Goal: Task Accomplishment & Management: Manage account settings

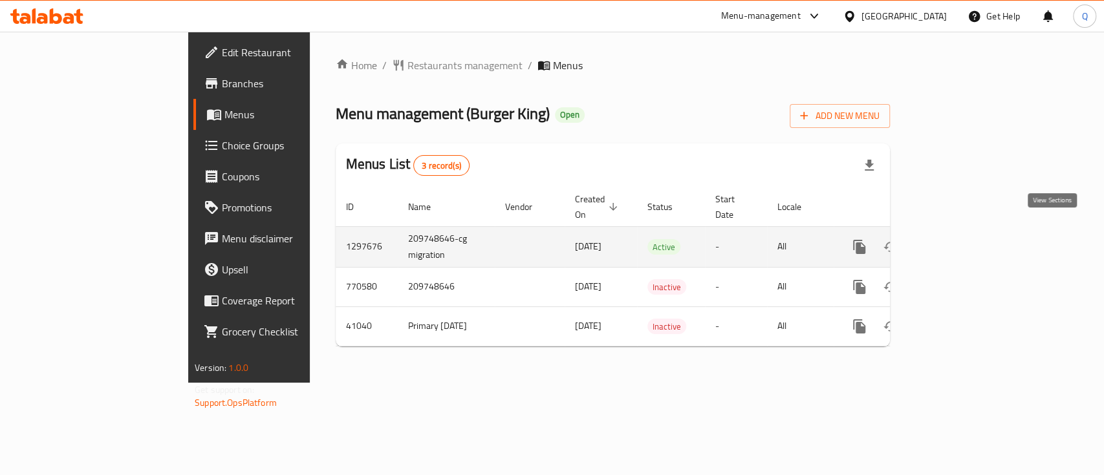
click at [960, 239] on icon "enhanced table" at bounding box center [953, 247] width 16 height 16
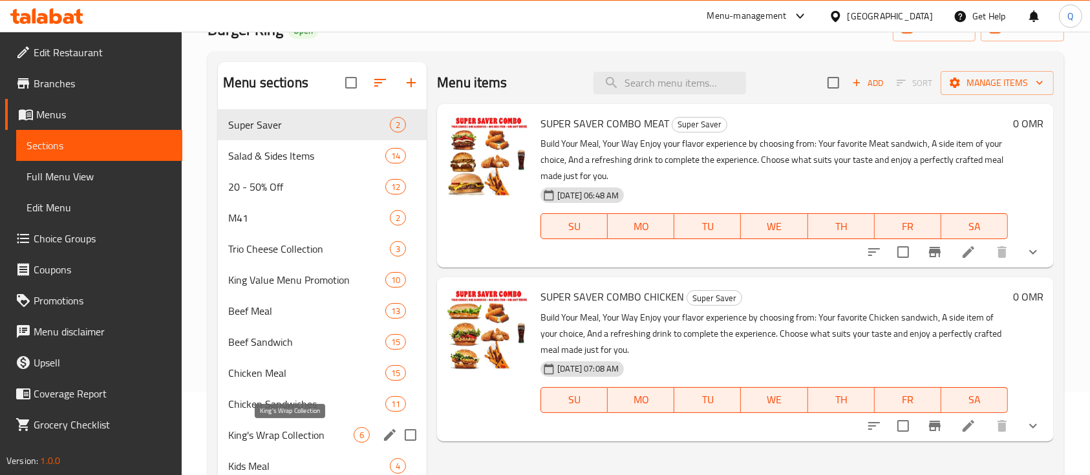
scroll to position [86, 0]
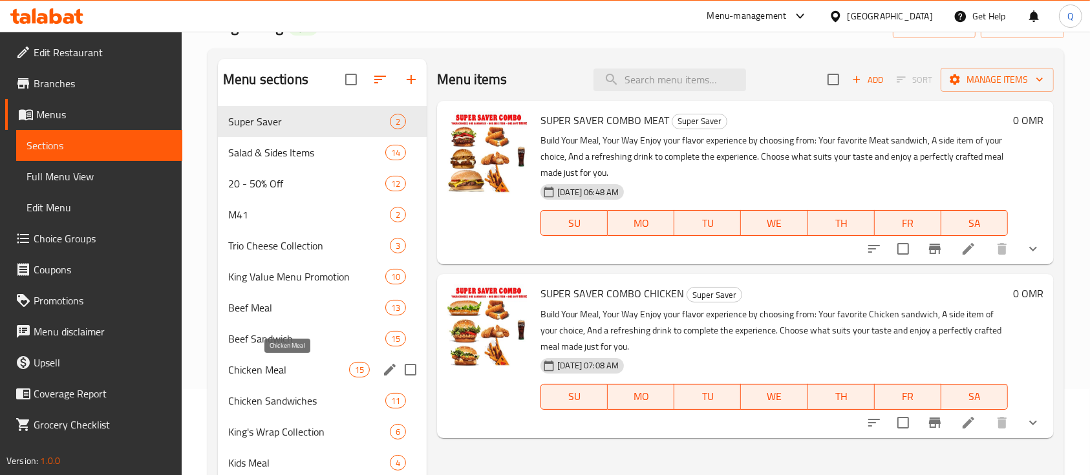
click at [305, 365] on span "Chicken Meal" at bounding box center [288, 370] width 121 height 16
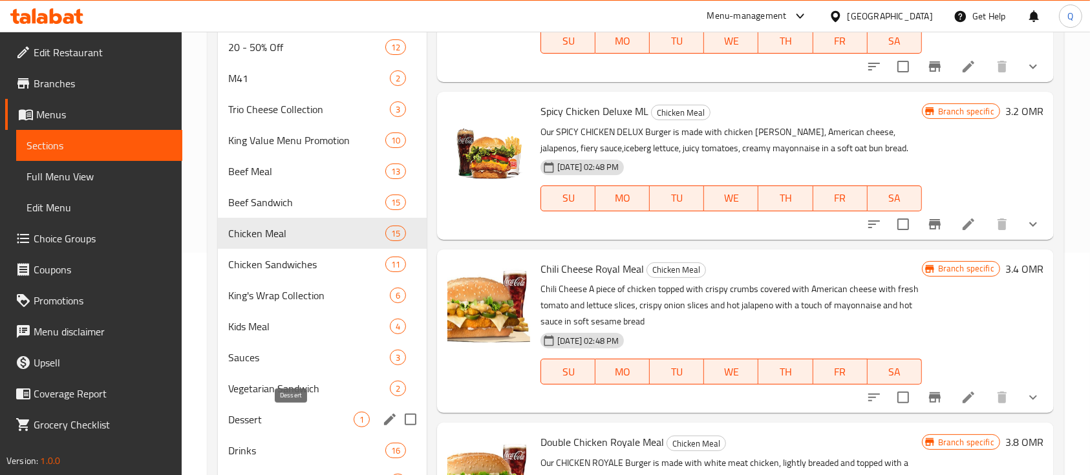
scroll to position [259, 0]
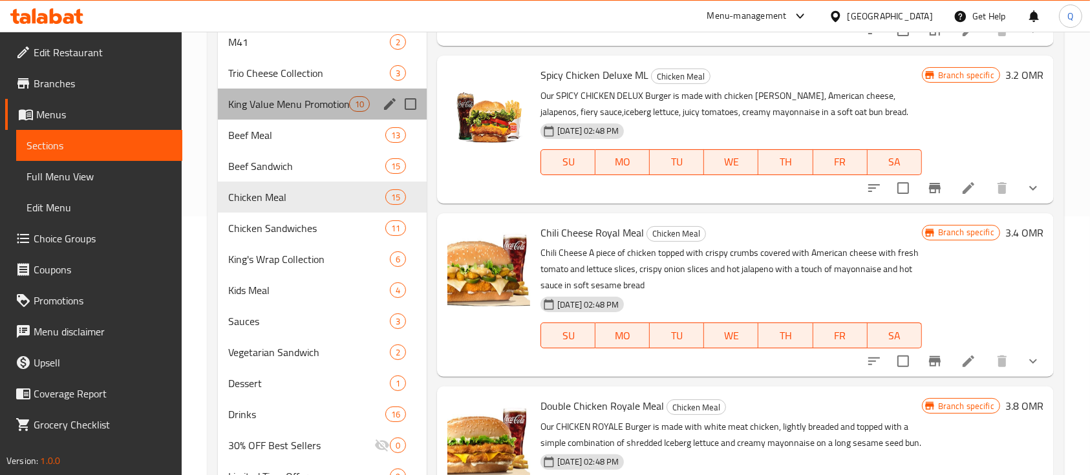
click at [325, 94] on div "King Value Menu Promotion 10" at bounding box center [322, 104] width 209 height 31
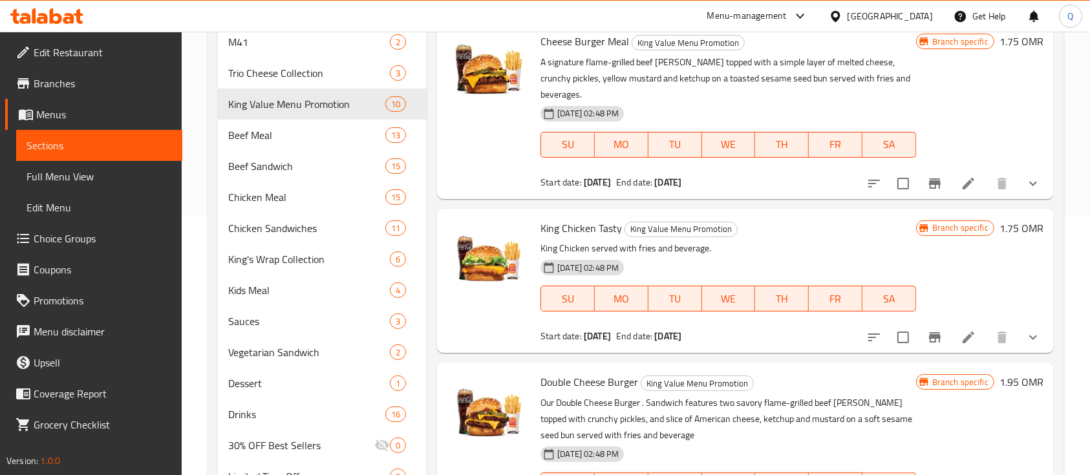
scroll to position [431, 0]
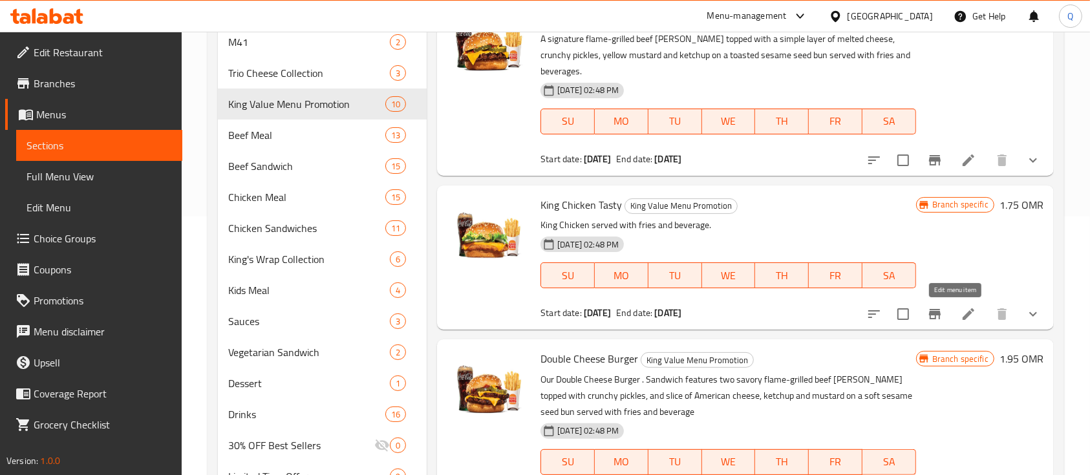
click at [963, 315] on icon at bounding box center [969, 314] width 12 height 12
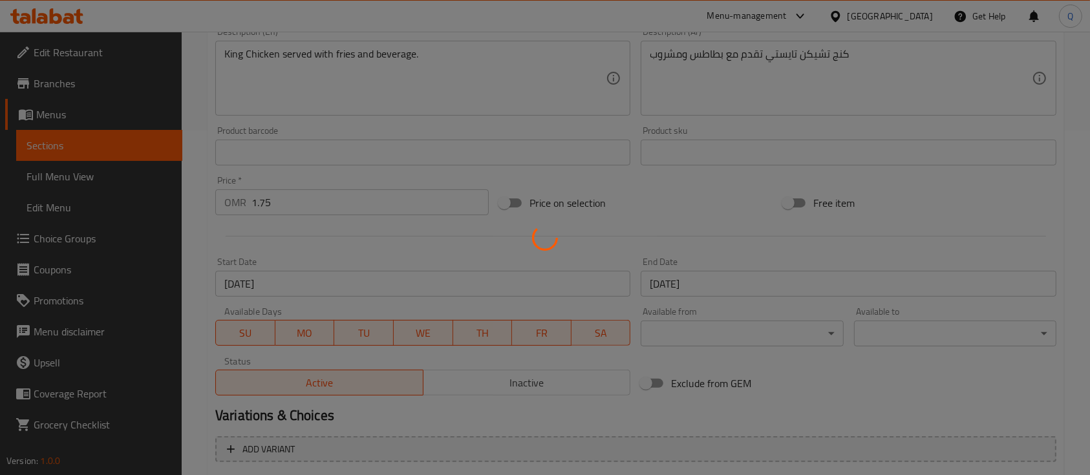
type input "إختيارك للحجم:"
type input "1"
type input "اختر الطبق الجانبي على طريقتك:"
type input "0"
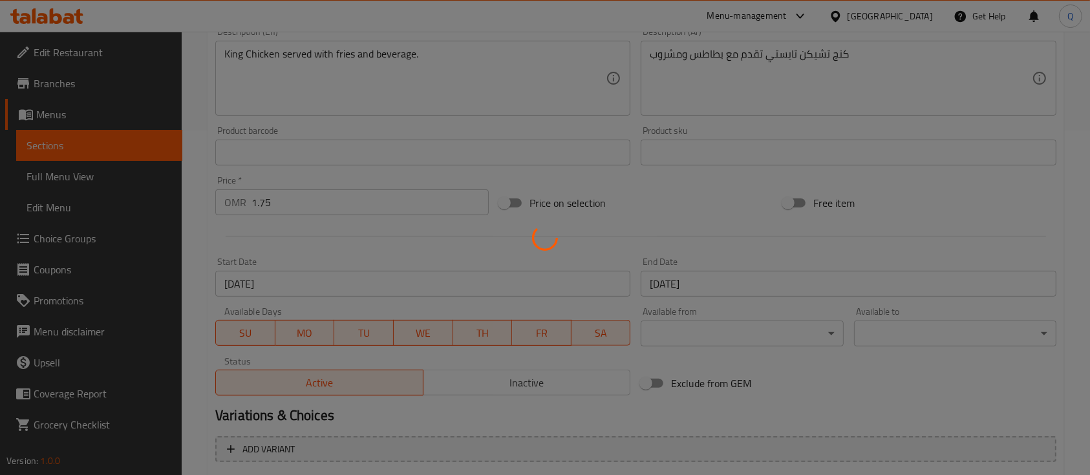
type input "1"
type input "اختيارك من المشروب:"
type input "1"
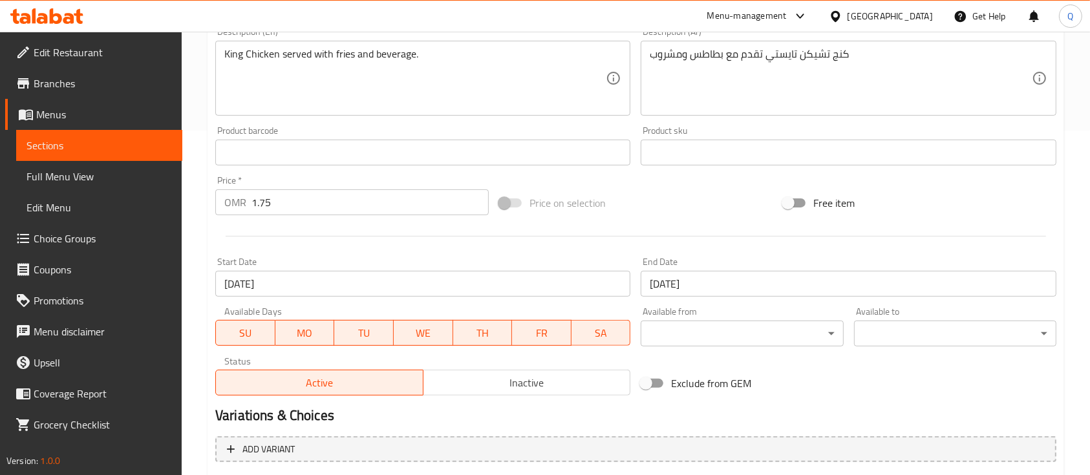
scroll to position [517, 0]
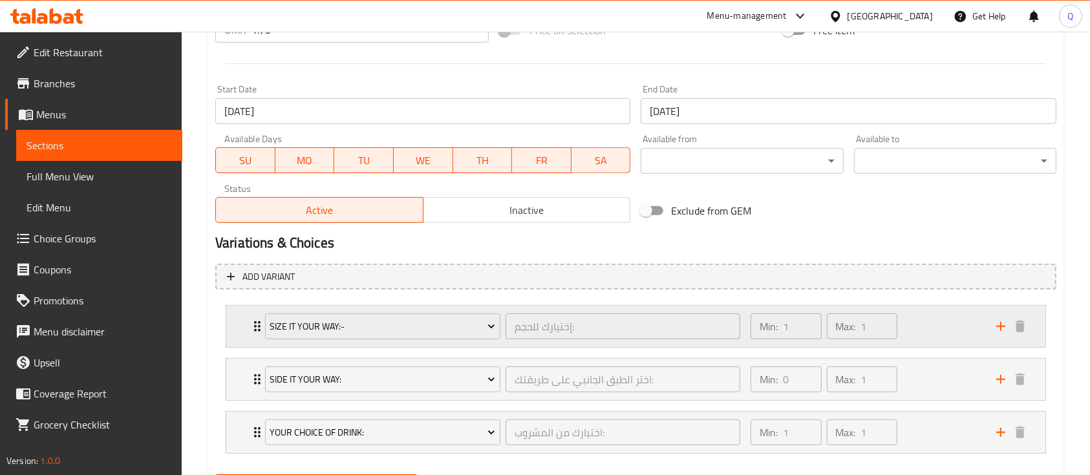
click at [931, 318] on div "Min: 1 ​ Max: 1 ​" at bounding box center [866, 326] width 246 height 41
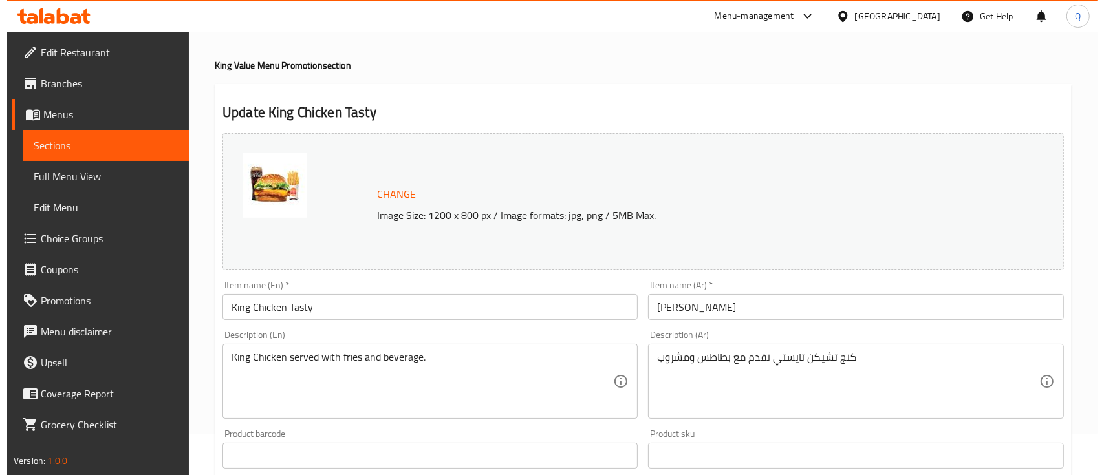
scroll to position [0, 0]
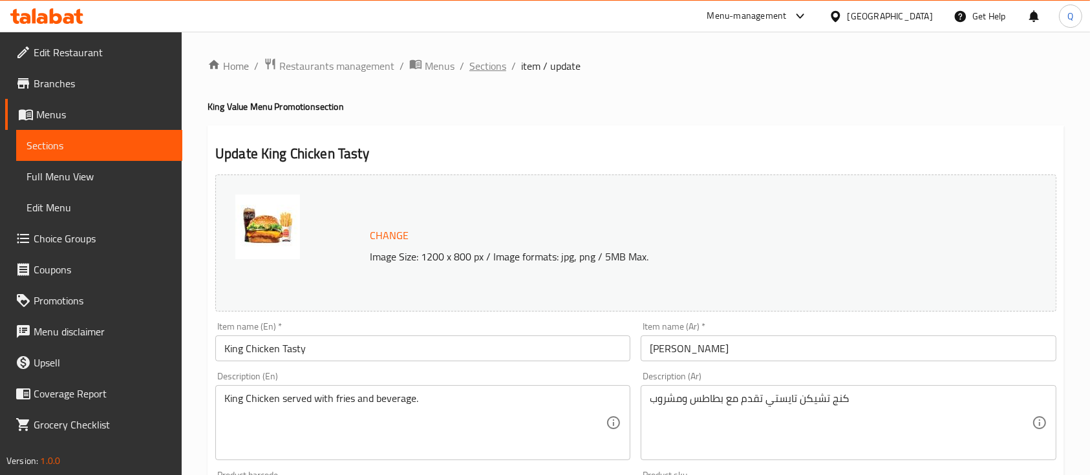
click at [493, 63] on span "Sections" at bounding box center [487, 66] width 37 height 16
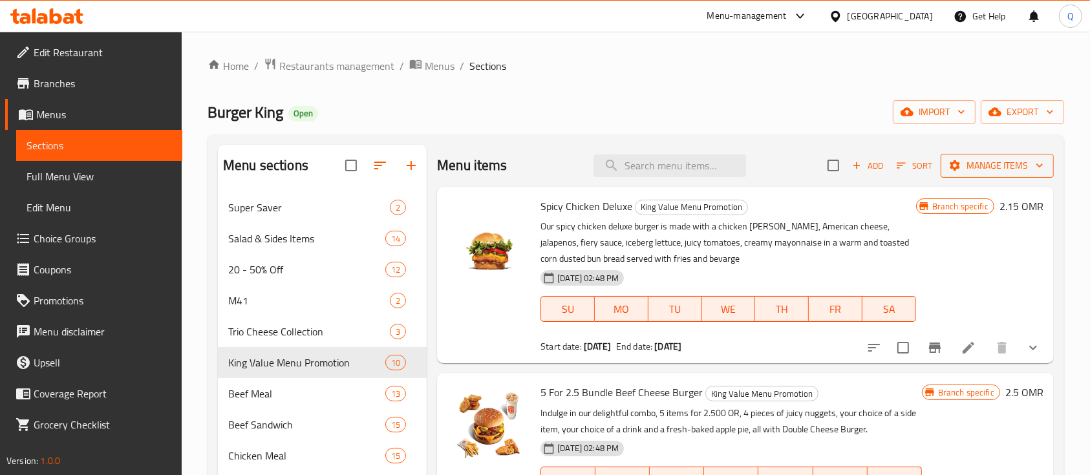
click at [962, 162] on span "Manage items" at bounding box center [997, 166] width 92 height 16
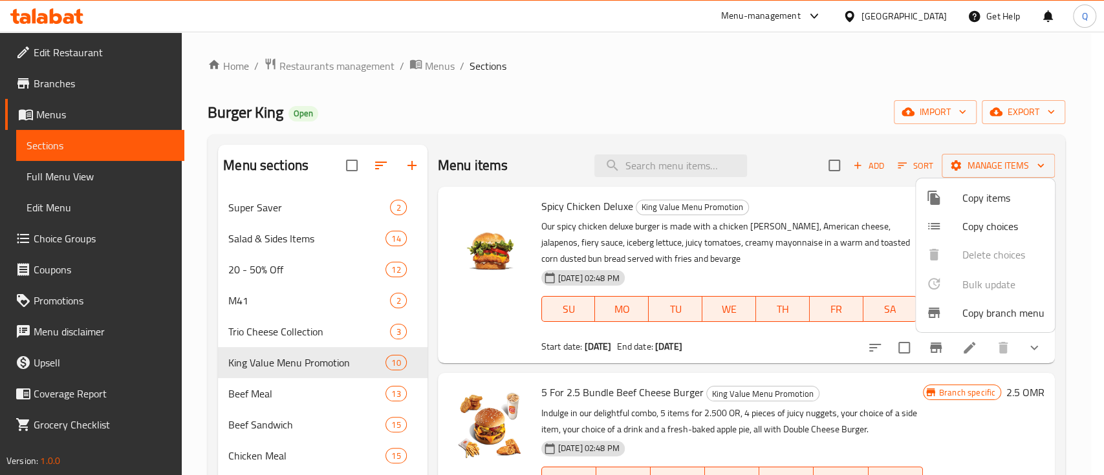
click at [981, 201] on span "Copy items" at bounding box center [1003, 198] width 82 height 16
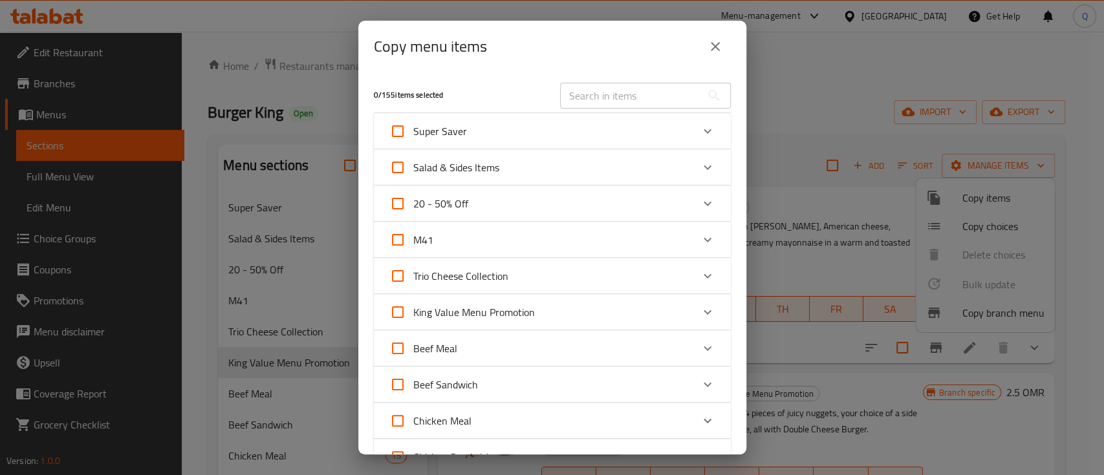
click at [641, 311] on div "King Value Menu Promotion" at bounding box center [540, 312] width 303 height 31
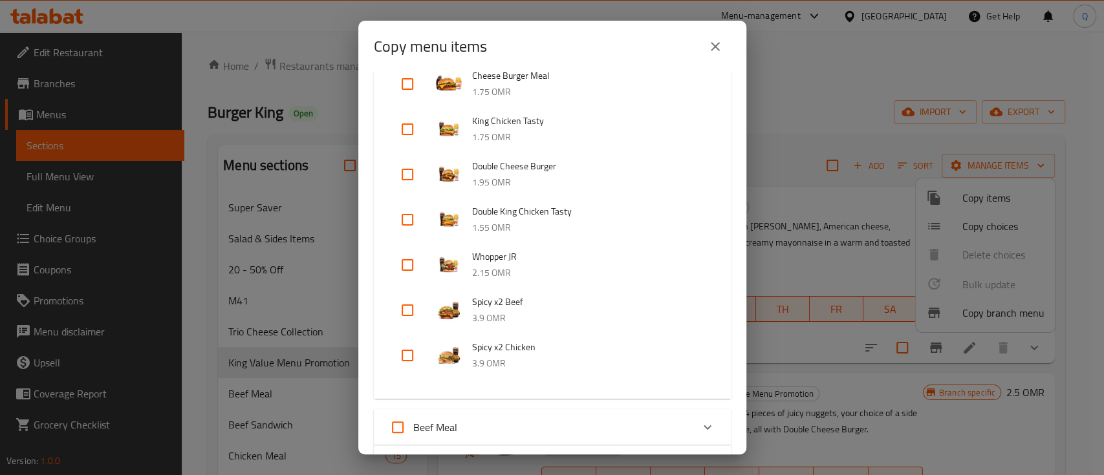
scroll to position [345, 0]
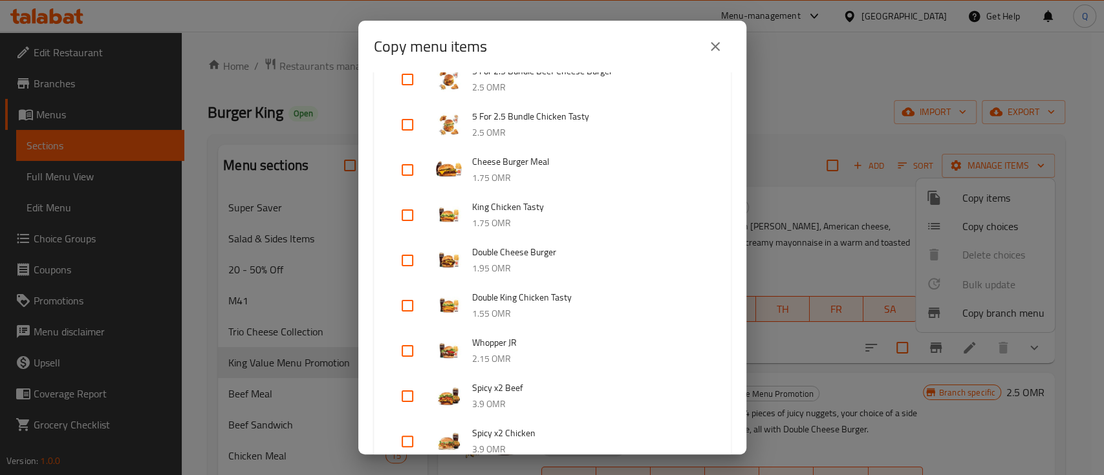
click at [404, 219] on input "checkbox" at bounding box center [407, 215] width 31 height 31
checkbox input "true"
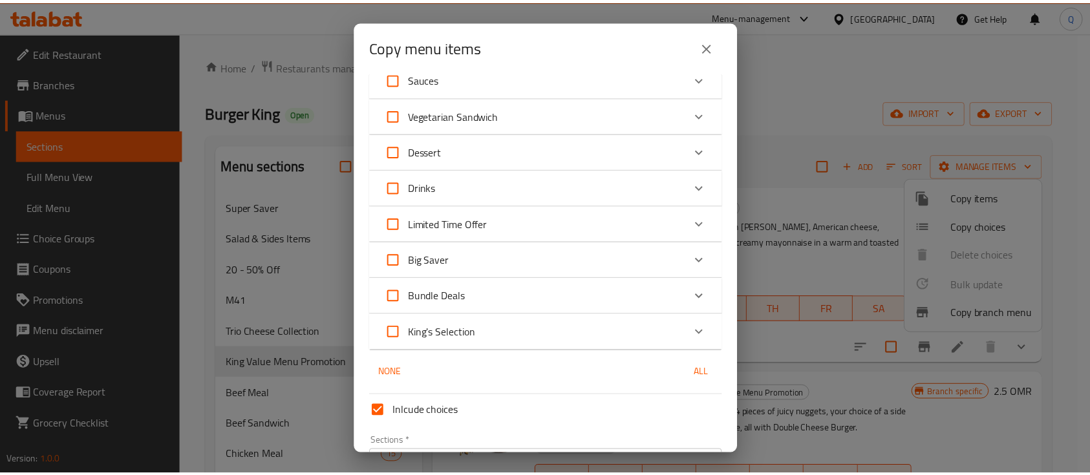
scroll to position [1078, 0]
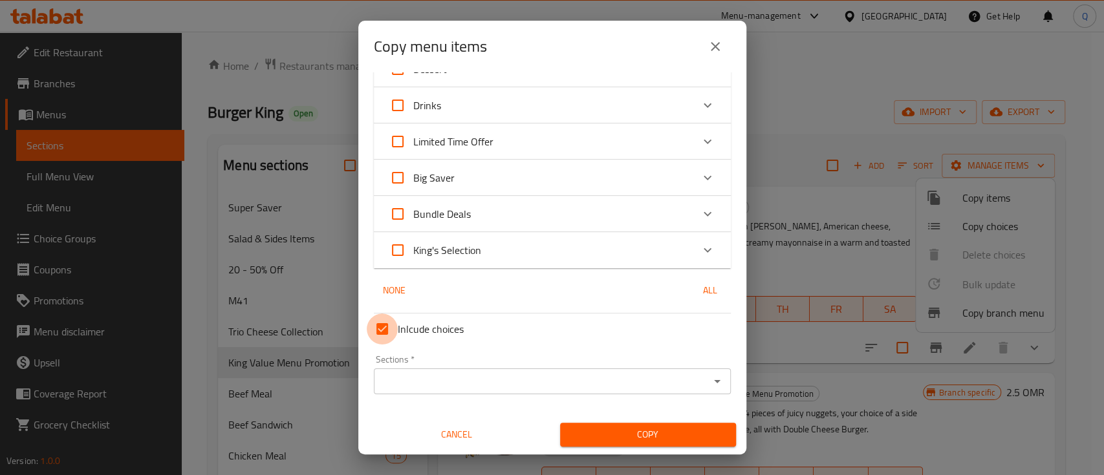
click at [380, 323] on input "Inlcude choices" at bounding box center [382, 329] width 31 height 31
checkbox input "false"
click at [468, 379] on input "Sections   *" at bounding box center [542, 381] width 328 height 18
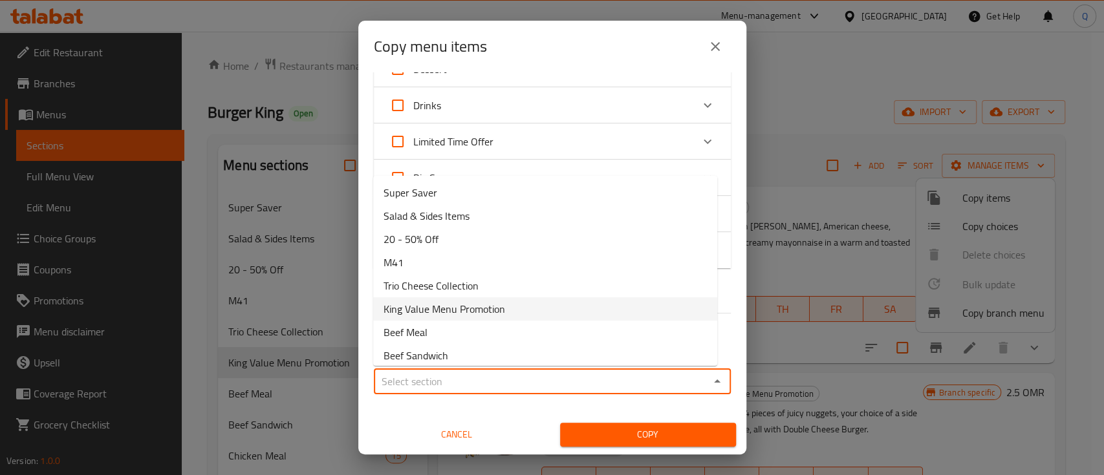
click at [504, 311] on li "King Value Menu Promotion" at bounding box center [545, 308] width 344 height 23
type input "King Value Menu Promotion"
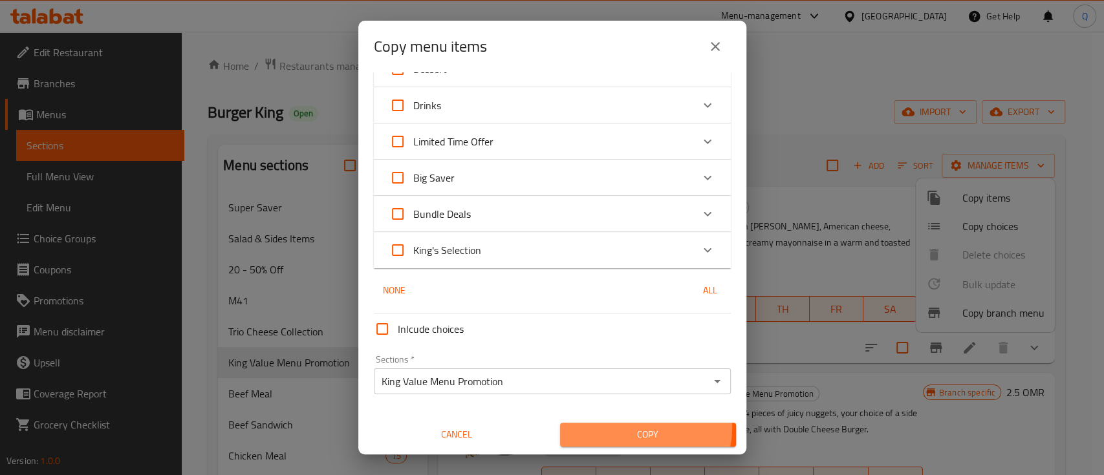
click at [635, 428] on span "Copy" at bounding box center [647, 435] width 155 height 16
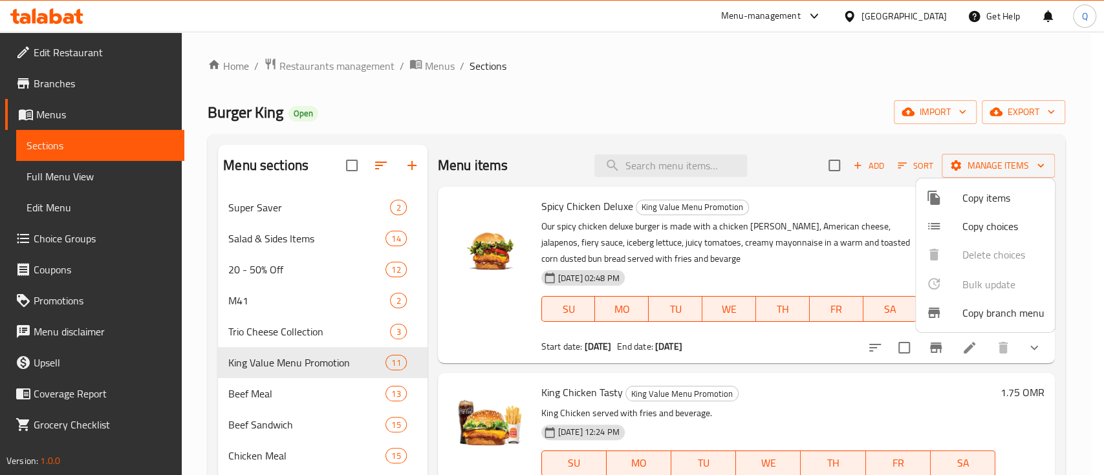
click at [550, 107] on div at bounding box center [552, 237] width 1104 height 475
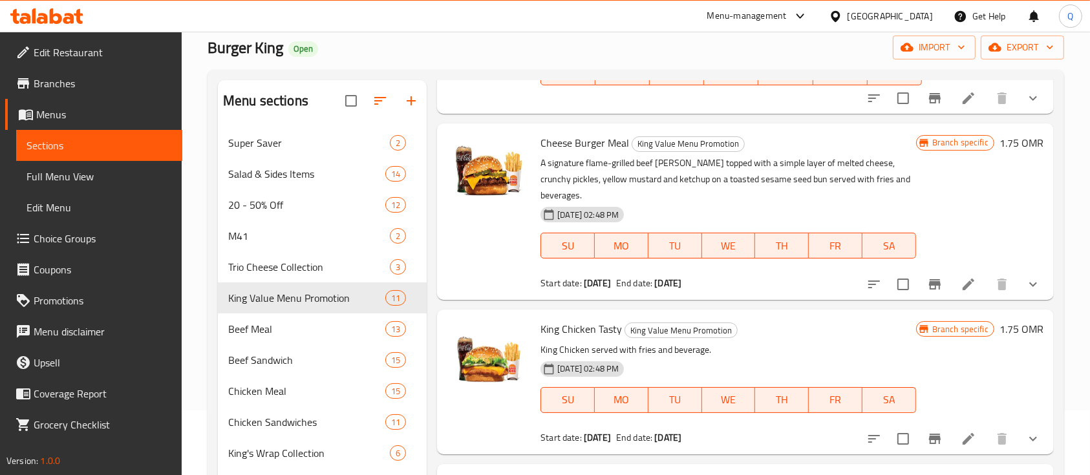
scroll to position [776, 0]
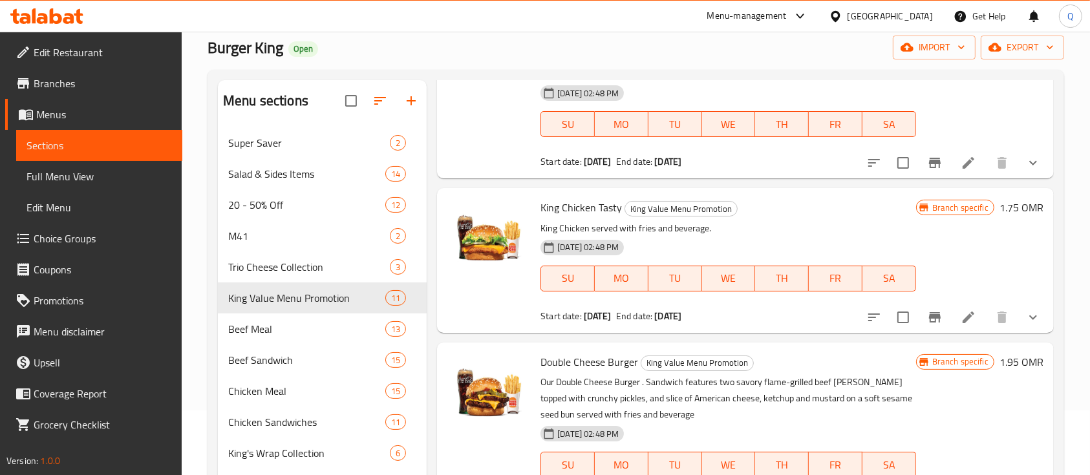
click at [950, 325] on li at bounding box center [968, 317] width 36 height 23
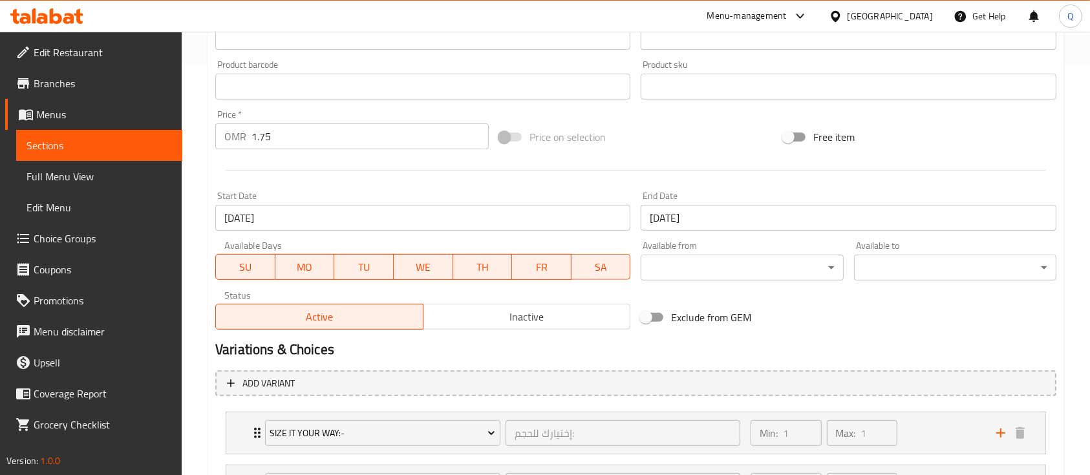
scroll to position [172, 0]
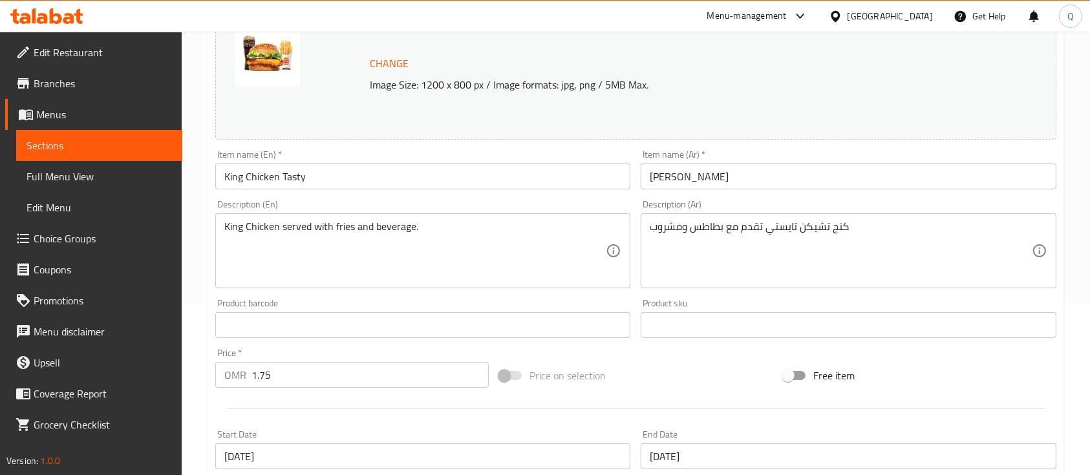
click at [339, 384] on input "1.75" at bounding box center [370, 375] width 237 height 26
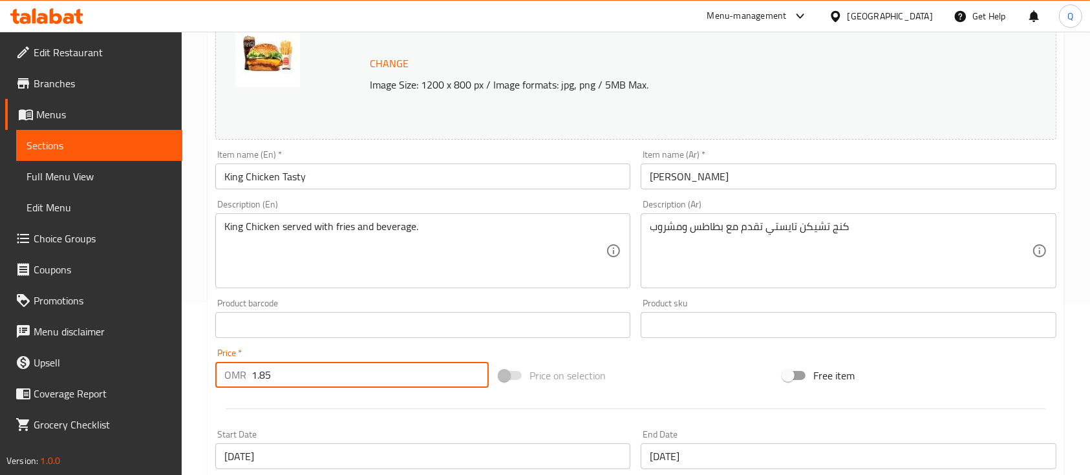
type input "1.85"
click at [742, 366] on div "Price on selection" at bounding box center [636, 375] width 284 height 35
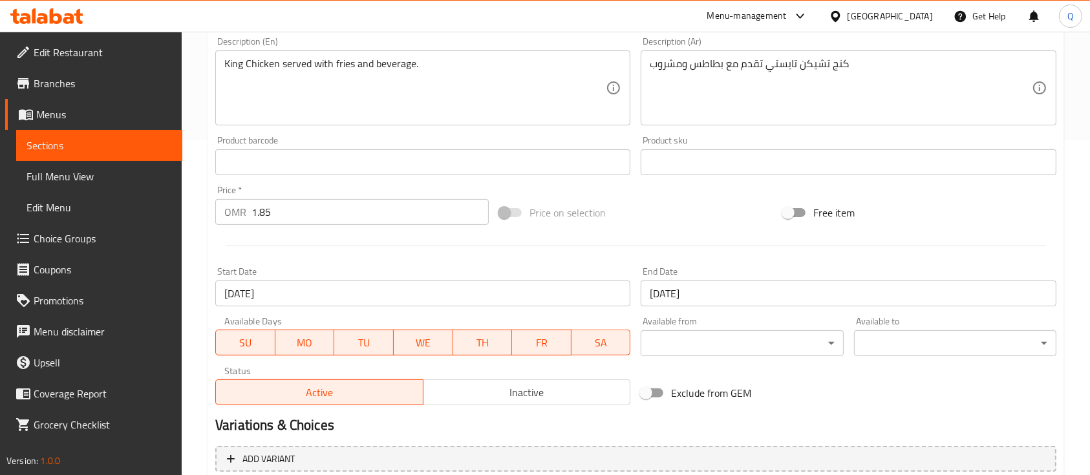
scroll to position [345, 0]
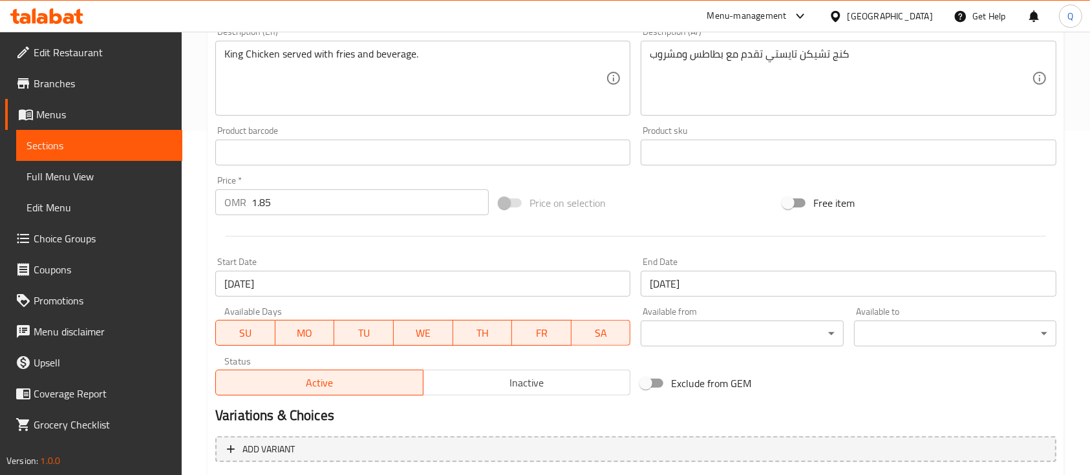
click at [420, 200] on input "1.85" at bounding box center [370, 202] width 237 height 26
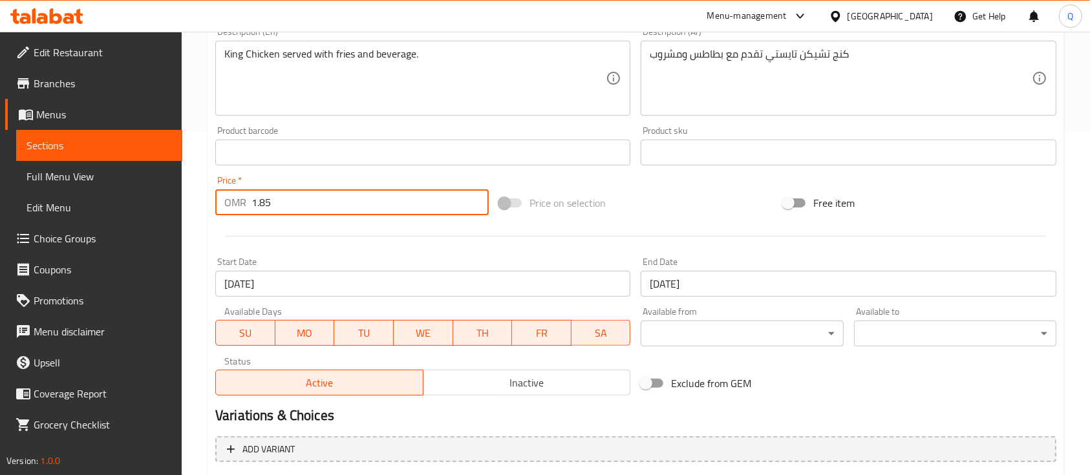
click at [974, 197] on div "Free item" at bounding box center [920, 203] width 284 height 35
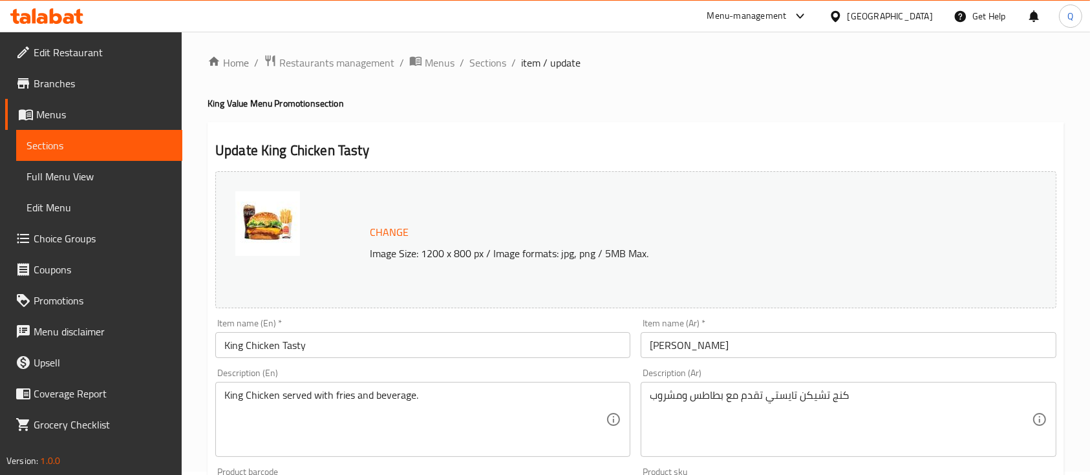
scroll to position [0, 0]
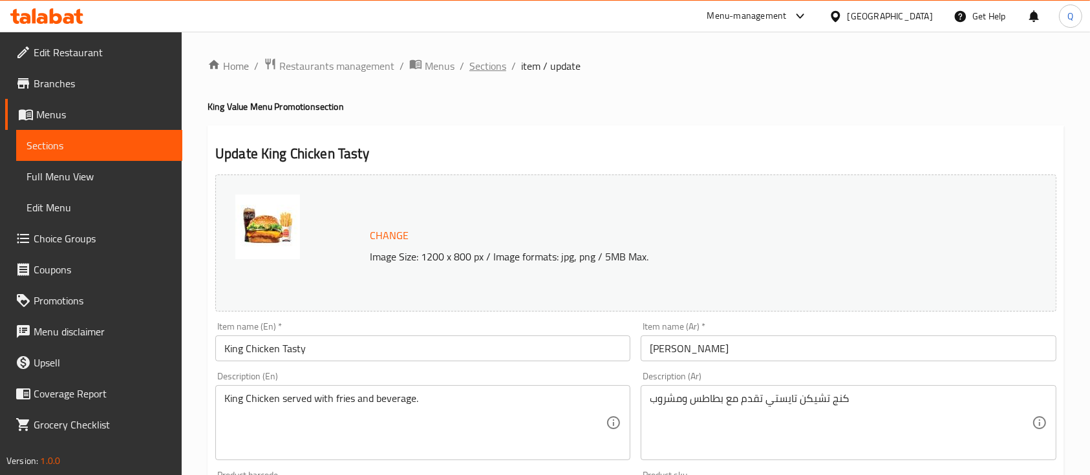
click at [480, 68] on span "Sections" at bounding box center [487, 66] width 37 height 16
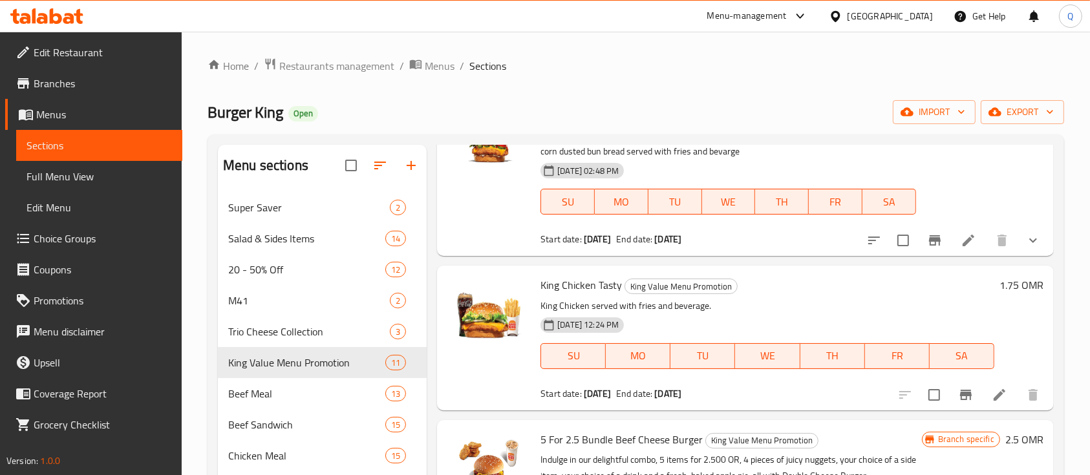
scroll to position [172, 0]
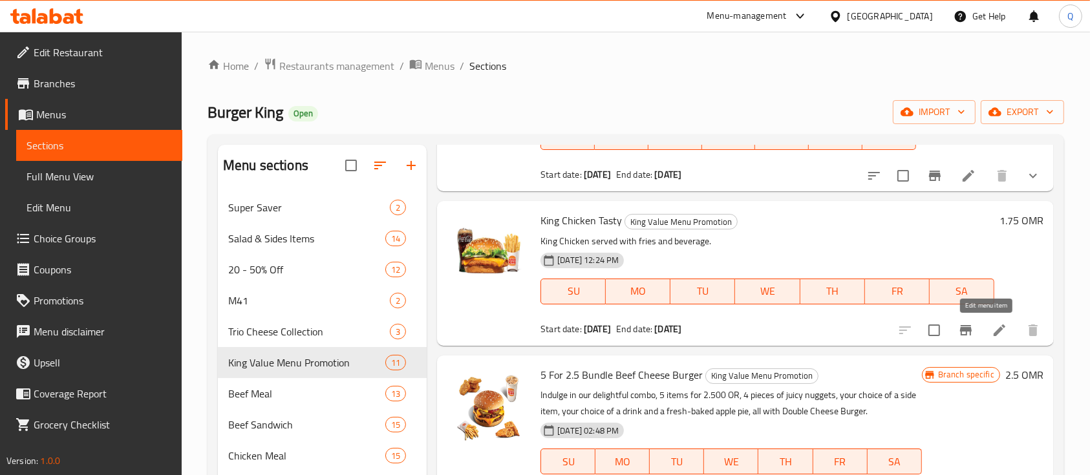
click at [992, 329] on icon at bounding box center [1000, 331] width 16 height 16
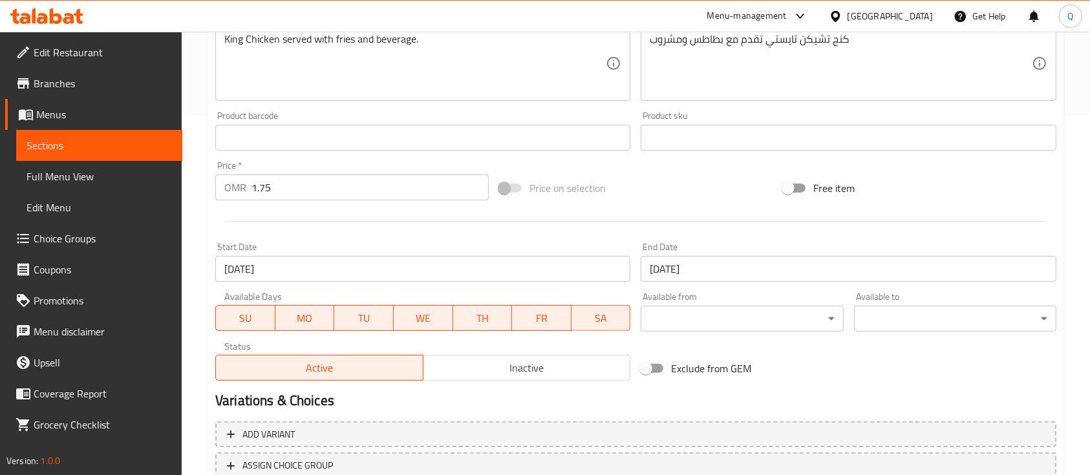
scroll to position [431, 0]
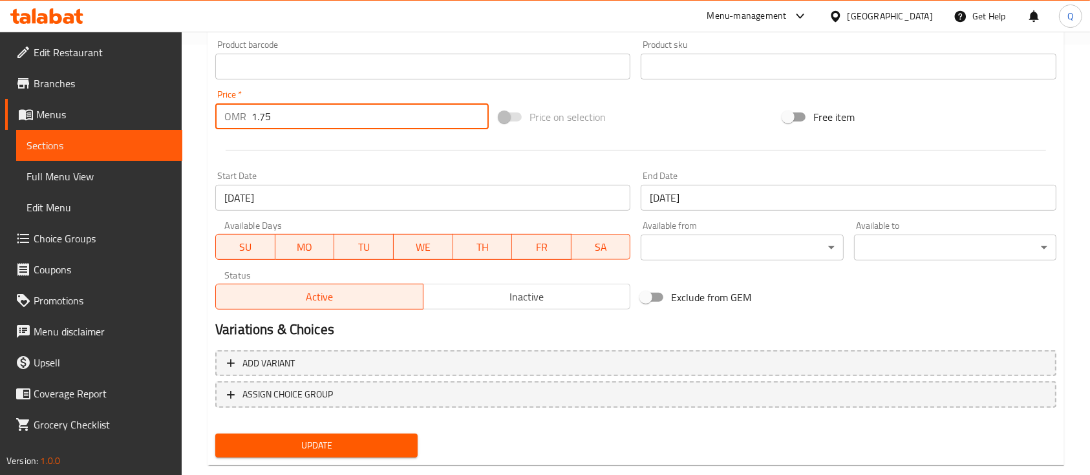
click at [349, 113] on input "1.75" at bounding box center [370, 116] width 237 height 26
type input "1.85"
click at [215, 434] on button "Update" at bounding box center [316, 446] width 202 height 24
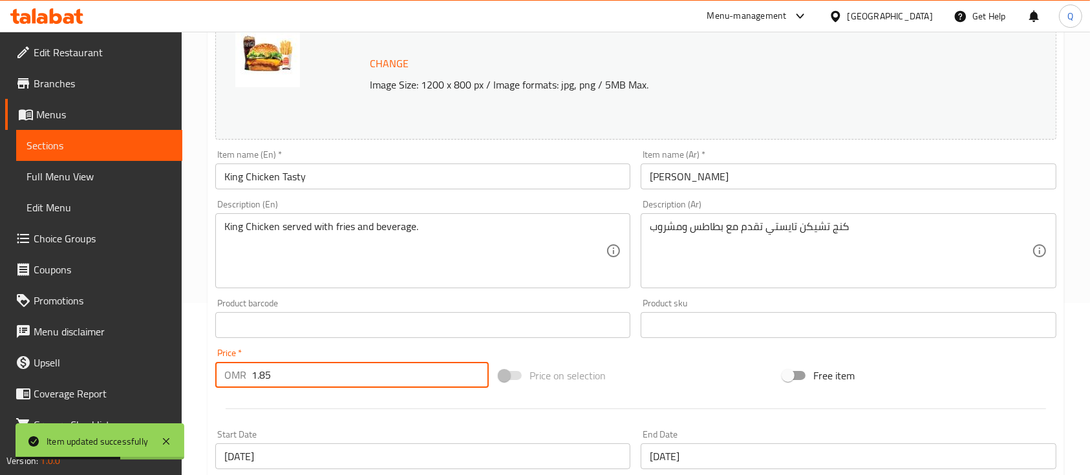
scroll to position [0, 0]
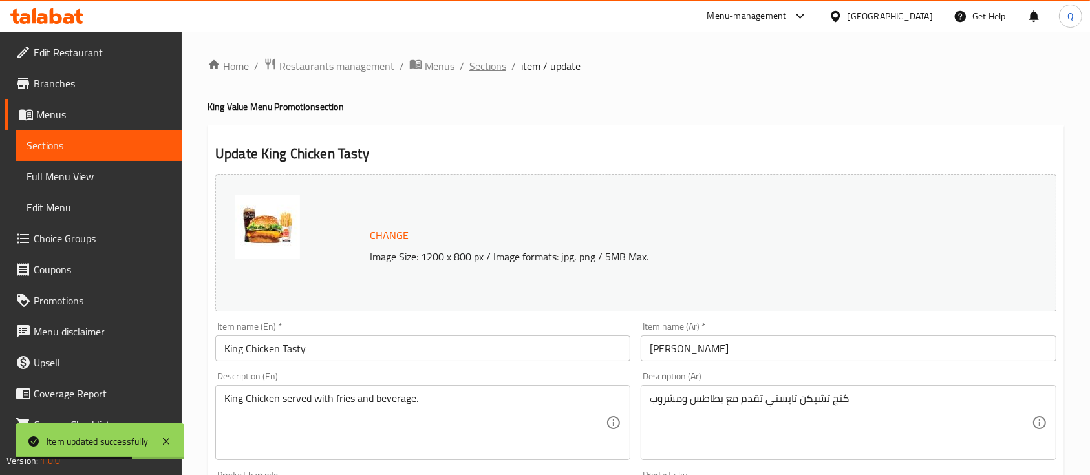
click at [485, 64] on span "Sections" at bounding box center [487, 66] width 37 height 16
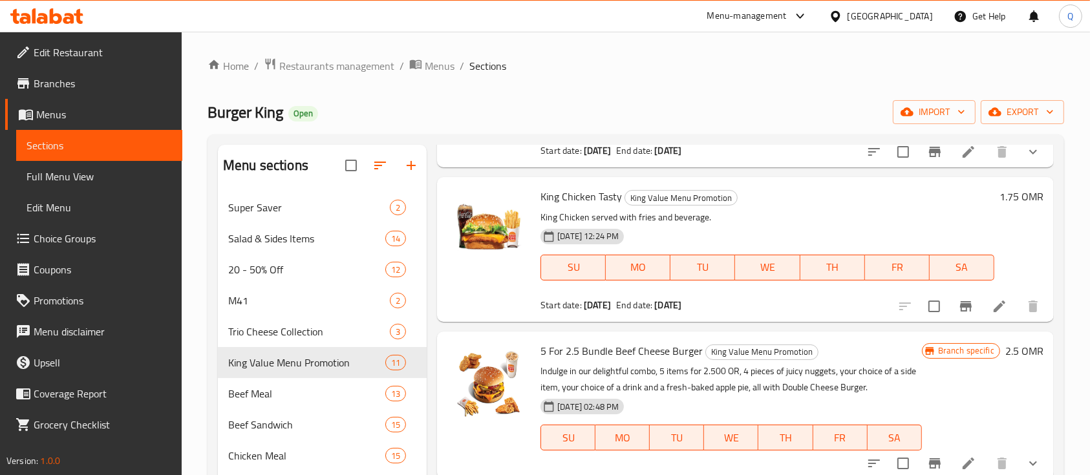
scroll to position [172, 0]
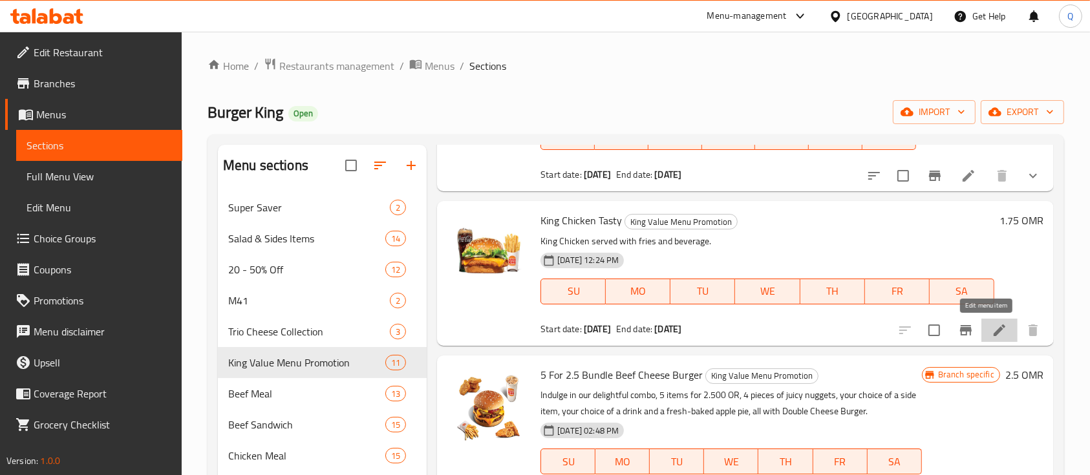
click at [992, 330] on icon at bounding box center [1000, 331] width 16 height 16
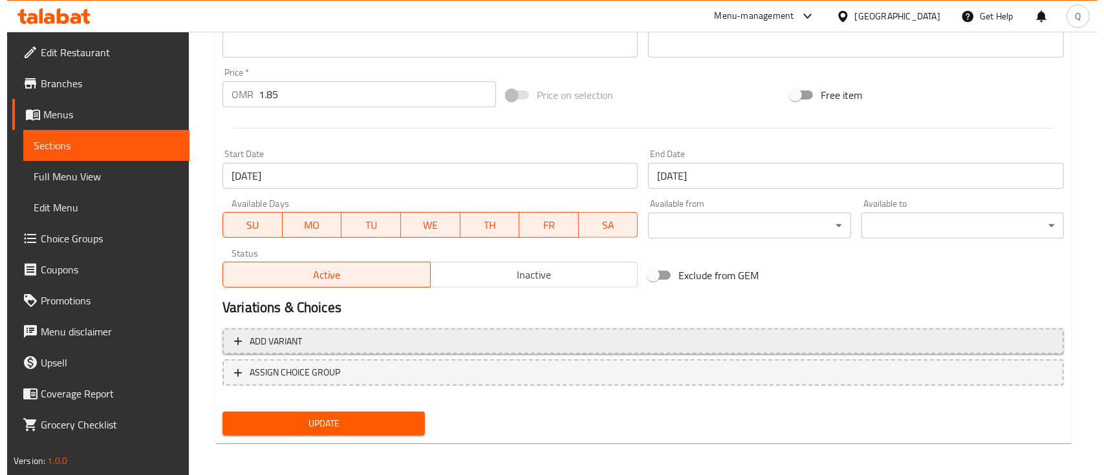
scroll to position [456, 0]
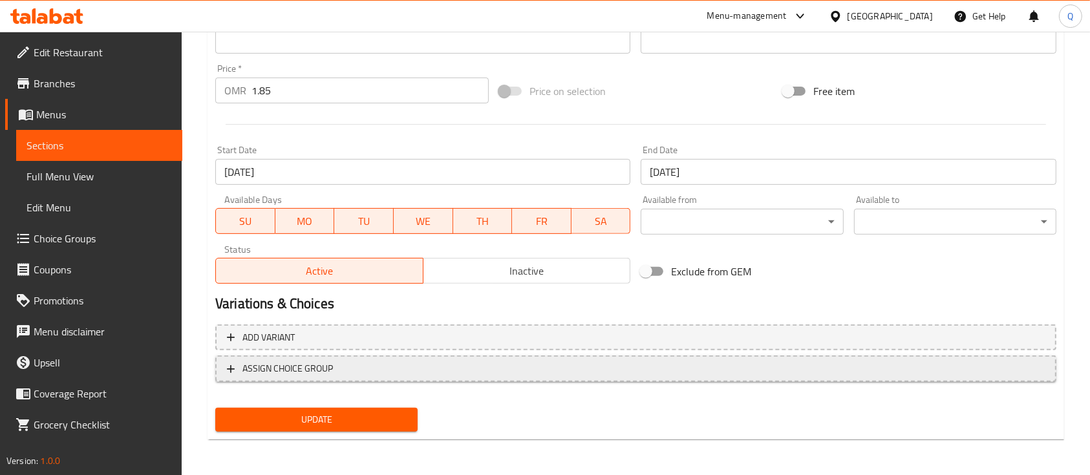
click at [411, 361] on span "ASSIGN CHOICE GROUP" at bounding box center [636, 369] width 818 height 16
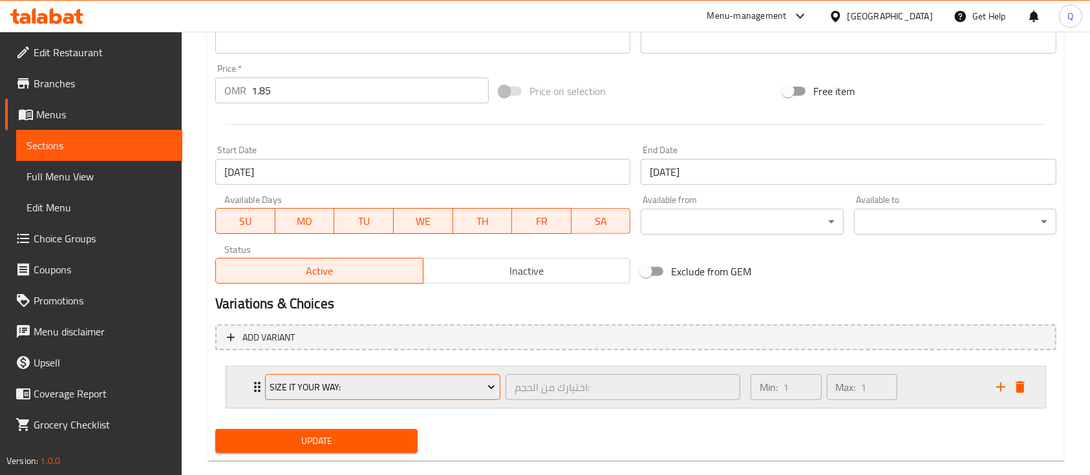
click at [375, 383] on span "Size It Your Way:" at bounding box center [383, 388] width 226 height 16
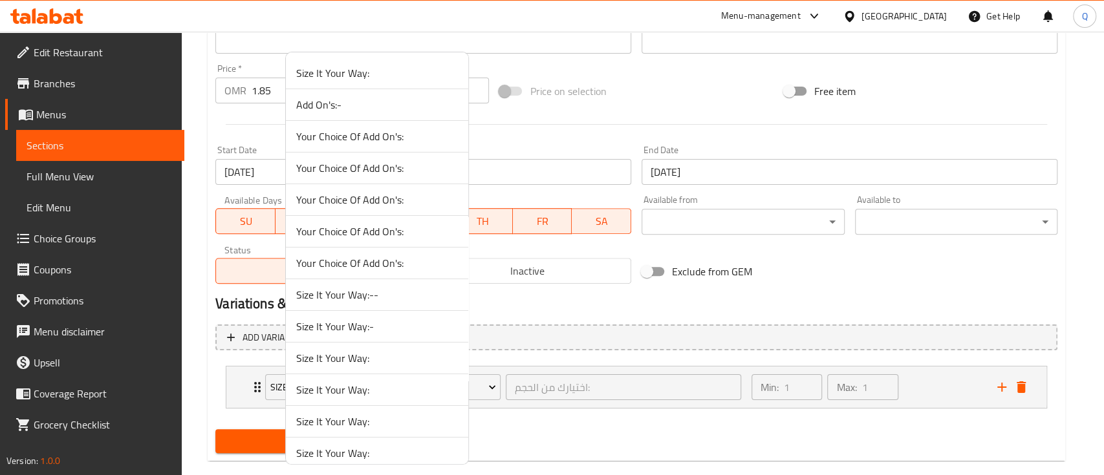
click at [383, 323] on span "Size It Your Way:-" at bounding box center [377, 327] width 162 height 16
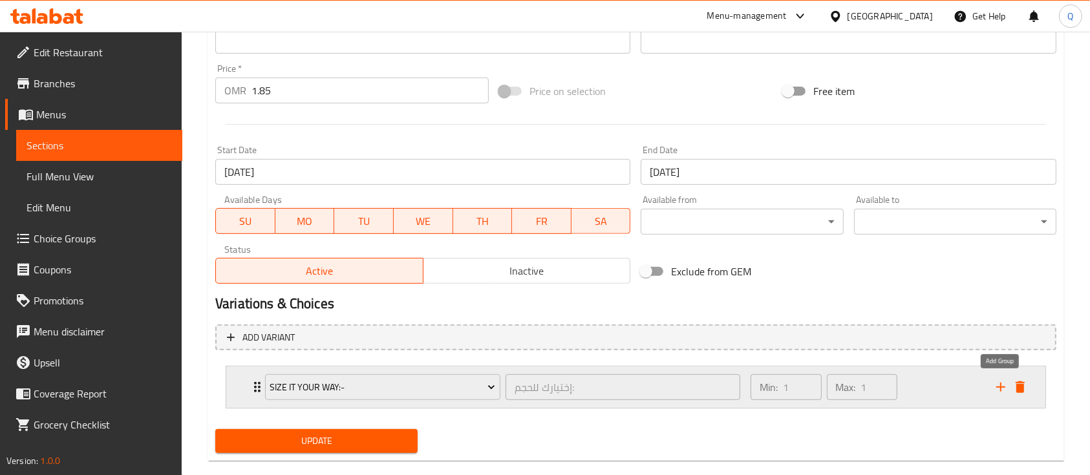
click at [1003, 386] on icon "add" at bounding box center [1000, 387] width 9 height 9
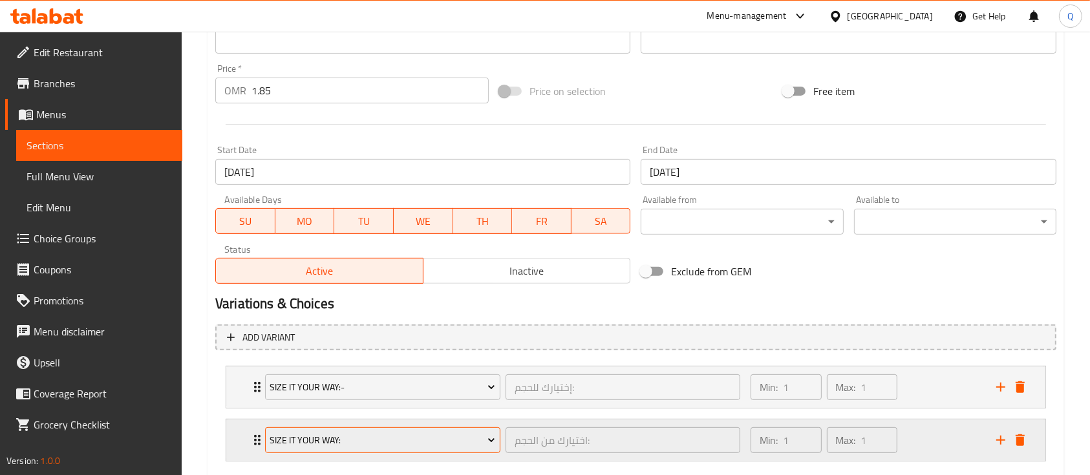
click at [407, 434] on span "Size It Your Way:" at bounding box center [383, 441] width 226 height 16
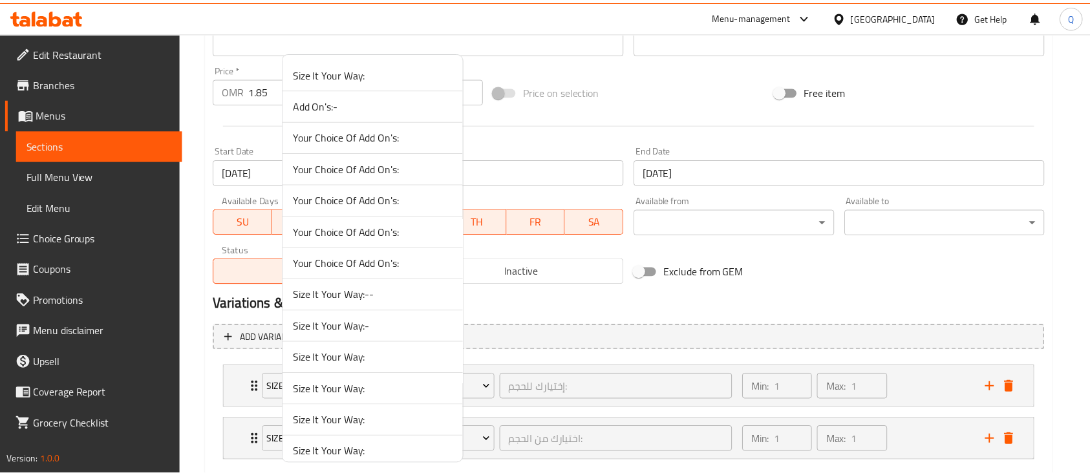
scroll to position [289, 0]
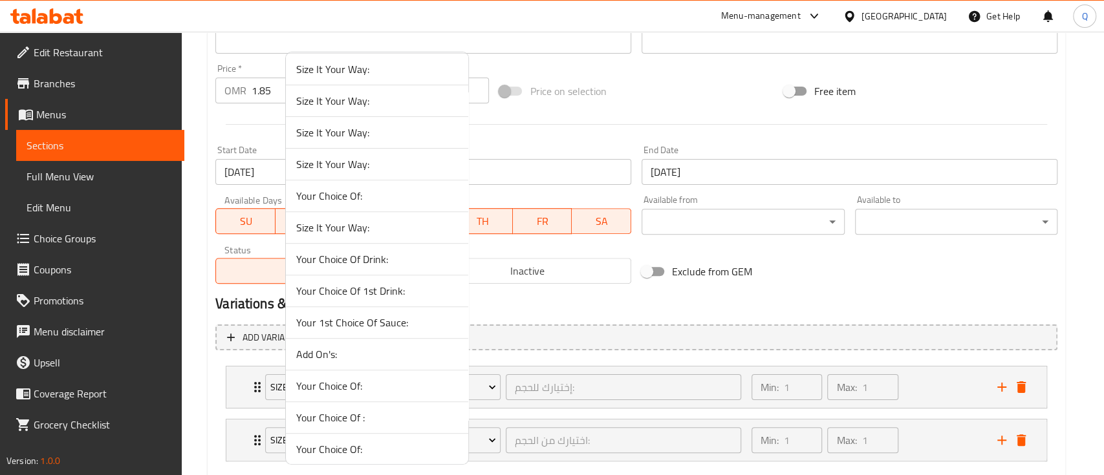
click at [409, 255] on span "Your Choice Of Drink:" at bounding box center [377, 260] width 162 height 16
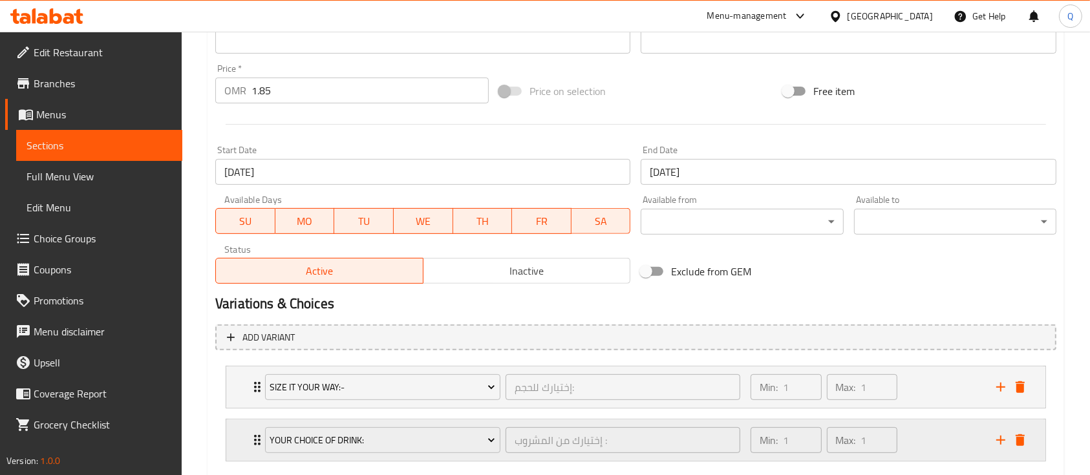
click at [950, 434] on div "Min: 1 ​ Max: 1 ​" at bounding box center [866, 440] width 246 height 41
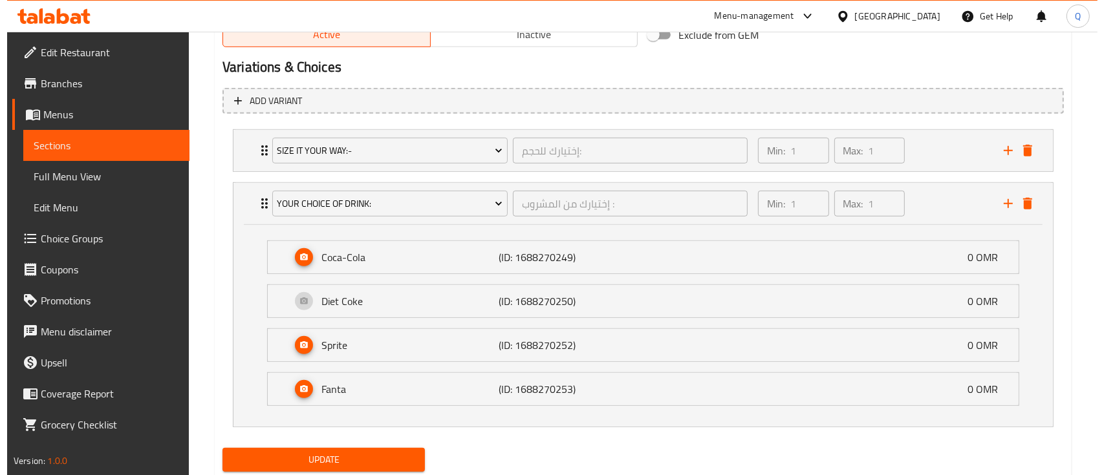
scroll to position [733, 0]
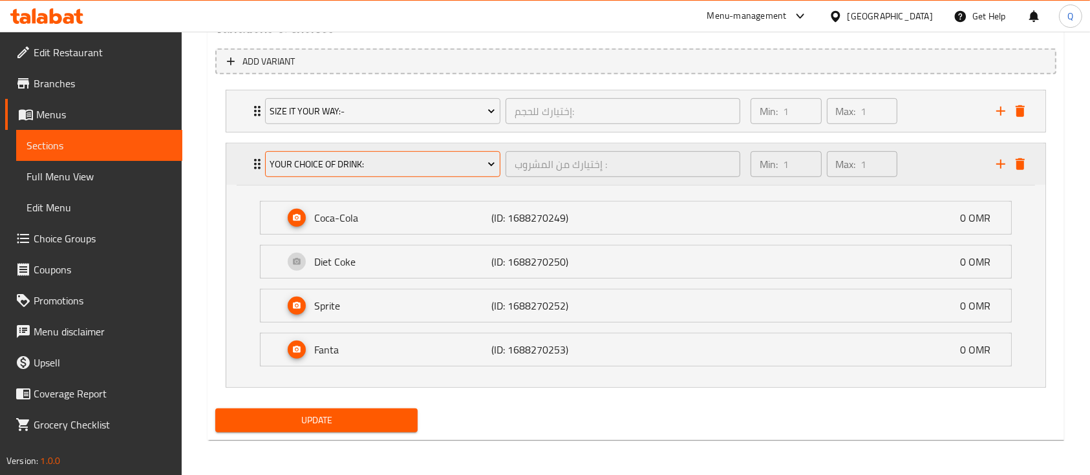
click at [440, 160] on span "Your Choice Of Drink:" at bounding box center [383, 164] width 226 height 16
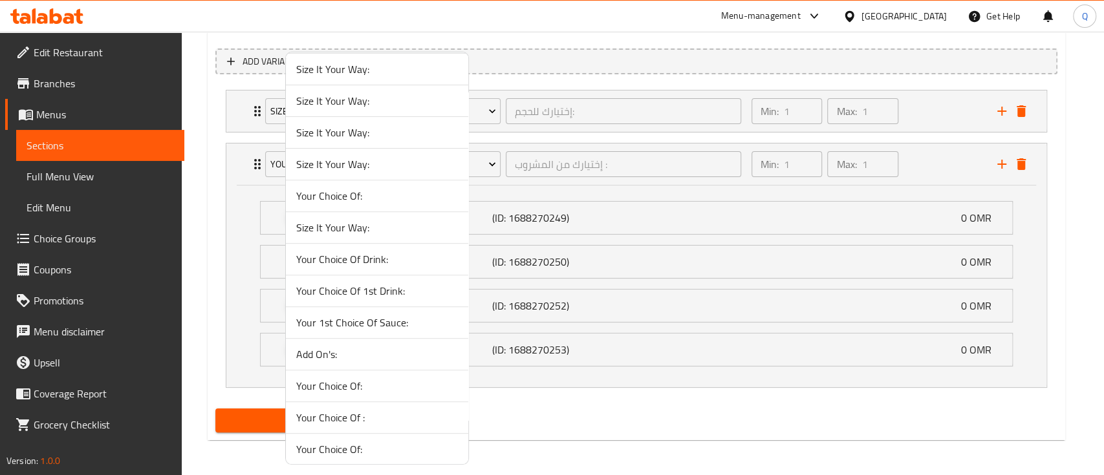
scroll to position [605, 0]
click at [419, 257] on span "Your Choice Of drink:" at bounding box center [377, 260] width 162 height 16
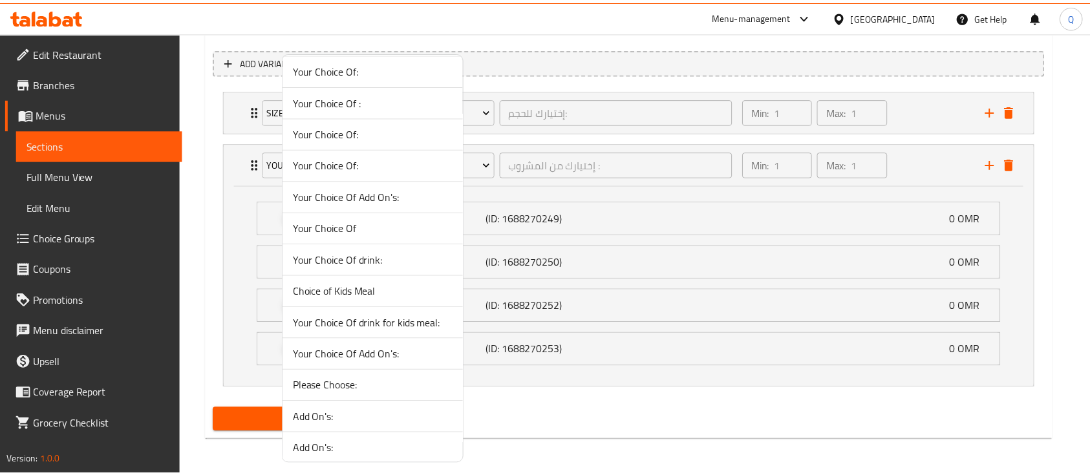
scroll to position [531, 0]
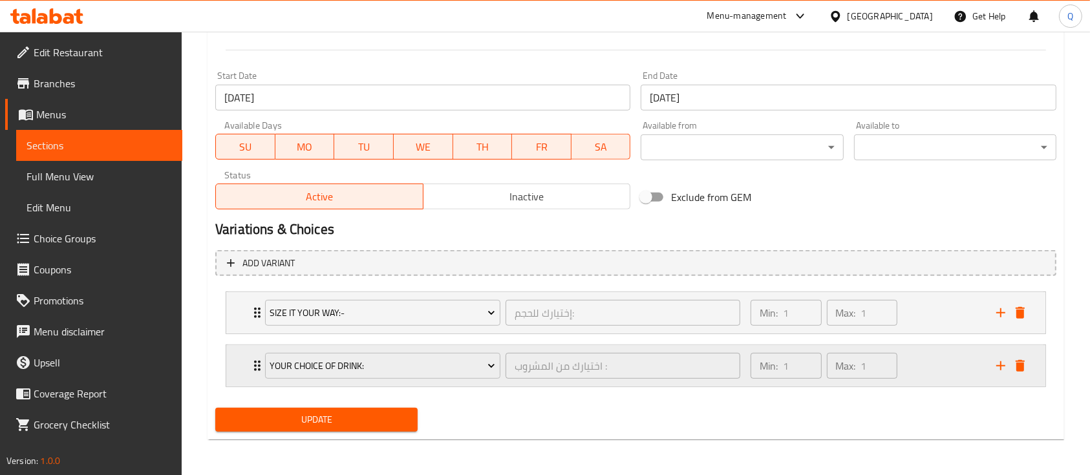
click at [963, 371] on div "Min: 1 ​ Max: 1 ​" at bounding box center [866, 365] width 246 height 41
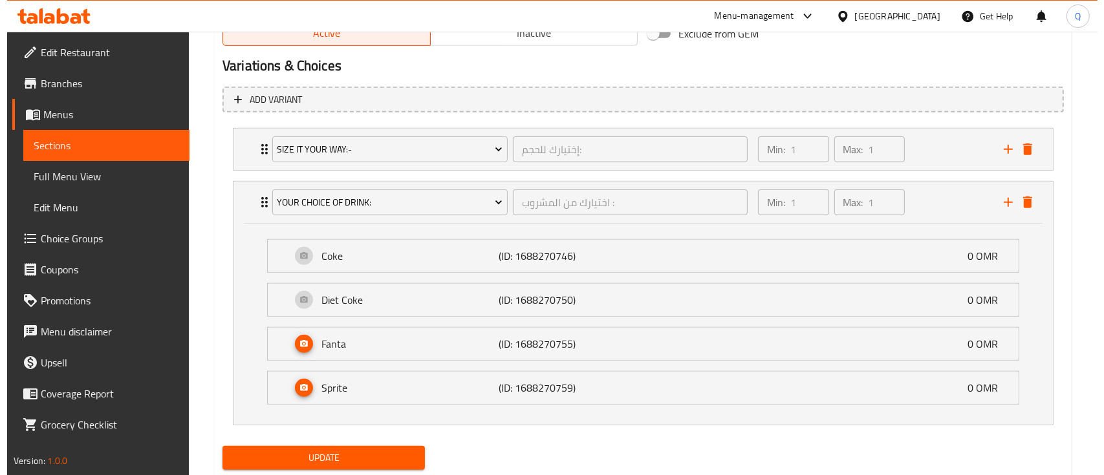
scroll to position [733, 0]
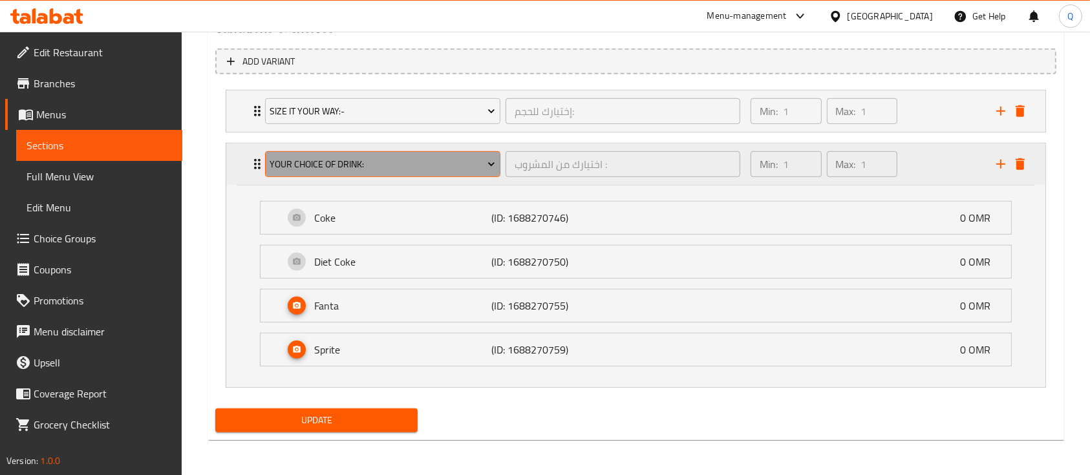
click at [369, 164] on span "Your Choice Of drink:" at bounding box center [383, 164] width 226 height 16
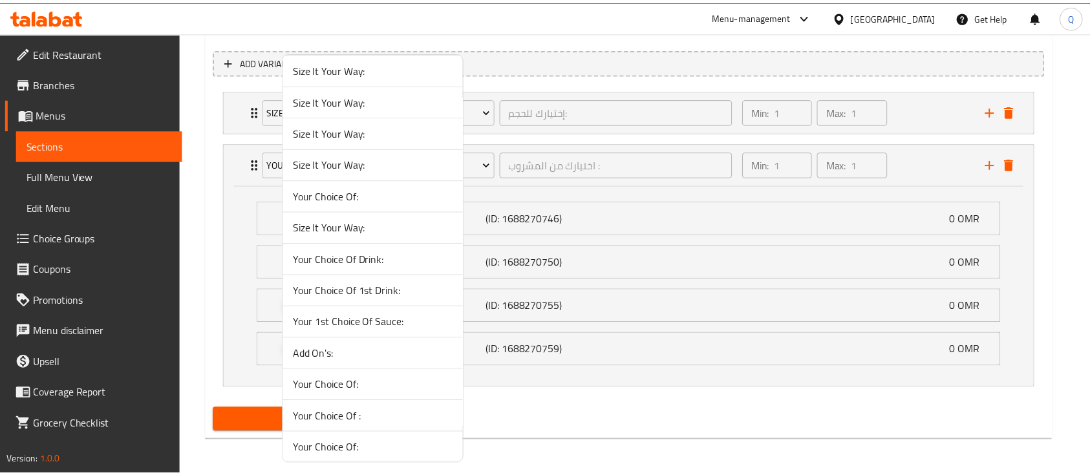
scroll to position [605, 0]
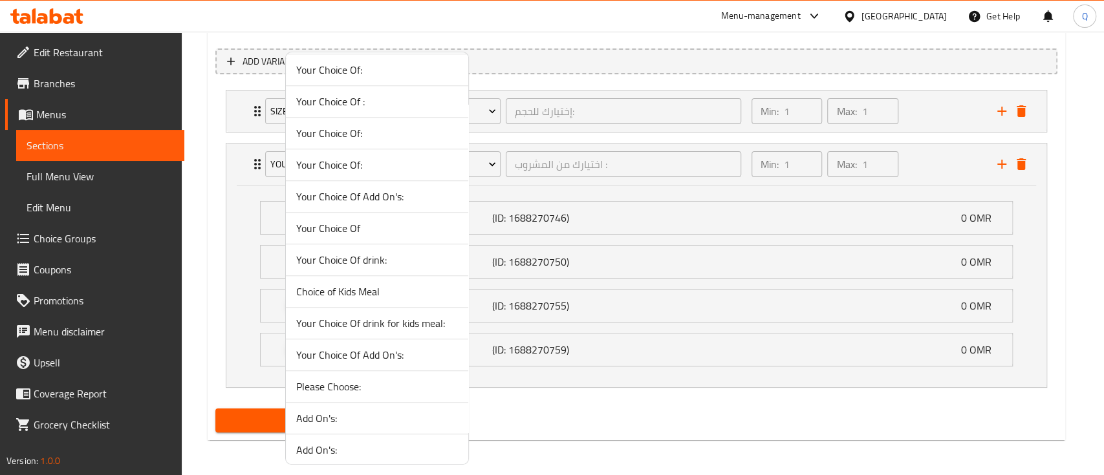
click at [425, 261] on span "Your Choice Of drink:" at bounding box center [377, 260] width 162 height 16
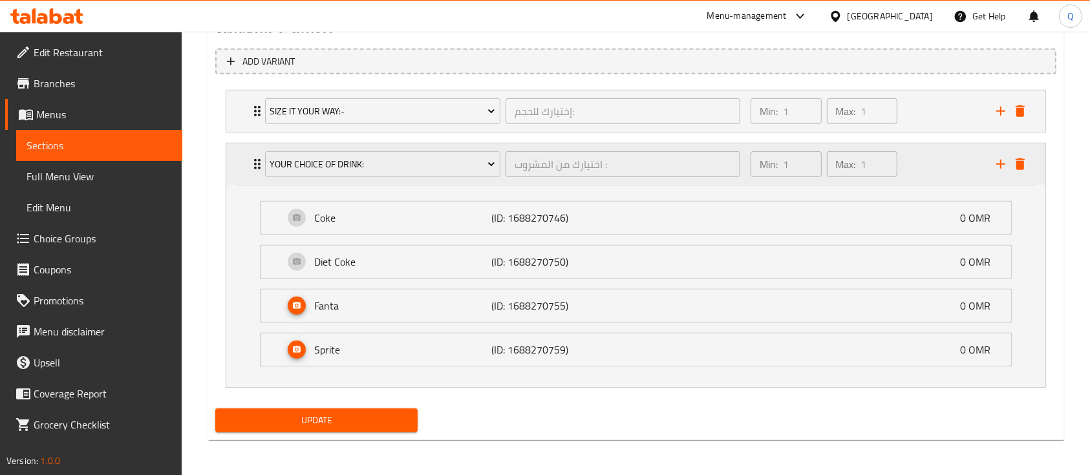
click at [401, 177] on div "Your Choice Of drink:" at bounding box center [383, 164] width 241 height 31
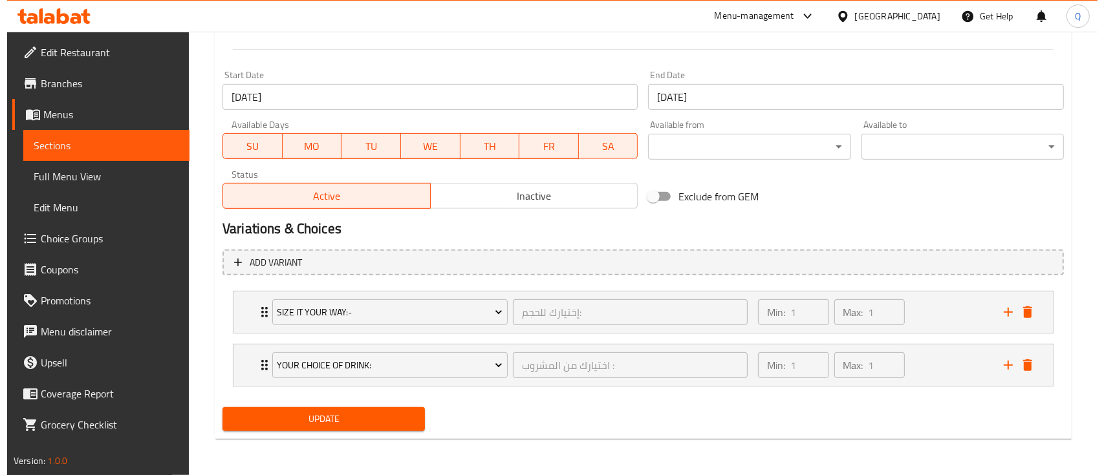
scroll to position [531, 0]
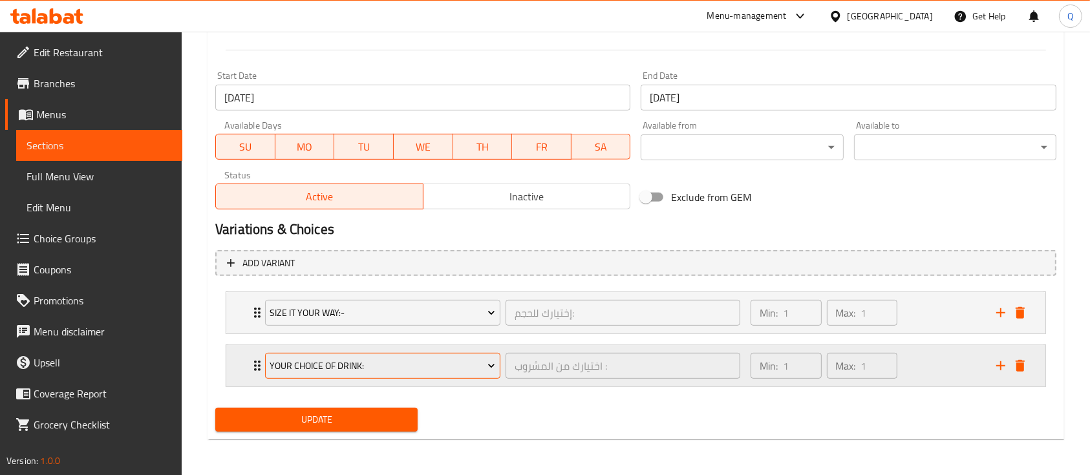
click at [455, 359] on span "Your Choice Of drink:" at bounding box center [383, 366] width 226 height 16
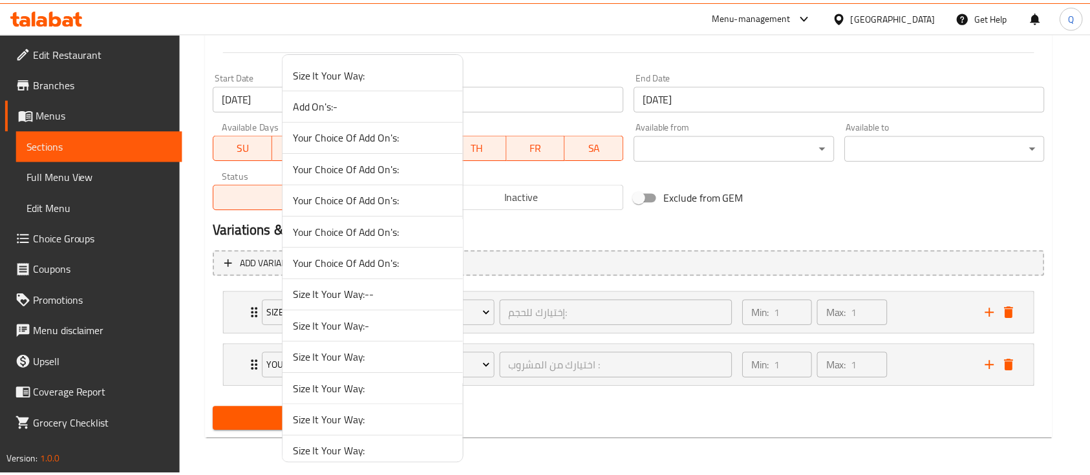
scroll to position [289, 0]
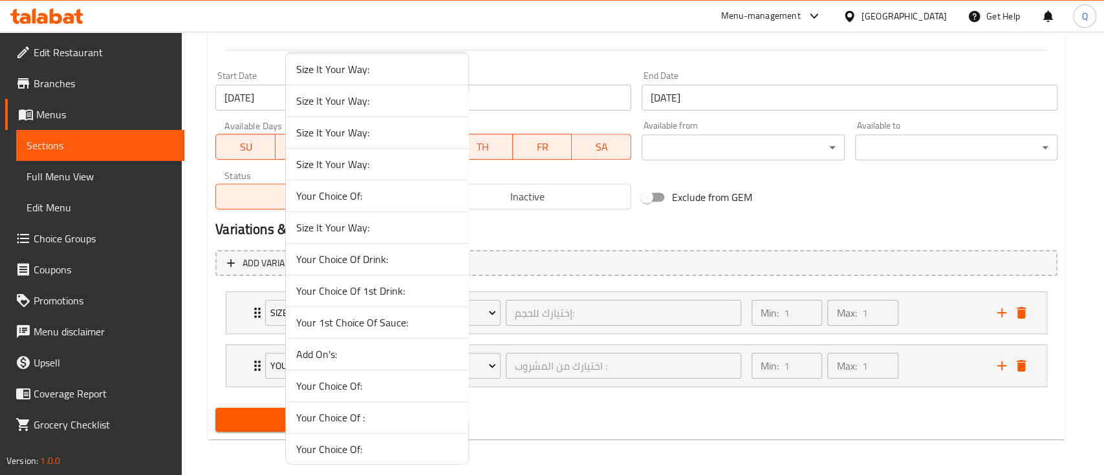
click at [416, 258] on span "Your Choice Of Drink:" at bounding box center [377, 260] width 162 height 16
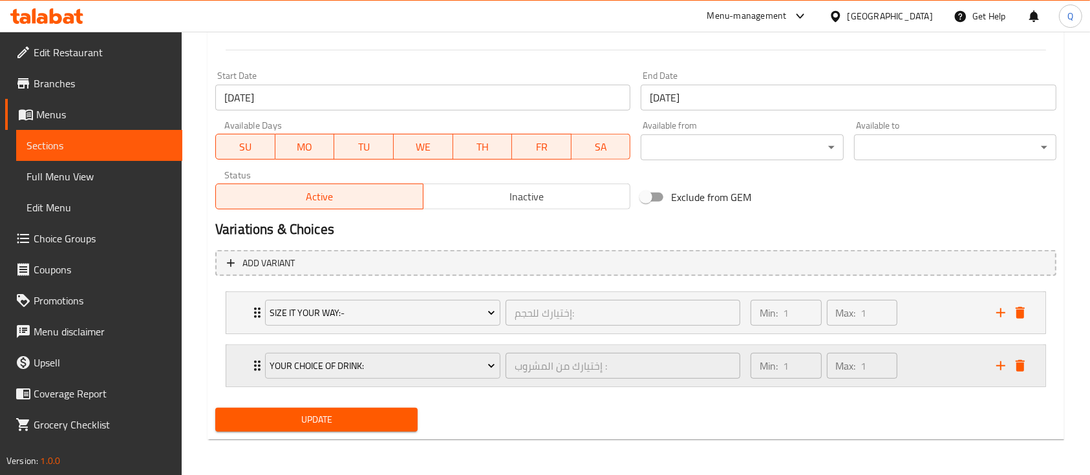
click at [917, 358] on div "Min: 1 ​ Max: 1 ​" at bounding box center [866, 365] width 246 height 41
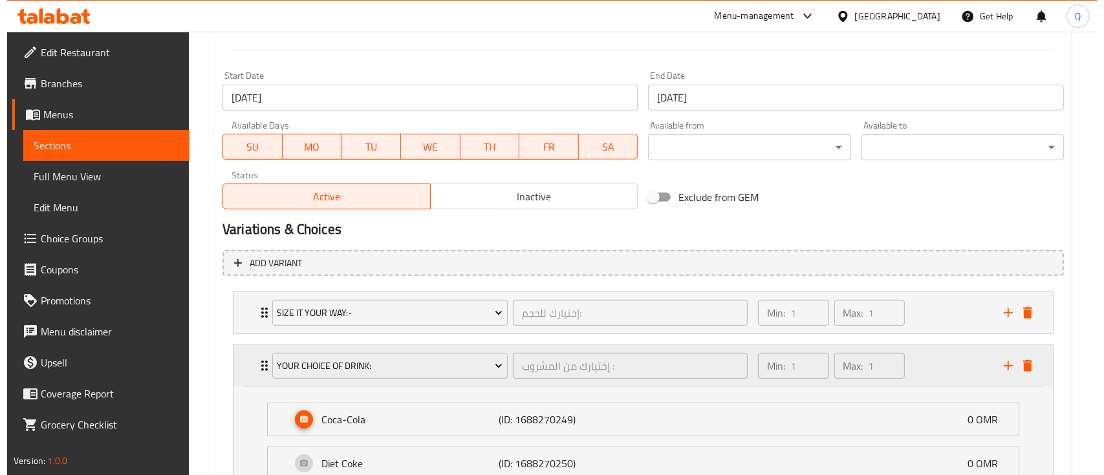
scroll to position [733, 0]
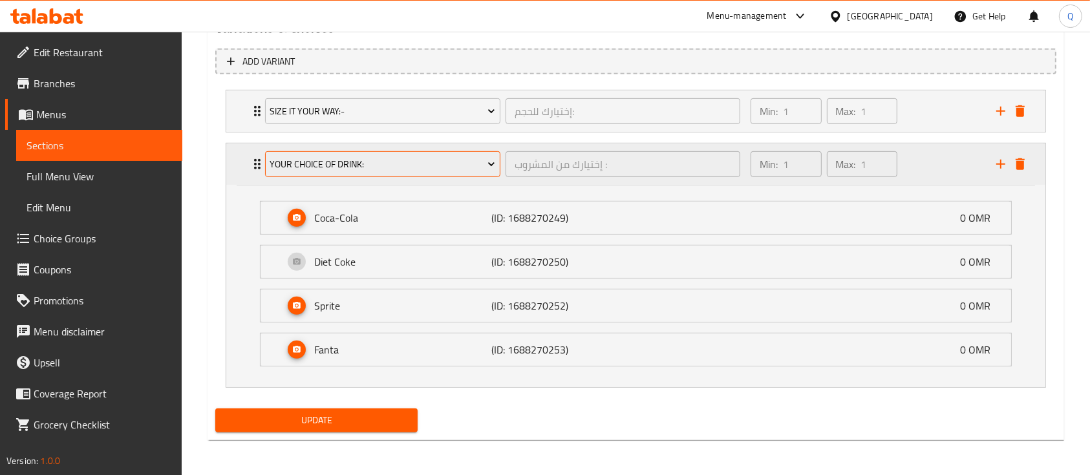
click at [381, 157] on span "Your Choice Of Drink:" at bounding box center [383, 164] width 226 height 16
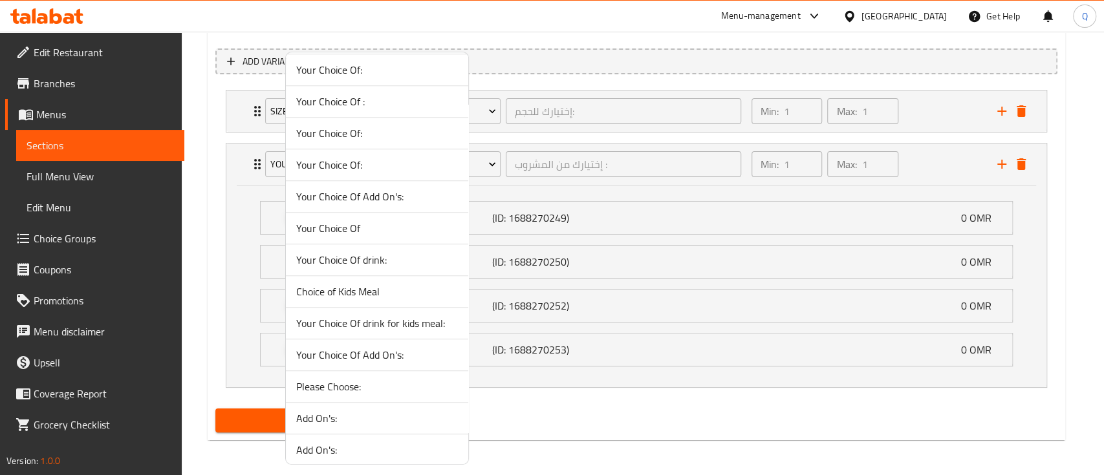
scroll to position [1300, 0]
click at [398, 263] on span "Your Choice of Drink:" at bounding box center [377, 262] width 162 height 16
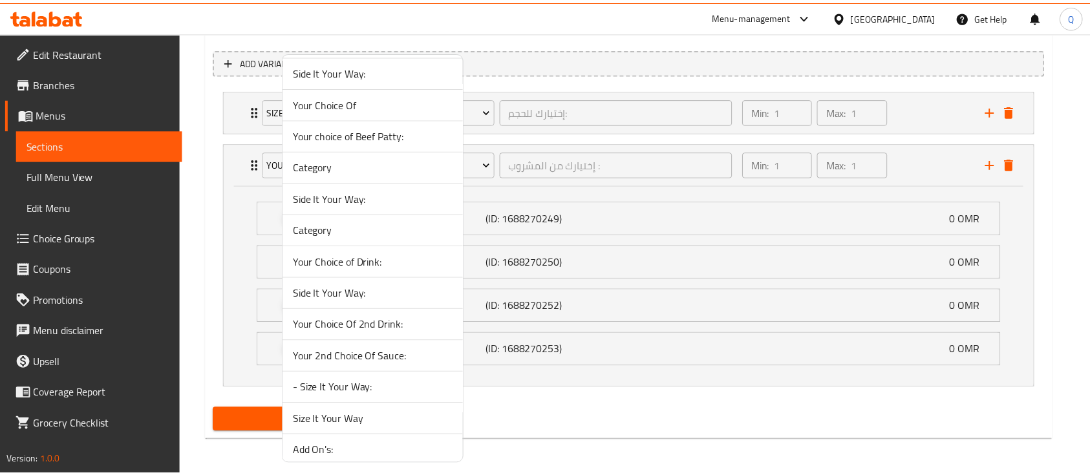
scroll to position [531, 0]
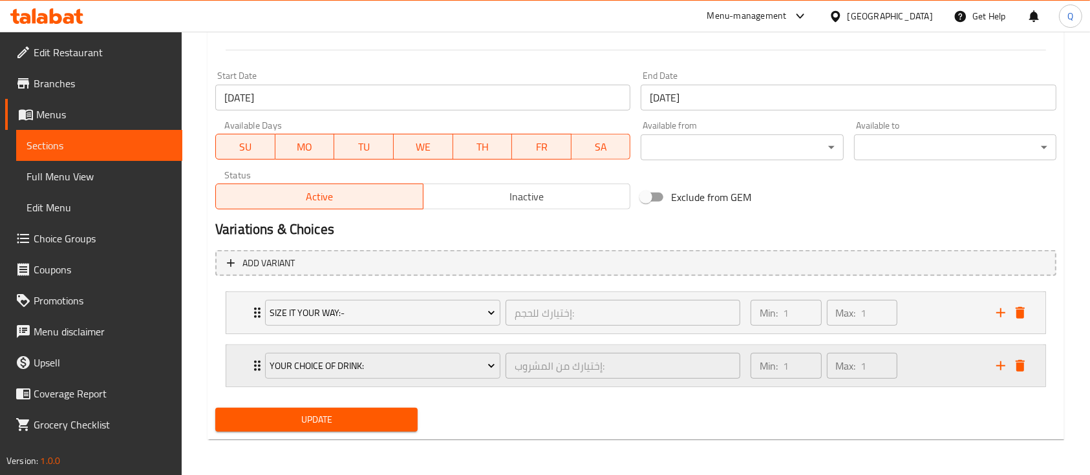
click at [952, 373] on div "Min: 1 ​ Max: 1 ​" at bounding box center [866, 365] width 246 height 41
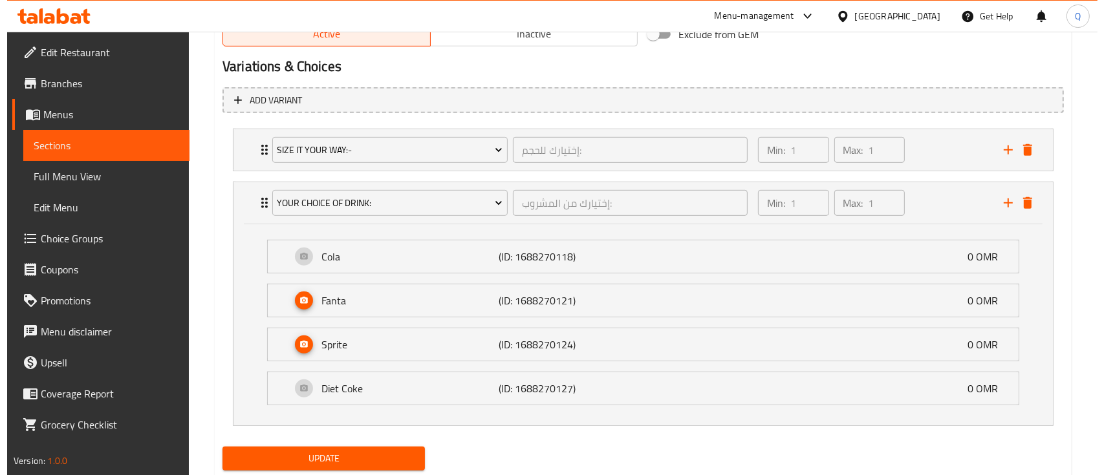
scroll to position [733, 0]
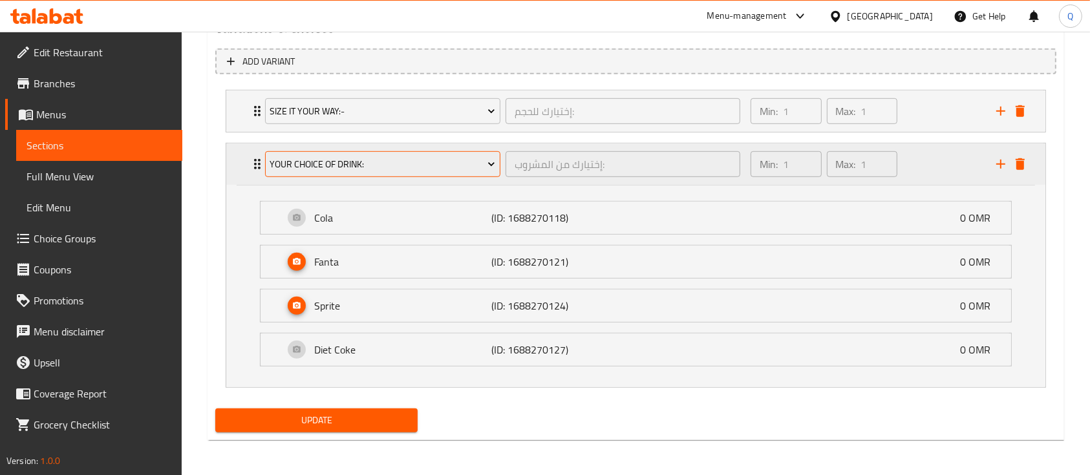
click at [386, 166] on span "Your Choice of Drink:" at bounding box center [383, 164] width 226 height 16
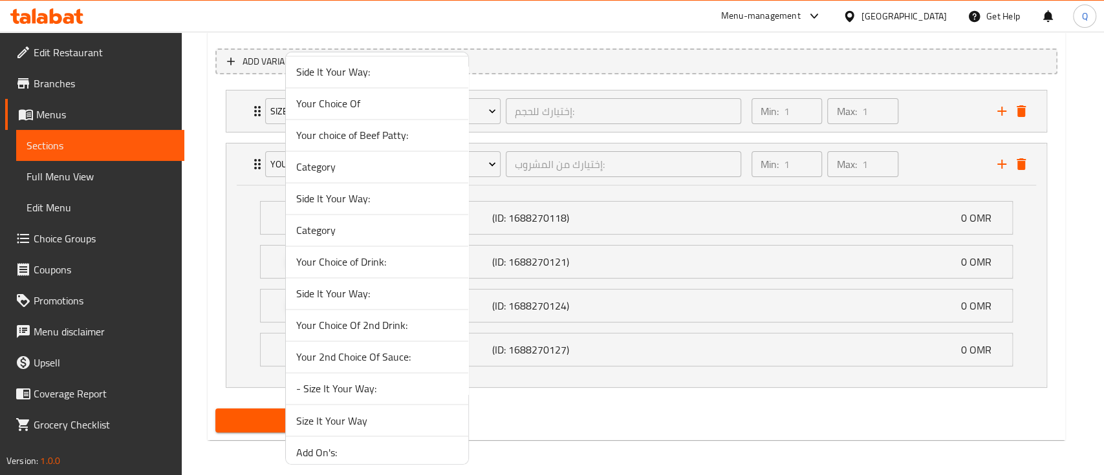
scroll to position [1553, 0]
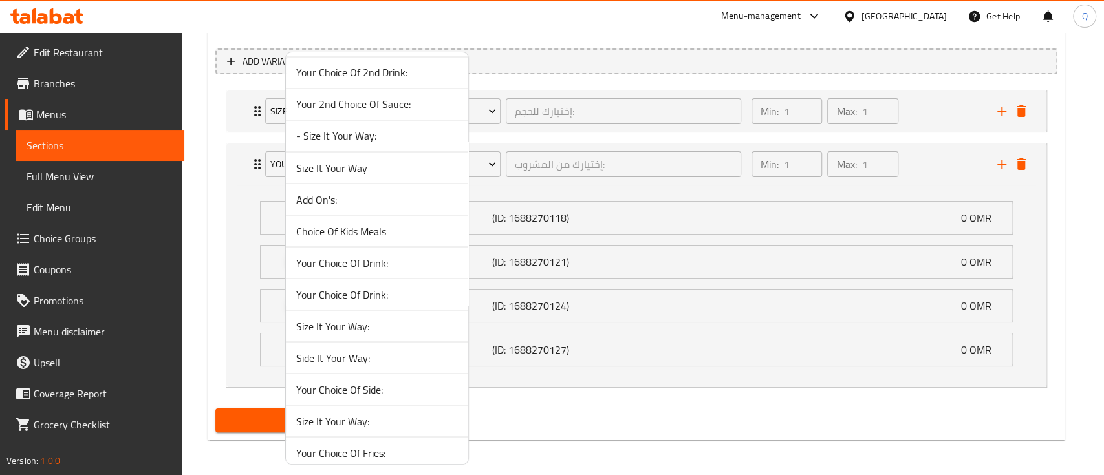
click at [391, 266] on li "Your Choice Of Drink:" at bounding box center [377, 263] width 182 height 32
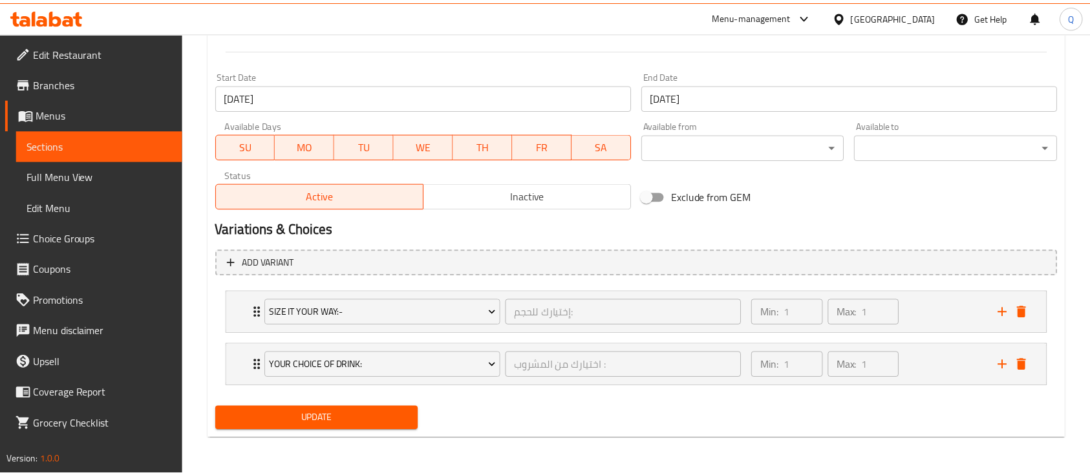
scroll to position [531, 0]
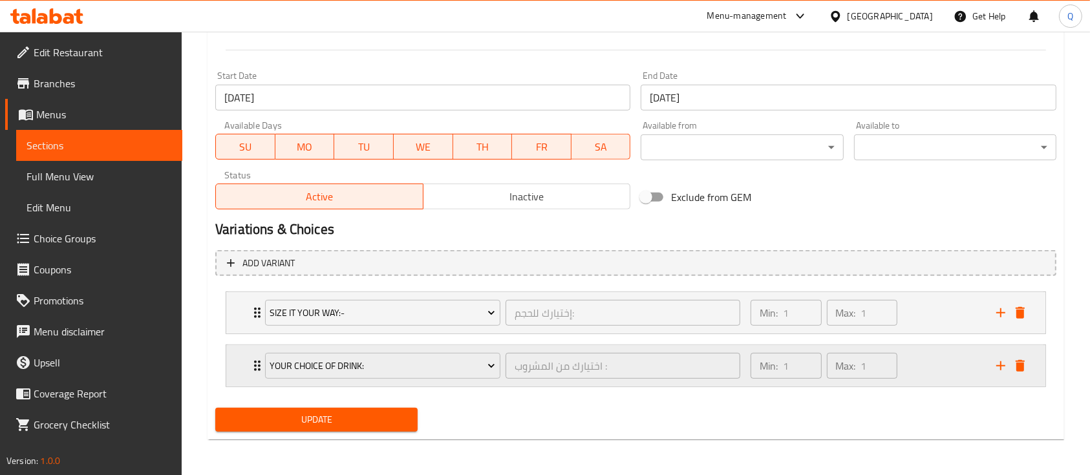
click at [956, 367] on div "Min: 1 ​ Max: 1 ​" at bounding box center [866, 365] width 246 height 41
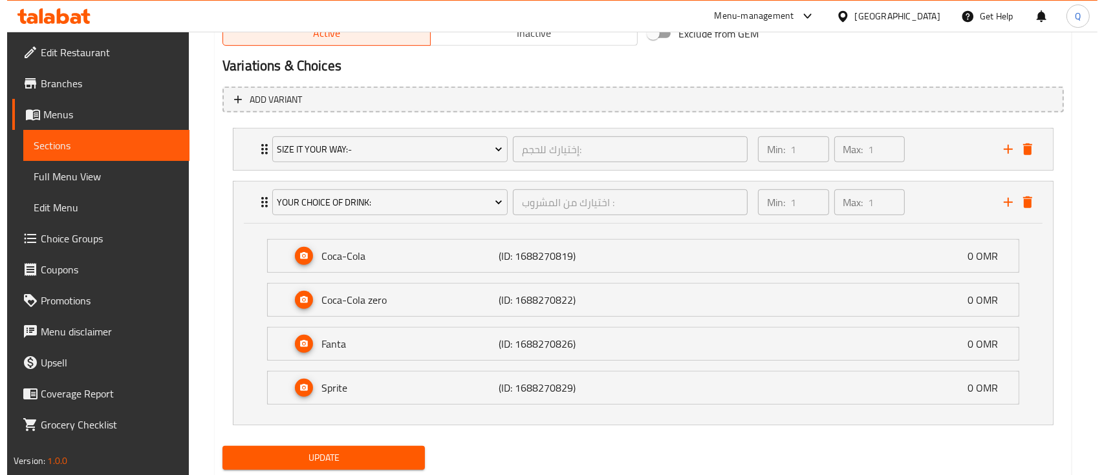
scroll to position [733, 0]
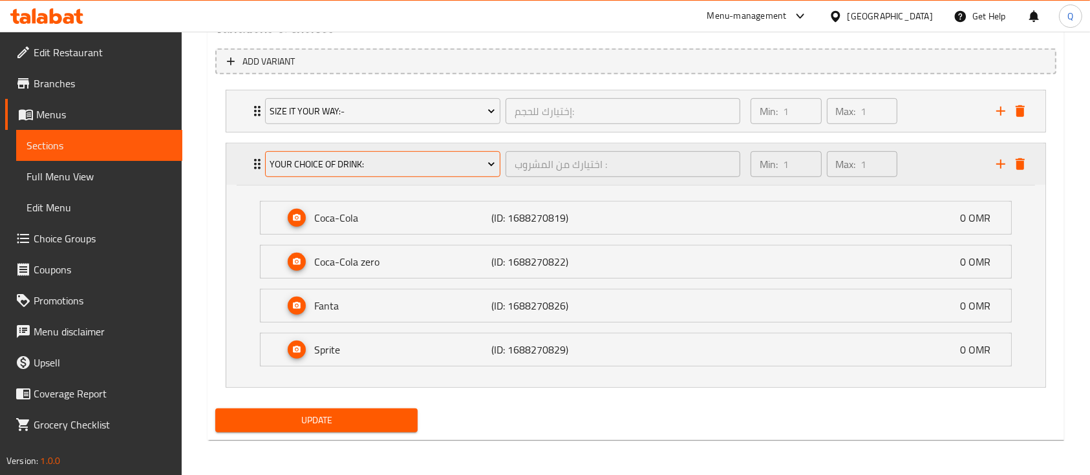
click at [406, 160] on span "Your Choice Of Drink:" at bounding box center [383, 164] width 226 height 16
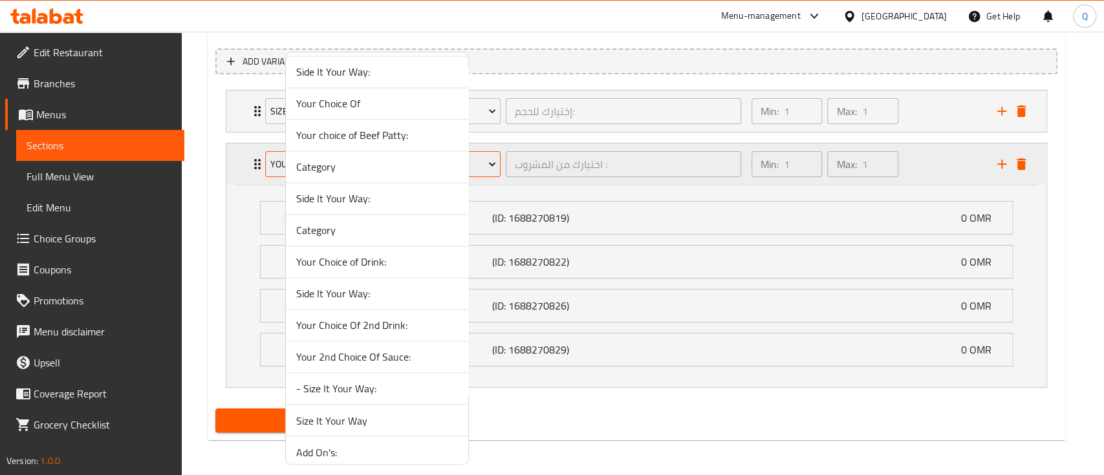
scroll to position [1553, 0]
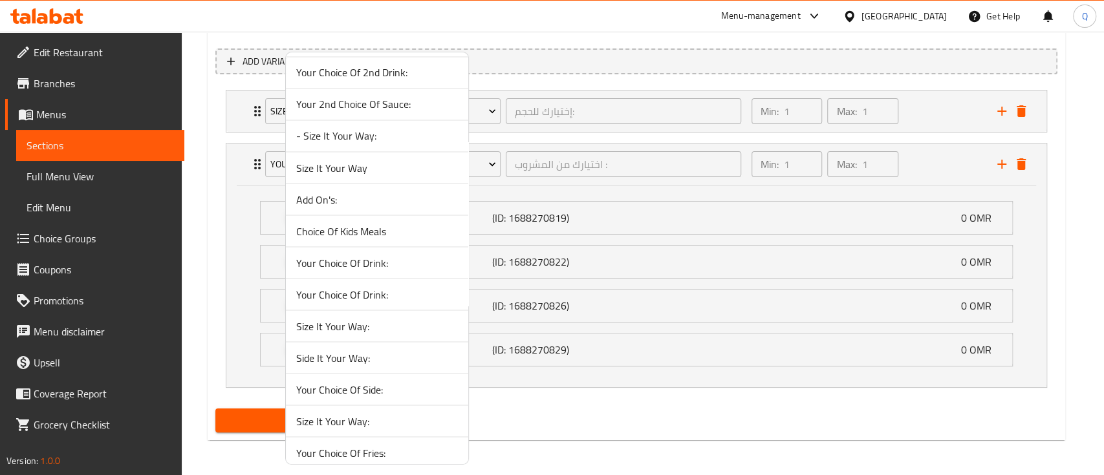
click at [389, 286] on span "Your Choice Of Drink:" at bounding box center [377, 294] width 162 height 16
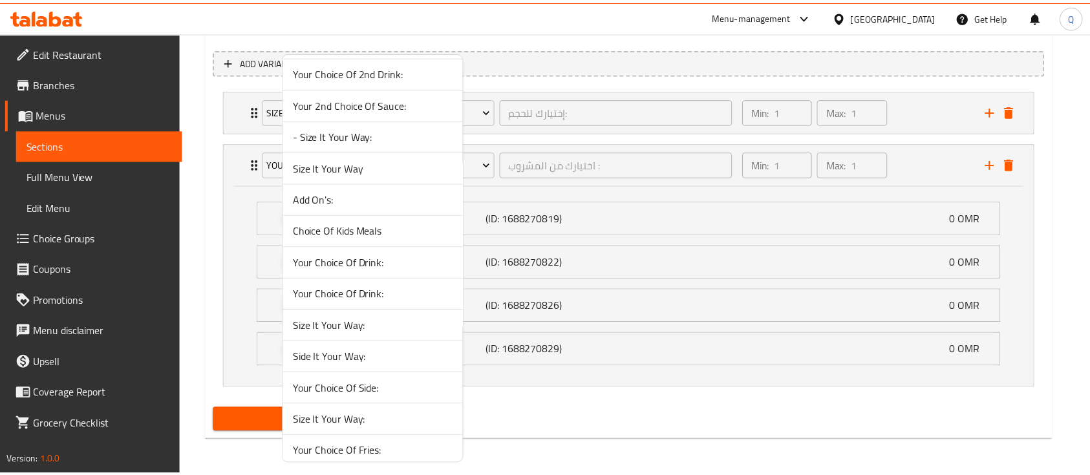
scroll to position [531, 0]
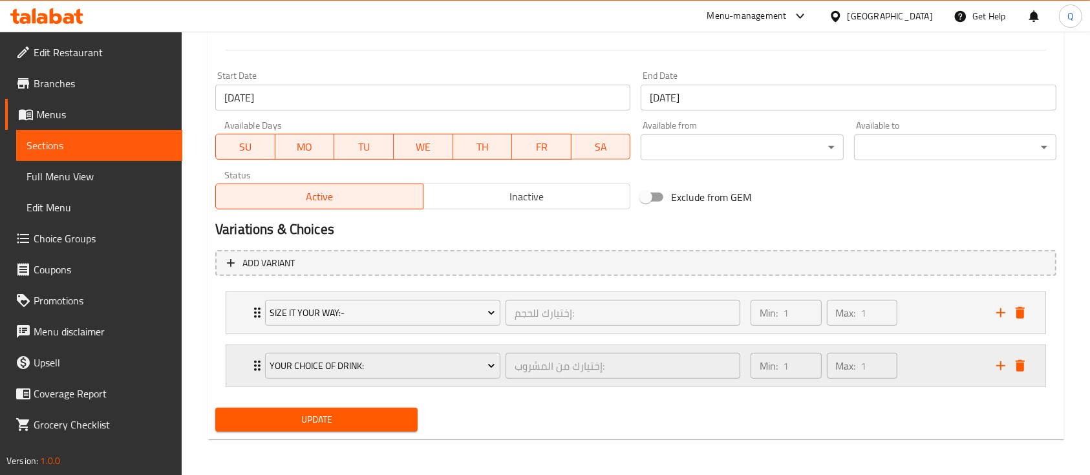
click at [919, 370] on div "Min: 1 ​ Max: 1 ​" at bounding box center [866, 365] width 246 height 41
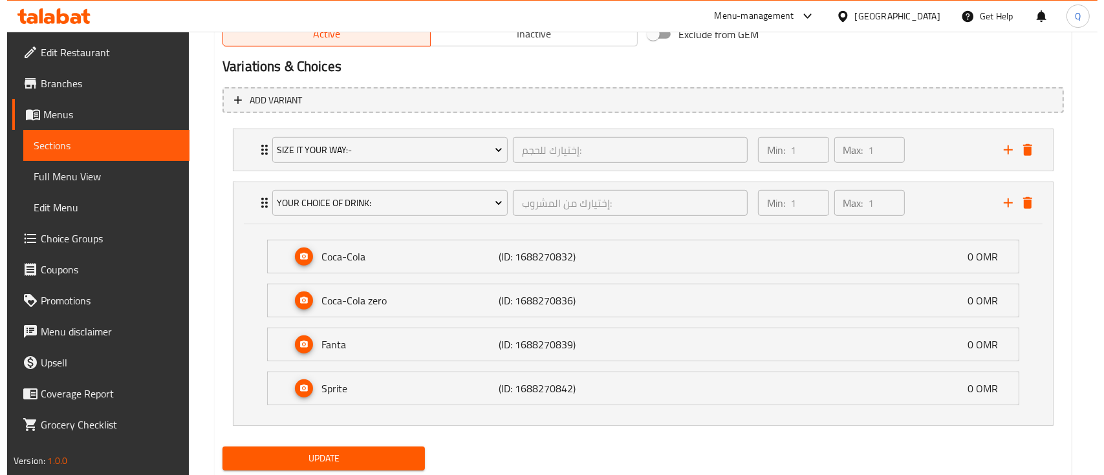
scroll to position [733, 0]
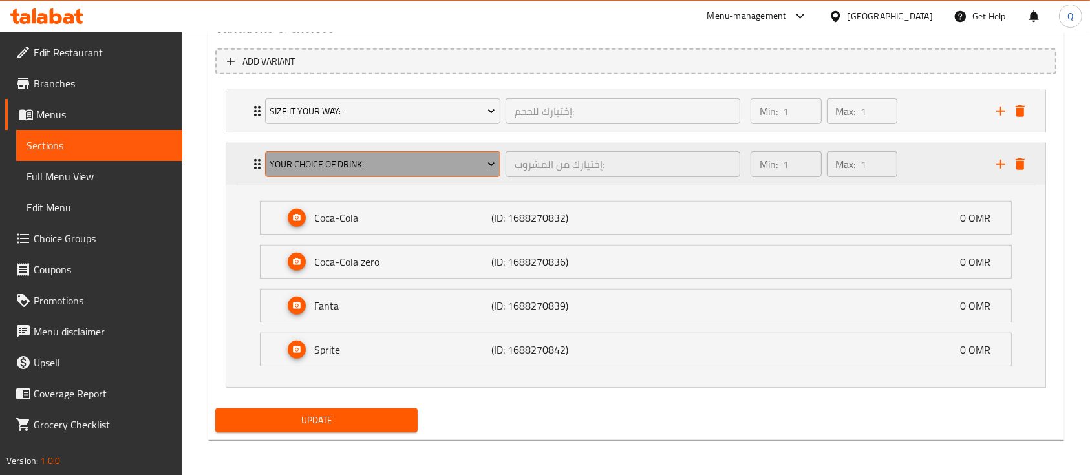
click at [486, 165] on icon "Expand" at bounding box center [491, 164] width 13 height 13
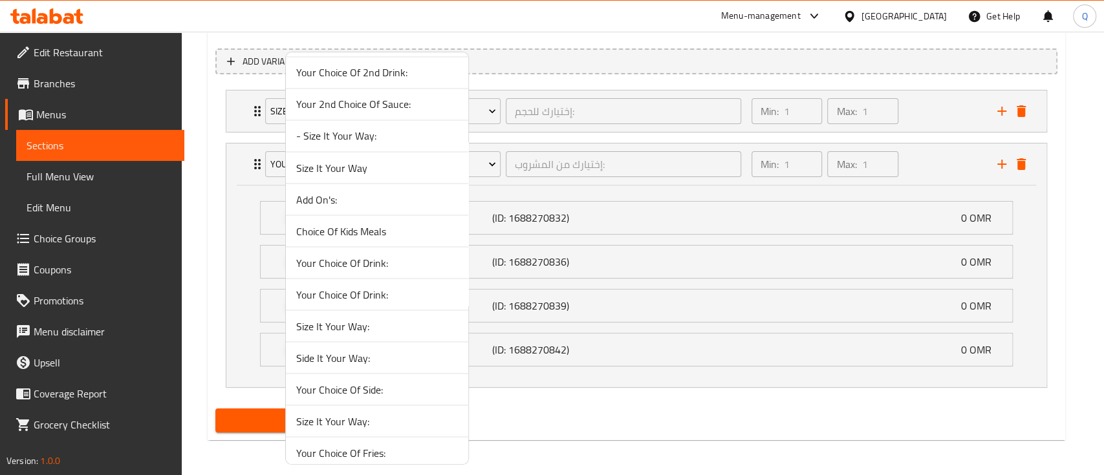
scroll to position [1869, 0]
click at [403, 257] on span "Your Choice Of Drink:" at bounding box center [377, 263] width 162 height 16
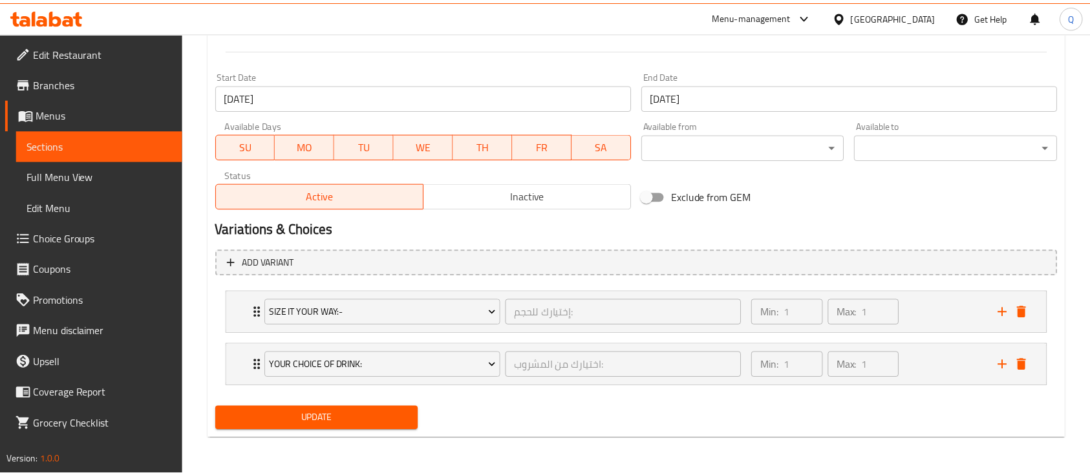
scroll to position [531, 0]
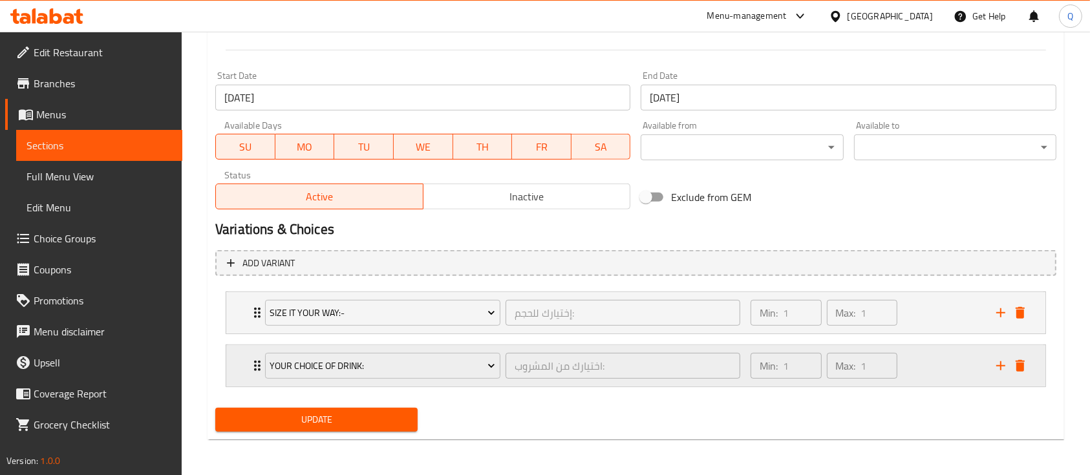
click at [913, 376] on div "Min: 1 ​ Max: 1 ​" at bounding box center [866, 365] width 246 height 41
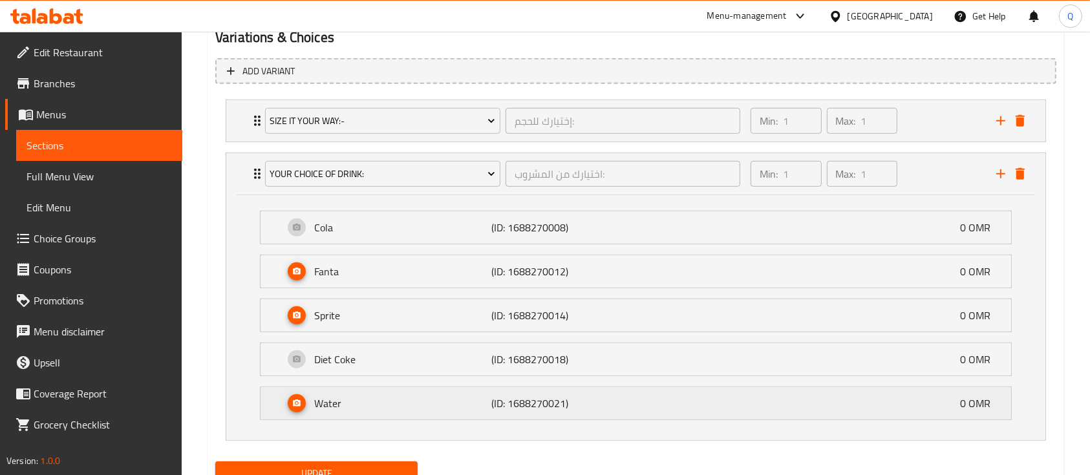
scroll to position [733, 0]
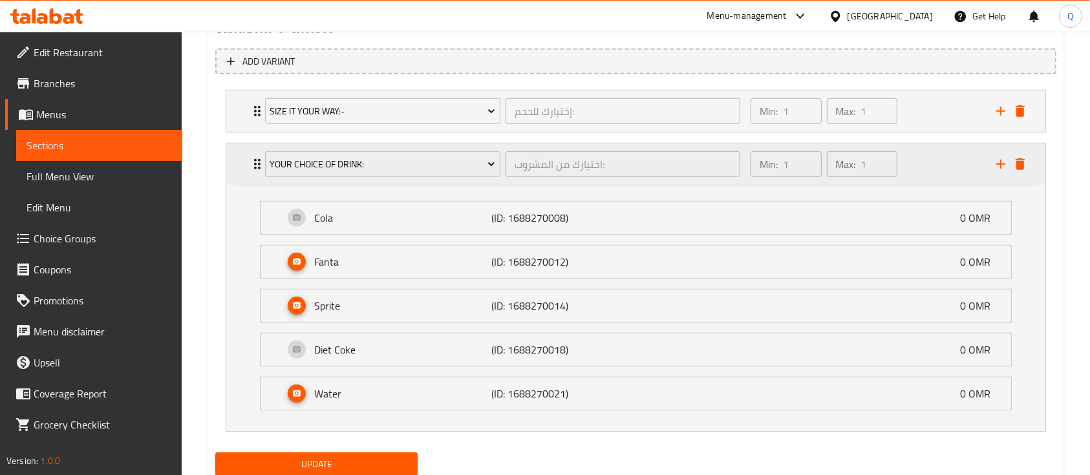
click at [936, 169] on div "Min: 1 ​ Max: 1 ​" at bounding box center [866, 164] width 246 height 41
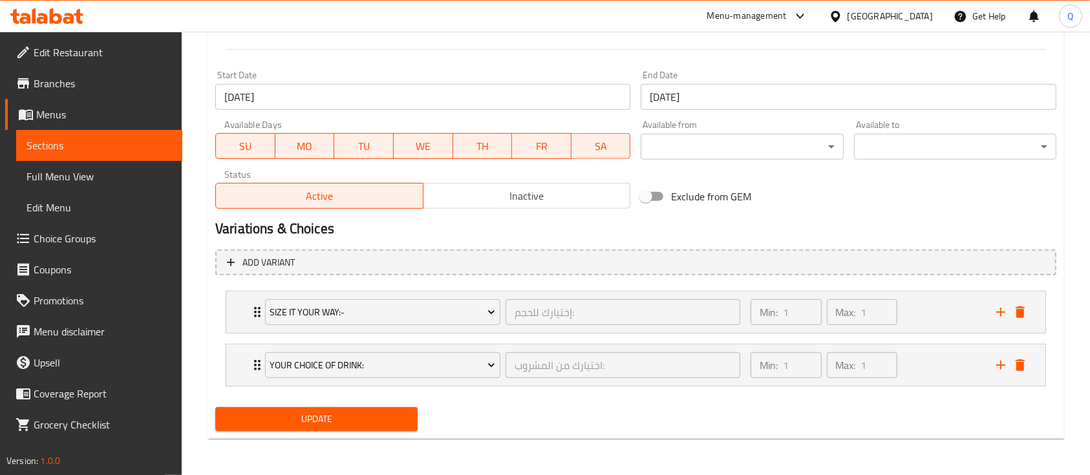
scroll to position [531, 0]
click at [998, 370] on icon "add" at bounding box center [1001, 366] width 16 height 16
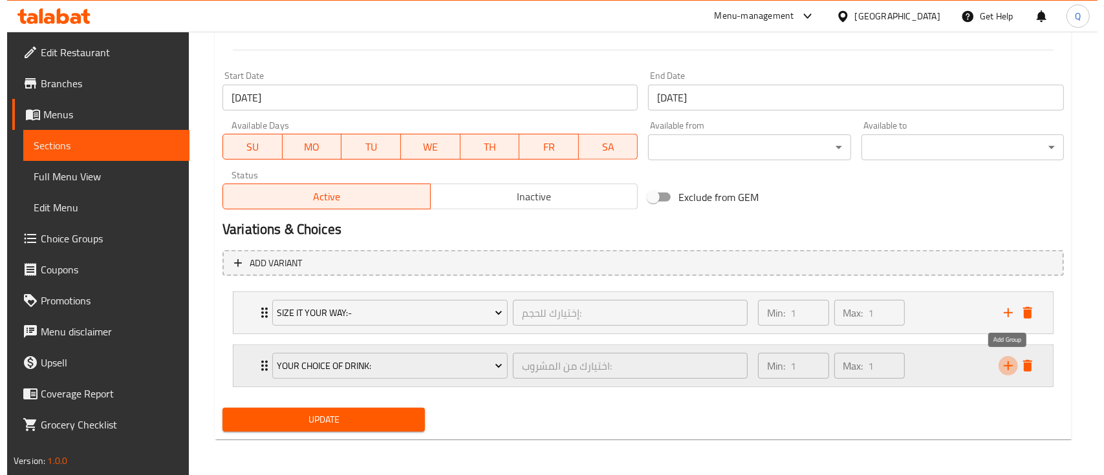
scroll to position [584, 0]
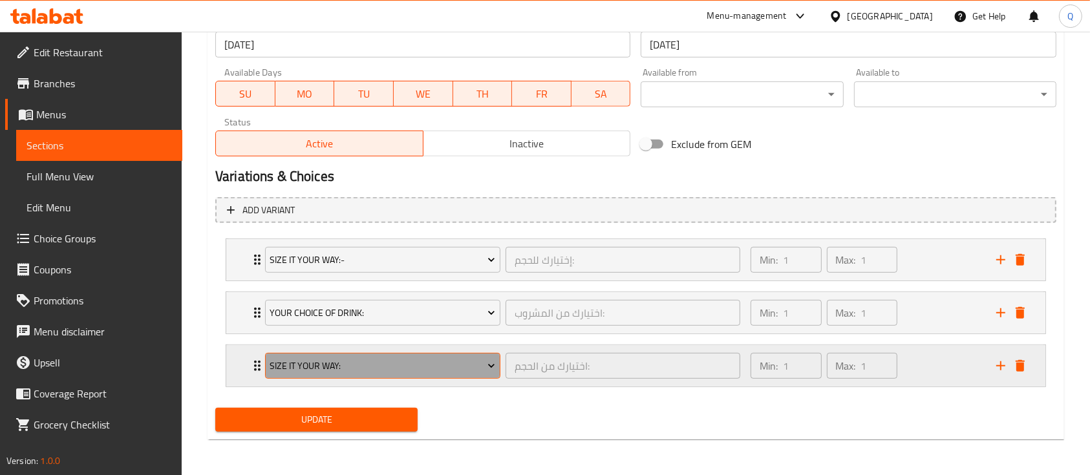
click at [449, 375] on button "Size It Your Way:" at bounding box center [382, 366] width 235 height 26
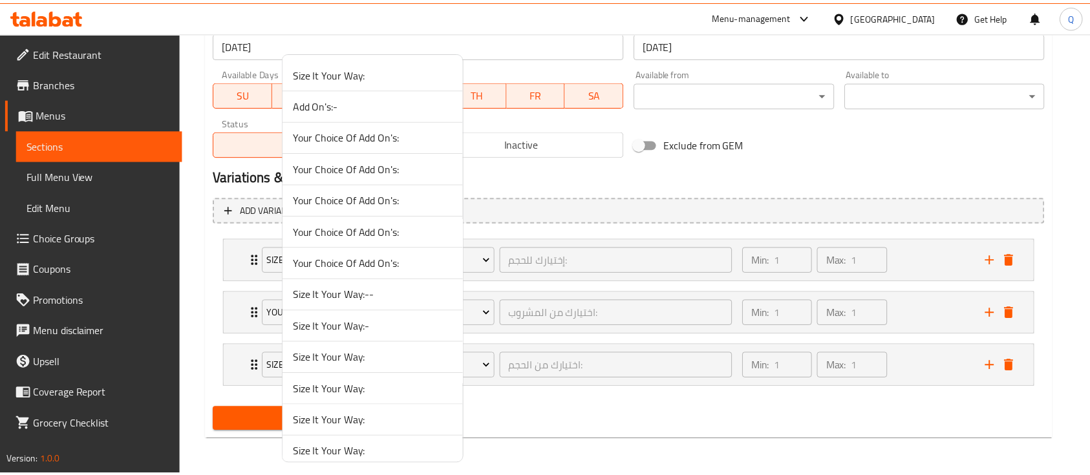
scroll to position [952, 0]
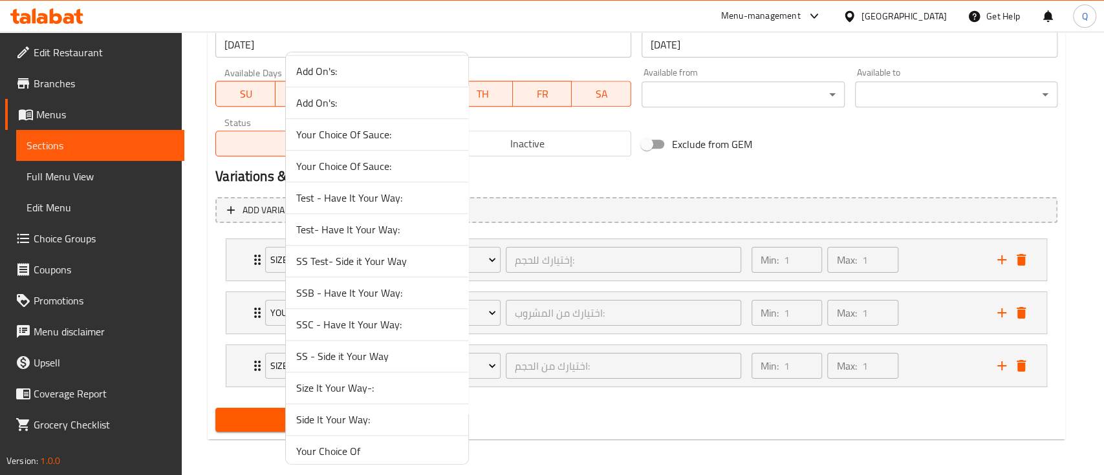
click at [397, 423] on span "Side It Your Way:" at bounding box center [377, 420] width 162 height 16
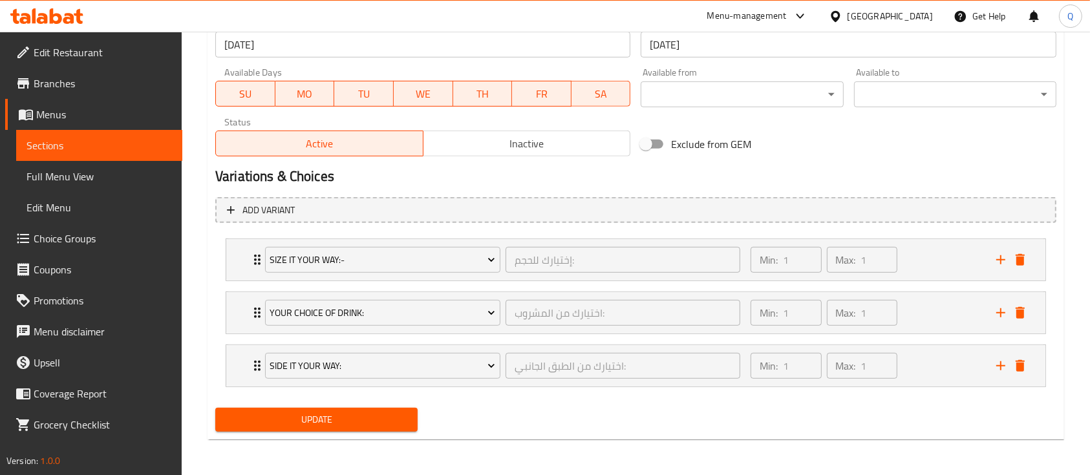
click at [950, 391] on li "Side It Your Way: اختيارك من الطبق الجانبي: ​ Min: 1 ​ Max: 1 ​ French Fries (I…" at bounding box center [635, 365] width 841 height 53
click at [949, 367] on div "Min: 1 ​ Max: 1 ​" at bounding box center [866, 365] width 246 height 41
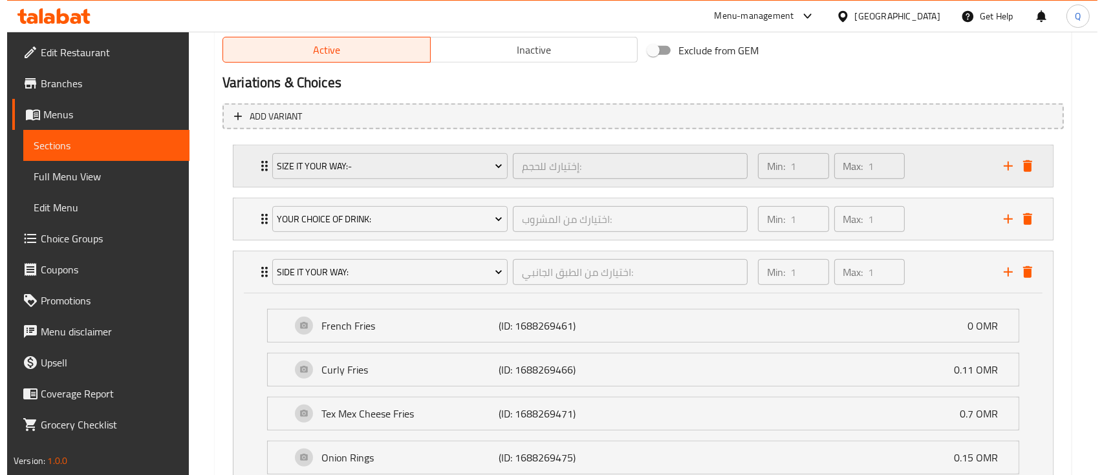
scroll to position [657, 0]
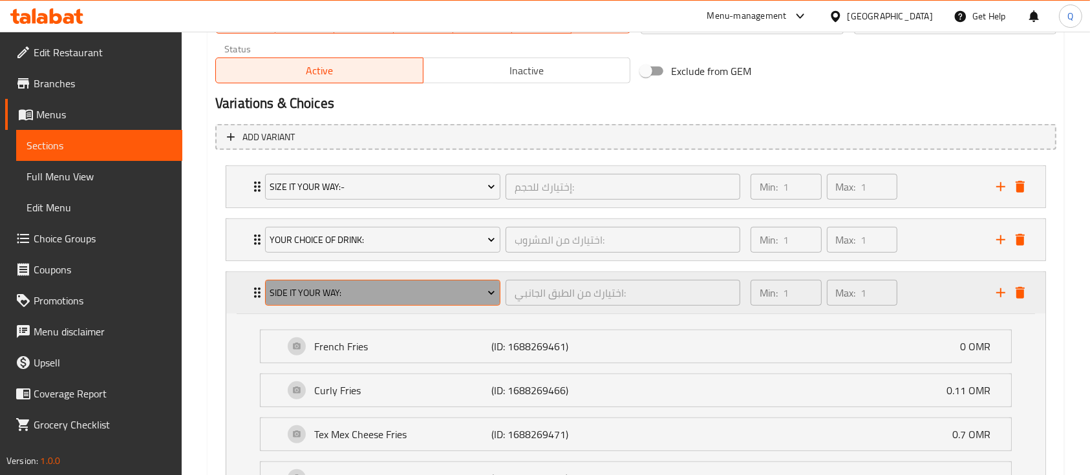
click at [469, 298] on span "Side It Your Way:" at bounding box center [383, 293] width 226 height 16
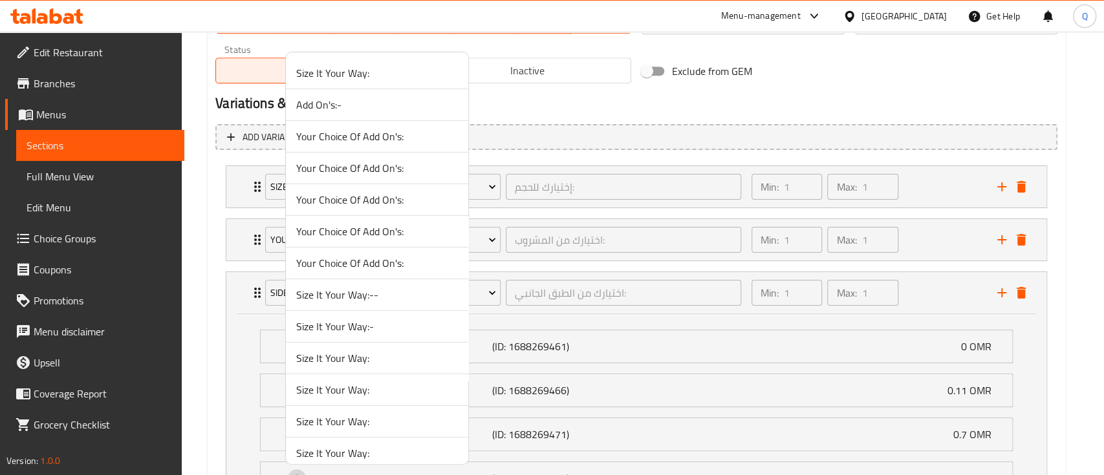
scroll to position [1111, 0]
click at [431, 380] on span "Side It Your Way:" at bounding box center [377, 388] width 162 height 16
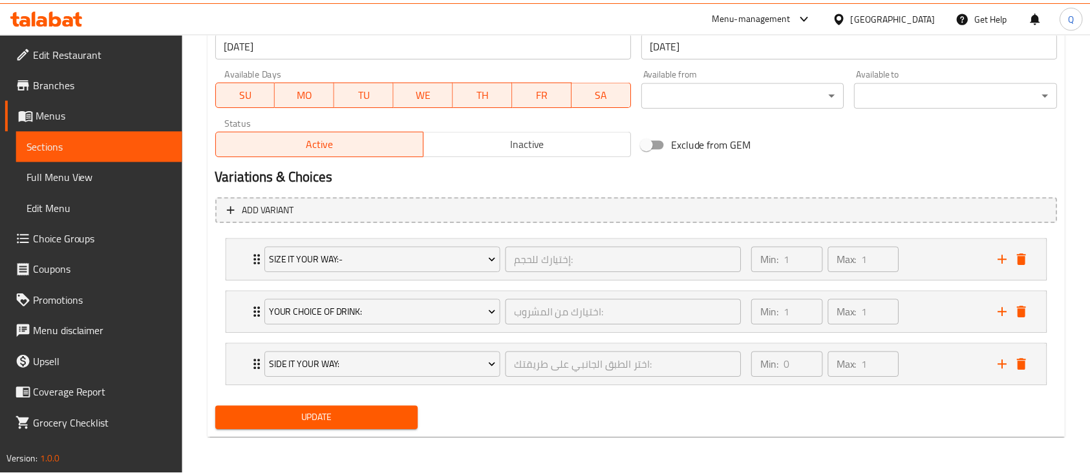
scroll to position [584, 0]
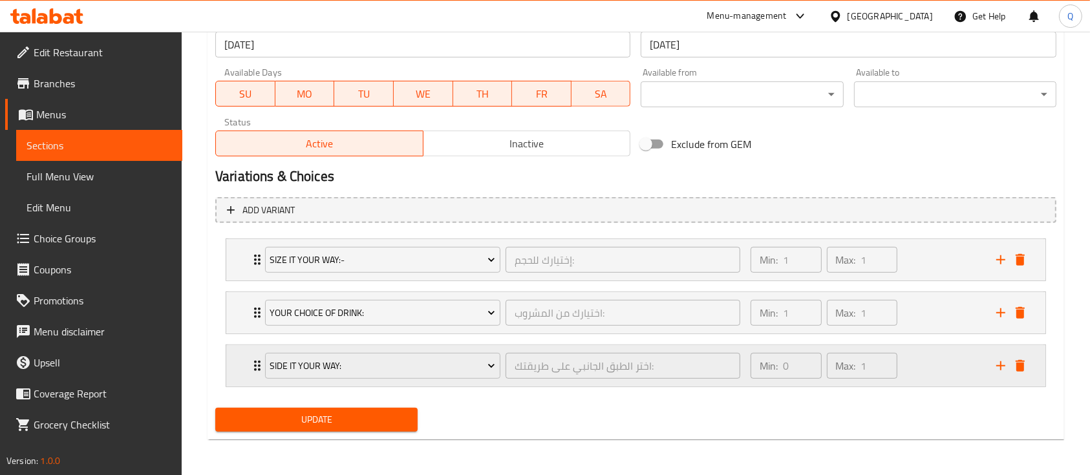
click at [938, 370] on div "Min: 0 ​ Max: 1 ​" at bounding box center [866, 365] width 246 height 41
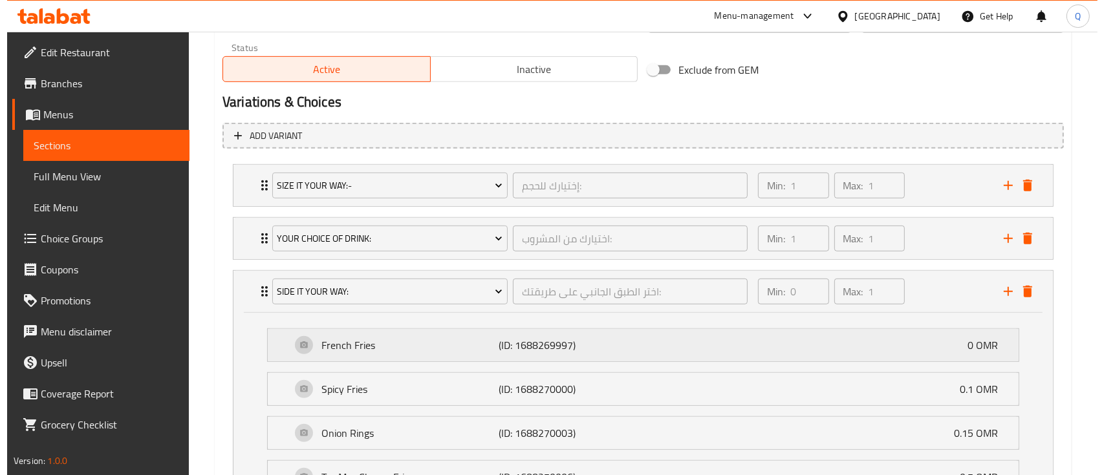
scroll to position [744, 0]
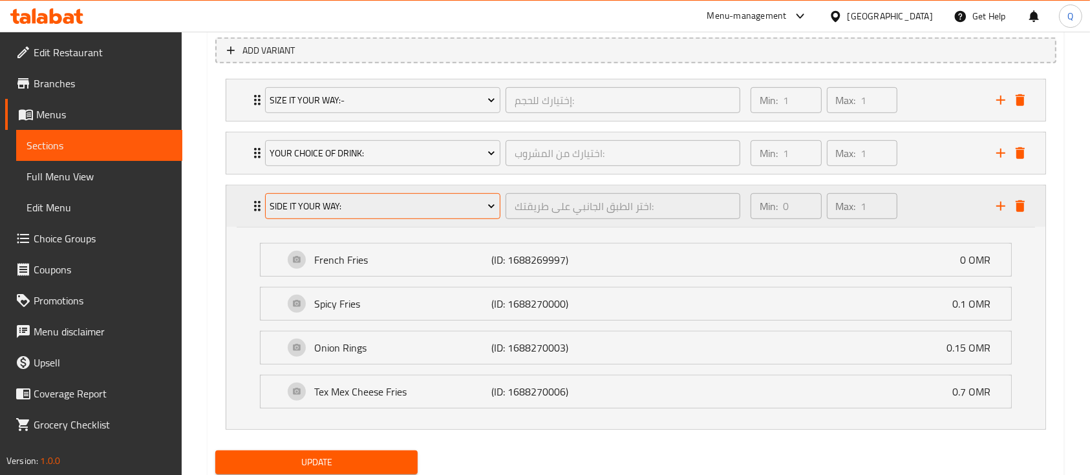
click at [347, 197] on button "Side It Your Way:" at bounding box center [382, 206] width 235 height 26
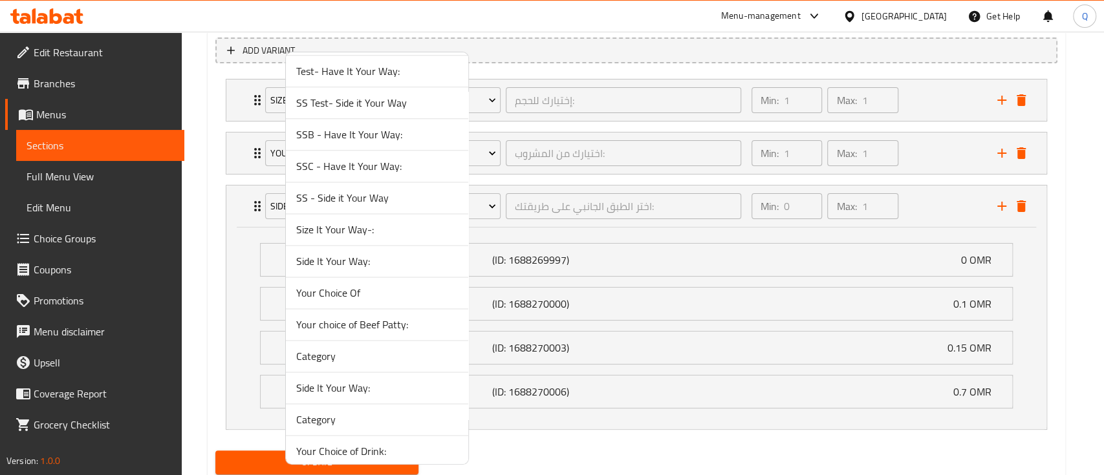
scroll to position [1332, 0]
click at [399, 255] on span "Side It Your Way:" at bounding box center [377, 262] width 162 height 16
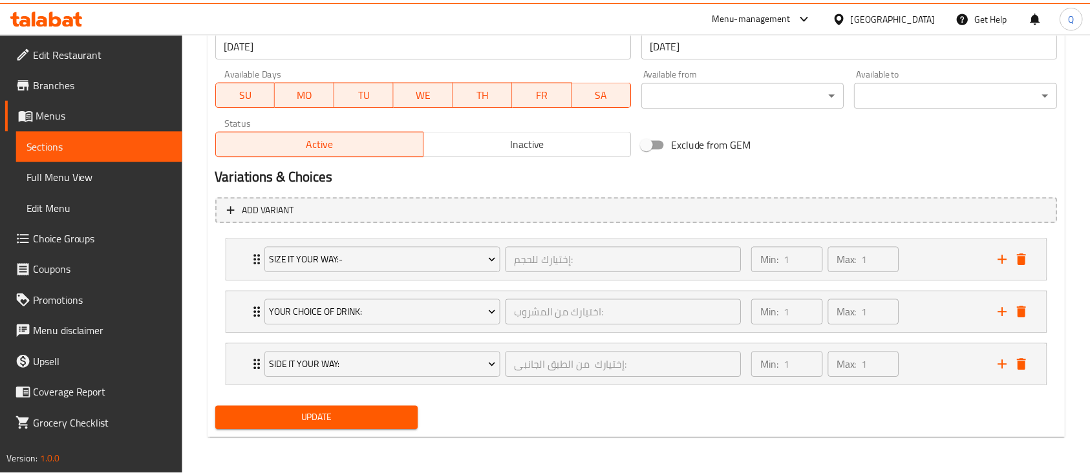
scroll to position [584, 0]
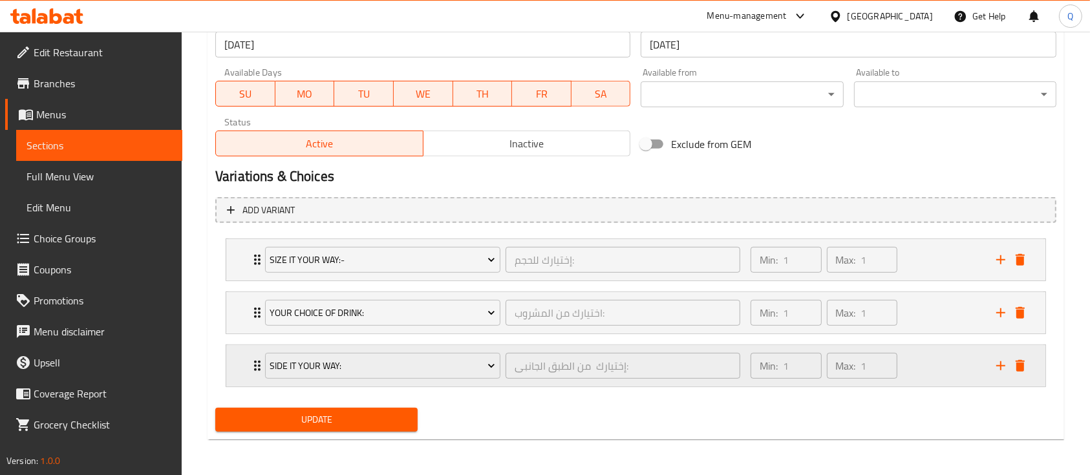
click at [916, 369] on div "Min: 1 ​ Max: 1 ​" at bounding box center [866, 365] width 246 height 41
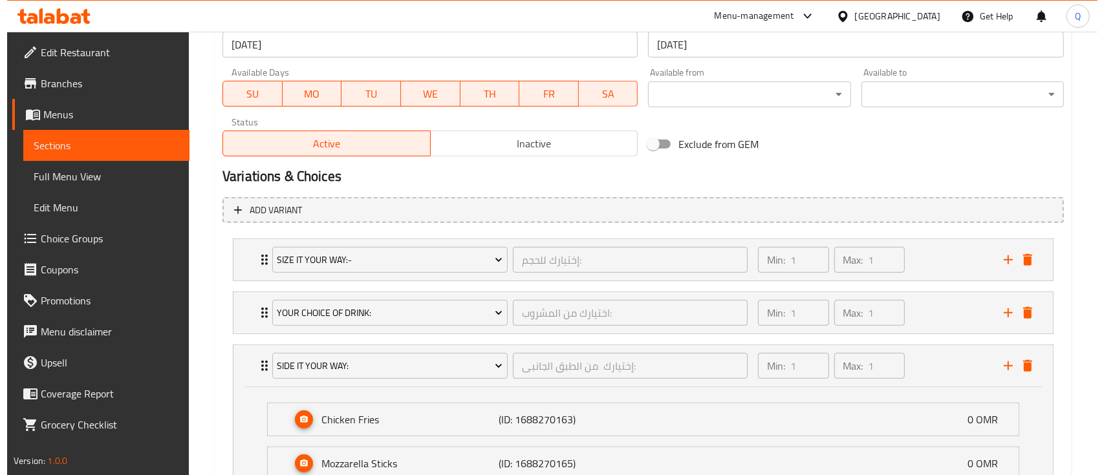
scroll to position [744, 0]
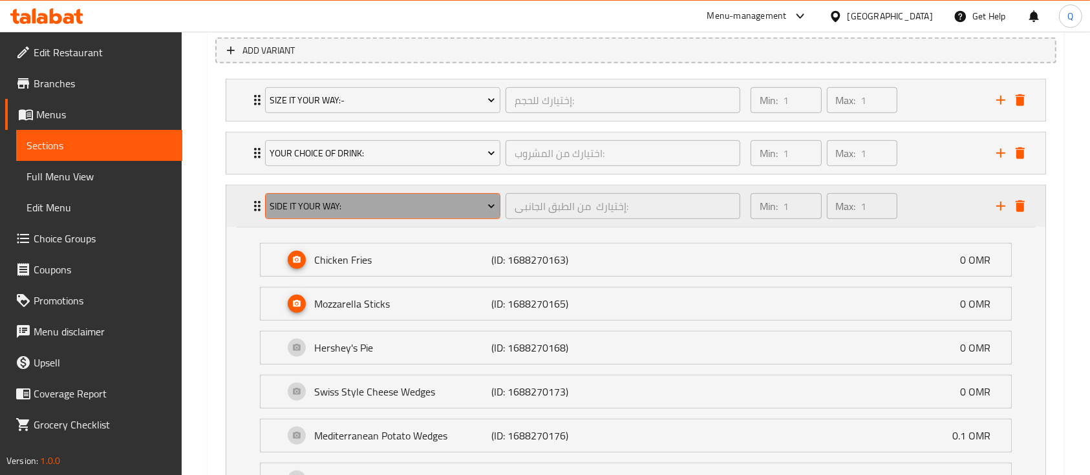
click at [372, 193] on button "Side It Your Way:" at bounding box center [382, 206] width 235 height 26
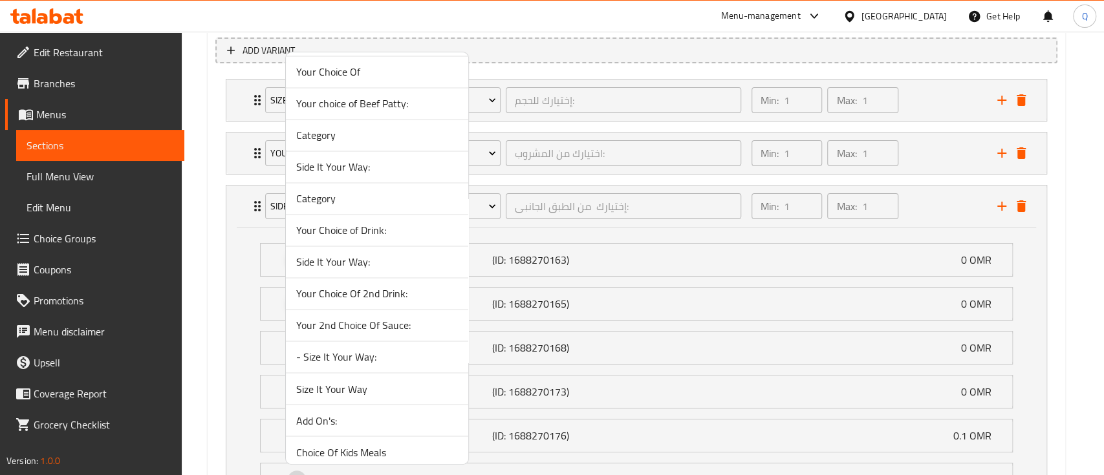
scroll to position [1648, 0]
click at [403, 260] on span "Side It Your Way:" at bounding box center [377, 263] width 162 height 16
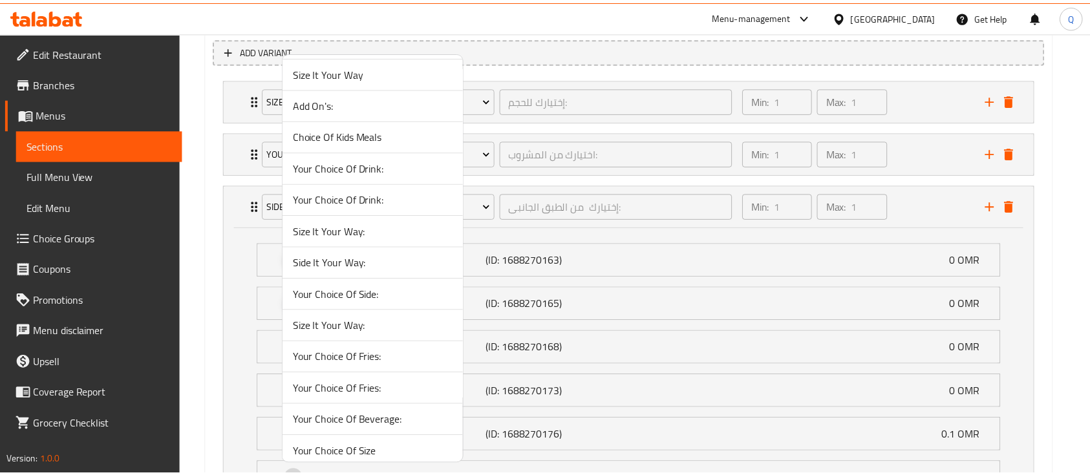
scroll to position [584, 0]
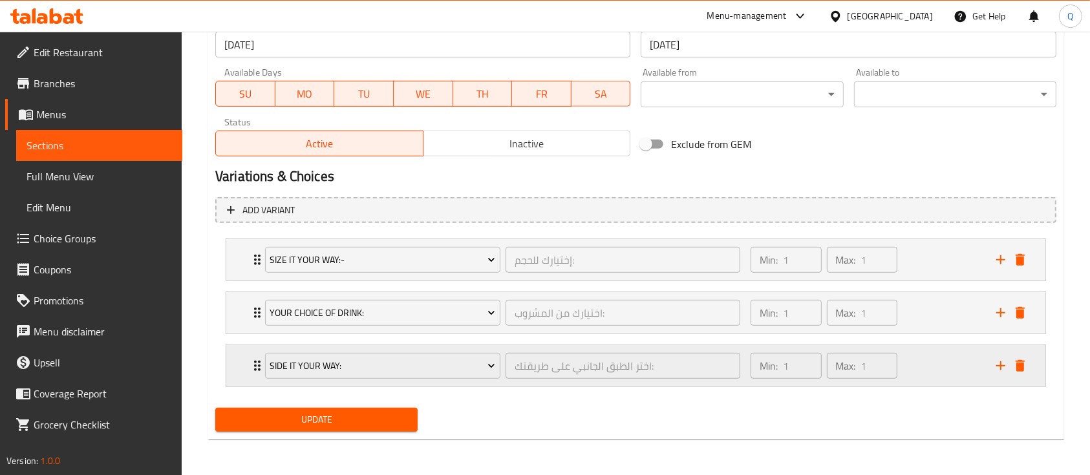
click at [932, 370] on div "Min: 1 ​ Max: 1 ​" at bounding box center [866, 365] width 246 height 41
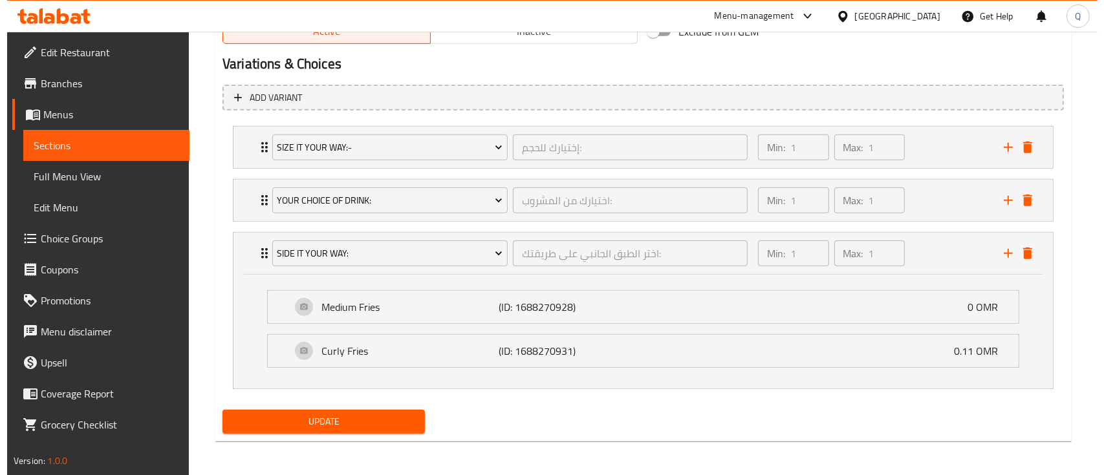
scroll to position [698, 0]
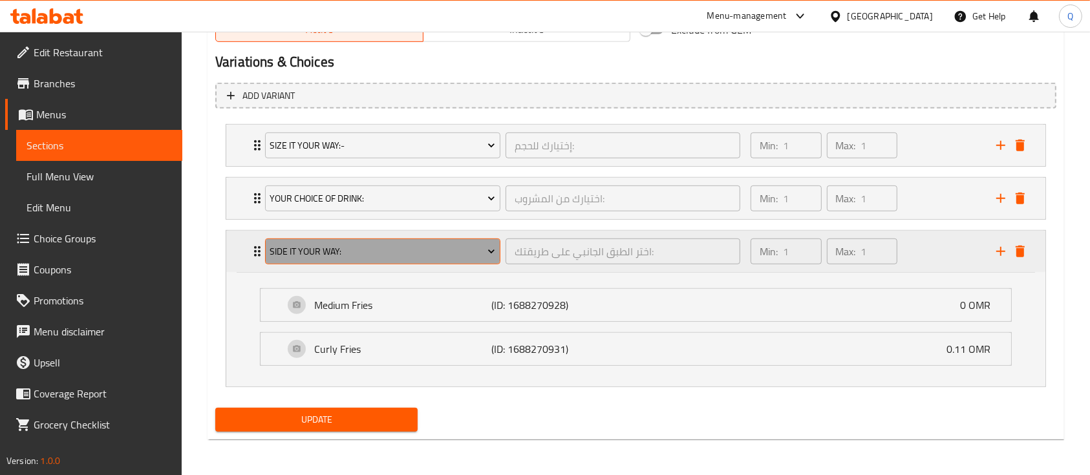
click at [414, 255] on span "Side It Your Way:" at bounding box center [383, 252] width 226 height 16
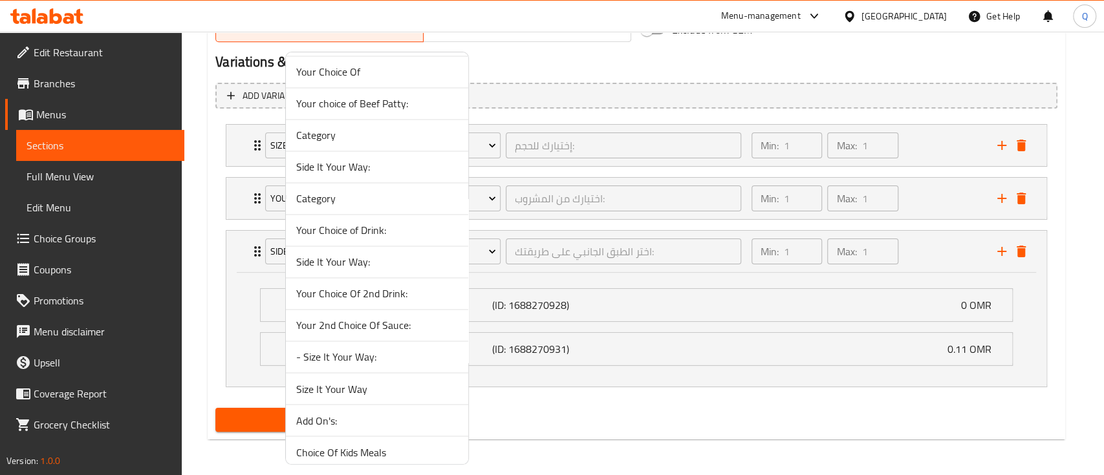
scroll to position [1648, 0]
click at [387, 257] on span "Side It Your Way:" at bounding box center [377, 263] width 162 height 16
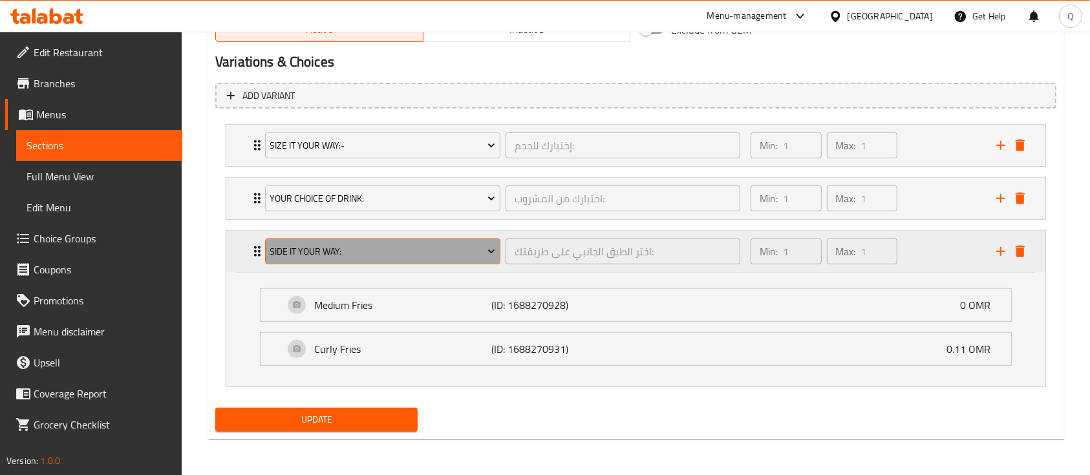
click at [359, 255] on span "Side It Your Way:" at bounding box center [383, 252] width 226 height 16
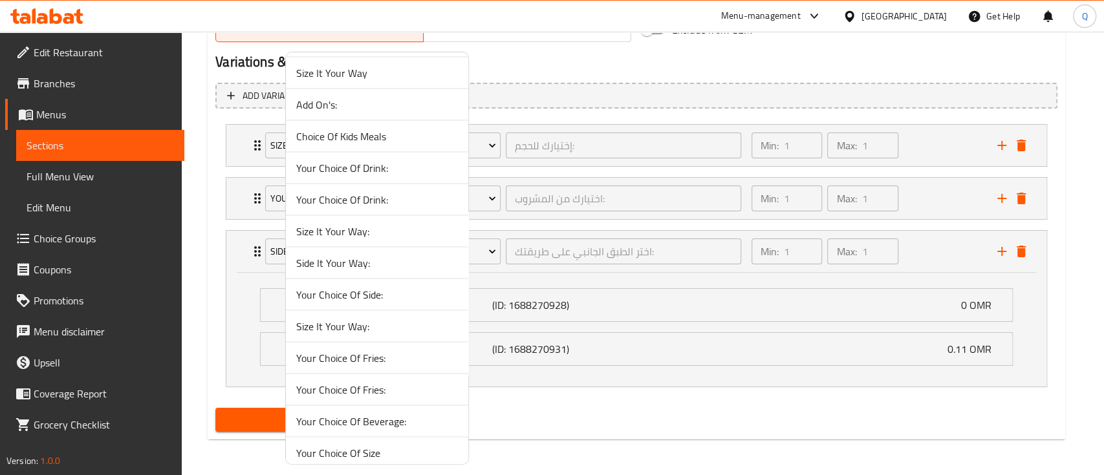
scroll to position [2028, 0]
click at [407, 264] on span "Side It Your Way:" at bounding box center [377, 263] width 162 height 16
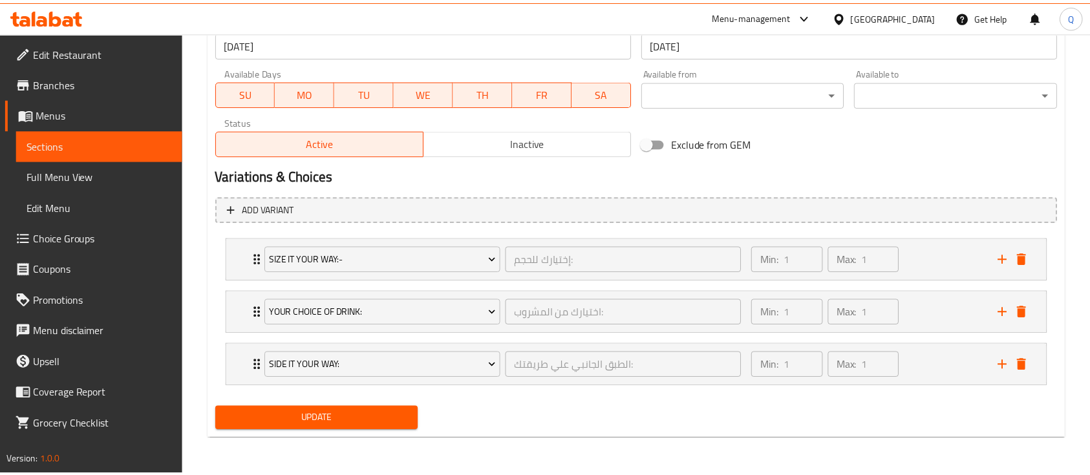
scroll to position [584, 0]
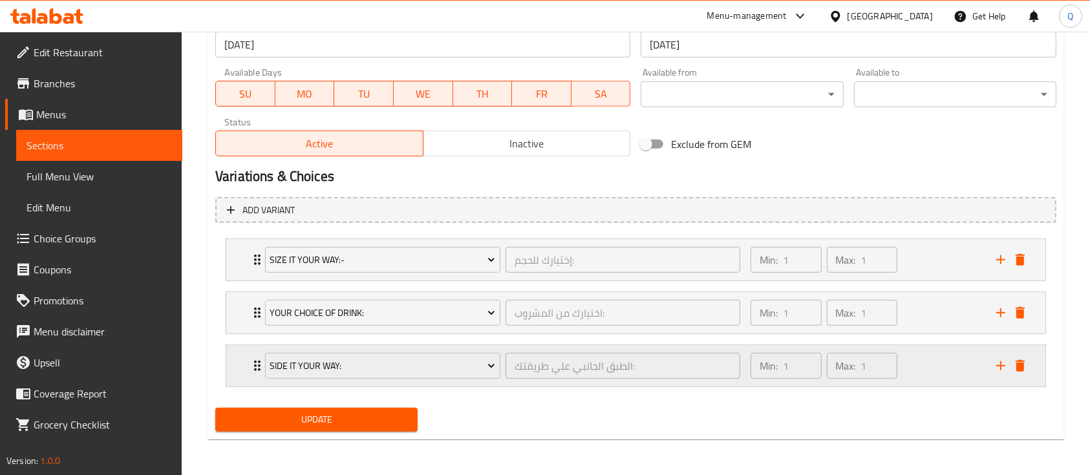
click at [958, 370] on div "Min: 1 ​ Max: 1 ​" at bounding box center [866, 365] width 246 height 41
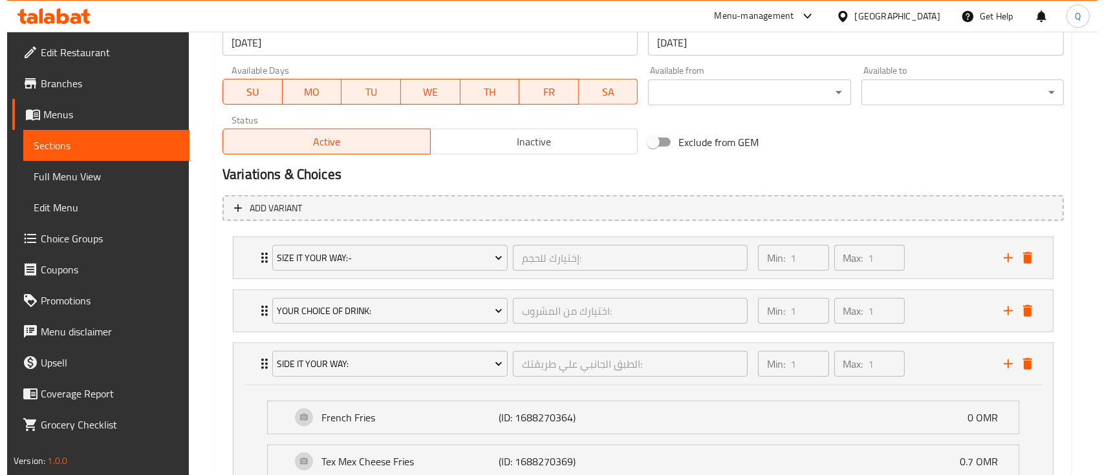
scroll to position [698, 0]
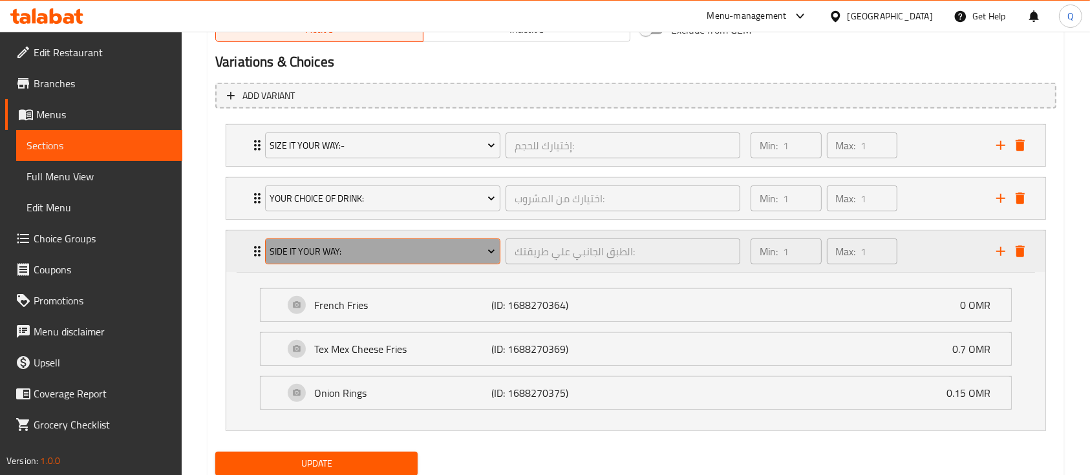
click at [414, 257] on span "Side It Your Way:" at bounding box center [383, 252] width 226 height 16
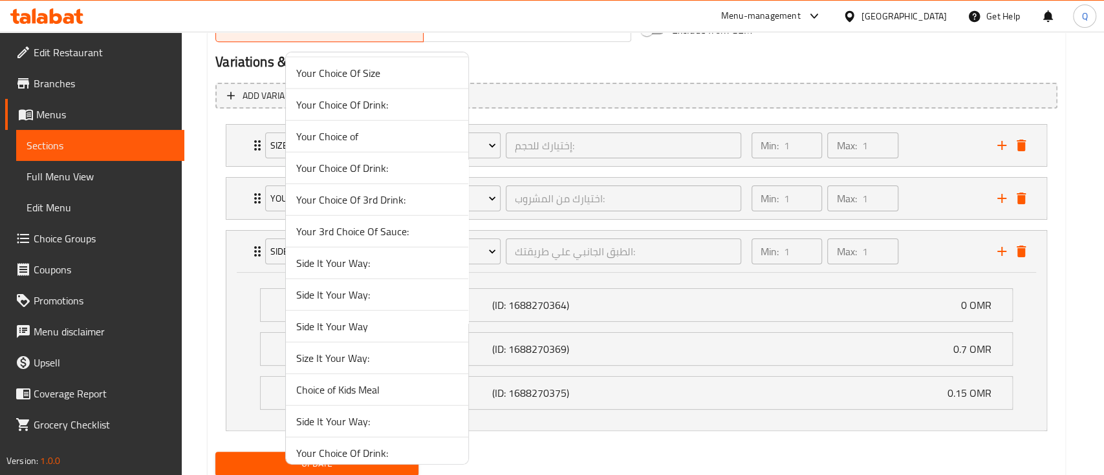
scroll to position [2028, 0]
click at [402, 297] on span "Side It Your Way:" at bounding box center [377, 295] width 162 height 16
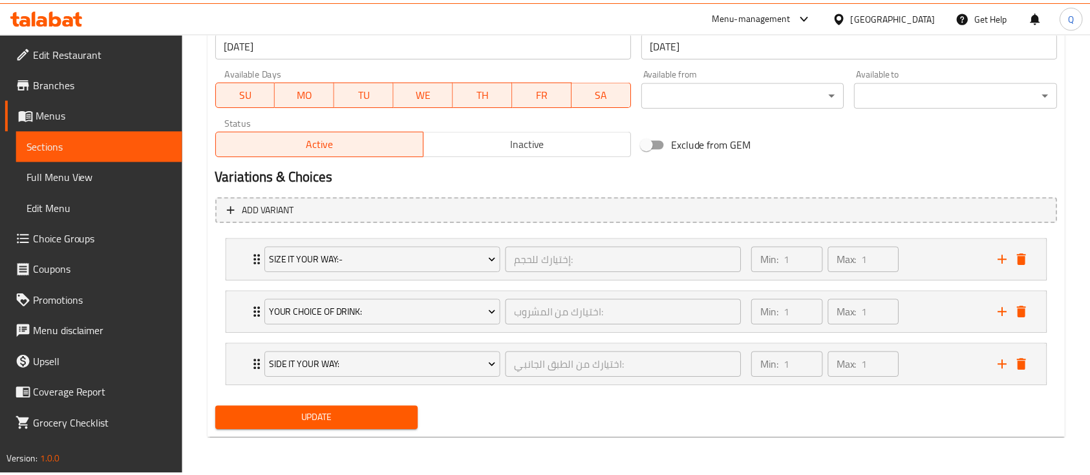
scroll to position [584, 0]
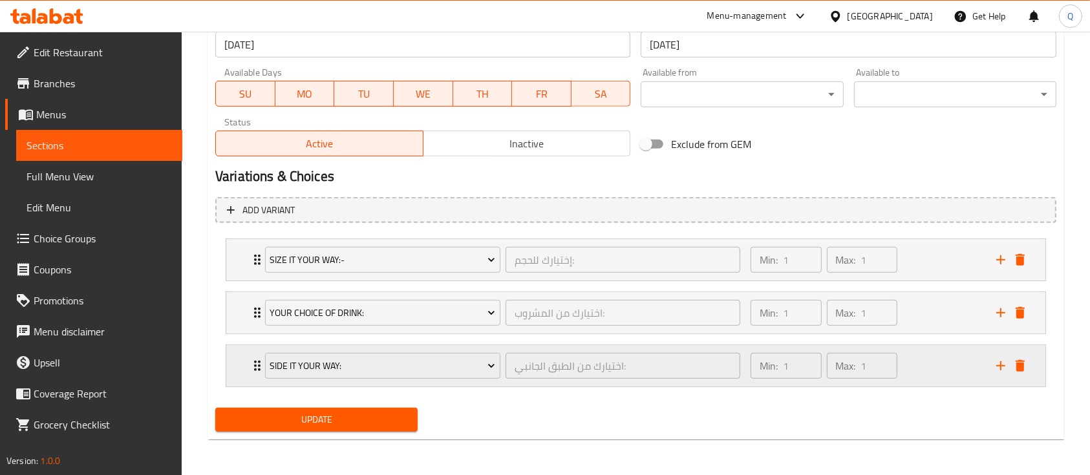
click at [912, 374] on div "Min: 1 ​ Max: 1 ​" at bounding box center [866, 365] width 246 height 41
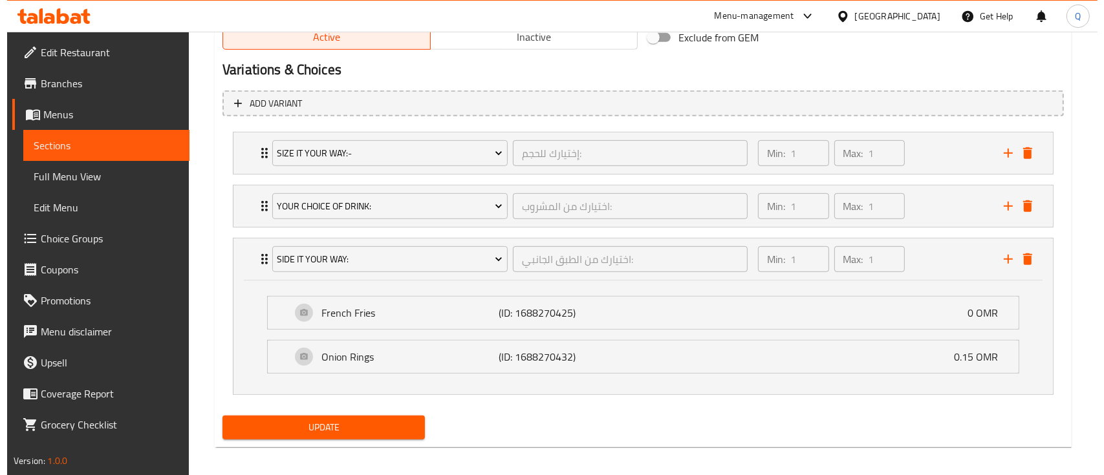
scroll to position [698, 0]
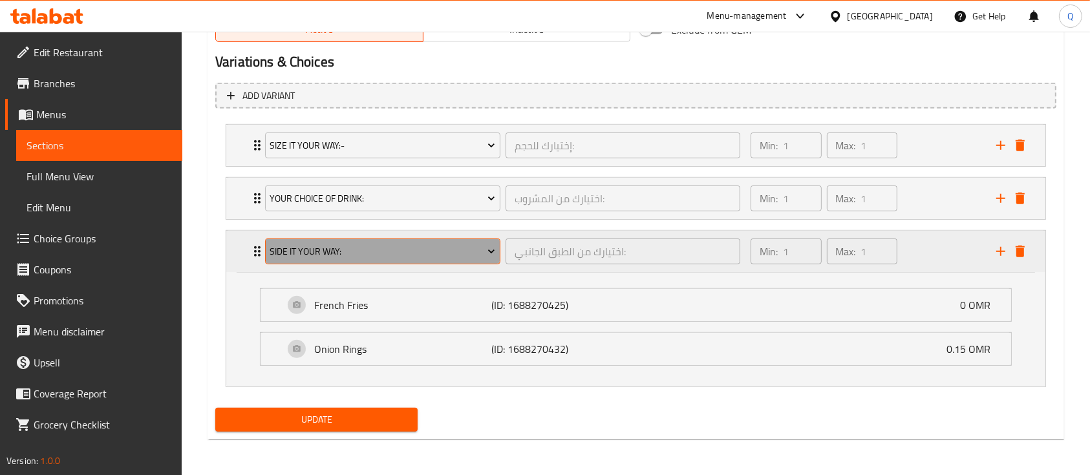
click at [462, 248] on span "Side It Your Way:" at bounding box center [383, 252] width 226 height 16
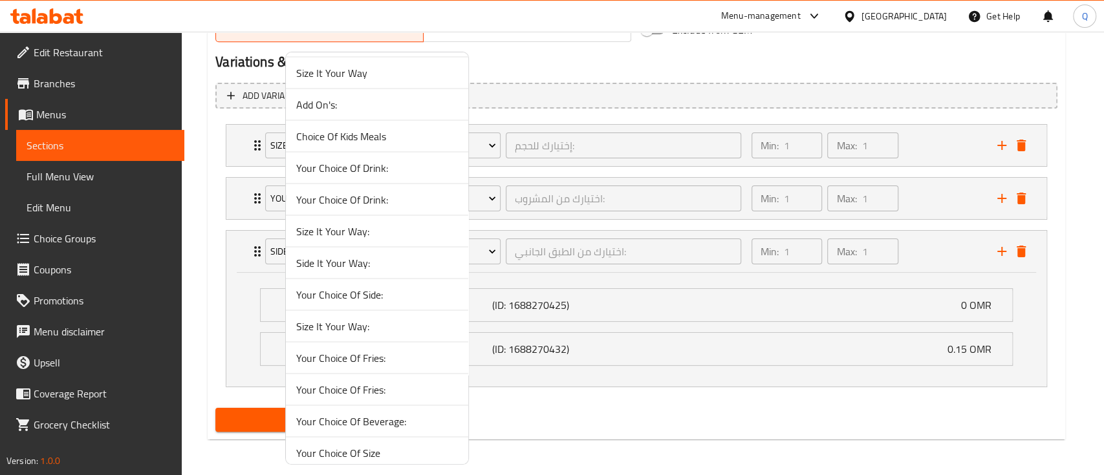
scroll to position [2028, 0]
click at [383, 422] on span "Side It Your Way:" at bounding box center [377, 422] width 162 height 16
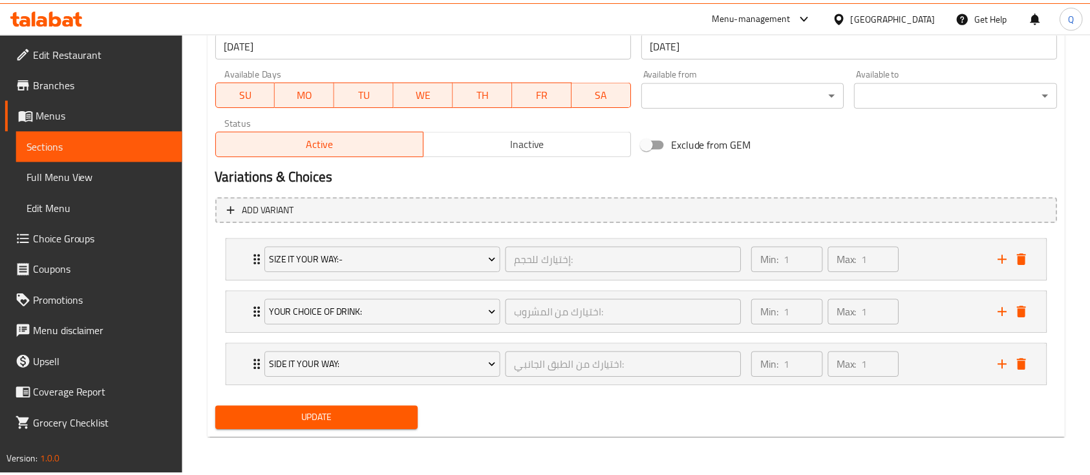
scroll to position [584, 0]
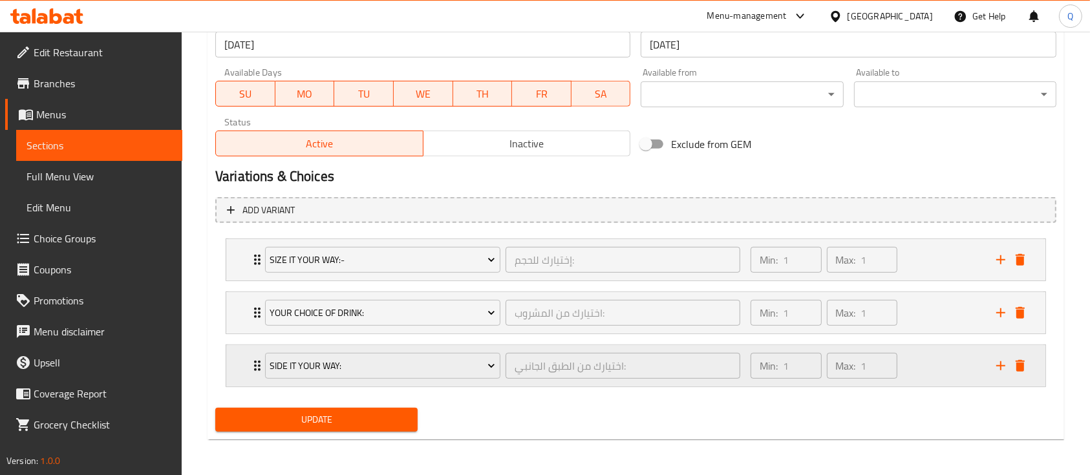
click at [939, 374] on div "Min: 1 ​ Max: 1 ​" at bounding box center [866, 365] width 246 height 41
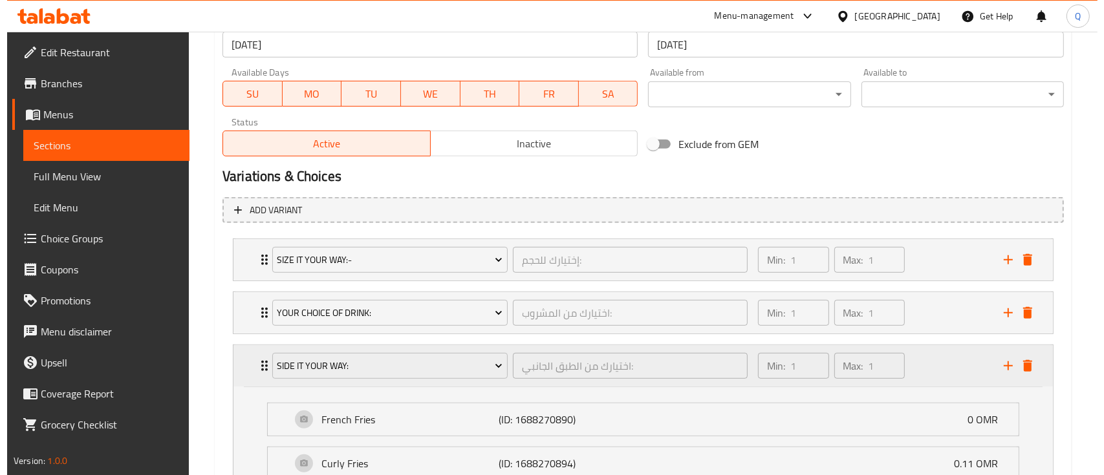
scroll to position [698, 0]
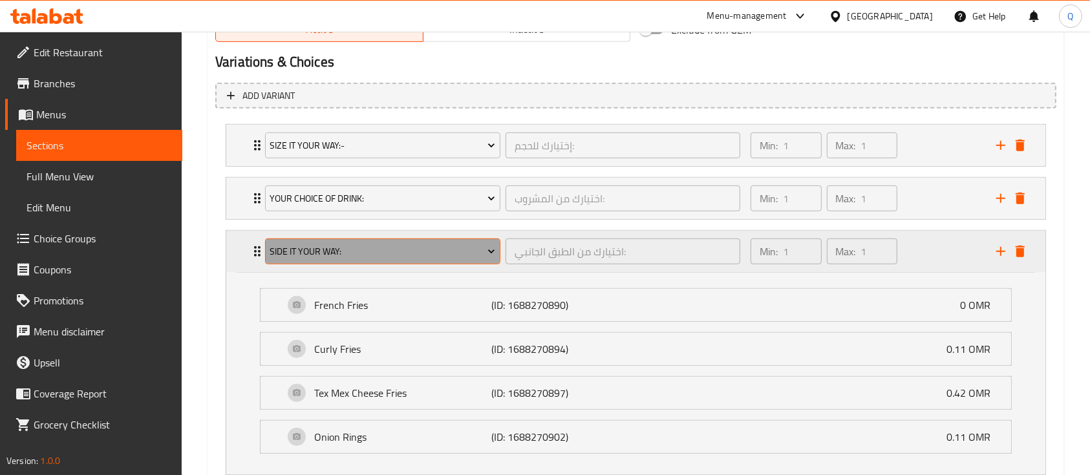
click at [427, 252] on span "Side It Your Way:" at bounding box center [383, 252] width 226 height 16
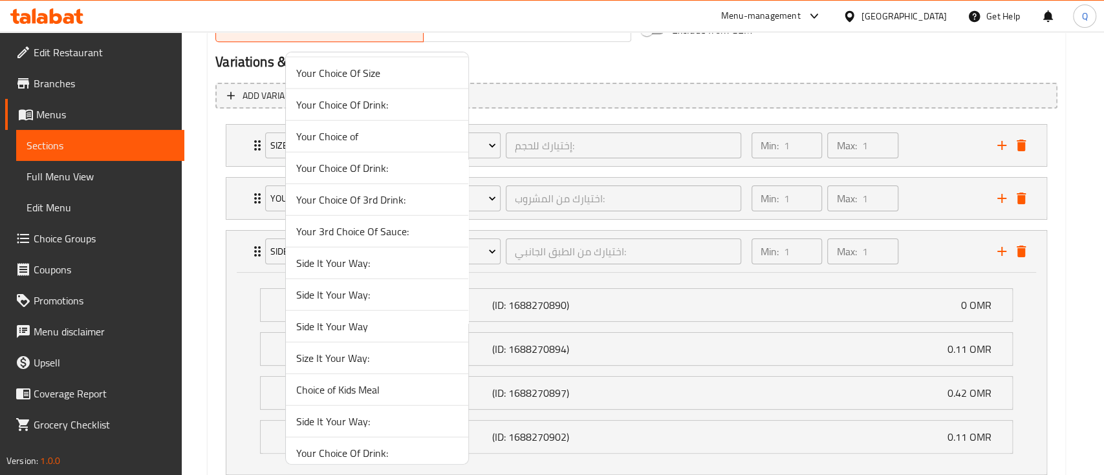
scroll to position [2249, 0]
click at [409, 261] on span "Side It Your Way:" at bounding box center [377, 264] width 162 height 16
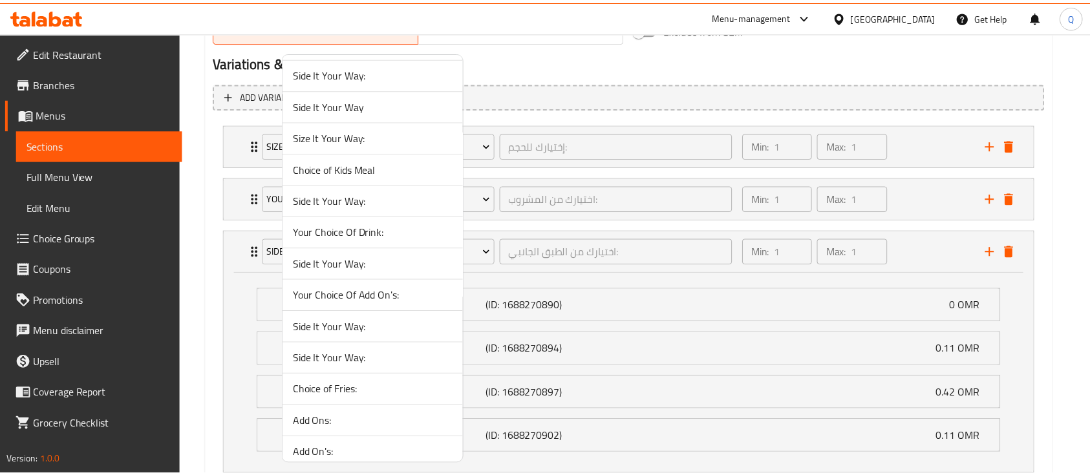
scroll to position [584, 0]
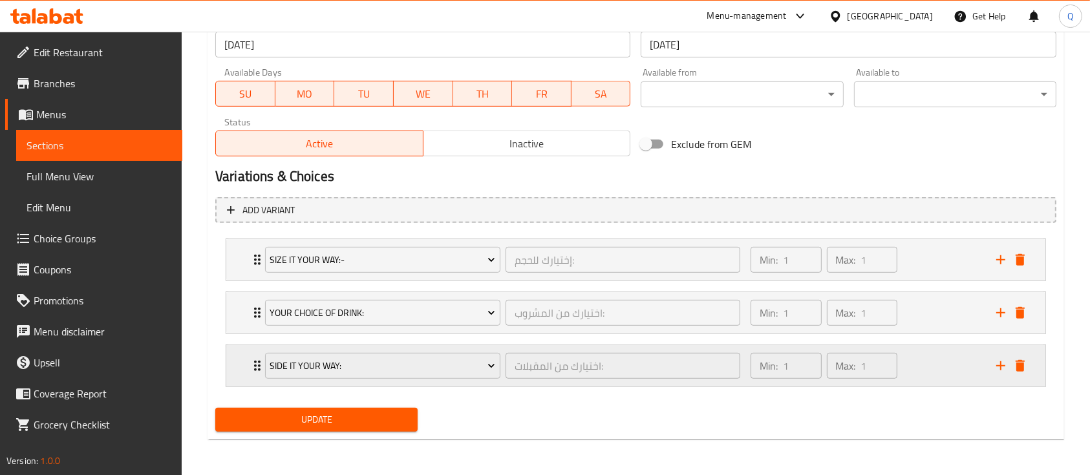
click at [941, 358] on div "Min: 1 ​ Max: 1 ​" at bounding box center [866, 365] width 246 height 41
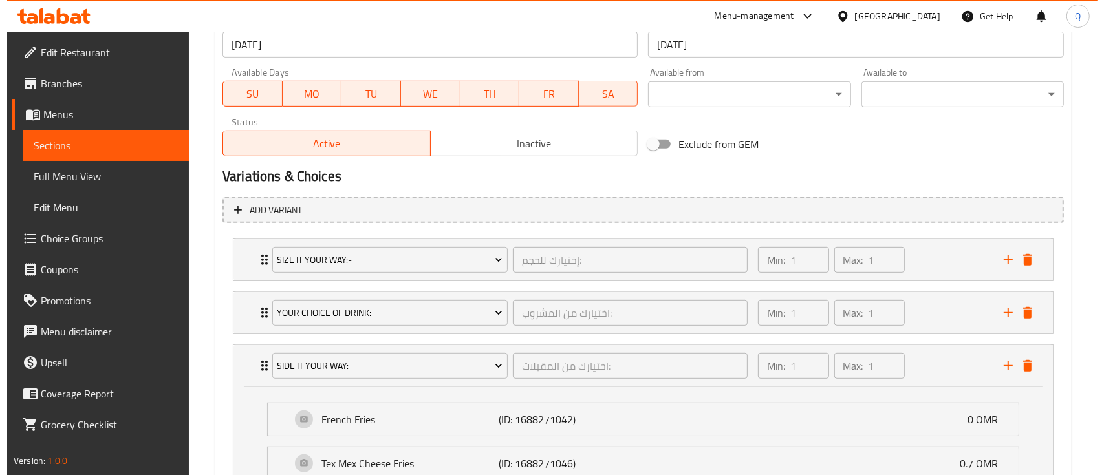
scroll to position [698, 0]
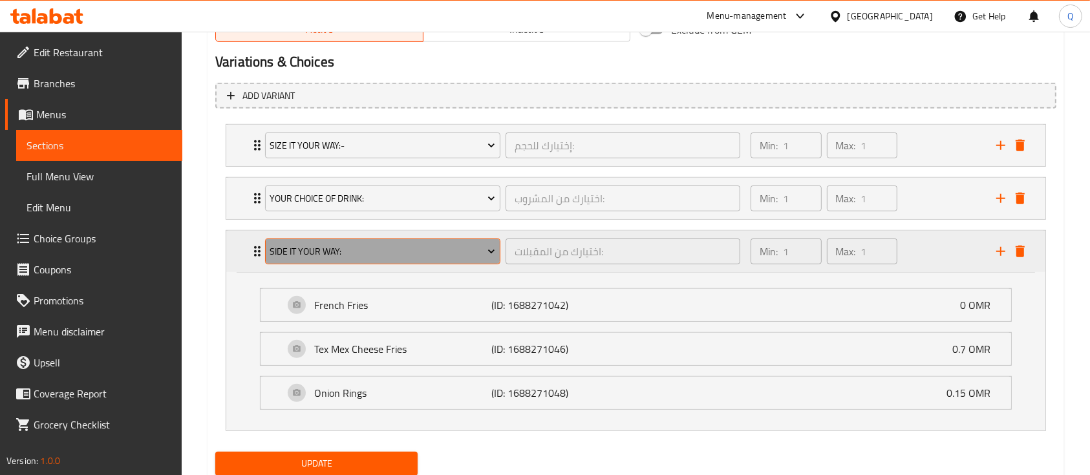
click at [418, 262] on button "Side It Your Way:" at bounding box center [382, 252] width 235 height 26
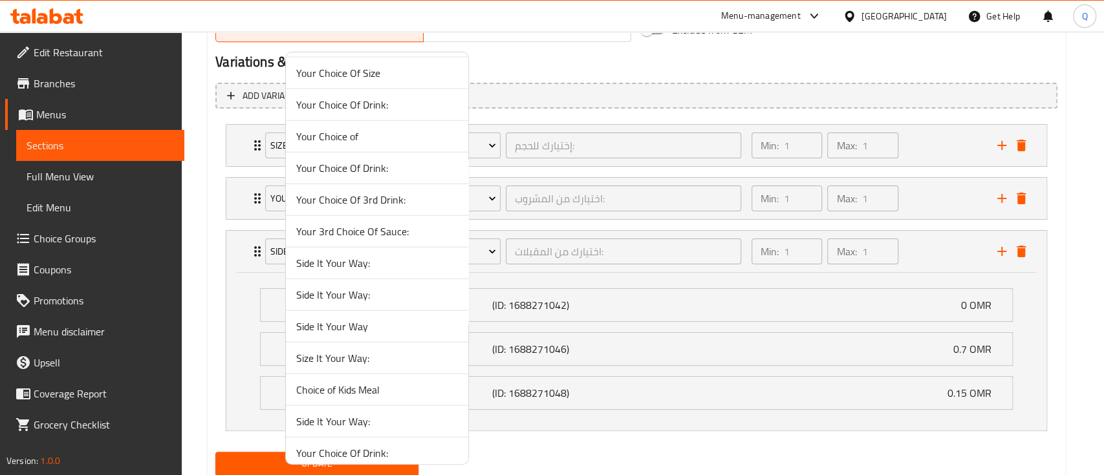
scroll to position [2249, 0]
click at [389, 320] on span "Side It Your Way:" at bounding box center [377, 327] width 162 height 16
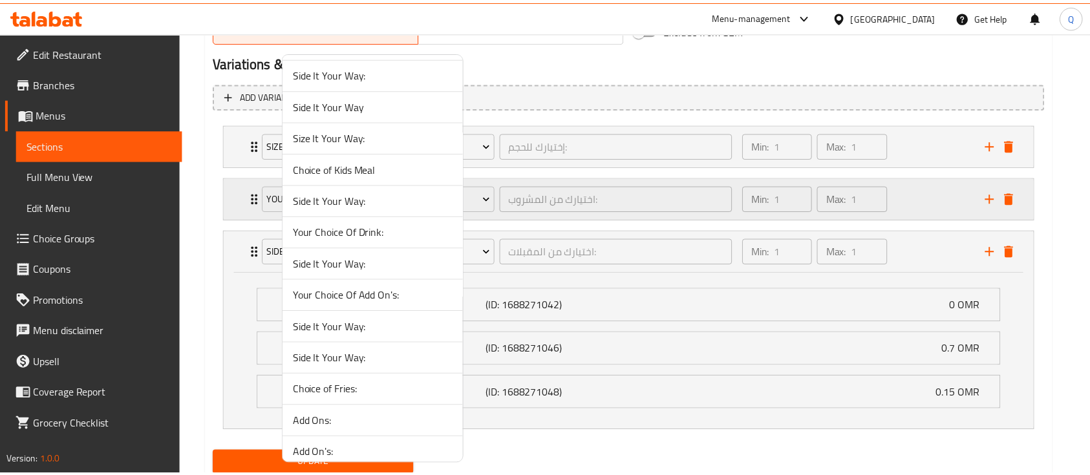
scroll to position [584, 0]
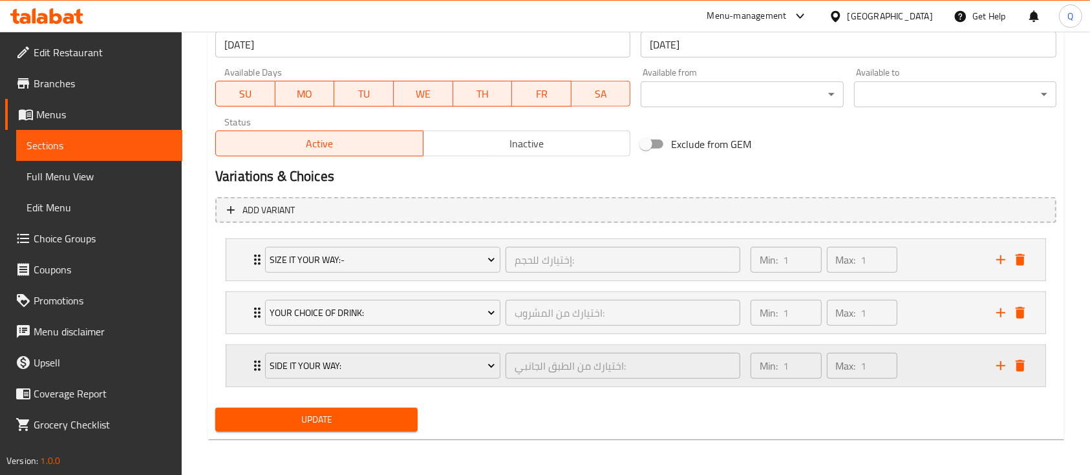
click at [930, 358] on div "Min: 1 ​ Max: 1 ​" at bounding box center [866, 365] width 246 height 41
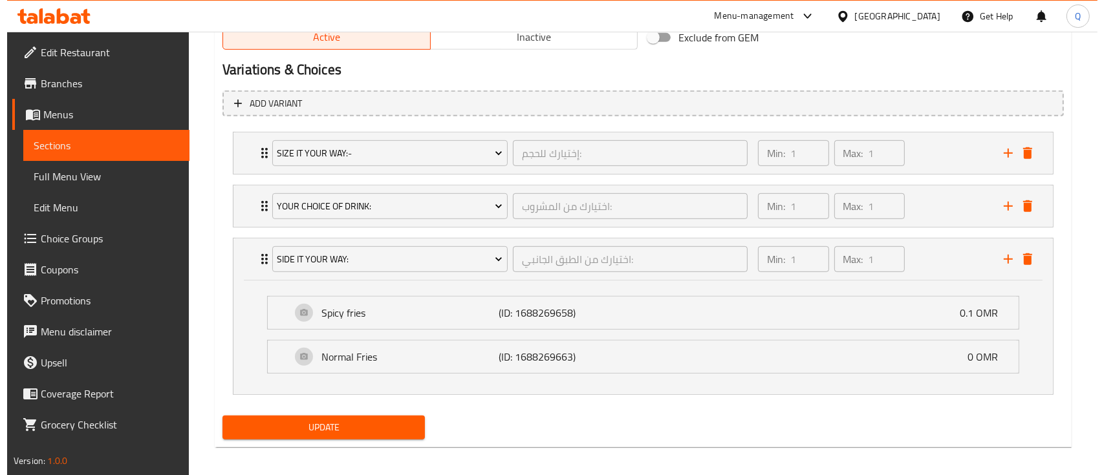
scroll to position [698, 0]
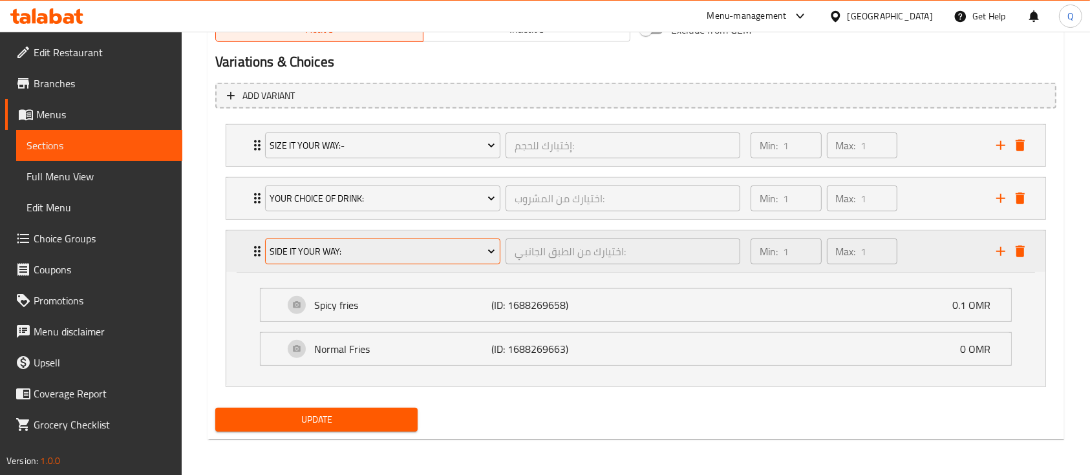
click at [475, 250] on span "Side It Your Way:" at bounding box center [383, 252] width 226 height 16
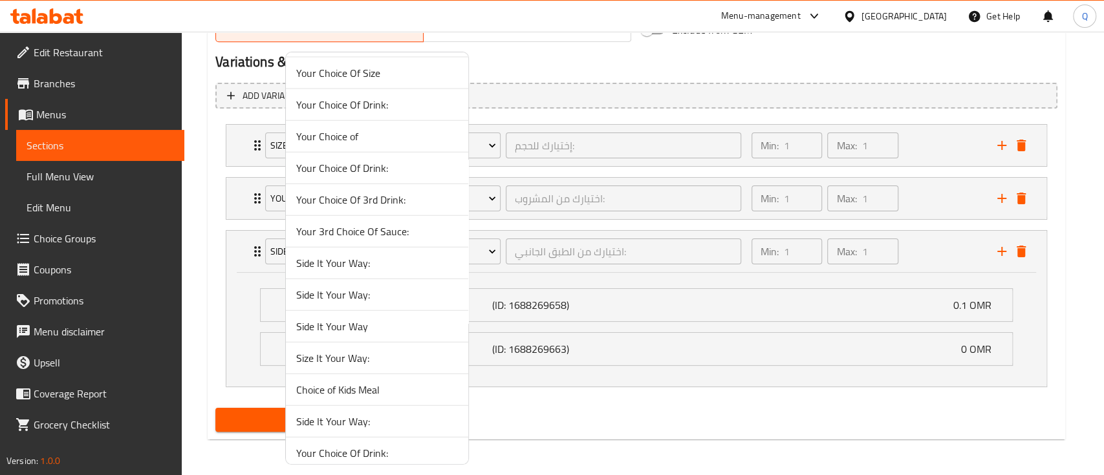
scroll to position [2249, 0]
click at [385, 352] on span "Side It Your Way:" at bounding box center [377, 359] width 162 height 16
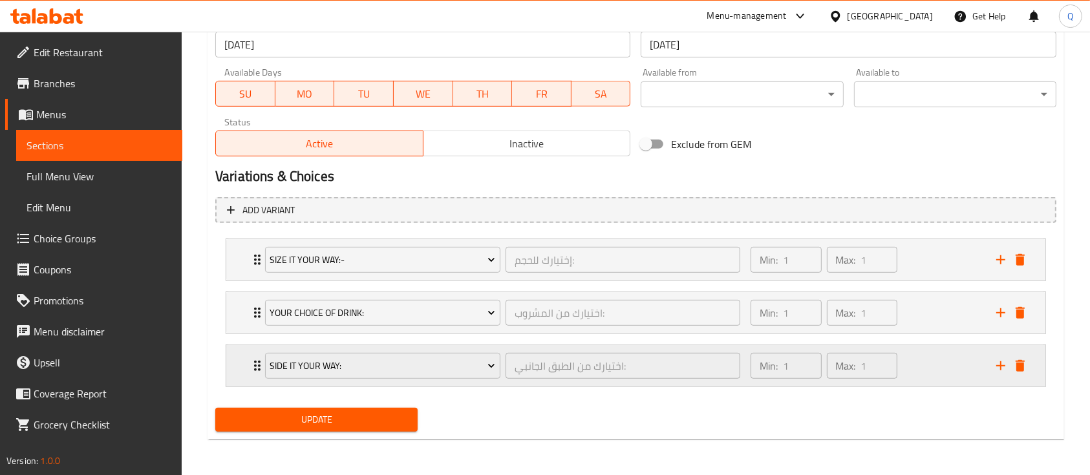
click at [936, 365] on div "Min: 1 ​ Max: 1 ​" at bounding box center [866, 365] width 246 height 41
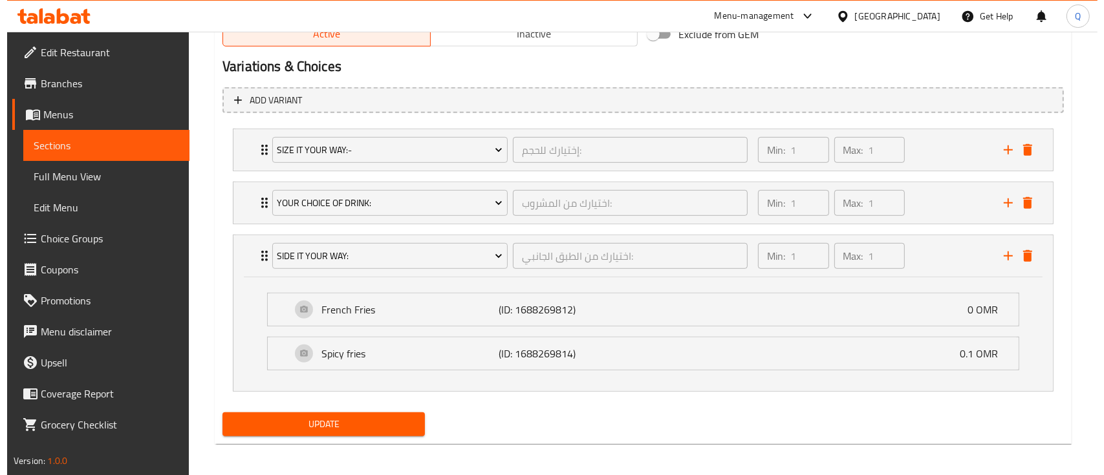
scroll to position [698, 0]
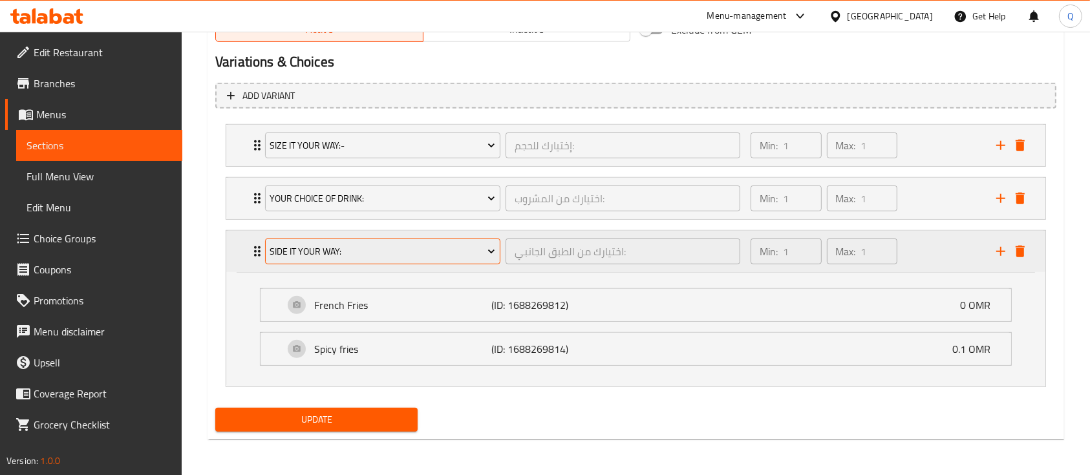
click at [446, 244] on span "Side It Your Way:" at bounding box center [383, 252] width 226 height 16
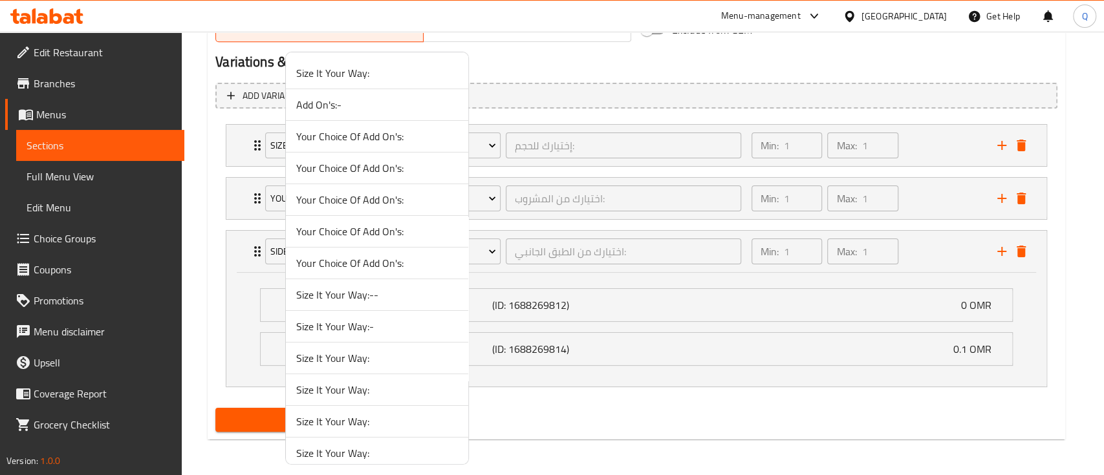
scroll to position [1111, 0]
click at [402, 259] on span "Side It Your Way:" at bounding box center [377, 261] width 162 height 16
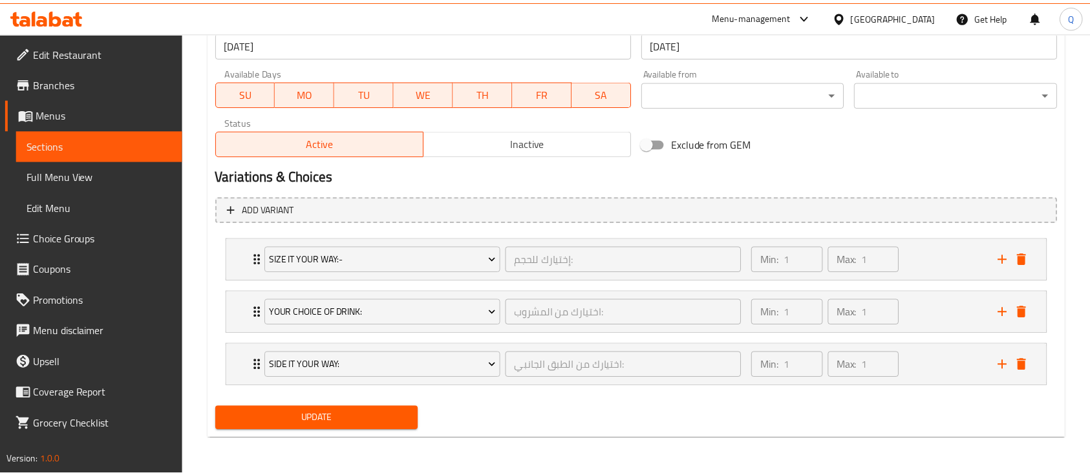
scroll to position [584, 0]
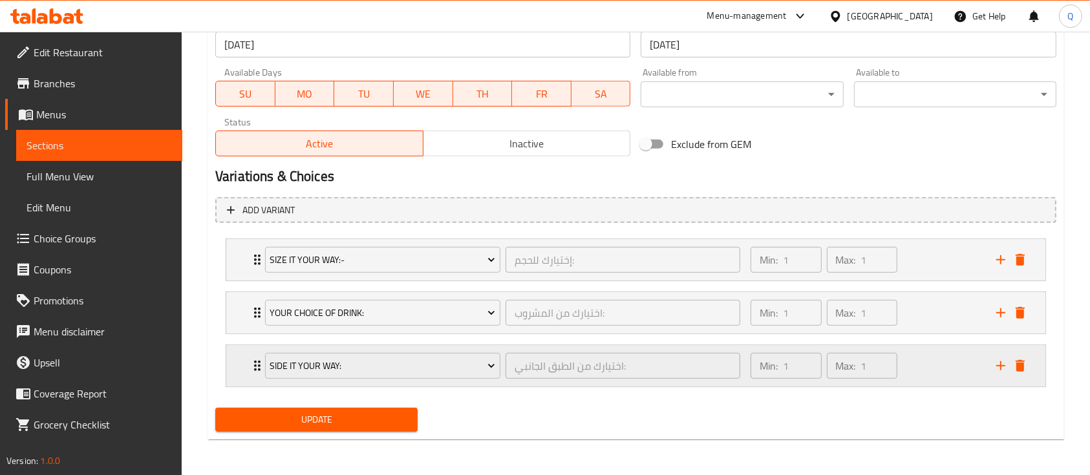
click at [933, 376] on div "Min: 1 ​ Max: 1 ​" at bounding box center [866, 365] width 246 height 41
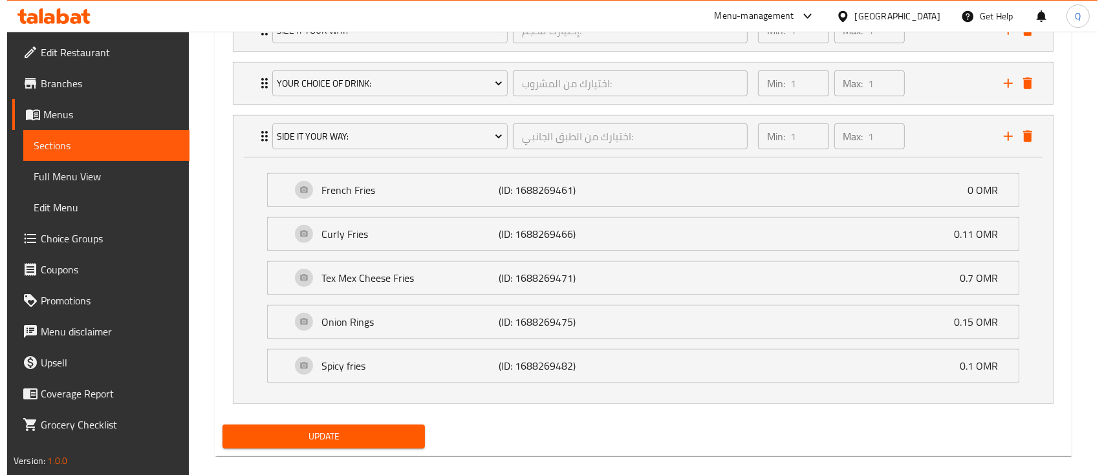
scroll to position [815, 0]
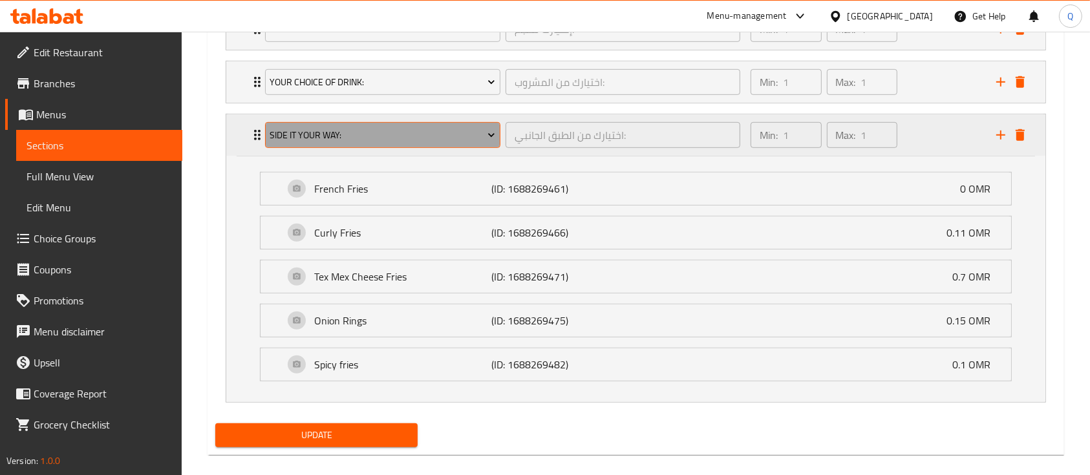
click at [401, 130] on span "Side It Your Way:" at bounding box center [383, 135] width 226 height 16
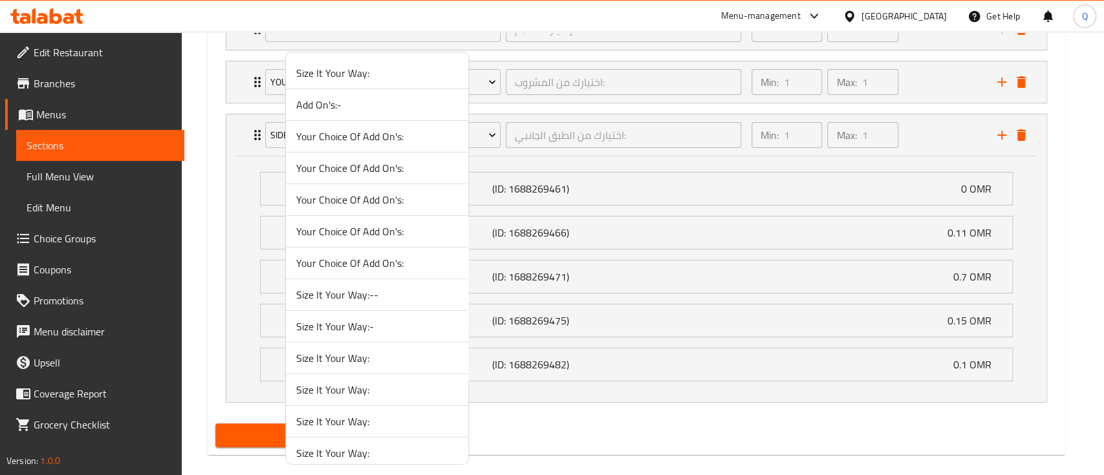
scroll to position [2628, 0]
click at [419, 261] on span "Side It Your Way:" at bounding box center [377, 265] width 162 height 16
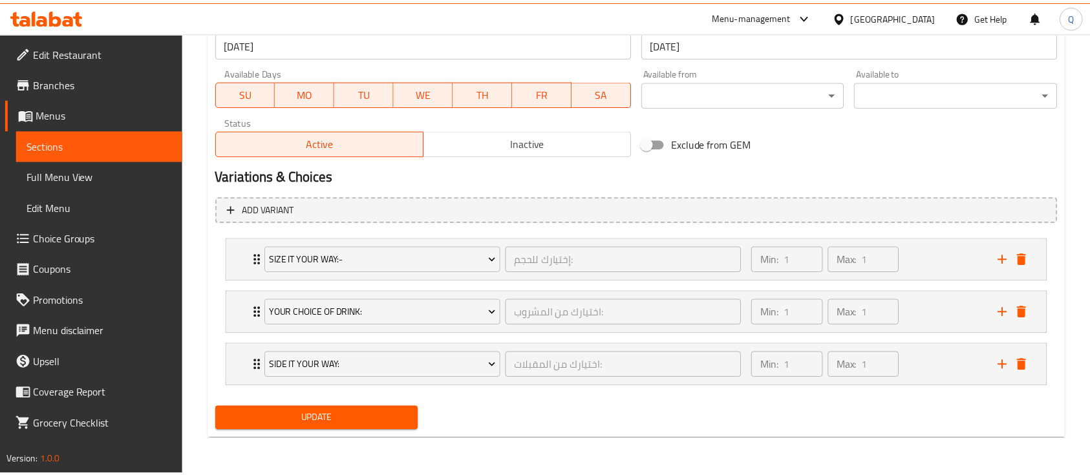
scroll to position [584, 0]
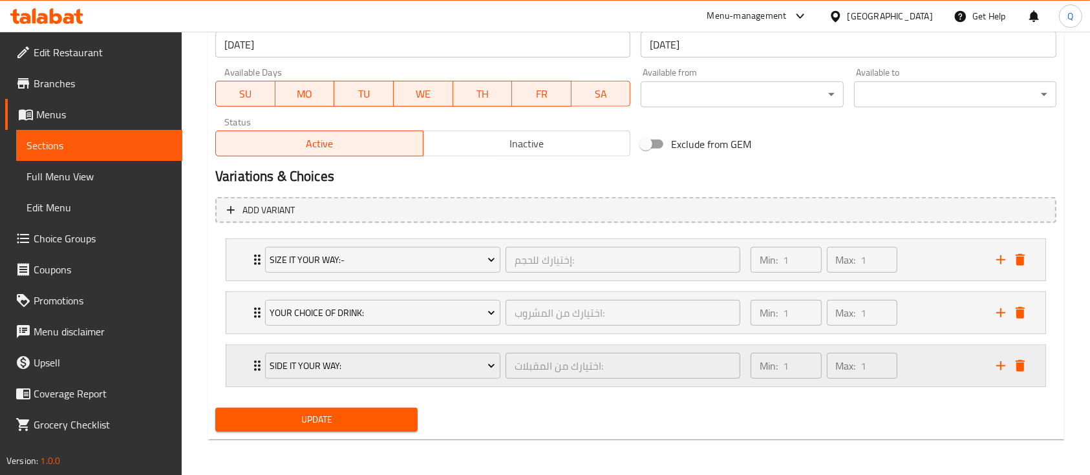
click at [916, 352] on div "Min: 1 ​ Max: 1 ​" at bounding box center [866, 365] width 246 height 41
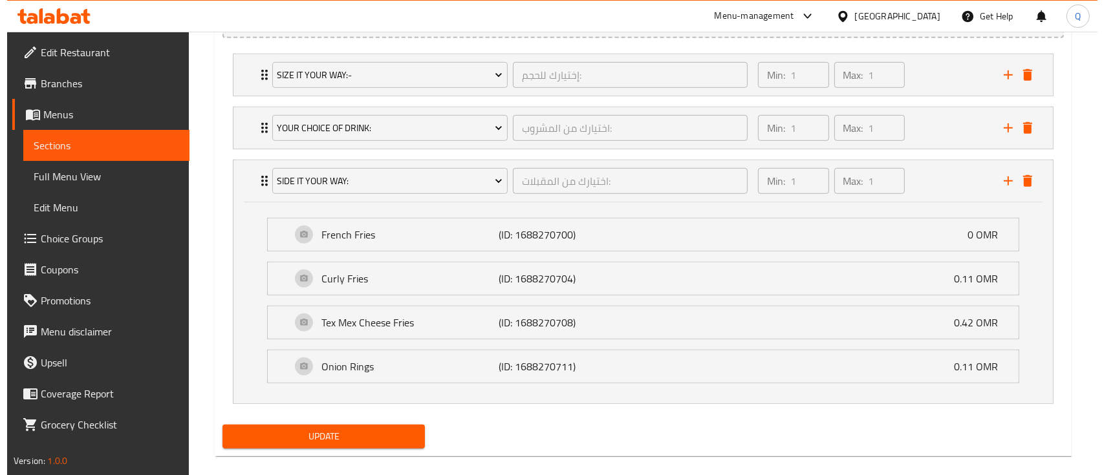
scroll to position [786, 0]
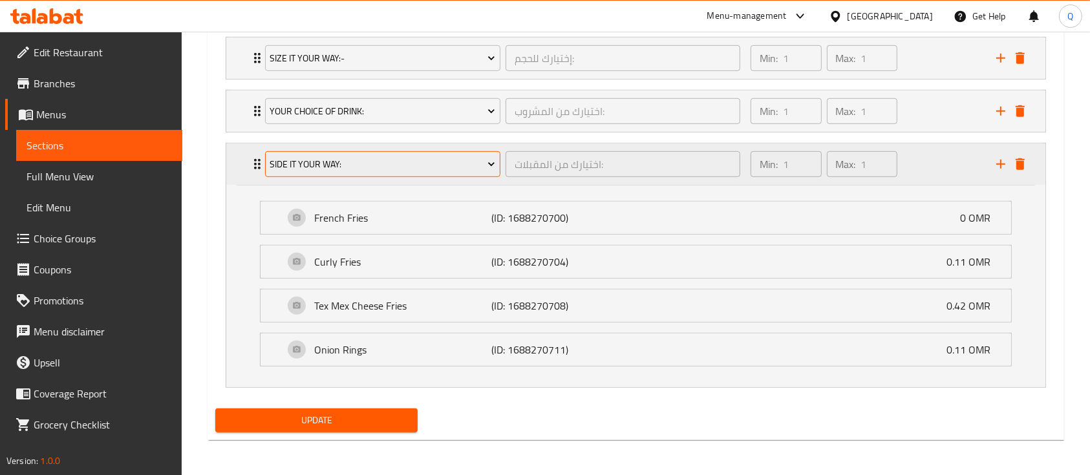
click at [427, 167] on span "Side It Your Way:" at bounding box center [383, 164] width 226 height 16
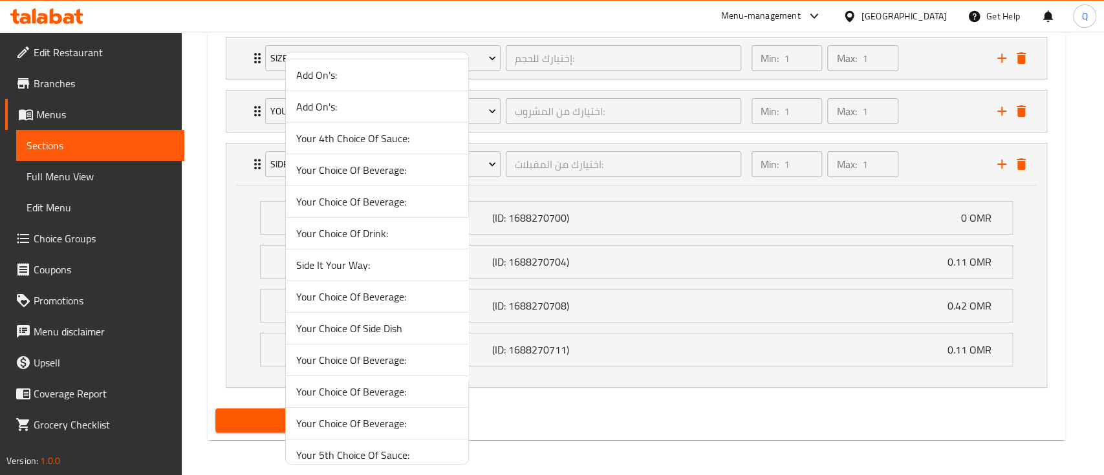
scroll to position [2343, 0]
click at [399, 257] on span "Side It Your Way:" at bounding box center [377, 265] width 162 height 16
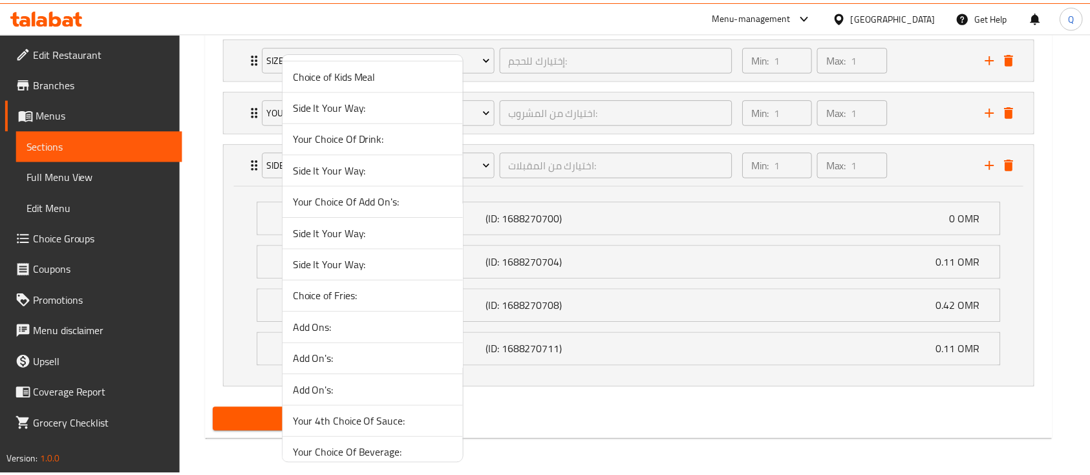
scroll to position [584, 0]
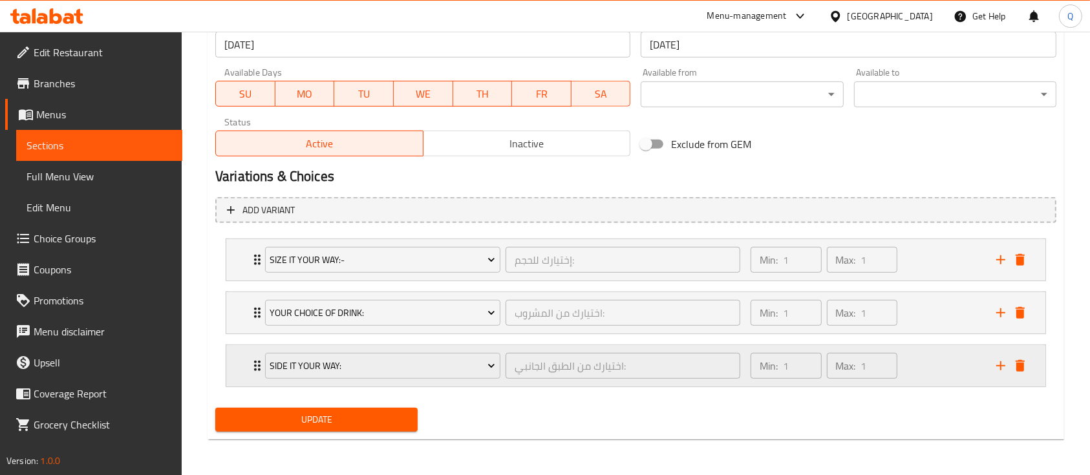
click at [919, 358] on div "Min: 1 ​ Max: 1 ​" at bounding box center [866, 365] width 246 height 41
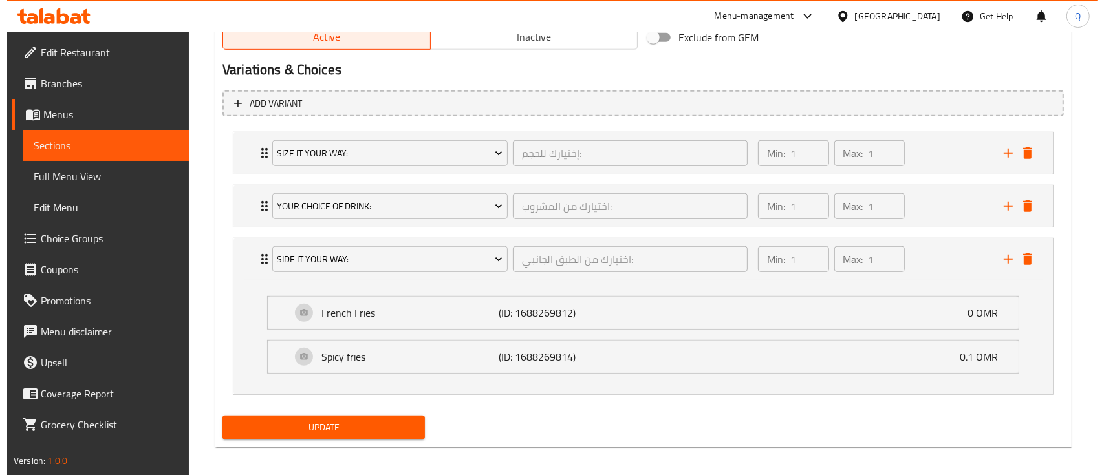
scroll to position [698, 0]
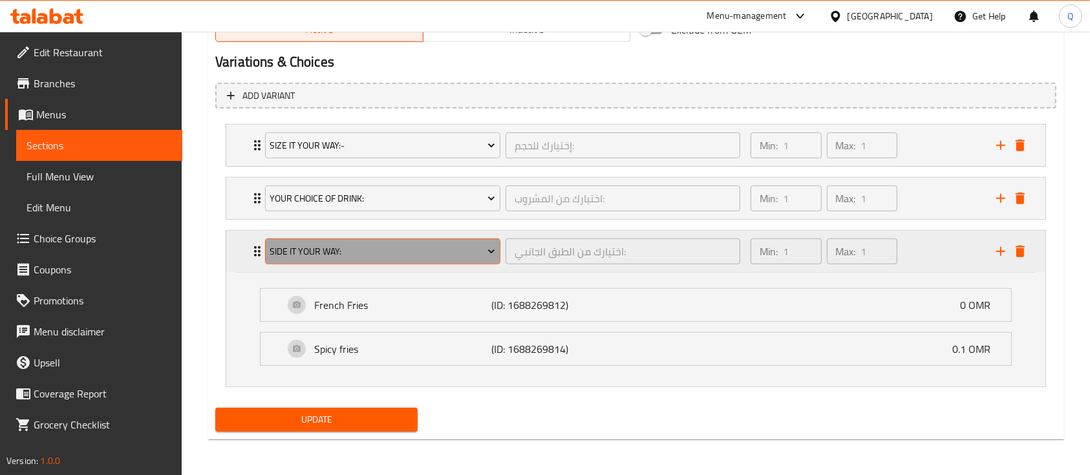
click at [477, 246] on span "Side It Your Way:" at bounding box center [383, 252] width 226 height 16
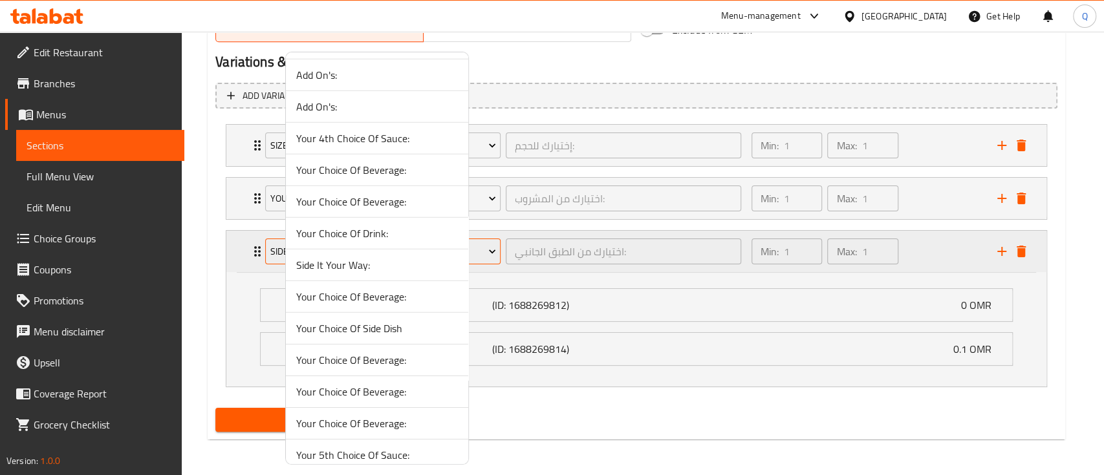
scroll to position [2343, 0]
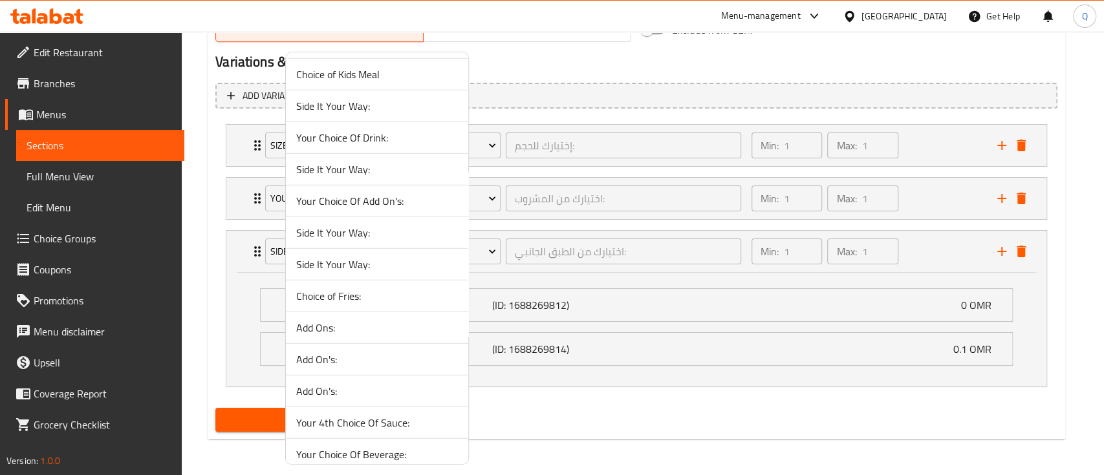
click at [368, 105] on span "Side It Your Way:" at bounding box center [377, 106] width 162 height 16
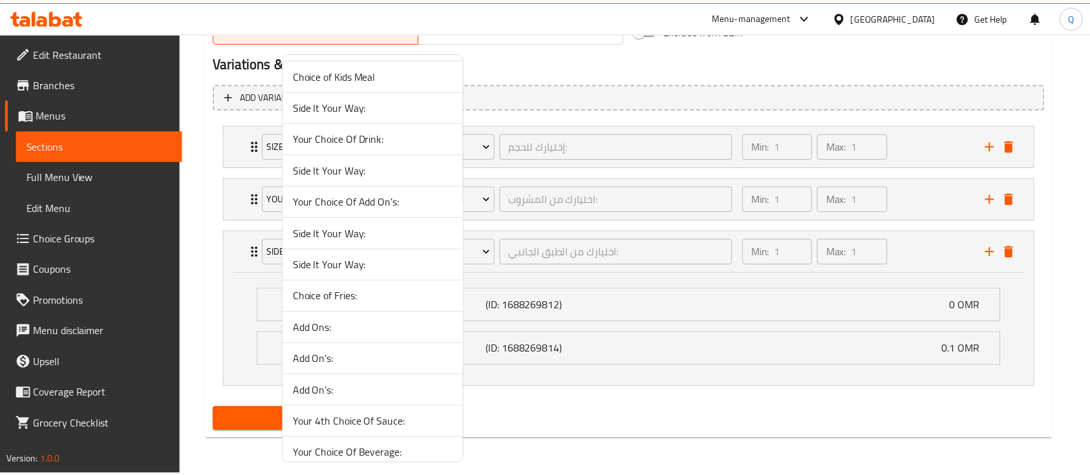
scroll to position [584, 0]
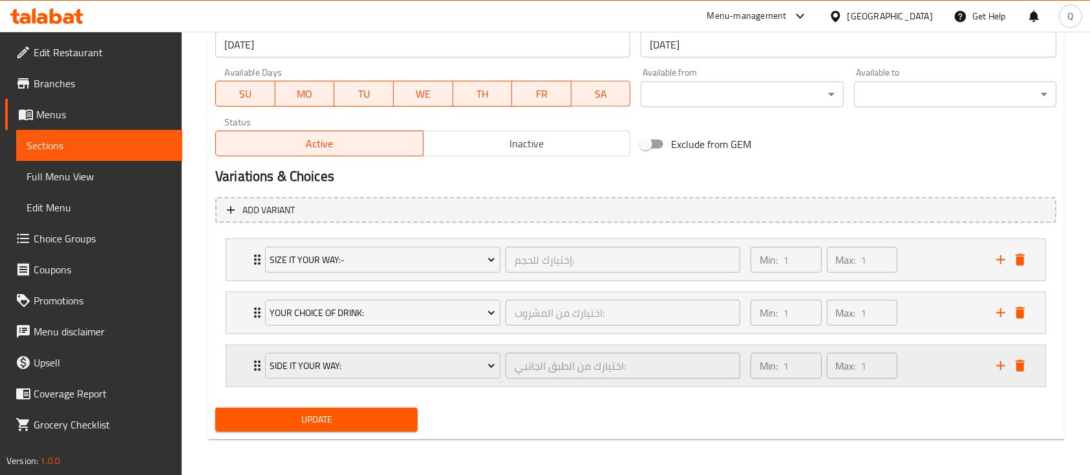
click at [929, 371] on div "Min: 1 ​ Max: 1 ​" at bounding box center [866, 365] width 246 height 41
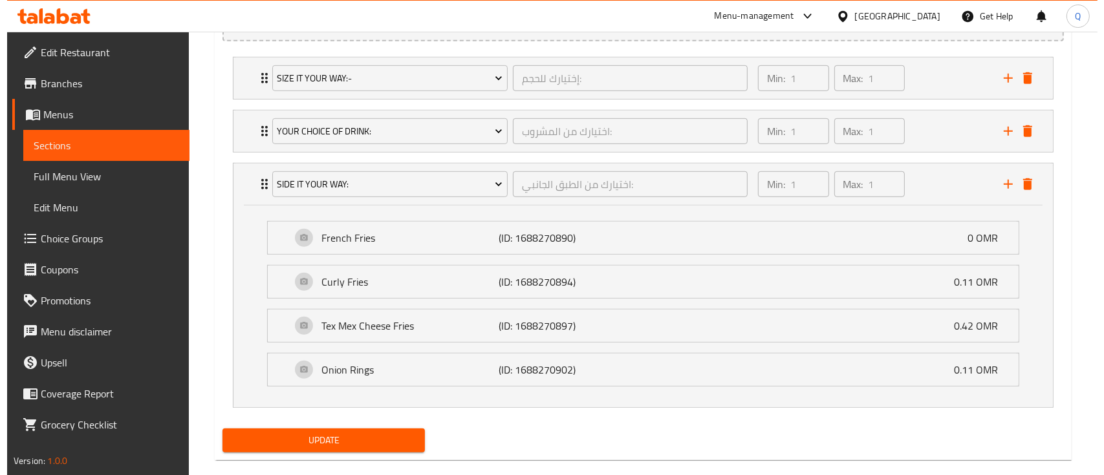
scroll to position [786, 0]
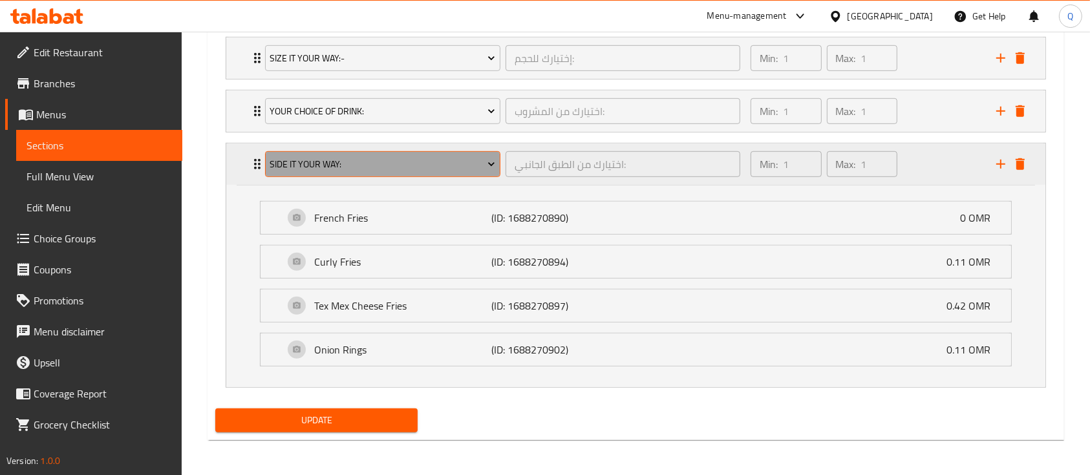
click at [447, 167] on span "Side It Your Way:" at bounding box center [383, 164] width 226 height 16
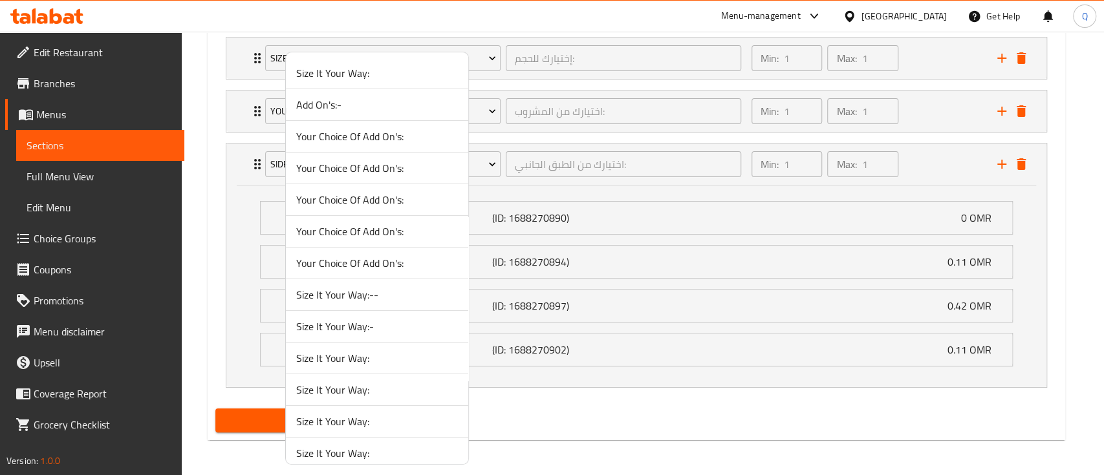
scroll to position [2343, 0]
click at [388, 165] on span "Side It Your Way:" at bounding box center [377, 170] width 162 height 16
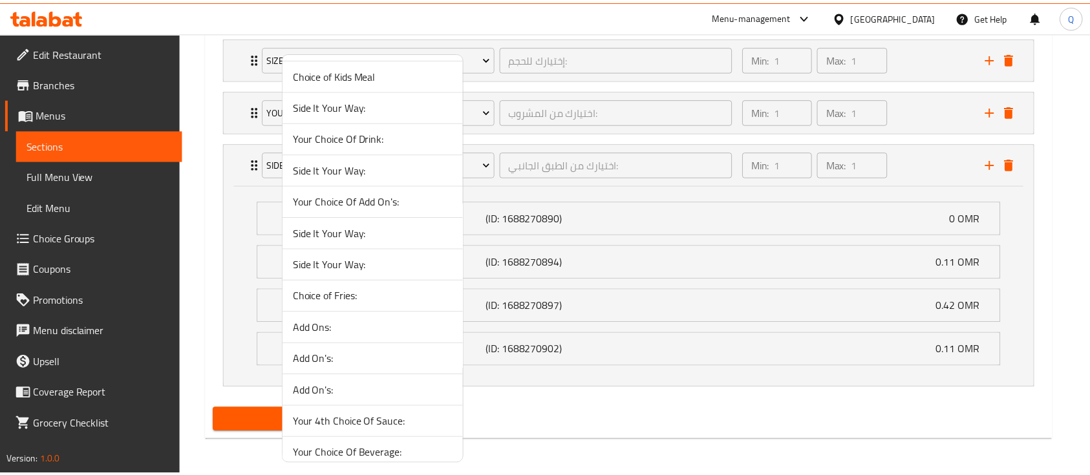
scroll to position [584, 0]
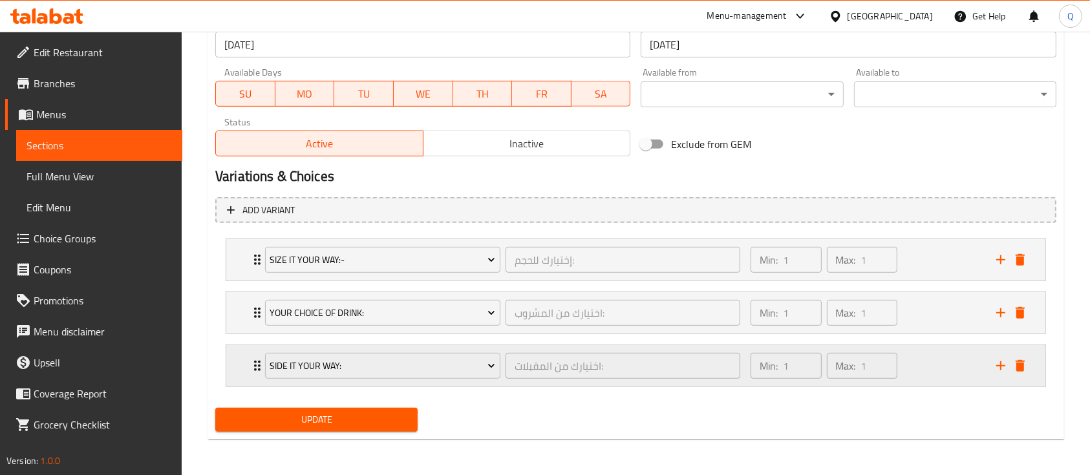
click at [941, 358] on div "Min: 1 ​ Max: 1 ​" at bounding box center [866, 365] width 246 height 41
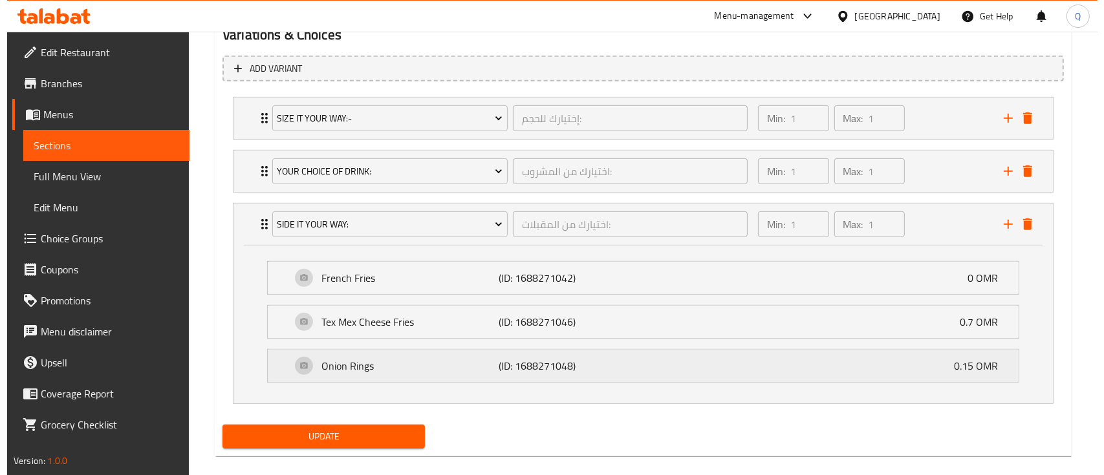
scroll to position [742, 0]
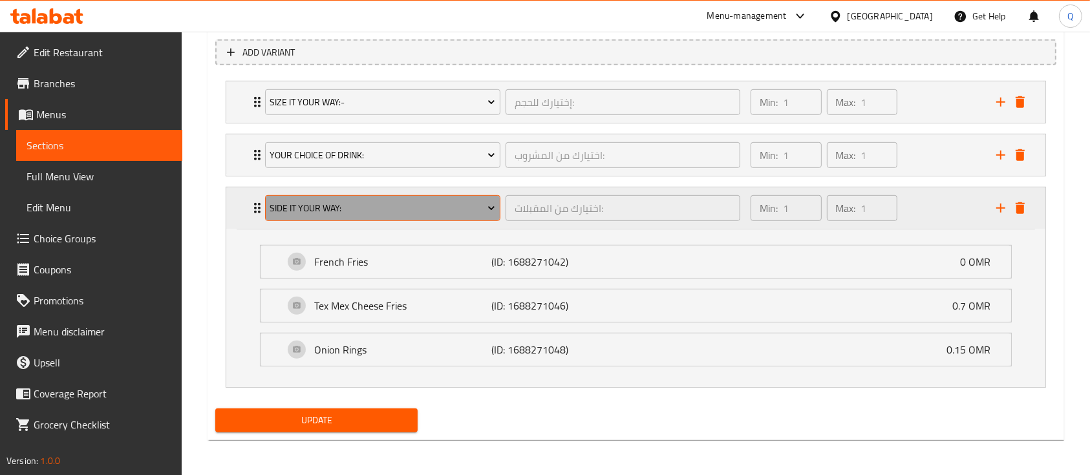
click at [462, 205] on span "Side It Your Way:" at bounding box center [383, 208] width 226 height 16
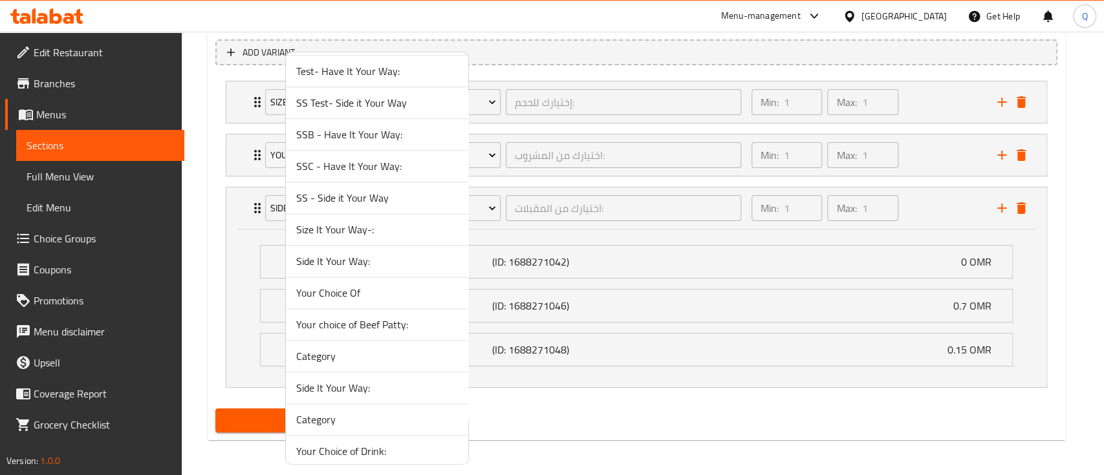
scroll to position [1332, 0]
click at [391, 264] on span "Side It Your Way:" at bounding box center [377, 262] width 162 height 16
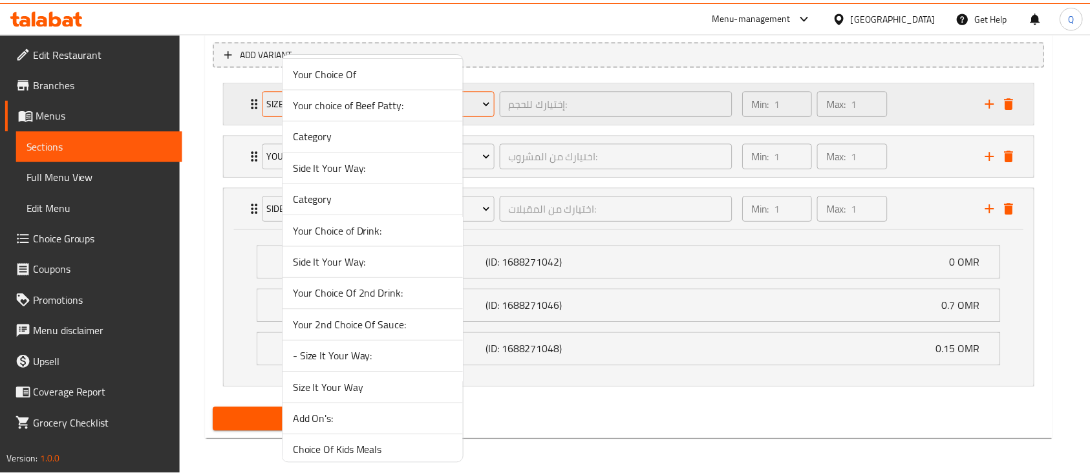
scroll to position [584, 0]
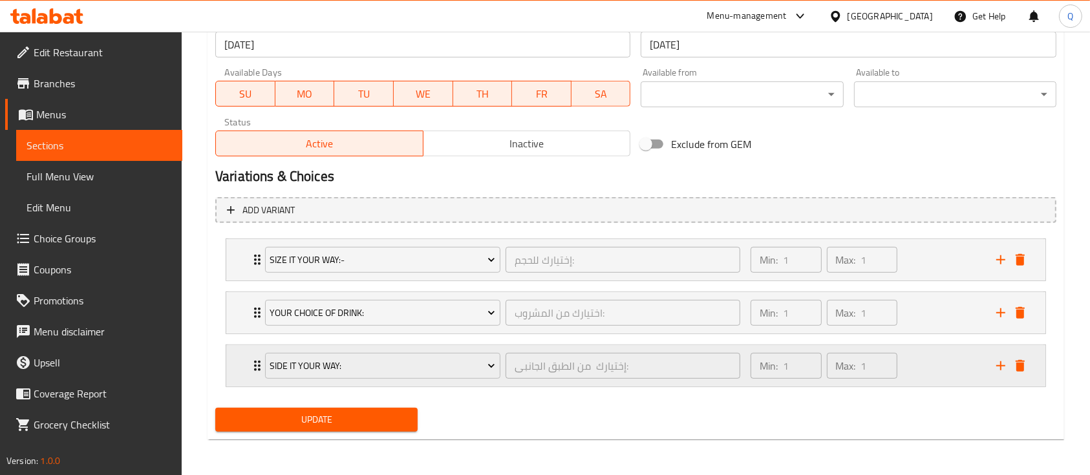
click at [925, 359] on div "Min: 1 ​ Max: 1 ​" at bounding box center [866, 365] width 246 height 41
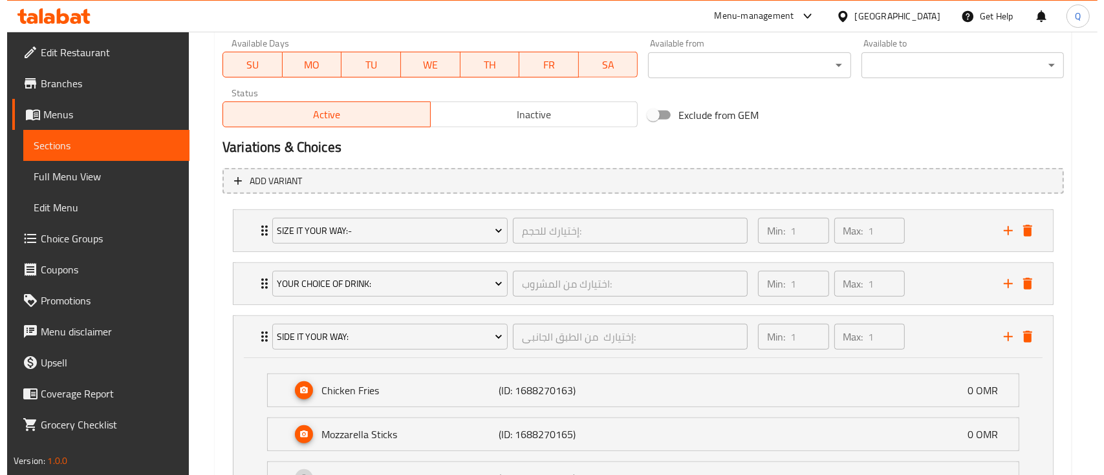
scroll to position [742, 0]
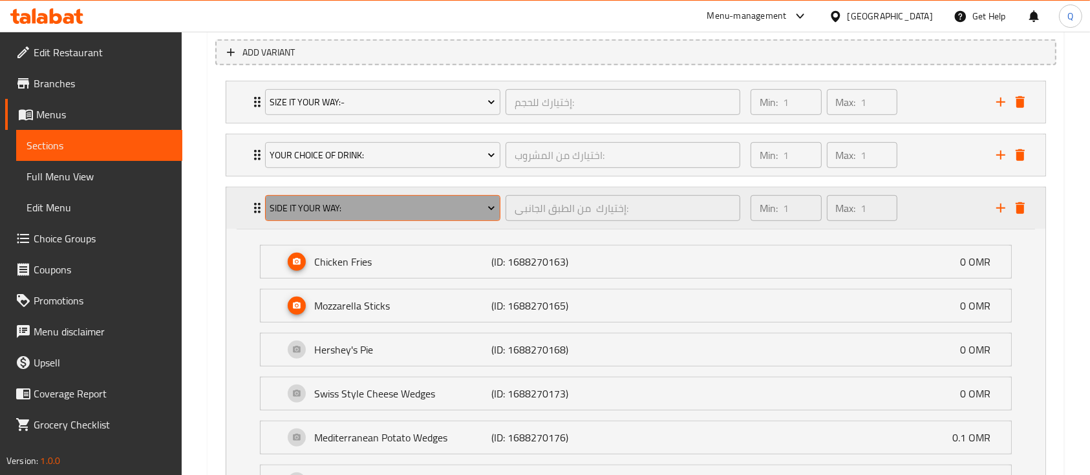
click at [480, 209] on span "Side It Your Way:" at bounding box center [383, 208] width 226 height 16
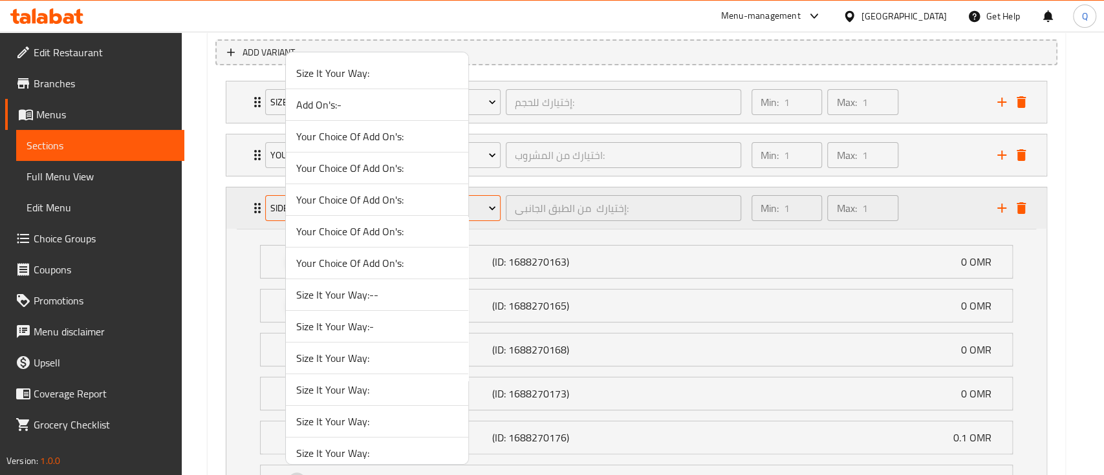
scroll to position [1111, 0]
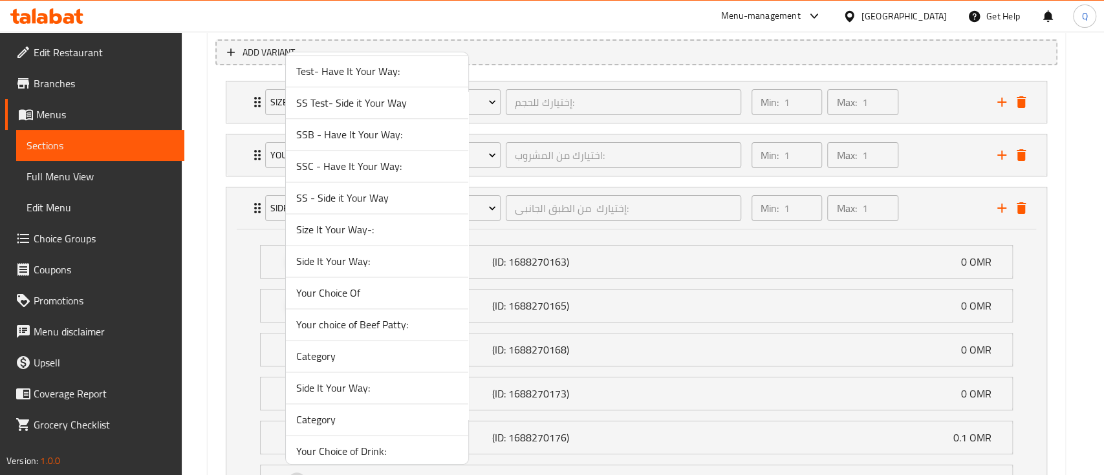
click at [431, 380] on span "Side It Your Way:" at bounding box center [377, 388] width 162 height 16
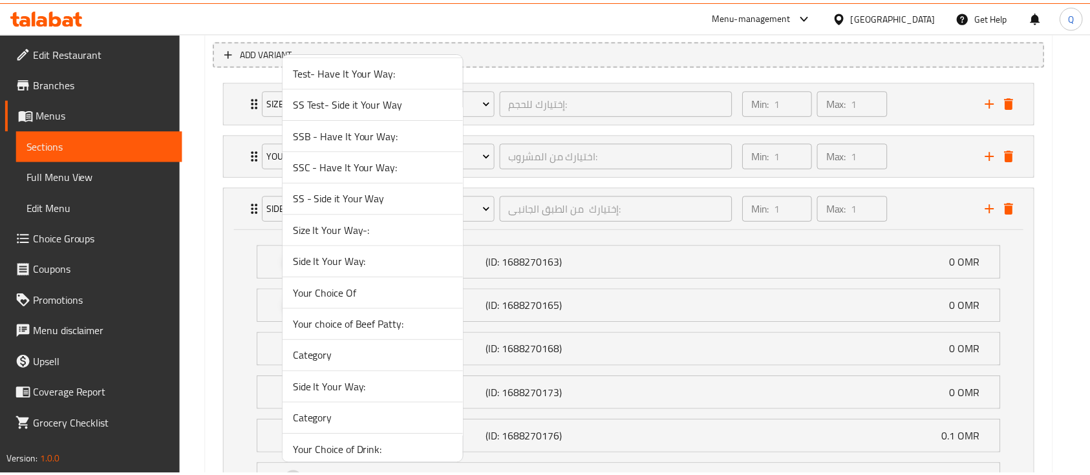
scroll to position [584, 0]
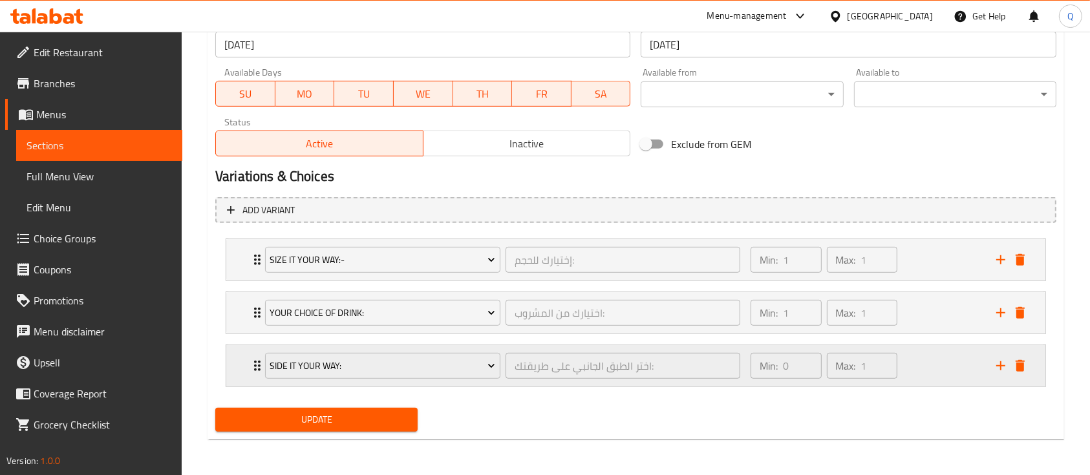
click at [936, 352] on div "Min: 0 ​ Max: 1 ​" at bounding box center [866, 365] width 246 height 41
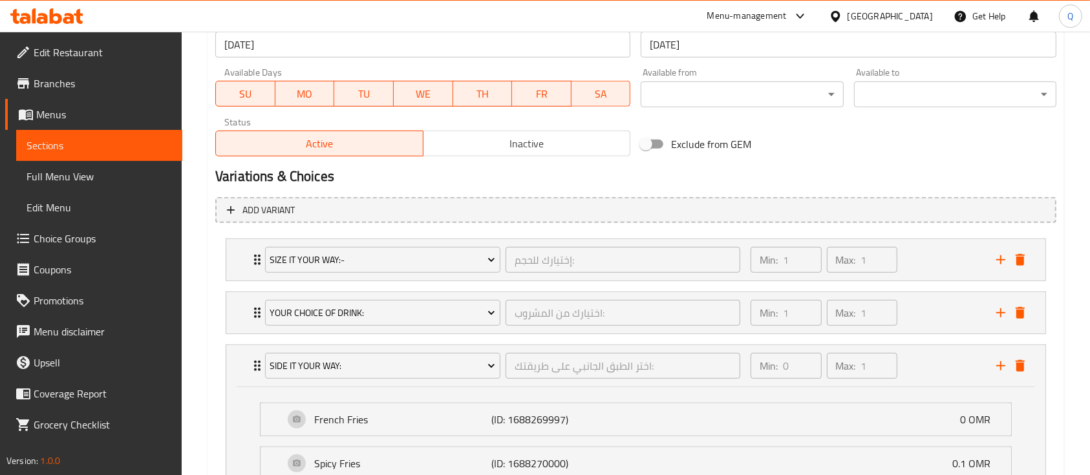
scroll to position [742, 0]
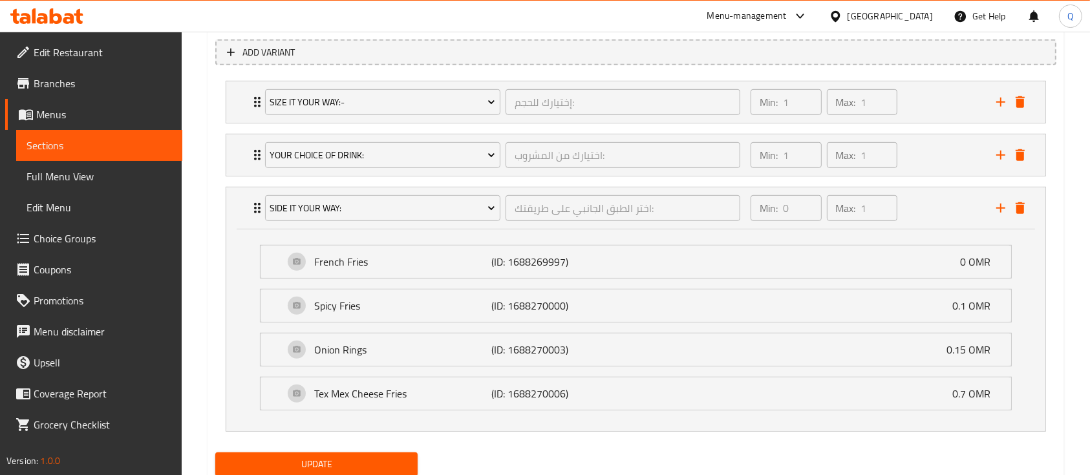
click at [298, 459] on span "Update" at bounding box center [317, 464] width 182 height 16
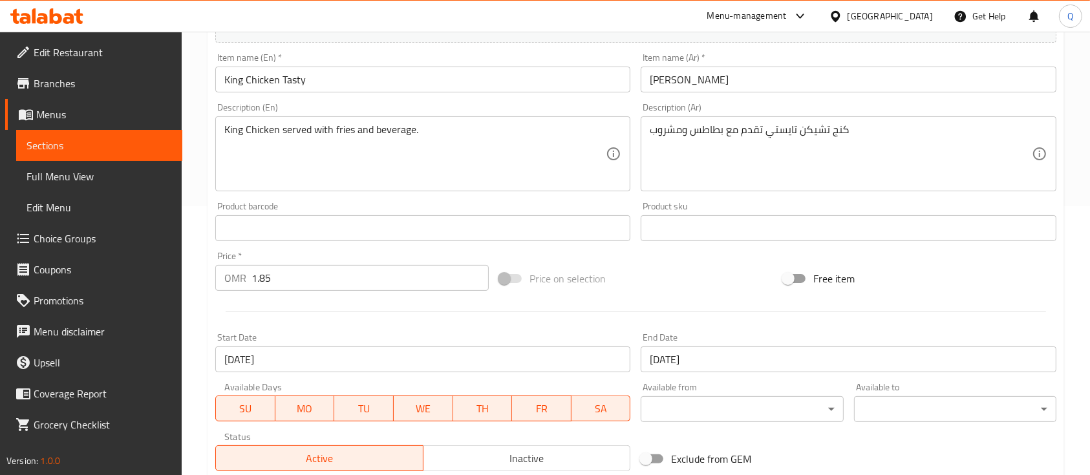
scroll to position [0, 0]
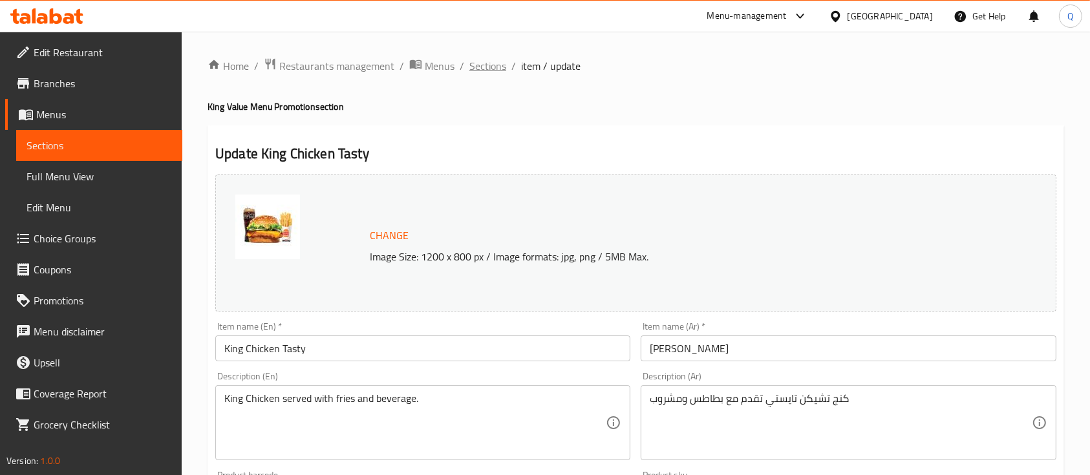
click at [496, 70] on span "Sections" at bounding box center [487, 66] width 37 height 16
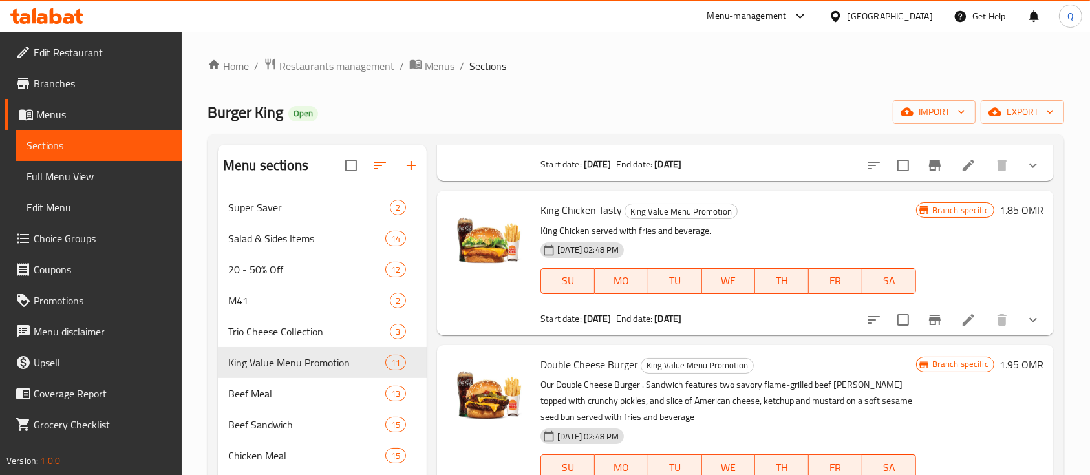
scroll to position [862, 0]
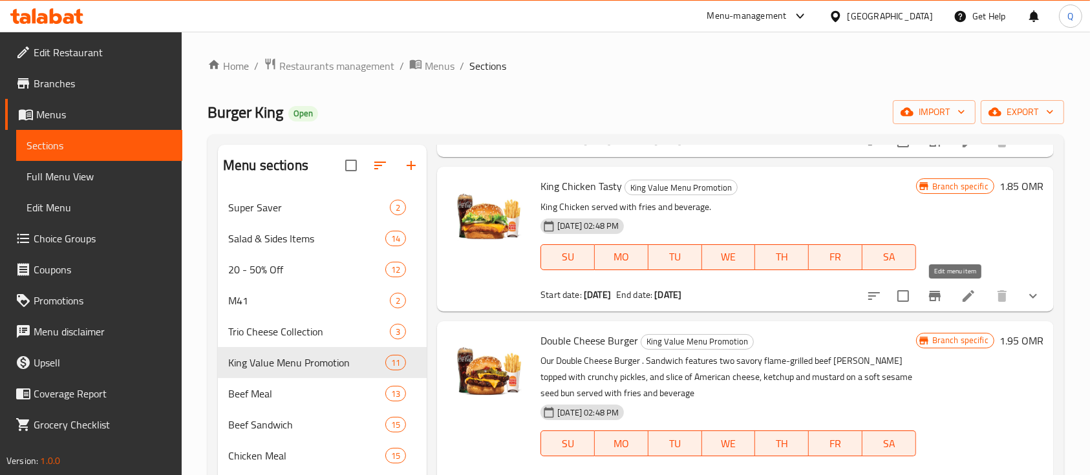
click at [961, 297] on icon at bounding box center [969, 296] width 16 height 16
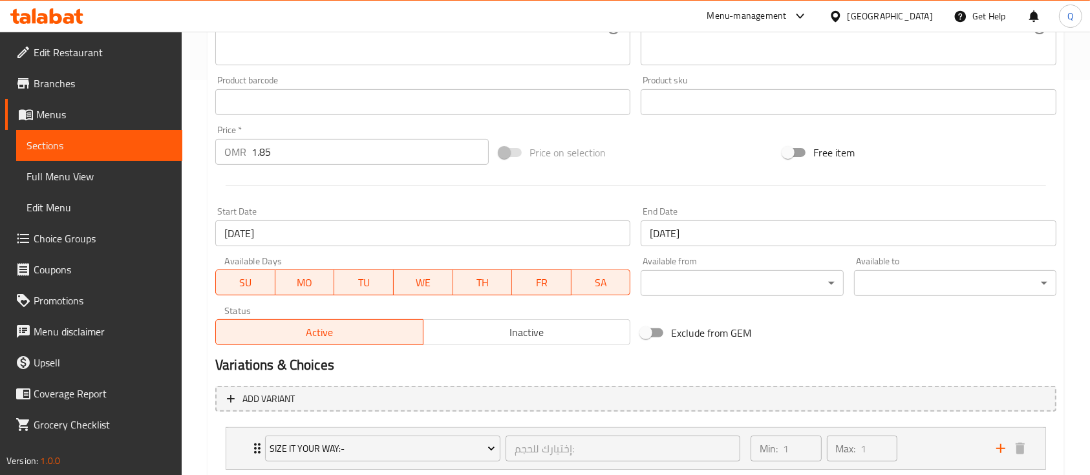
scroll to position [431, 0]
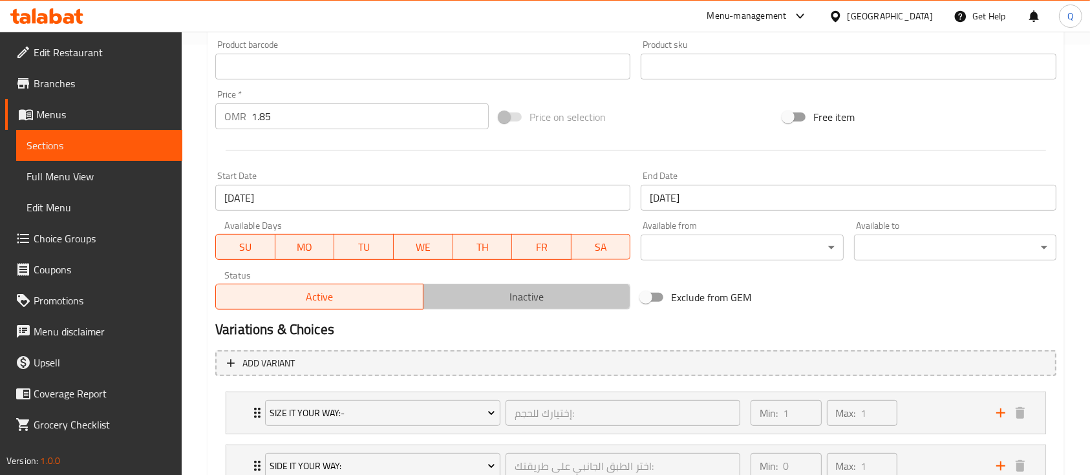
click at [558, 297] on span "Inactive" at bounding box center [527, 297] width 197 height 19
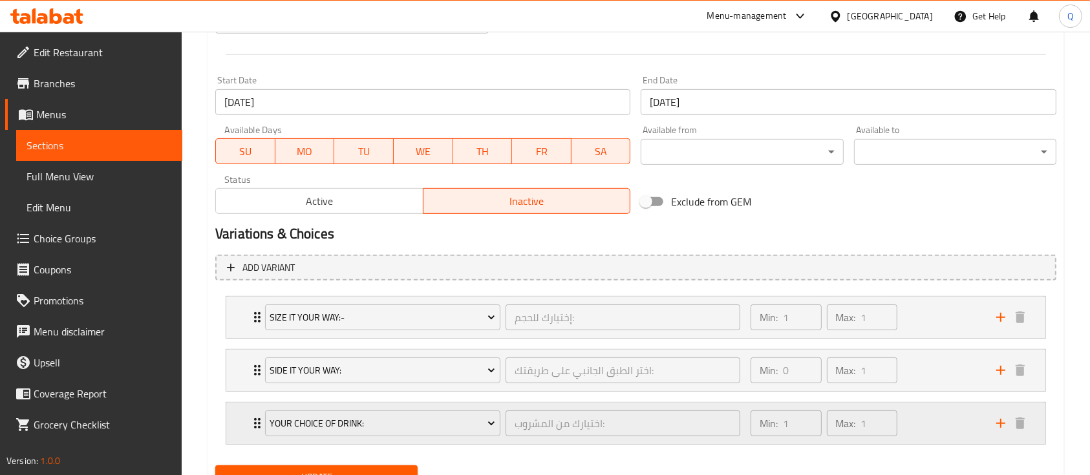
scroll to position [584, 0]
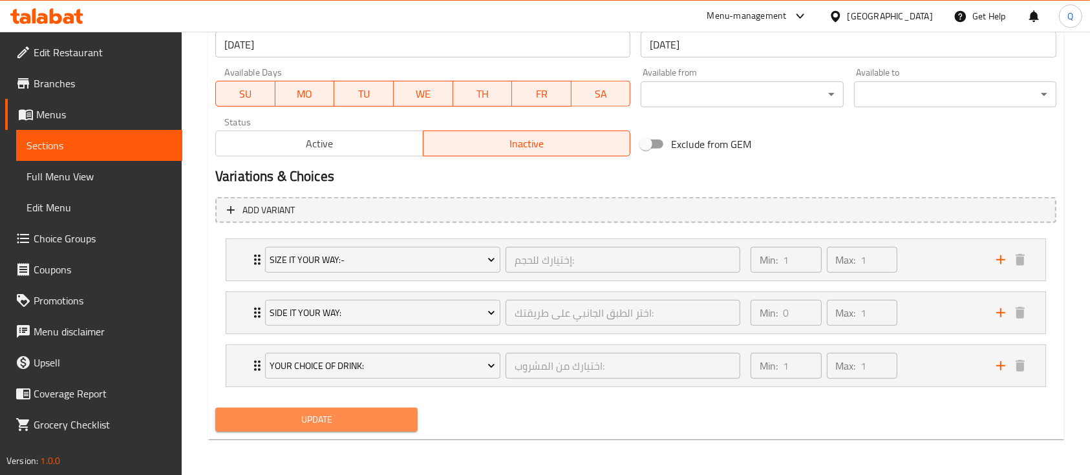
click at [332, 412] on span "Update" at bounding box center [317, 420] width 182 height 16
click at [910, 266] on div "Min: 1 ​ Max: 1 ​" at bounding box center [866, 259] width 246 height 41
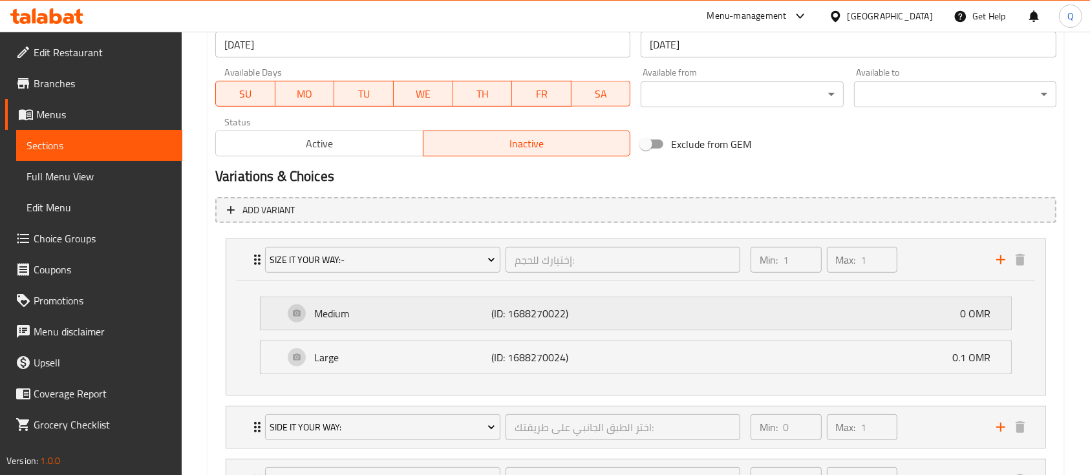
click at [688, 305] on div "Medium (ID: 1688270022) 0 OMR" at bounding box center [640, 313] width 712 height 32
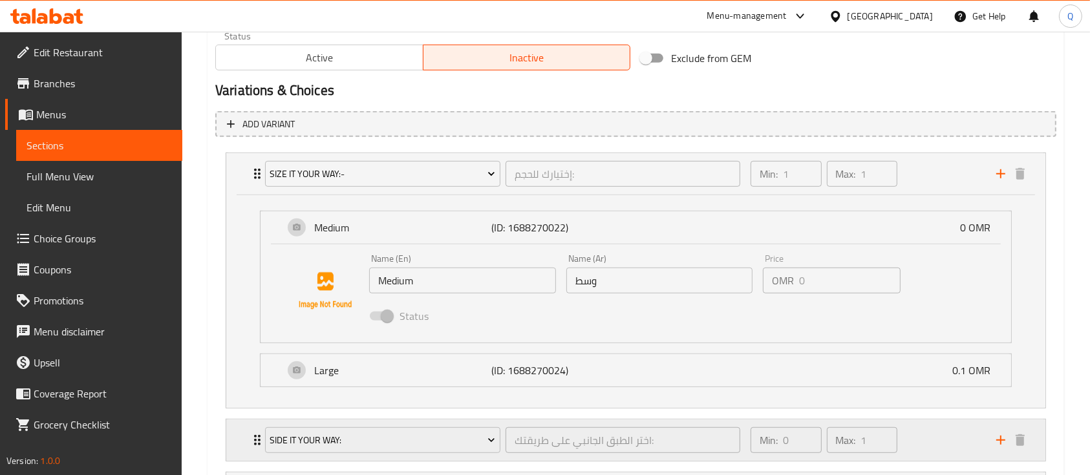
scroll to position [756, 0]
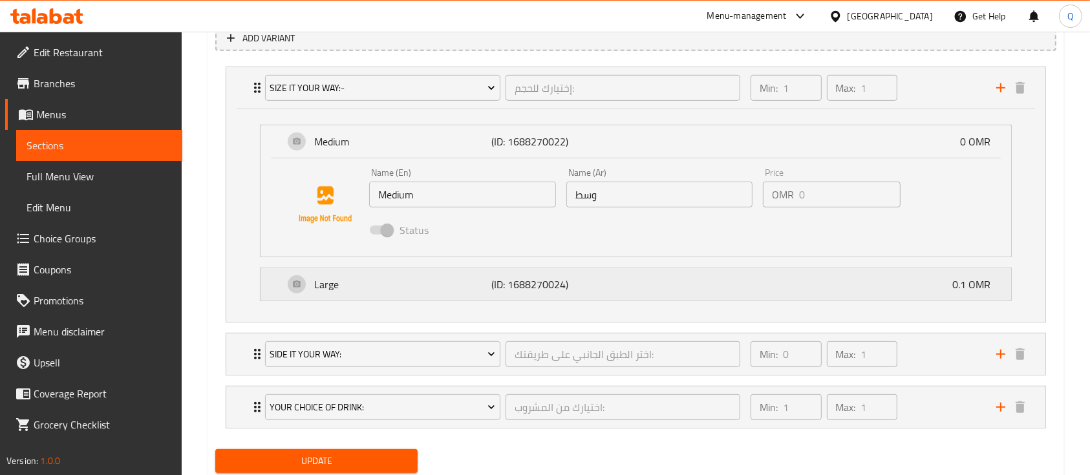
click at [774, 279] on div "Large (ID: 1688270024) 0.1 OMR" at bounding box center [640, 284] width 712 height 32
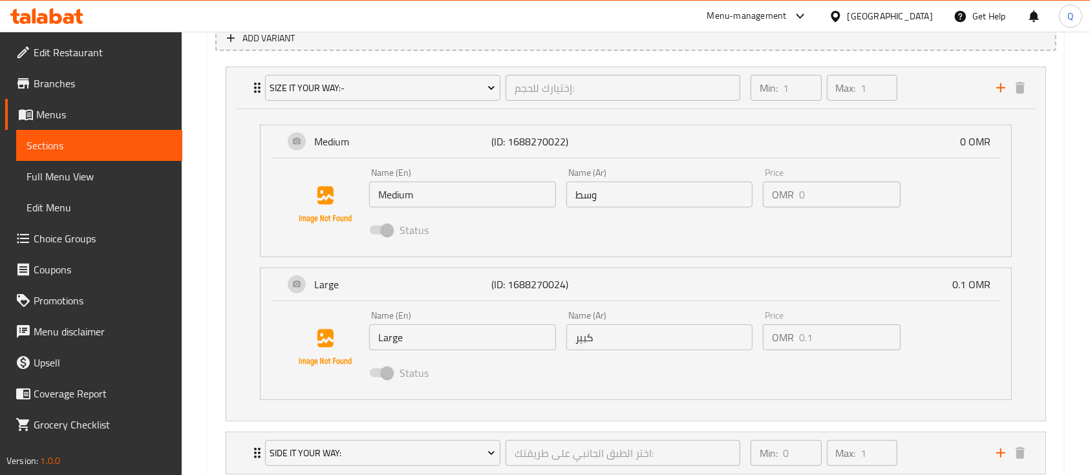
click at [594, 191] on input "وسط" at bounding box center [659, 195] width 187 height 26
click at [583, 345] on input "كبير" at bounding box center [659, 338] width 187 height 26
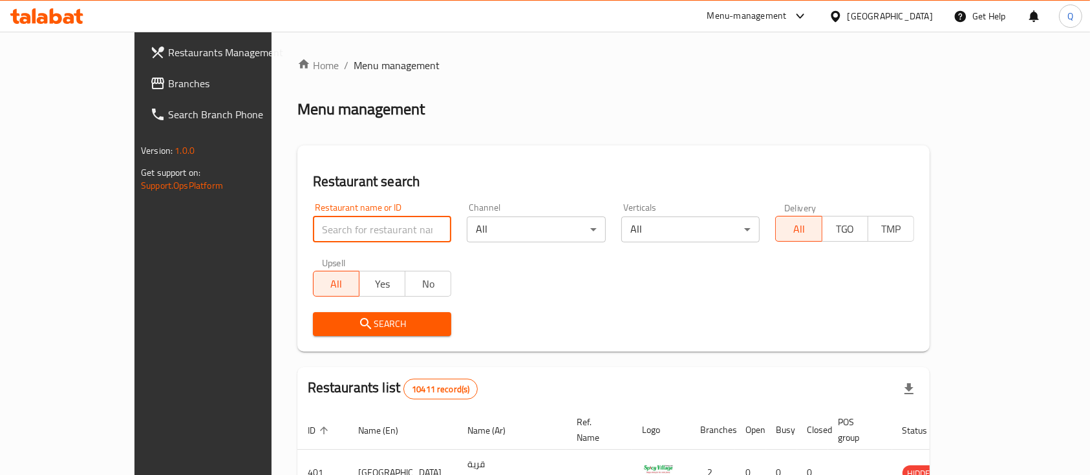
click at [316, 225] on input "search" at bounding box center [382, 230] width 139 height 26
type input "burger king"
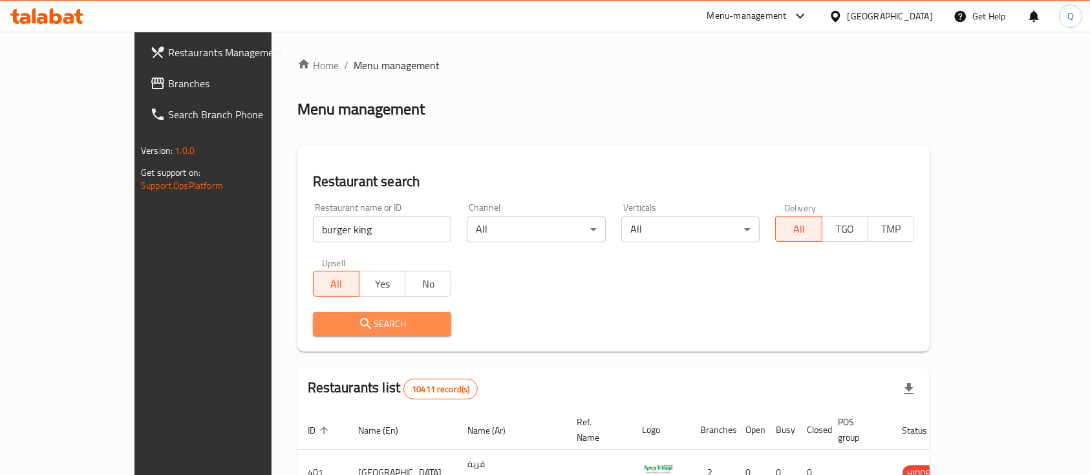
click at [338, 314] on button "Search" at bounding box center [382, 324] width 139 height 24
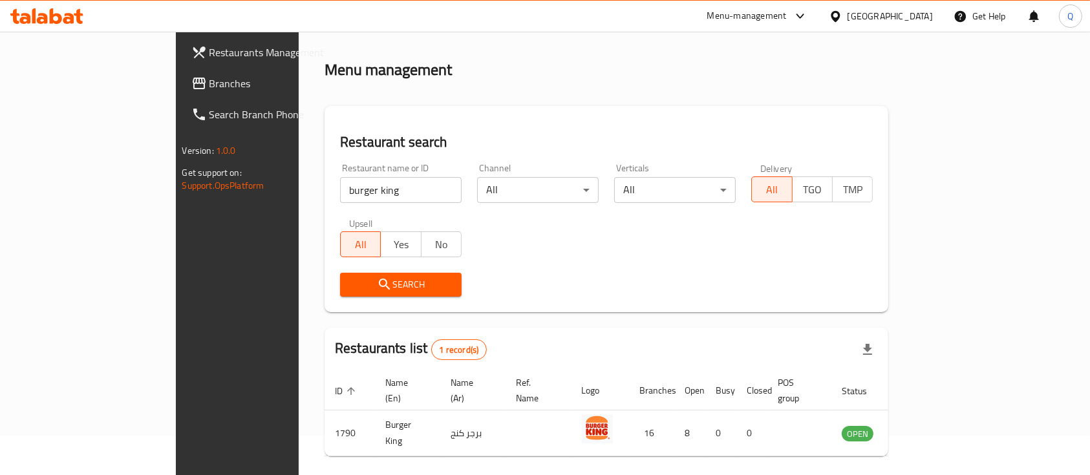
scroll to position [76, 0]
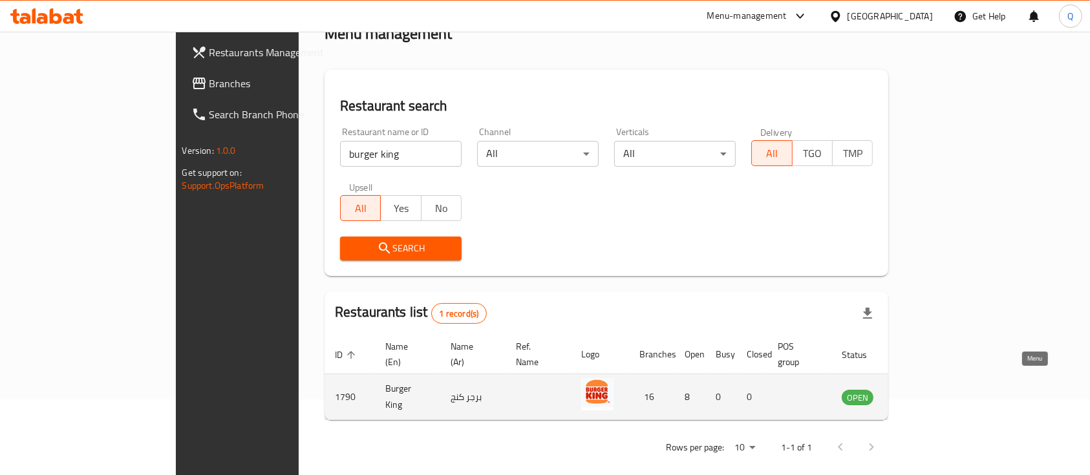
click at [925, 389] on icon "enhanced table" at bounding box center [918, 397] width 16 height 16
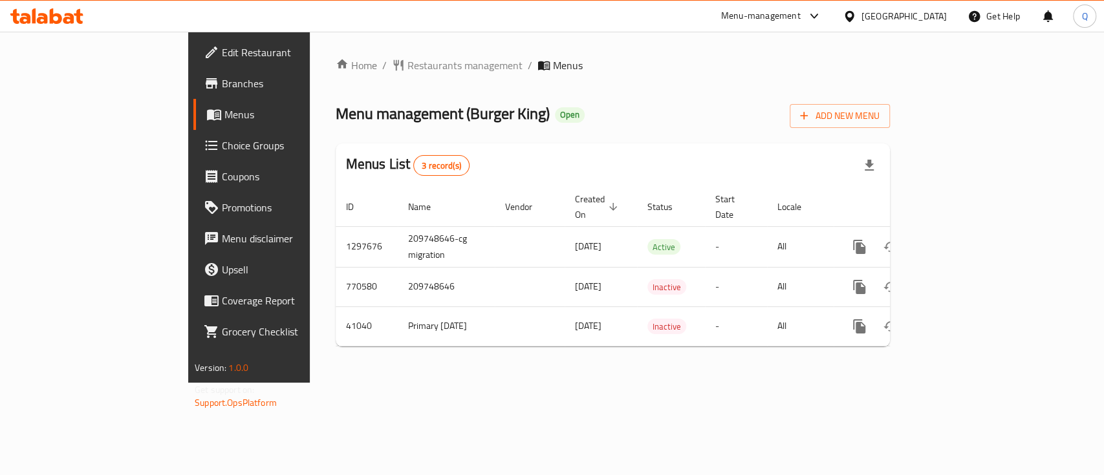
click at [222, 146] on span "Choice Groups" at bounding box center [292, 146] width 140 height 16
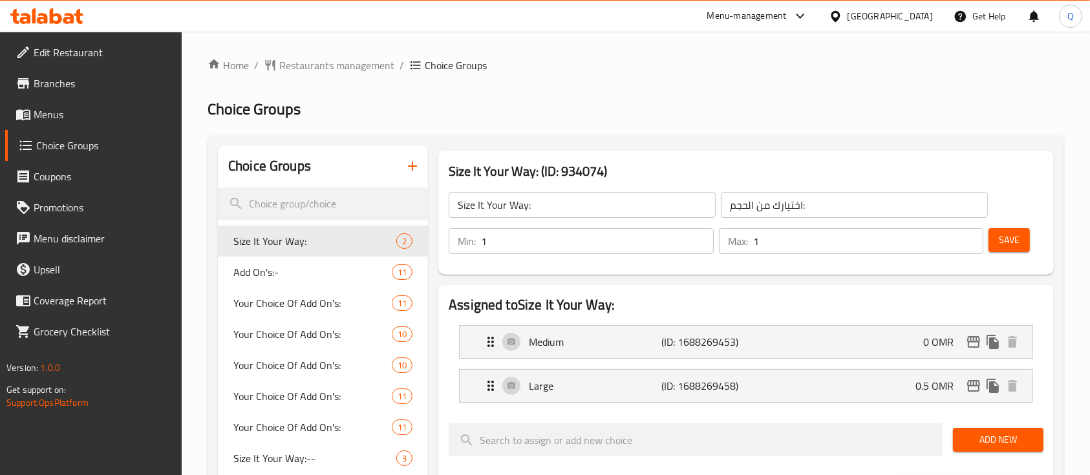
click at [411, 164] on icon "button" at bounding box center [413, 166] width 16 height 16
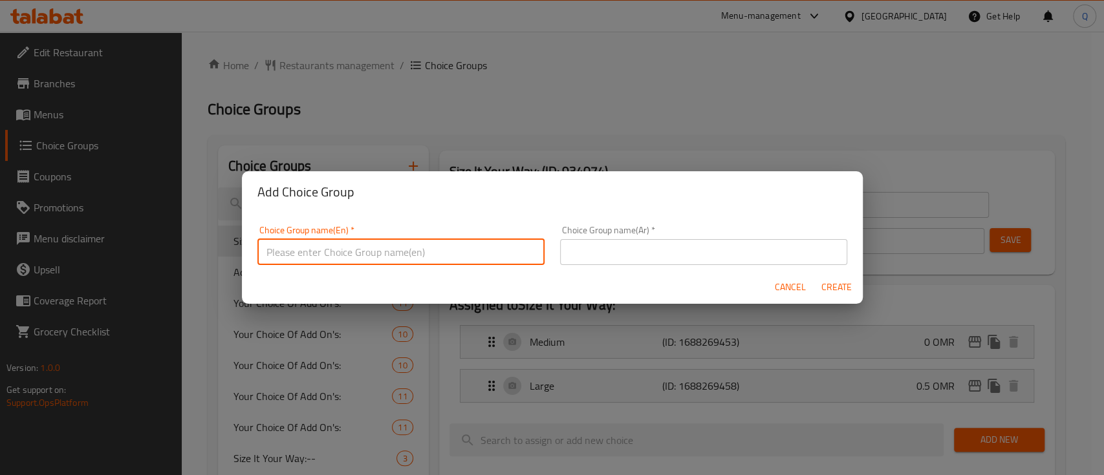
click at [464, 251] on input "text" at bounding box center [400, 252] width 287 height 26
type input "Size It Your Way::-"
click at [668, 253] on input "text" at bounding box center [703, 252] width 287 height 26
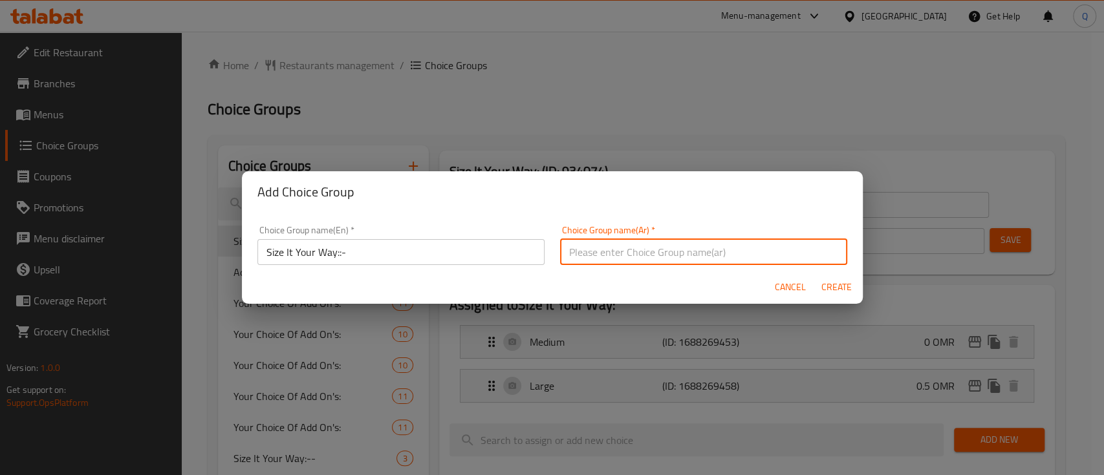
paste input "إختيارك للحجم:"
type input "إختيارك للحجم:"
click at [839, 284] on span "Create" at bounding box center [836, 287] width 31 height 16
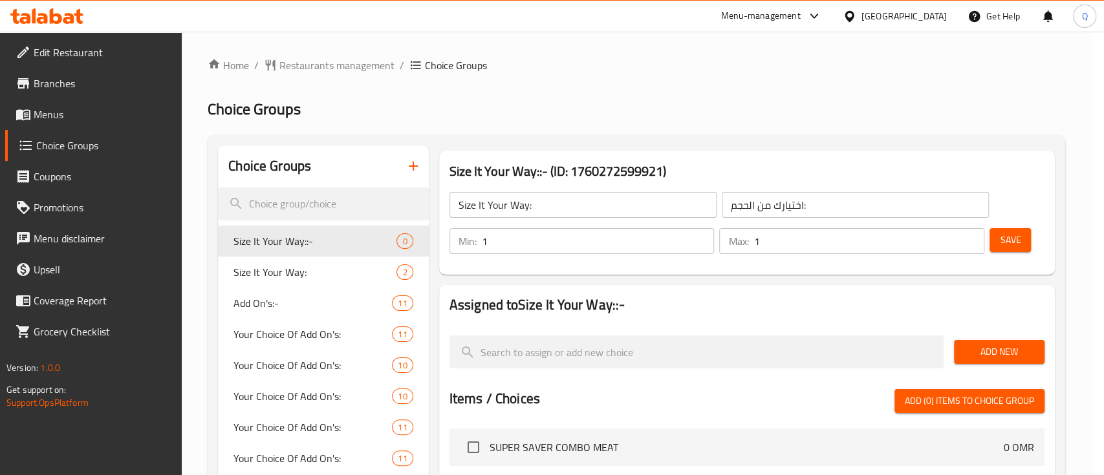
type input "Size It Your Way::-"
type input "إختيارك للحجم:"
type input "0"
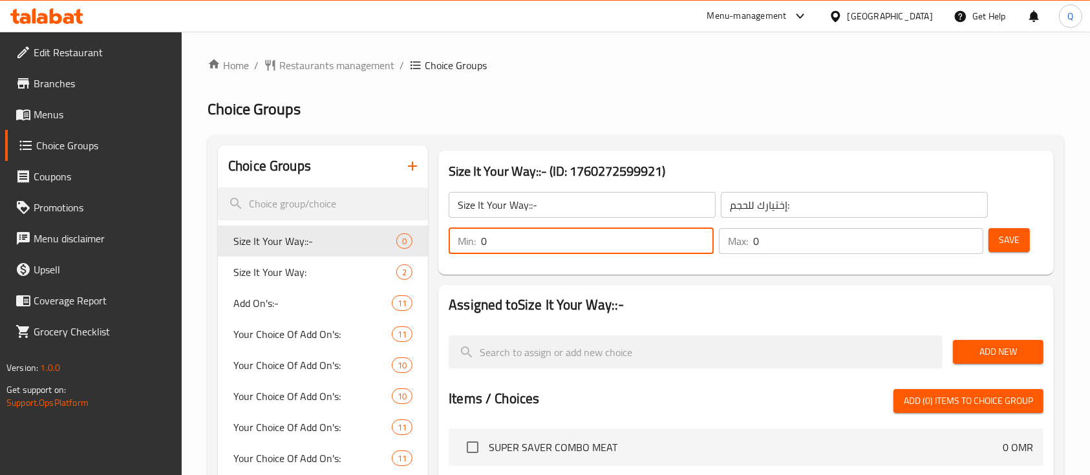
click at [608, 239] on input "0" at bounding box center [597, 241] width 233 height 26
type input "1"
click at [767, 239] on input "0" at bounding box center [868, 241] width 231 height 26
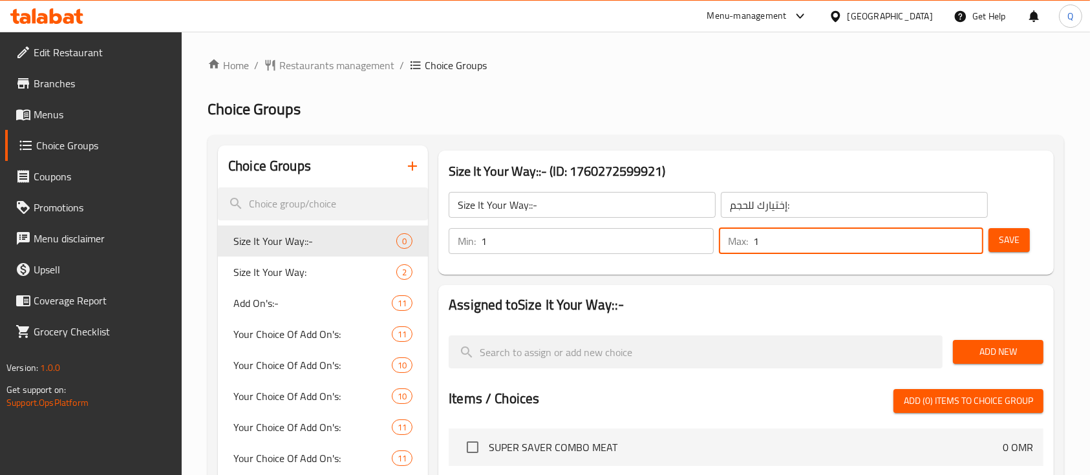
type input "1"
click at [967, 349] on span "Add New" at bounding box center [998, 352] width 70 height 16
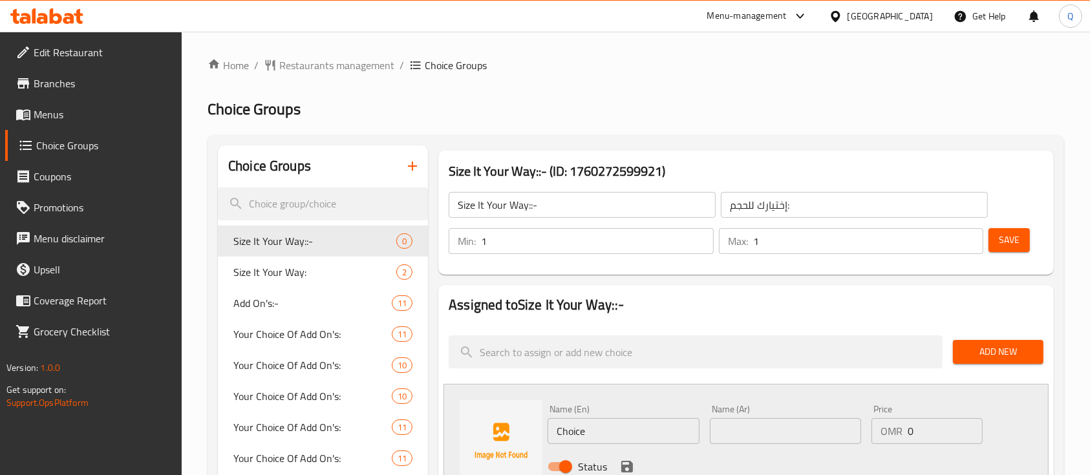
click at [601, 427] on input "Choice" at bounding box center [623, 431] width 151 height 26
click at [605, 432] on input "Choice" at bounding box center [623, 431] width 151 height 26
click at [606, 431] on input "Choice" at bounding box center [623, 431] width 151 height 26
type input "Medium"
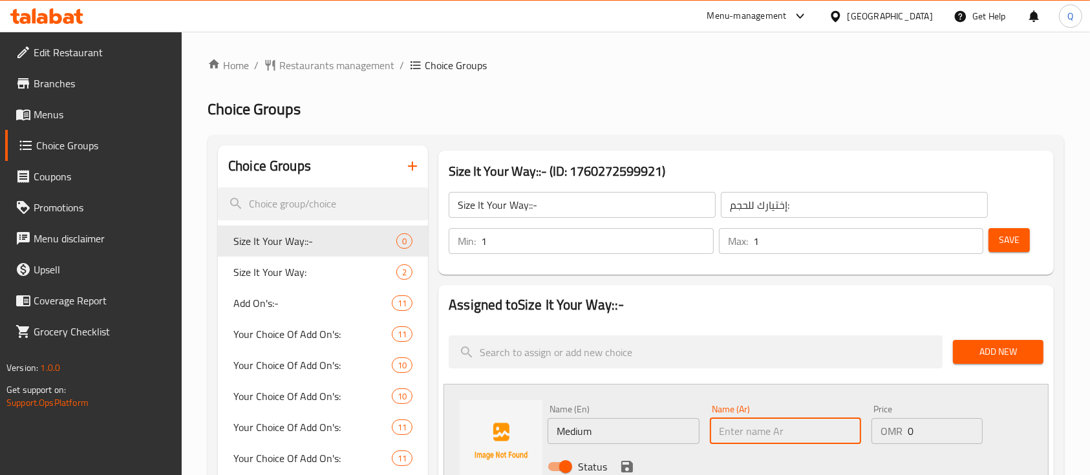
paste input "وسط"
type input "وسط"
click at [630, 462] on icon "save" at bounding box center [627, 467] width 12 height 12
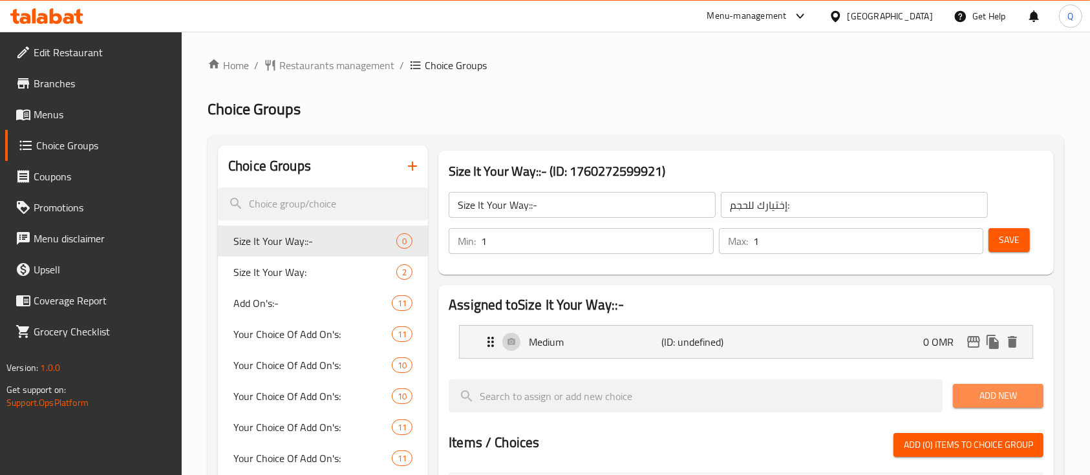
click at [994, 400] on span "Add New" at bounding box center [998, 396] width 70 height 16
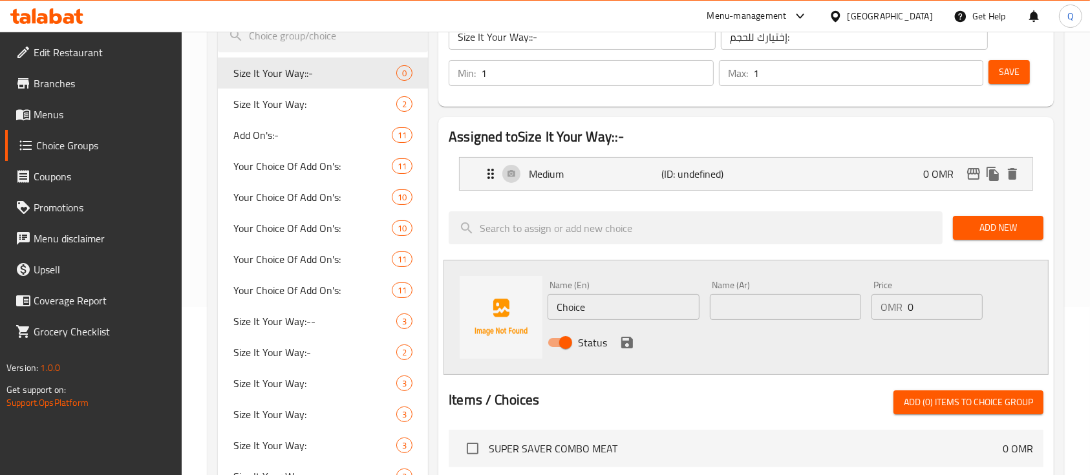
scroll to position [172, 0]
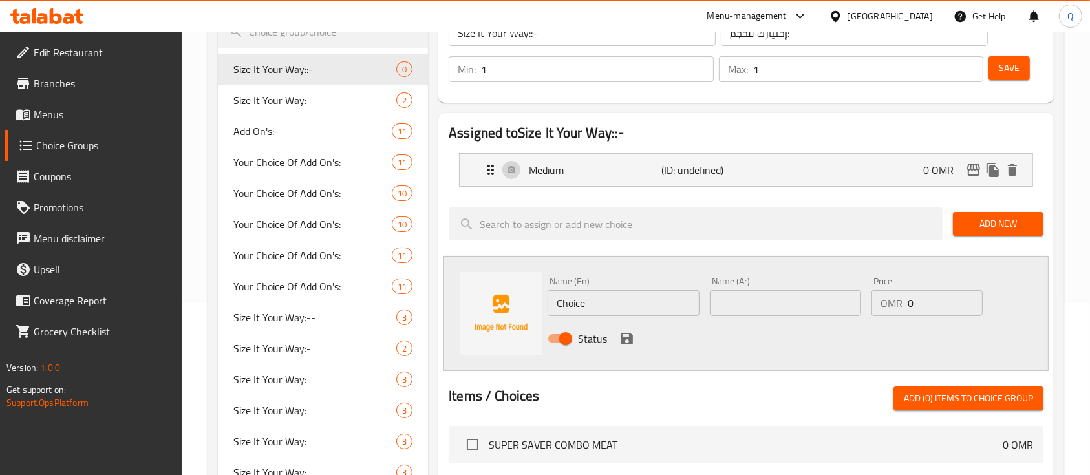
click at [628, 296] on input "Choice" at bounding box center [623, 303] width 151 height 26
type input "Large"
click at [780, 305] on input "text" at bounding box center [785, 303] width 151 height 26
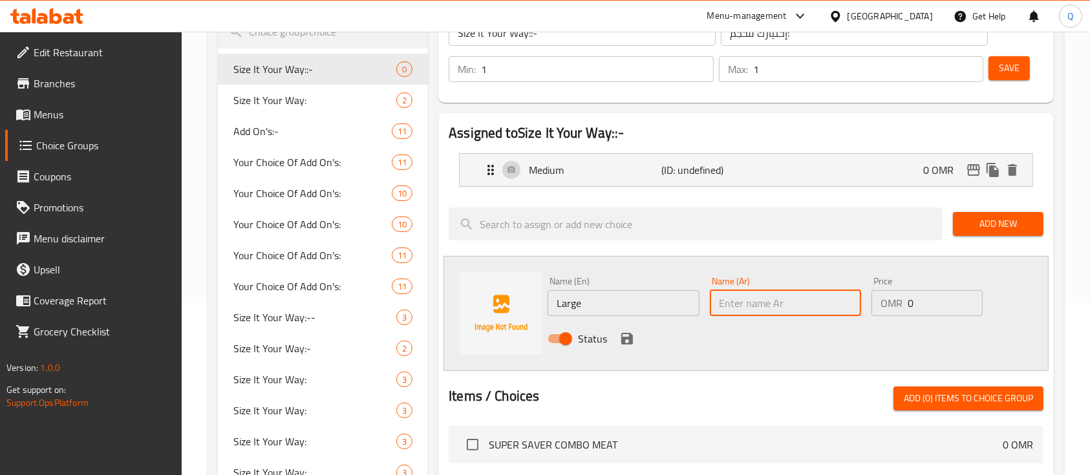
paste input "كبير"
type input "كبير"
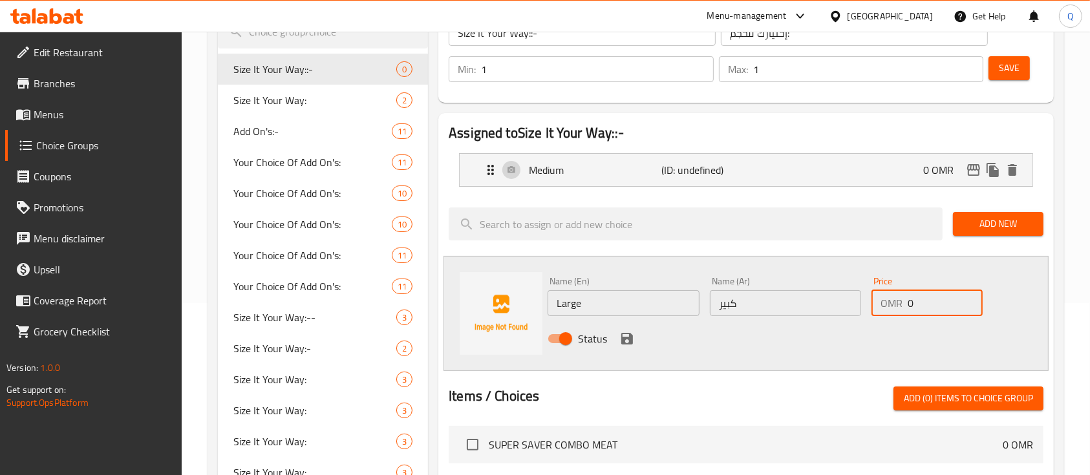
drag, startPoint x: 936, startPoint y: 302, endPoint x: 905, endPoint y: 299, distance: 31.8
click at [905, 299] on div "OMR 0 Price" at bounding box center [927, 303] width 111 height 26
type input "0.1"
click at [630, 331] on icon "save" at bounding box center [627, 339] width 16 height 16
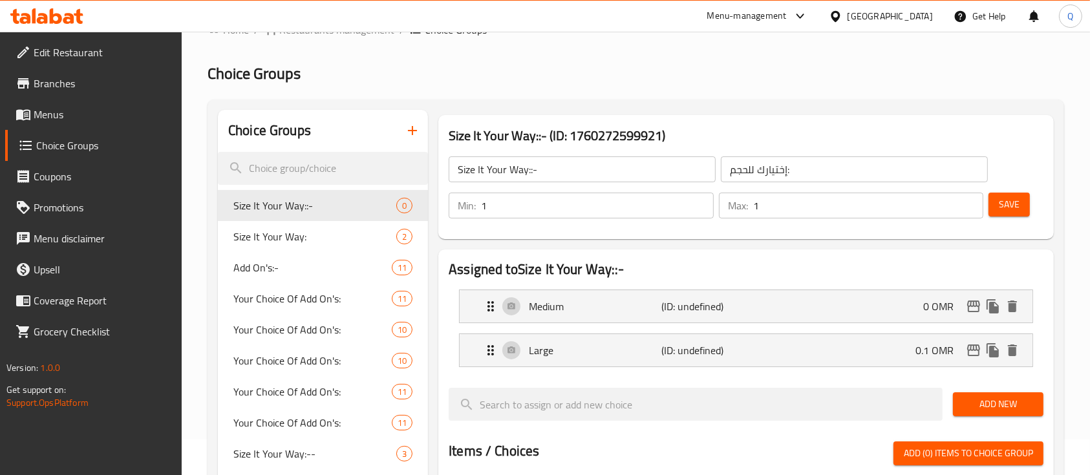
scroll to position [27, 0]
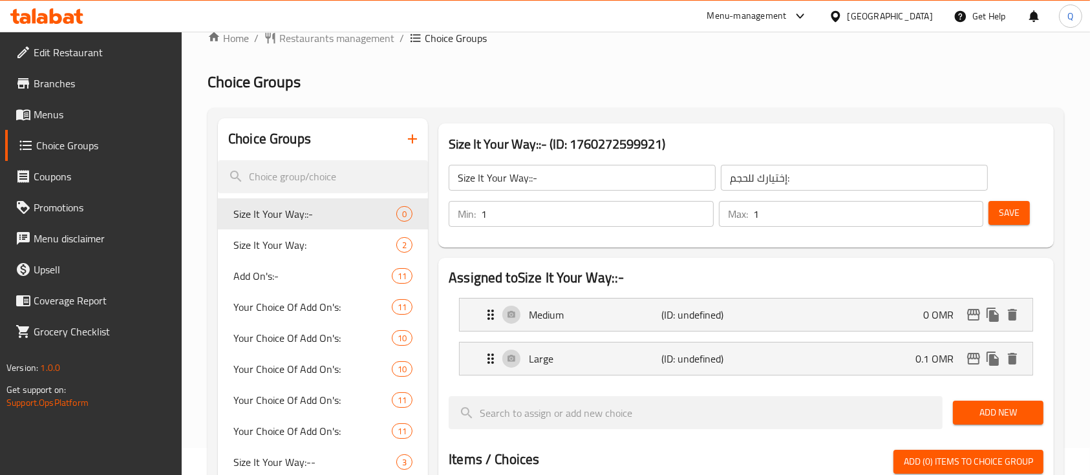
click at [558, 177] on input "Size It Your Way::-" at bounding box center [582, 178] width 267 height 26
type input "Size It, Your Way::-"
click at [1022, 210] on button "Save" at bounding box center [1009, 213] width 41 height 24
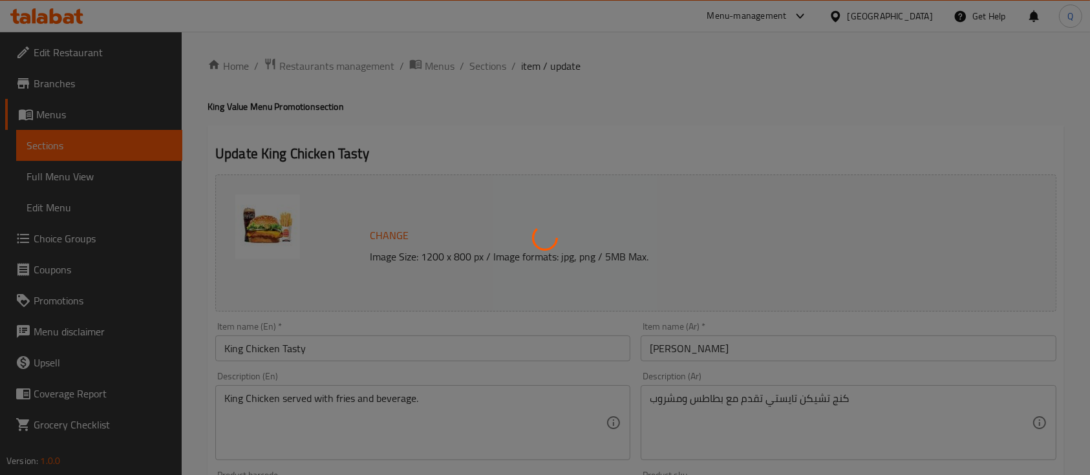
type input "إختيارك للحجم:"
type input "1"
type input "اختر الطبق الجانبي على طريقتك:"
type input "0"
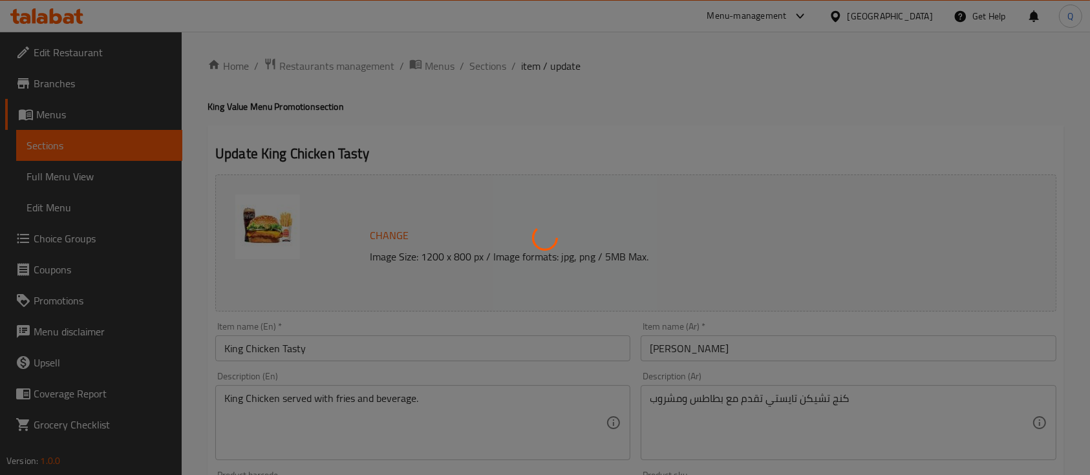
type input "1"
type input "اختيارك من المشروب:"
type input "1"
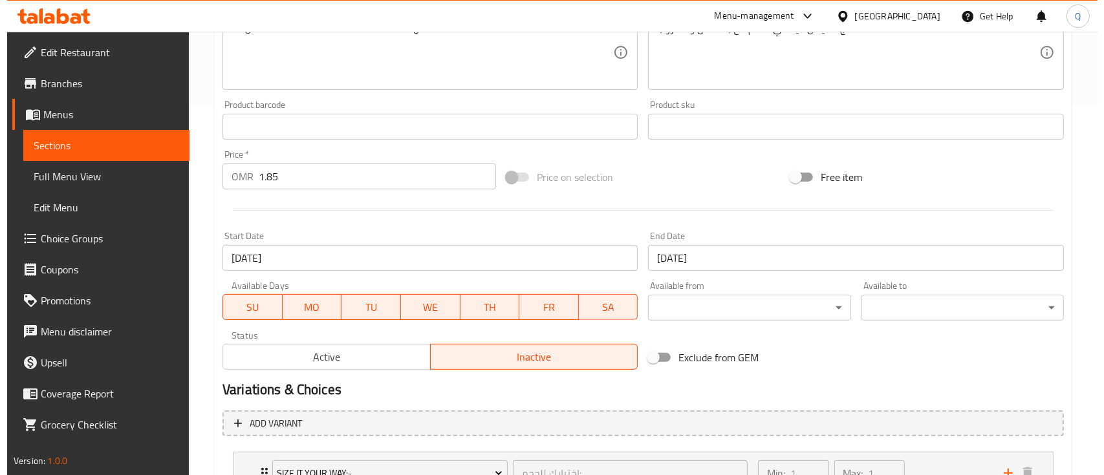
scroll to position [517, 0]
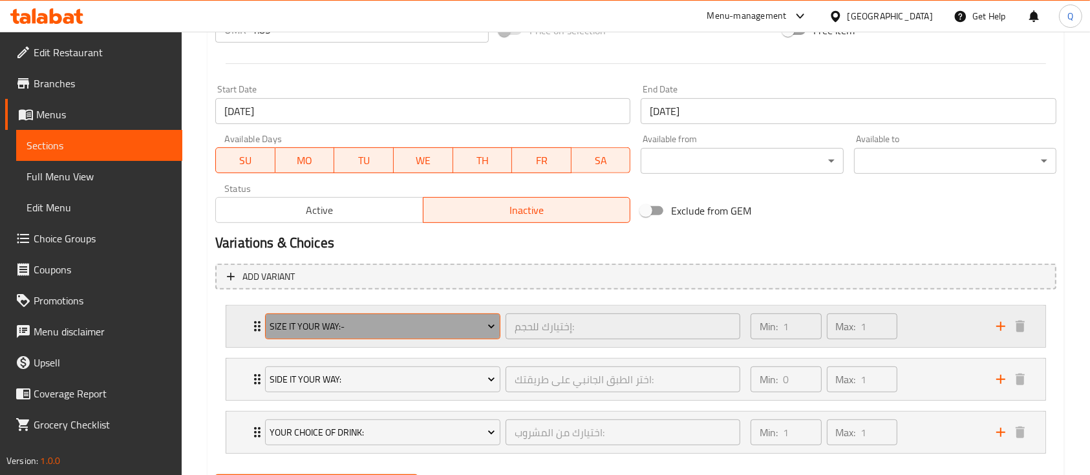
click at [428, 320] on span "Size It Your Way:-" at bounding box center [383, 327] width 226 height 16
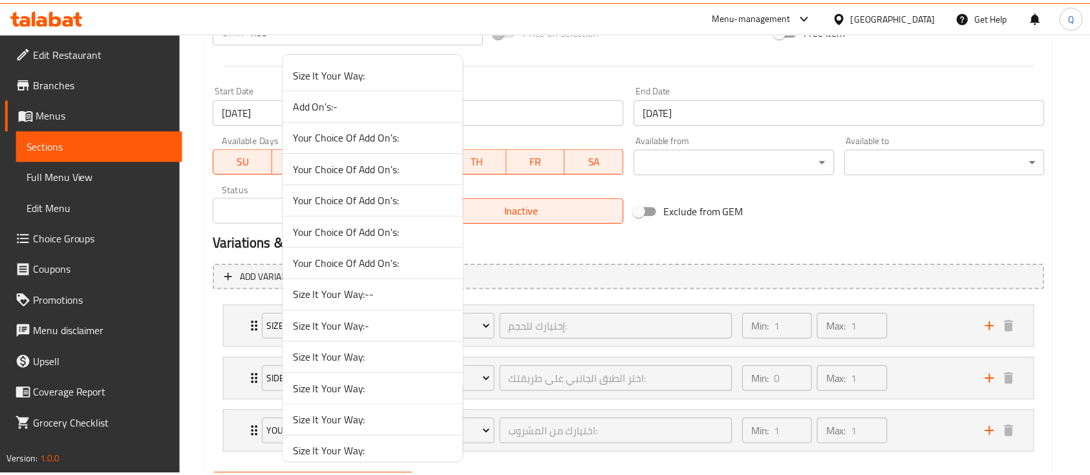
scroll to position [1111, 0]
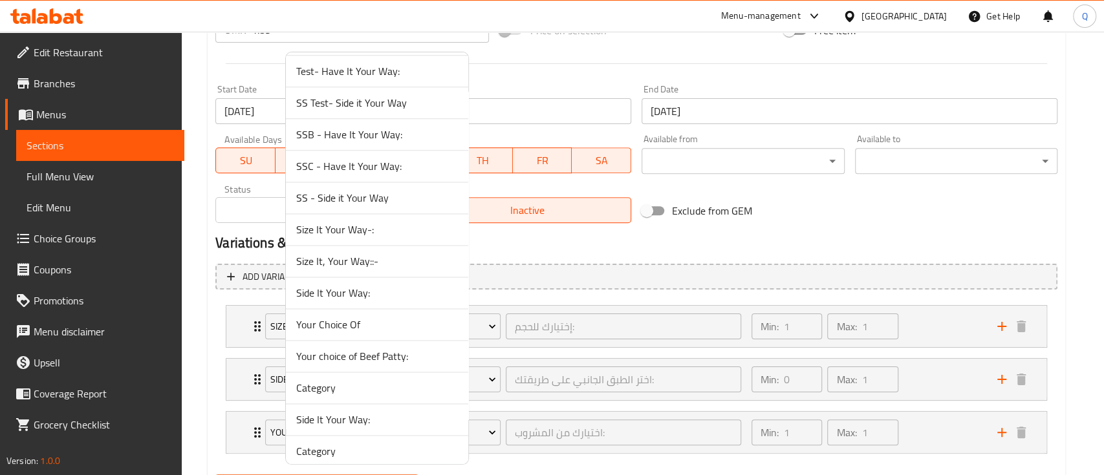
click at [408, 265] on span "Size It, Your Way::-" at bounding box center [377, 261] width 162 height 16
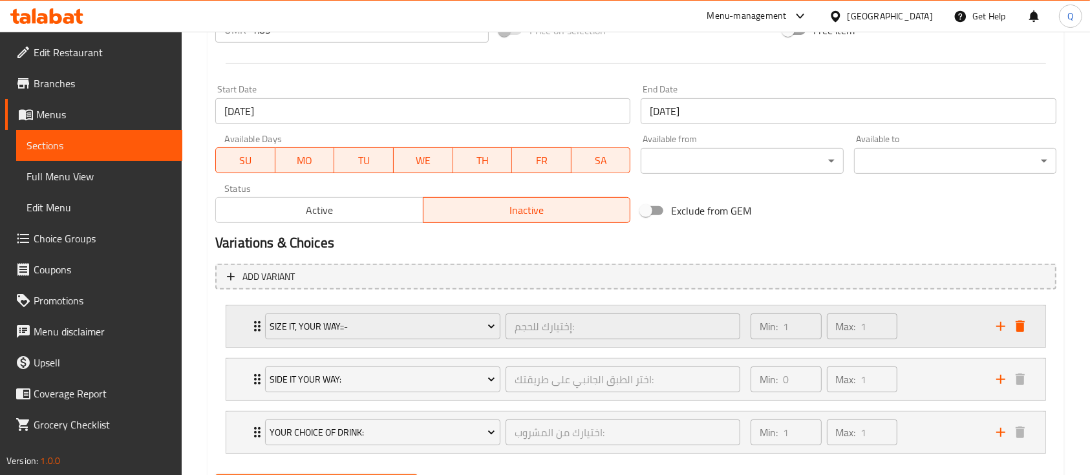
click at [938, 310] on div "Min: 1 ​ Max: 1 ​" at bounding box center [866, 326] width 246 height 41
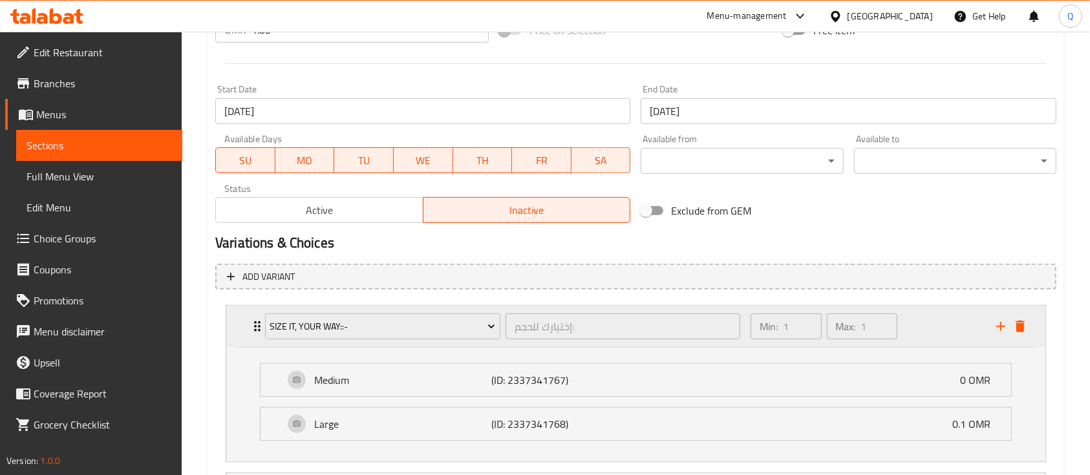
click at [947, 314] on div "Min: 1 ​ Max: 1 ​" at bounding box center [866, 326] width 246 height 41
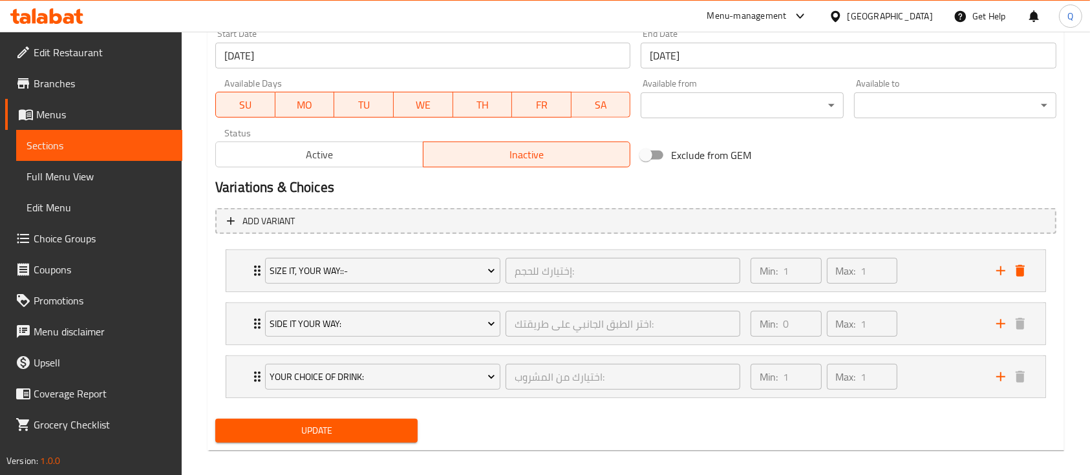
scroll to position [584, 0]
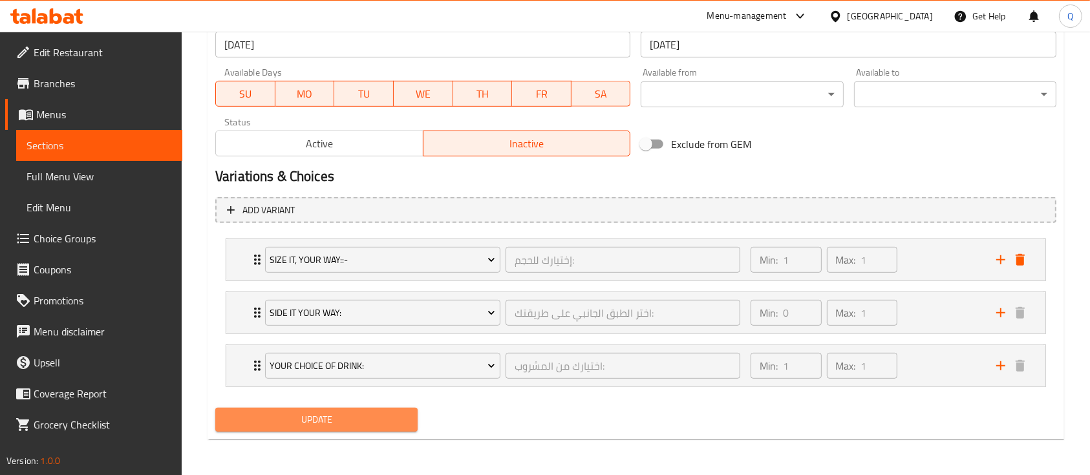
click at [356, 411] on button "Update" at bounding box center [316, 420] width 202 height 24
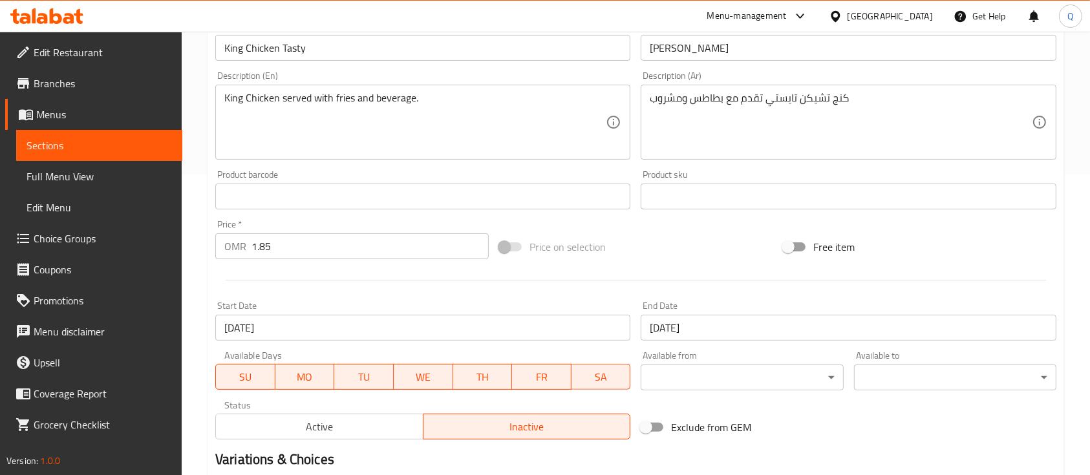
scroll to position [0, 0]
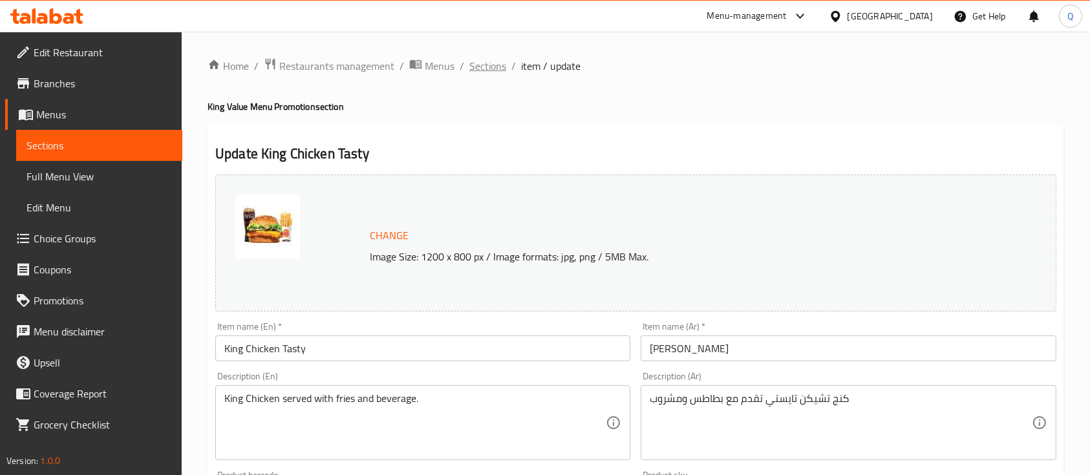
click at [502, 68] on span "Sections" at bounding box center [487, 66] width 37 height 16
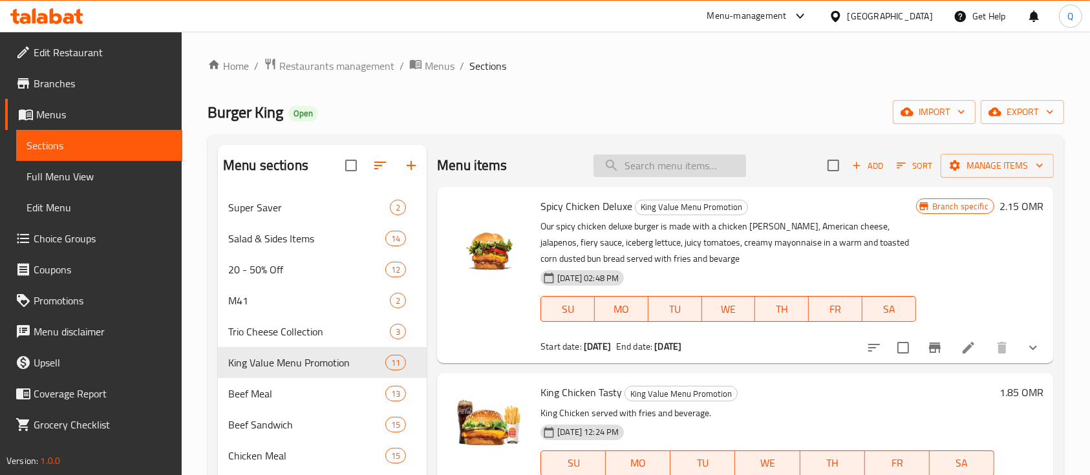
click at [652, 162] on input "search" at bounding box center [670, 166] width 153 height 23
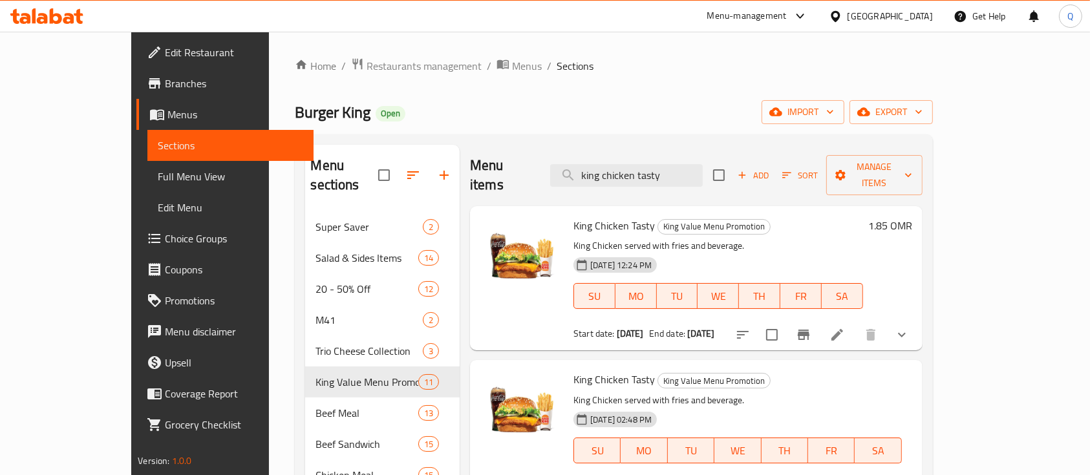
type input "king chicken tasty"
click at [958, 241] on div "Home / Restaurants management / Menus / Sections Burger King Open import export…" at bounding box center [613, 468] width 689 height 873
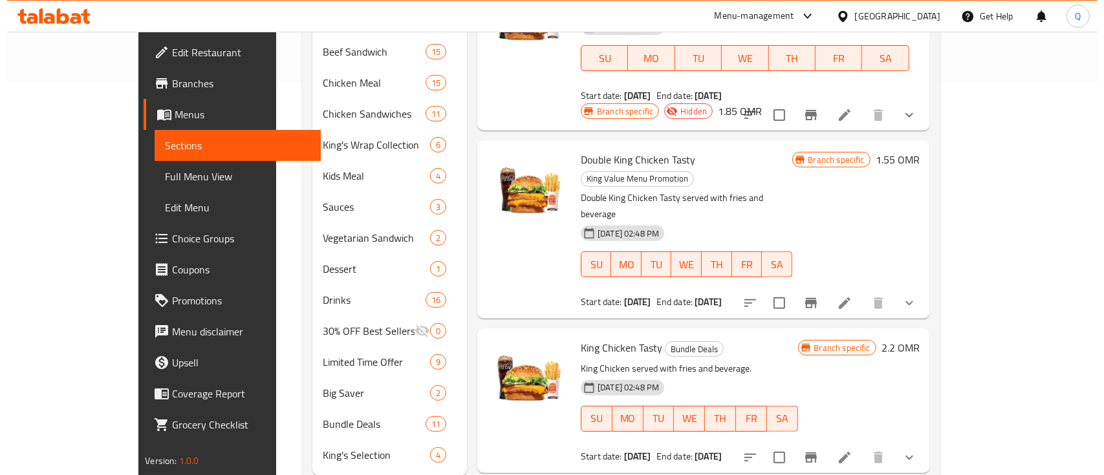
scroll to position [409, 0]
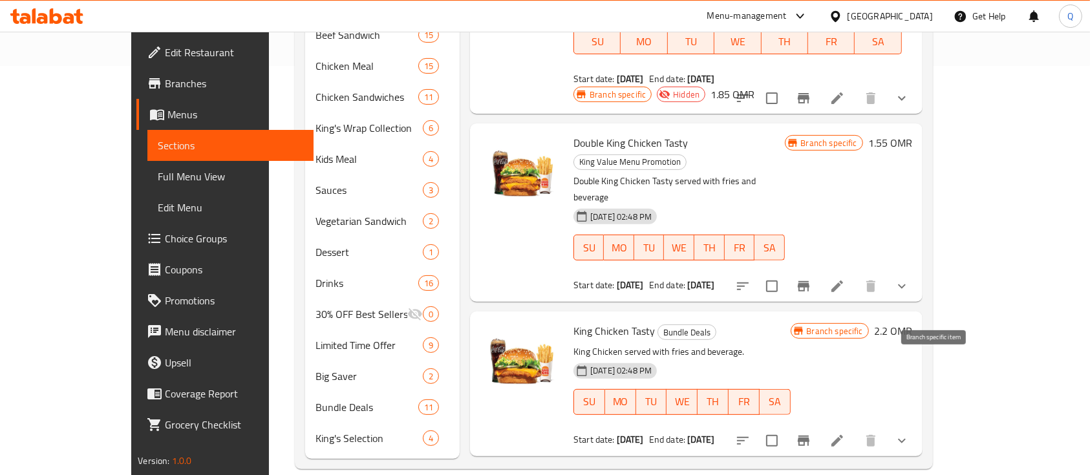
click at [811, 433] on icon "Branch-specific-item" at bounding box center [804, 441] width 16 height 16
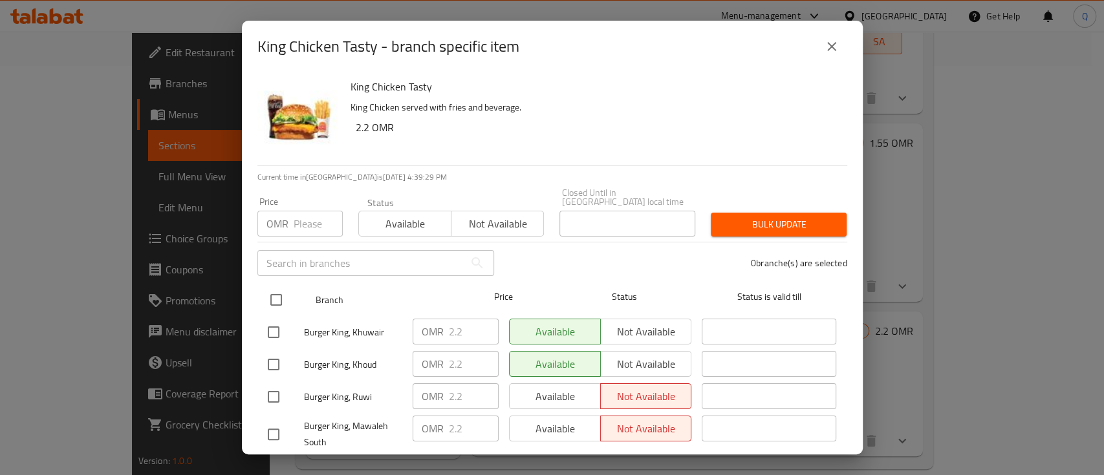
click at [275, 286] on input "checkbox" at bounding box center [276, 299] width 27 height 27
checkbox input "true"
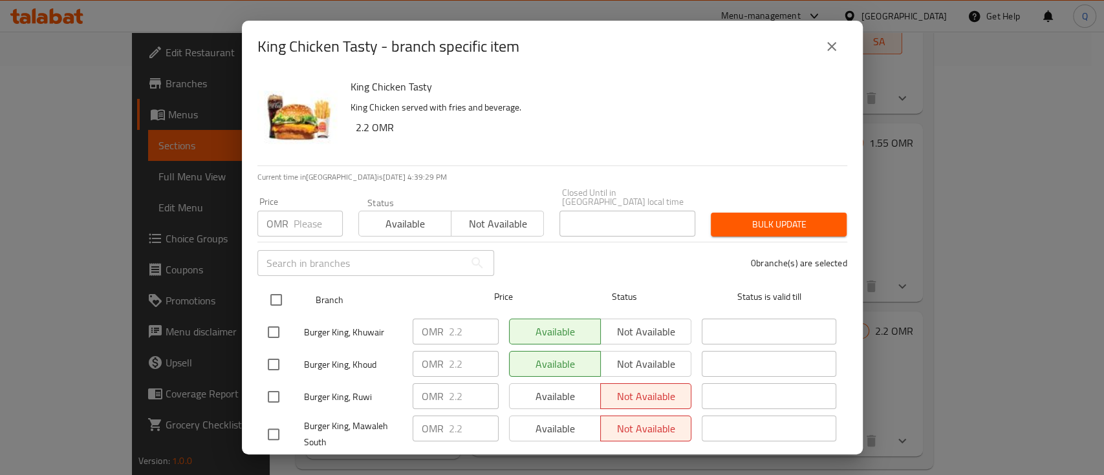
checkbox input "true"
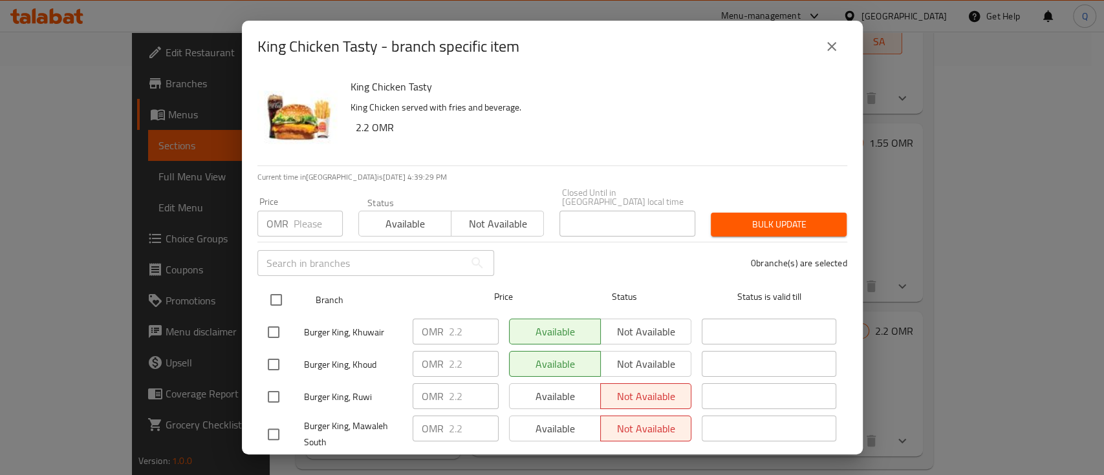
checkbox input "true"
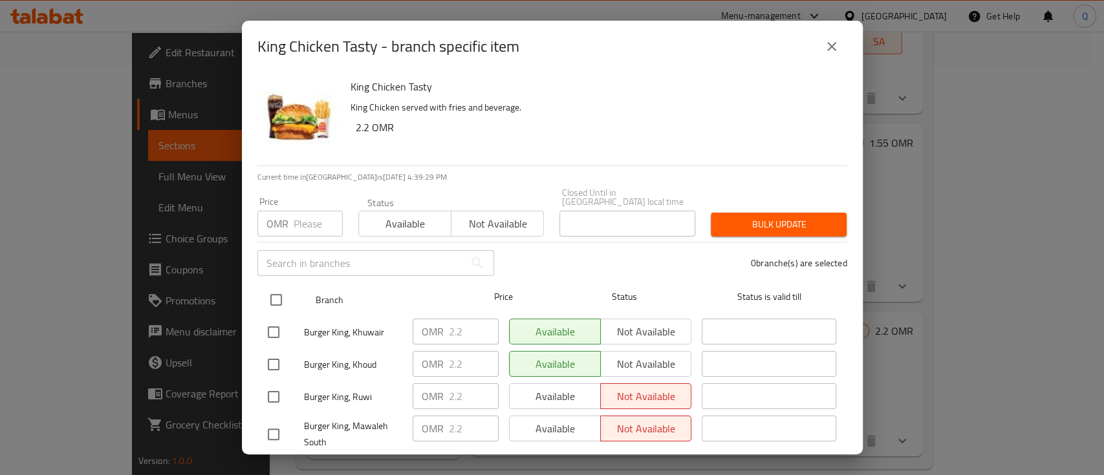
checkbox input "true"
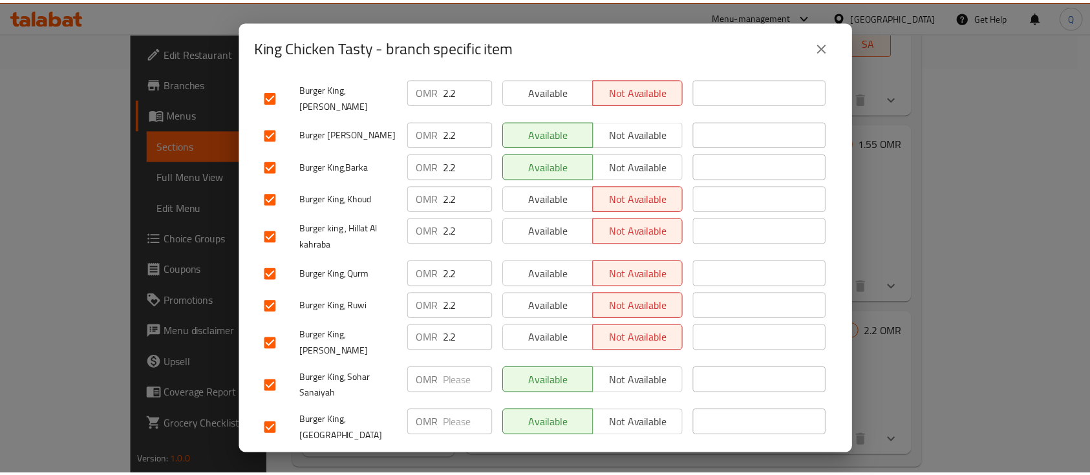
scroll to position [0, 0]
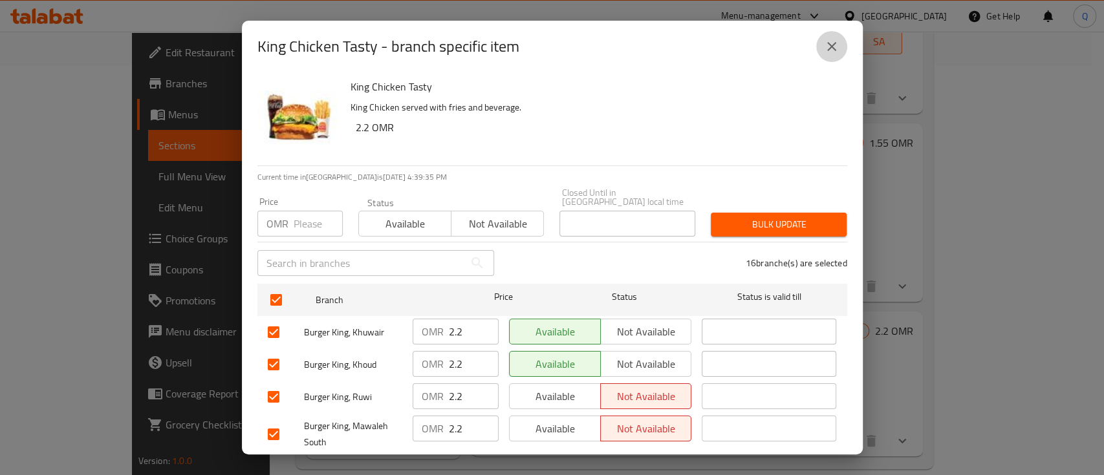
click at [833, 48] on icon "close" at bounding box center [831, 46] width 9 height 9
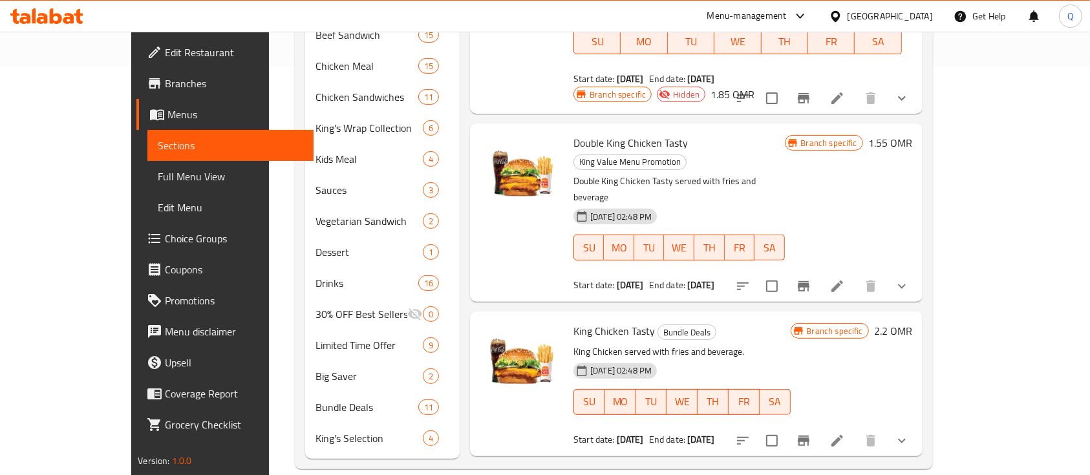
scroll to position [65, 0]
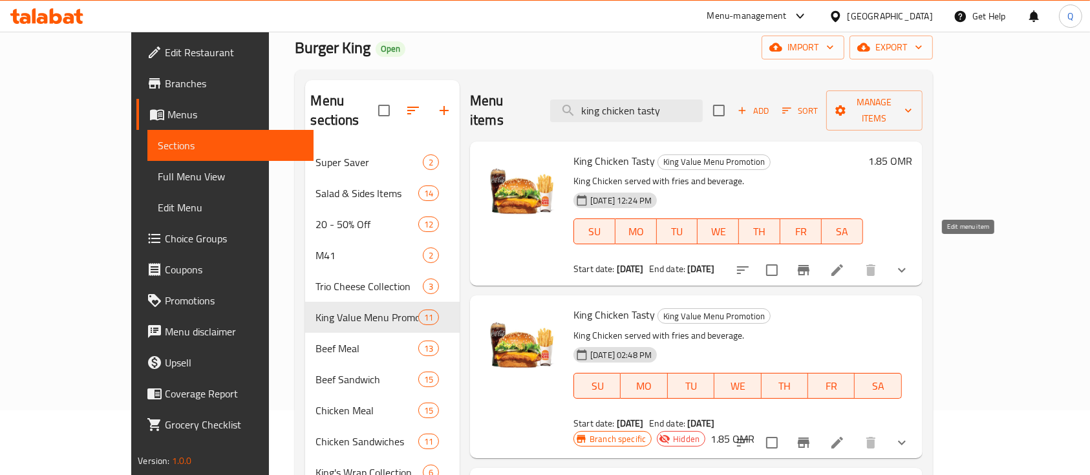
click at [845, 263] on icon at bounding box center [838, 271] width 16 height 16
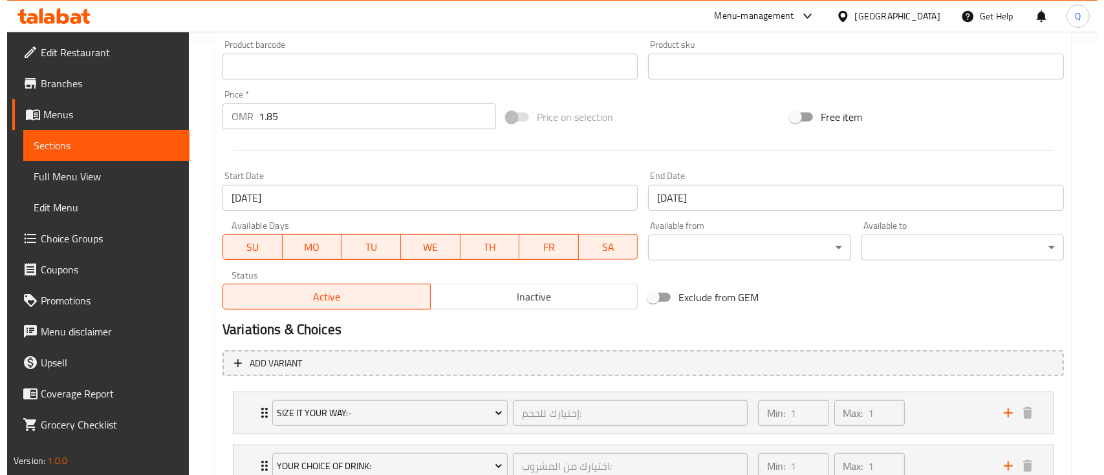
scroll to position [517, 0]
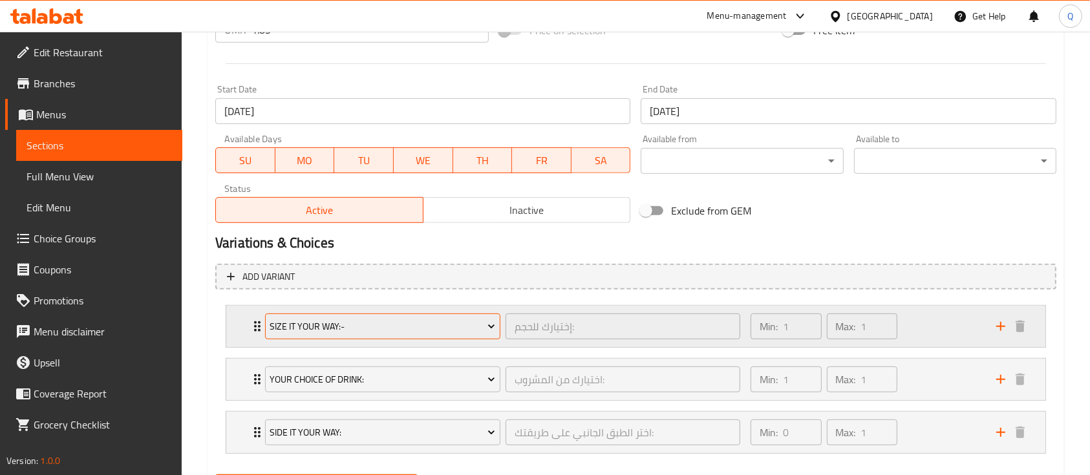
click at [374, 329] on span "Size It Your Way:-" at bounding box center [383, 327] width 226 height 16
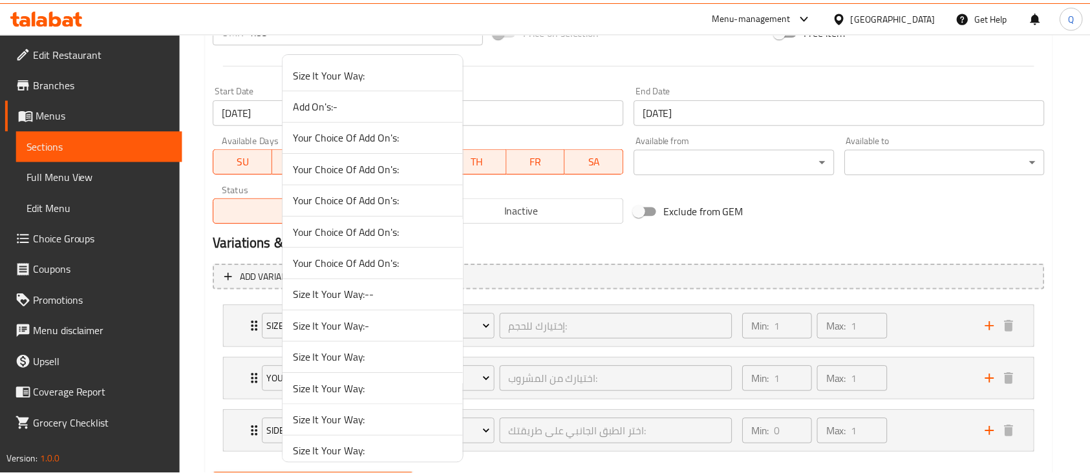
scroll to position [1111, 0]
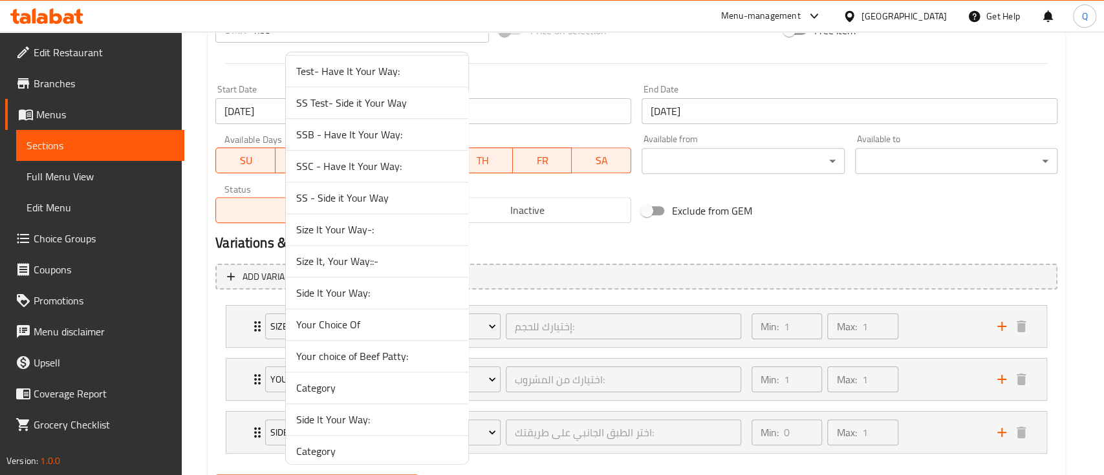
click at [407, 261] on span "Size It, Your Way::-" at bounding box center [377, 261] width 162 height 16
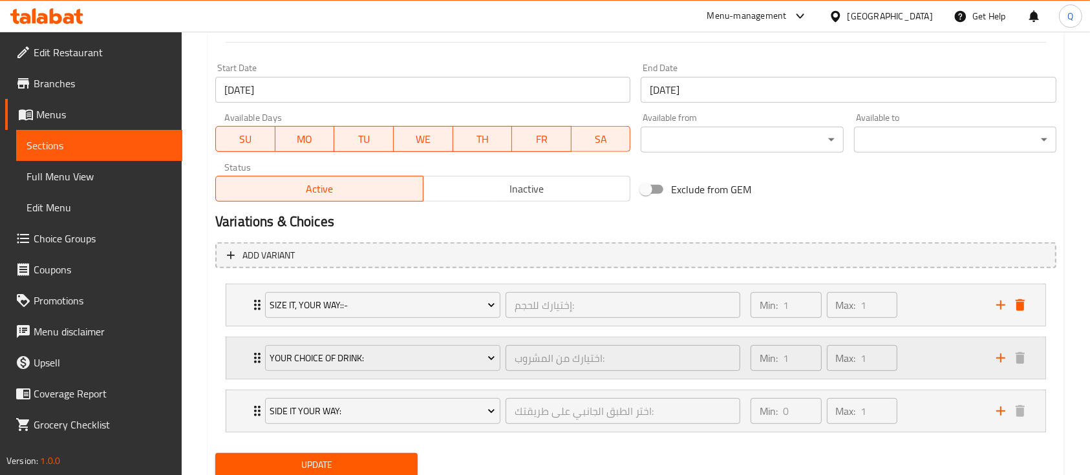
scroll to position [584, 0]
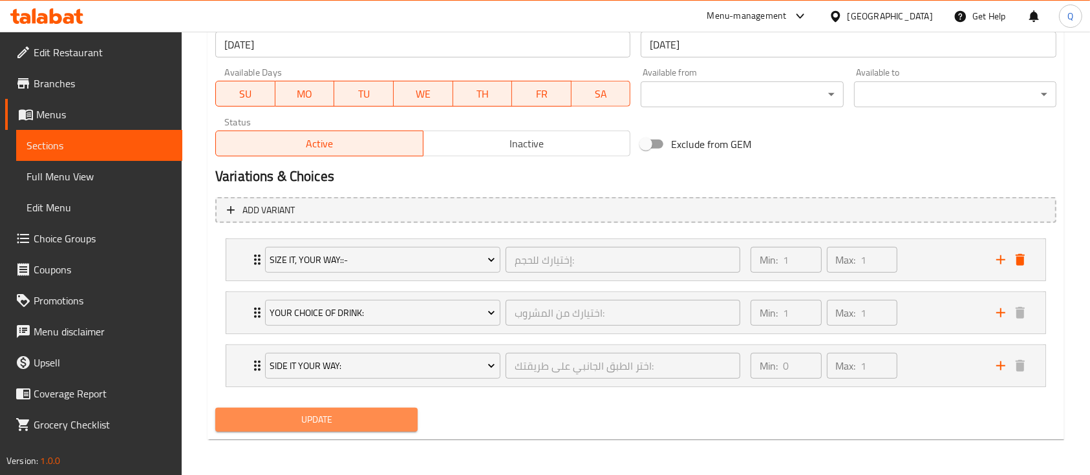
click at [394, 418] on span "Update" at bounding box center [317, 420] width 182 height 16
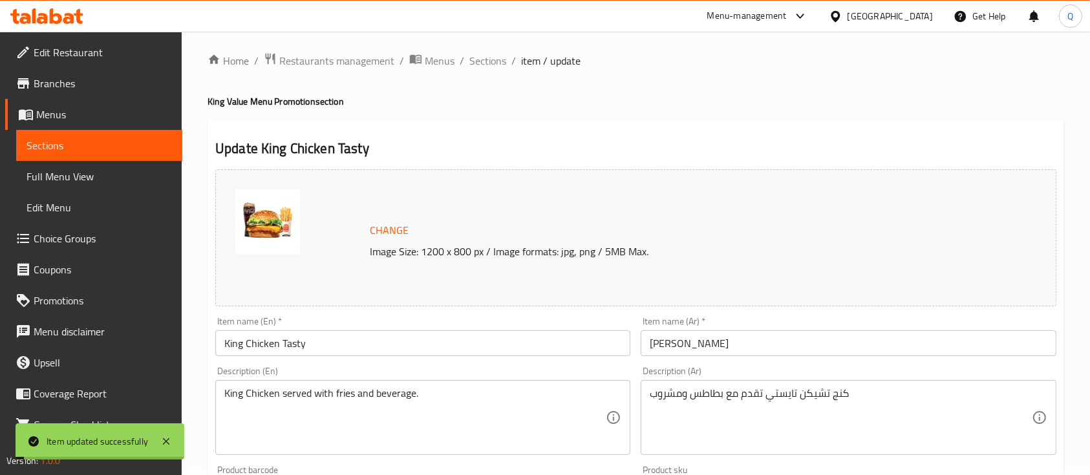
scroll to position [0, 0]
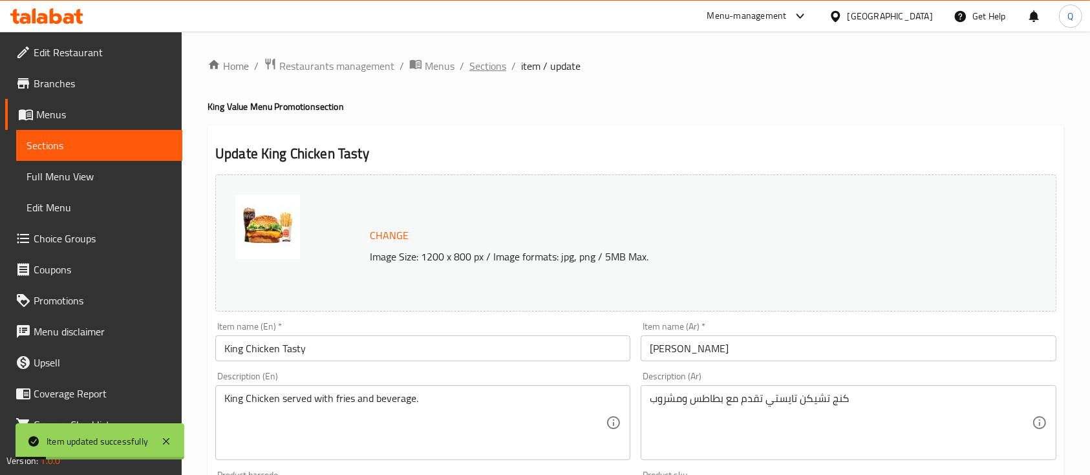
click at [492, 59] on span "Sections" at bounding box center [487, 66] width 37 height 16
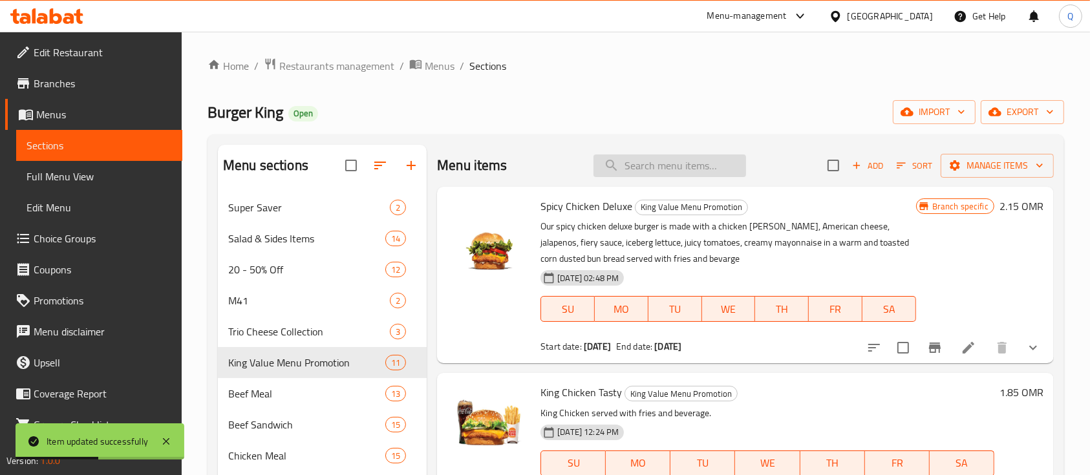
click at [693, 166] on input "search" at bounding box center [670, 166] width 153 height 23
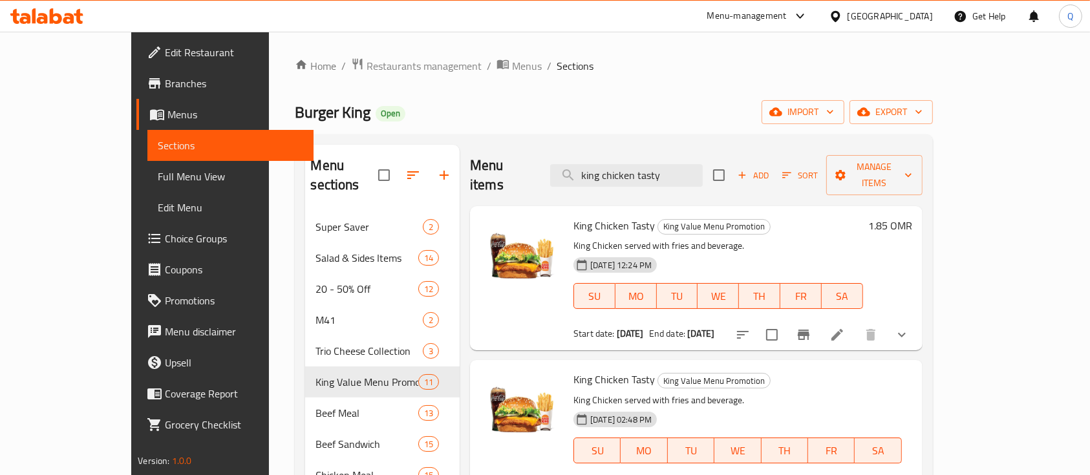
type input "king chicken tasty"
click at [855, 323] on li at bounding box center [837, 334] width 36 height 23
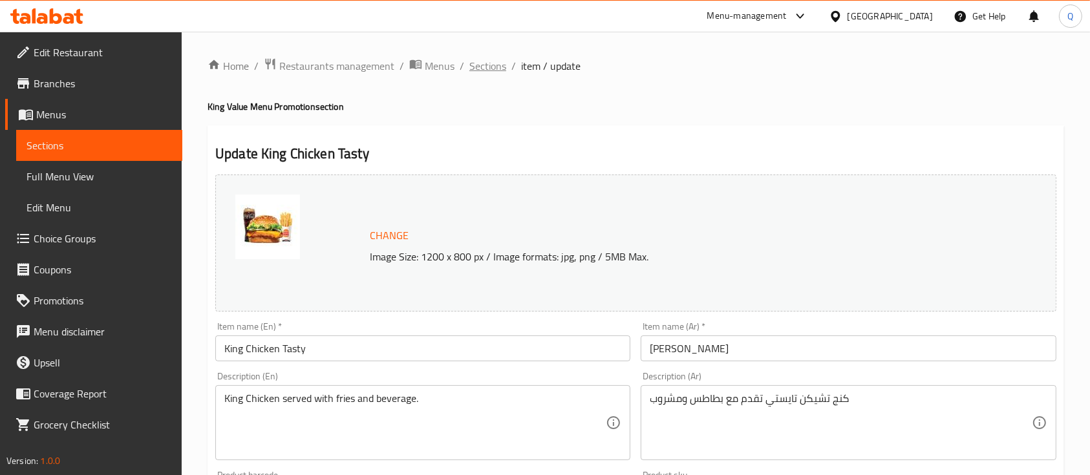
click at [489, 59] on span "Sections" at bounding box center [487, 66] width 37 height 16
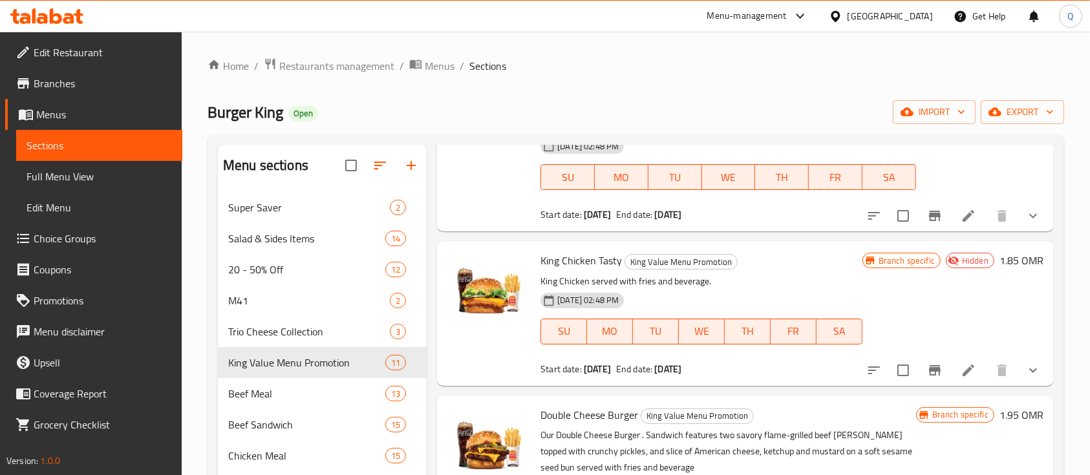
scroll to position [745, 0]
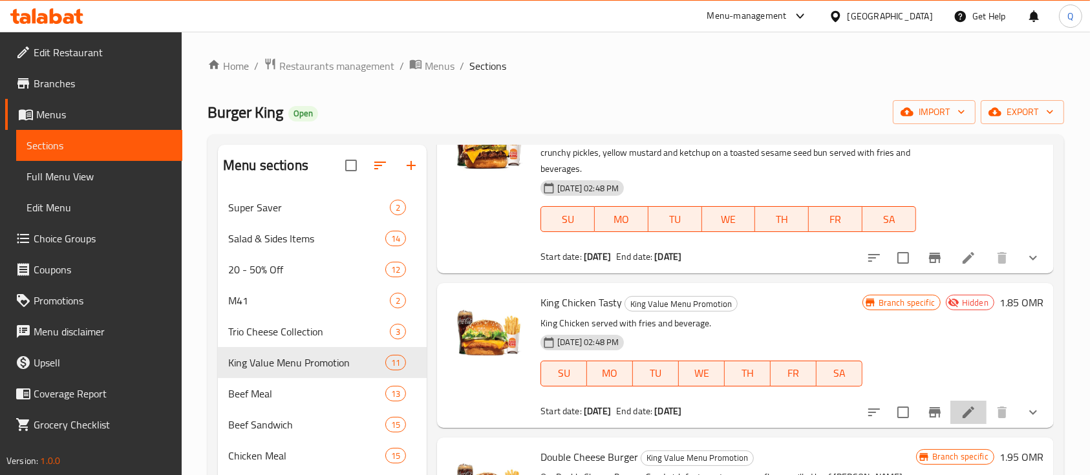
click at [960, 420] on li at bounding box center [968, 412] width 36 height 23
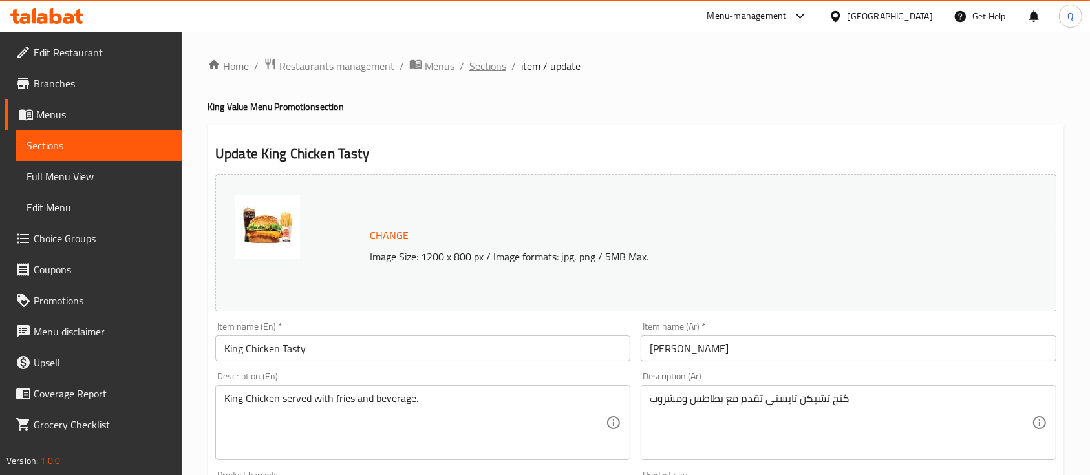
click at [481, 63] on span "Sections" at bounding box center [487, 66] width 37 height 16
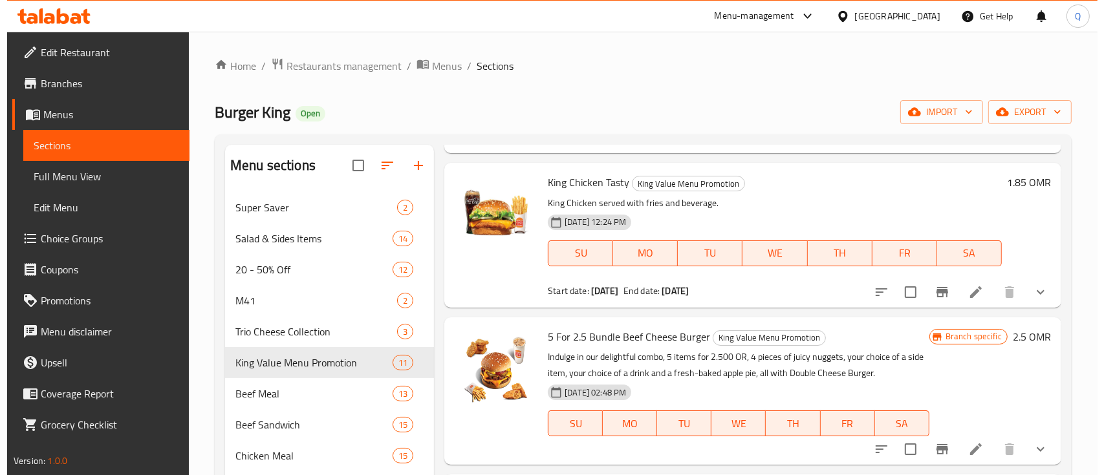
scroll to position [209, 0]
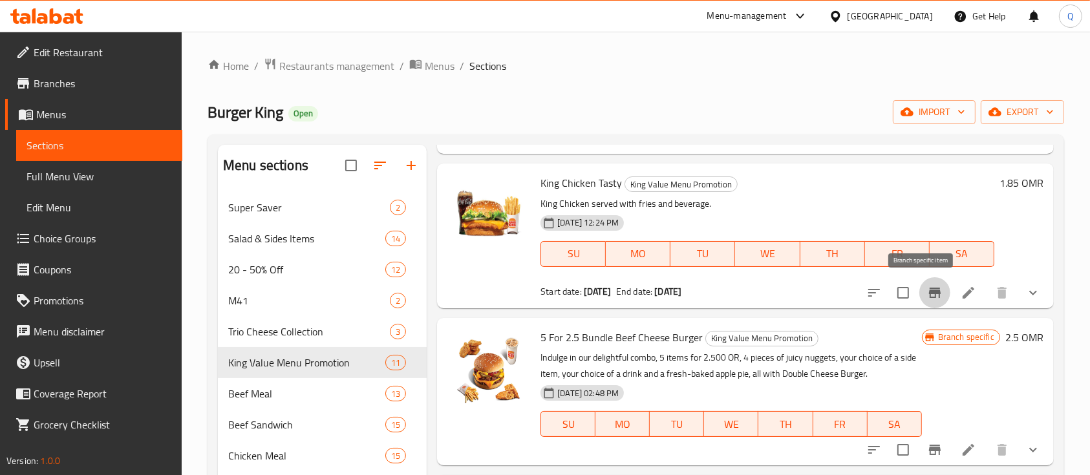
click at [927, 289] on icon "Branch-specific-item" at bounding box center [935, 293] width 16 height 16
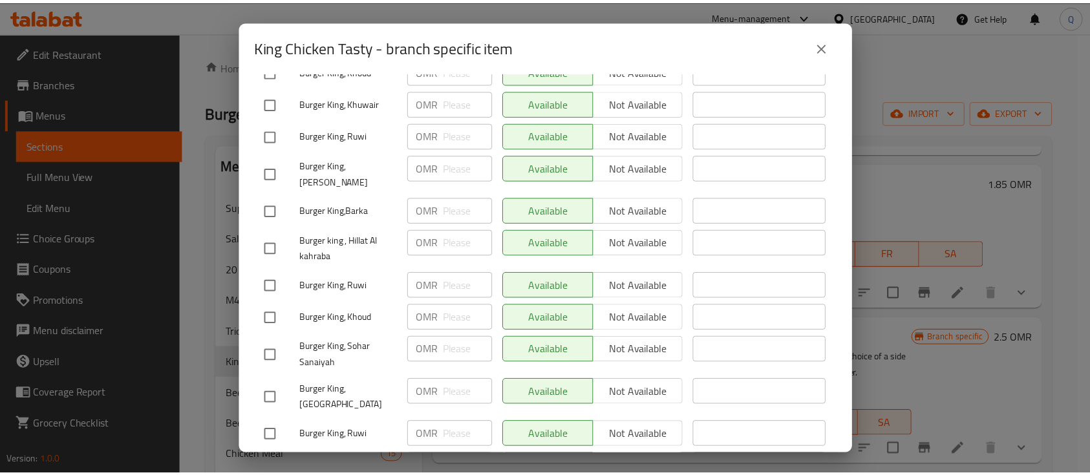
scroll to position [0, 0]
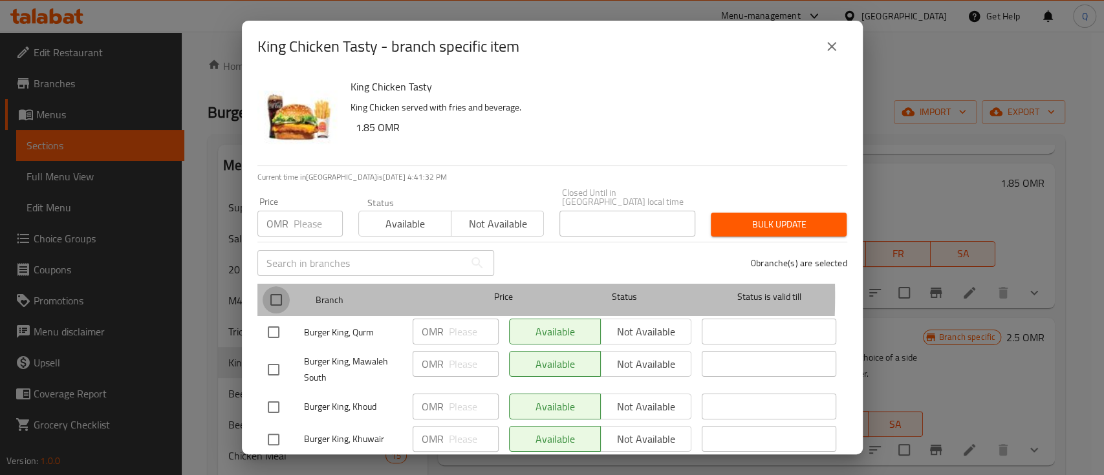
click at [273, 286] on input "checkbox" at bounding box center [276, 299] width 27 height 27
checkbox input "true"
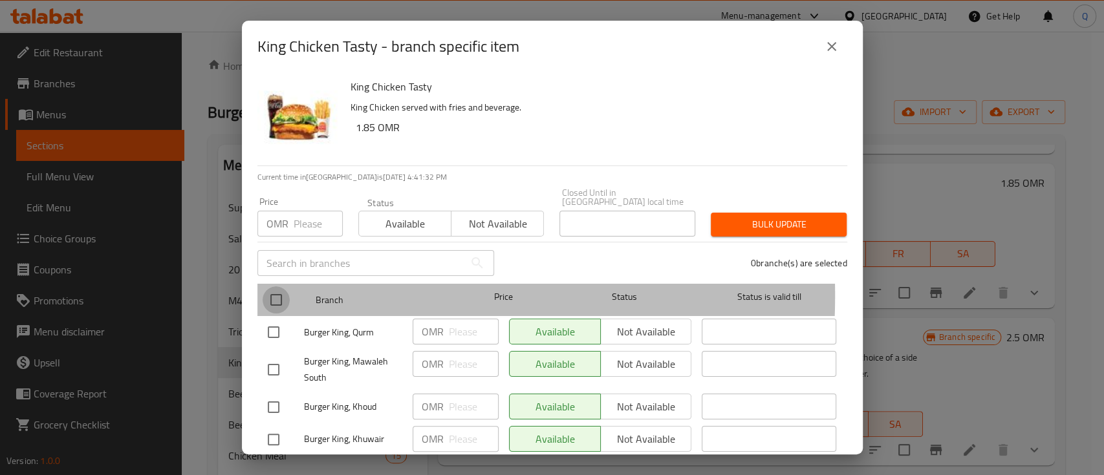
checkbox input "true"
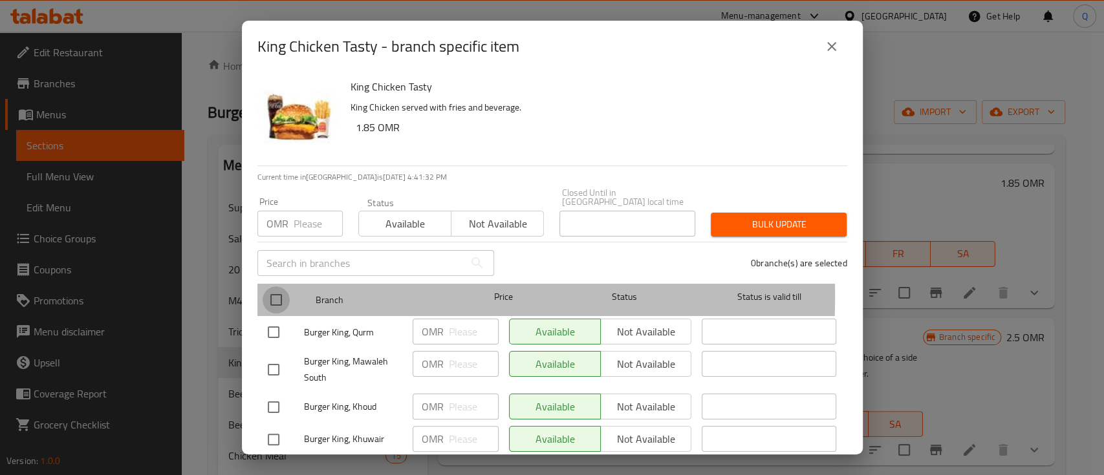
checkbox input "true"
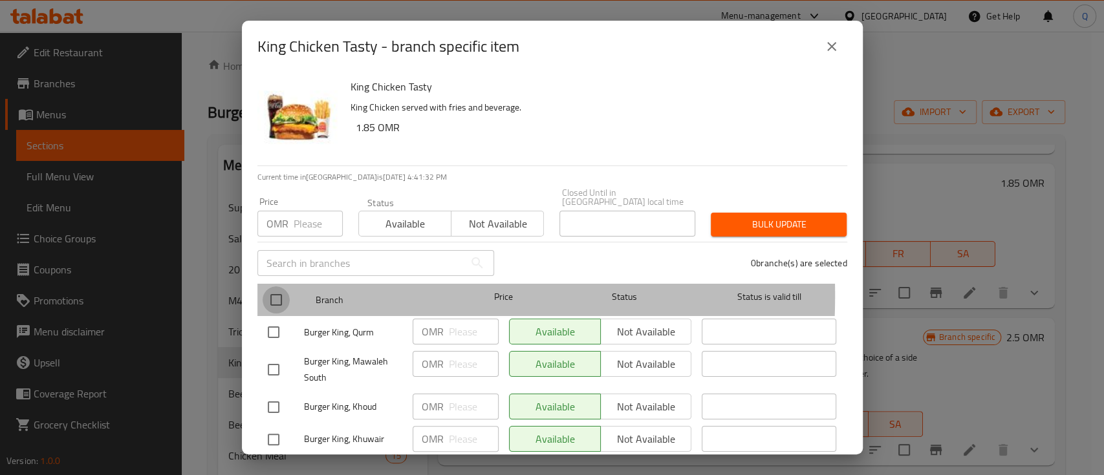
checkbox input "true"
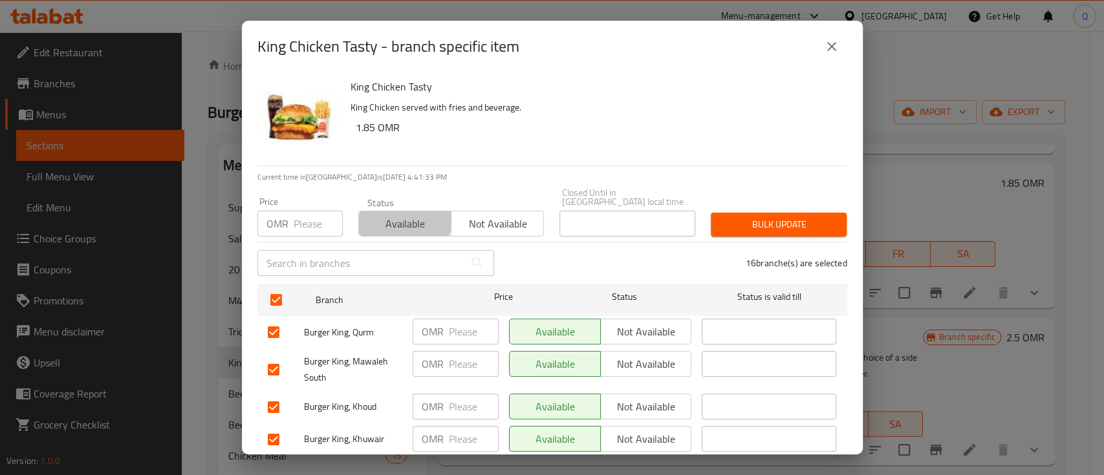
click at [390, 215] on span "Available" at bounding box center [405, 224] width 82 height 19
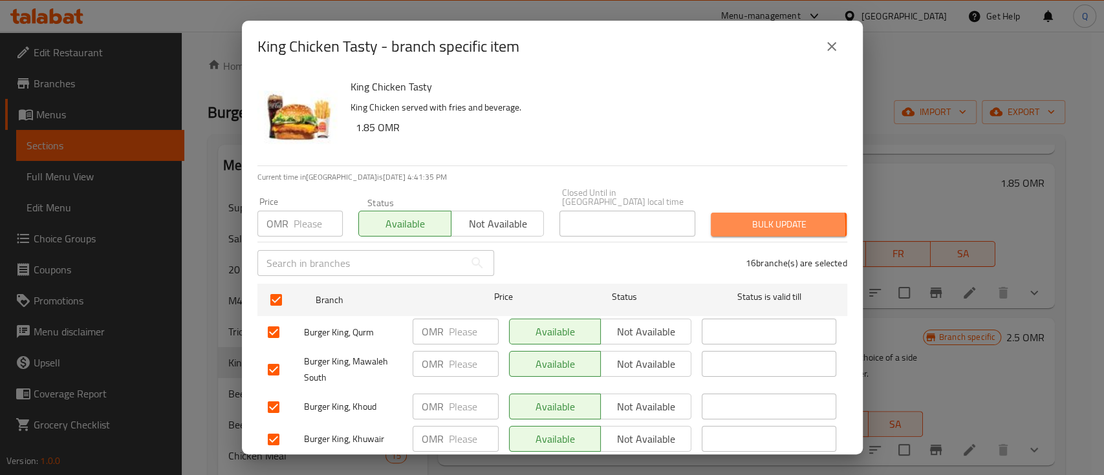
click at [711, 219] on button "Bulk update" at bounding box center [779, 225] width 136 height 24
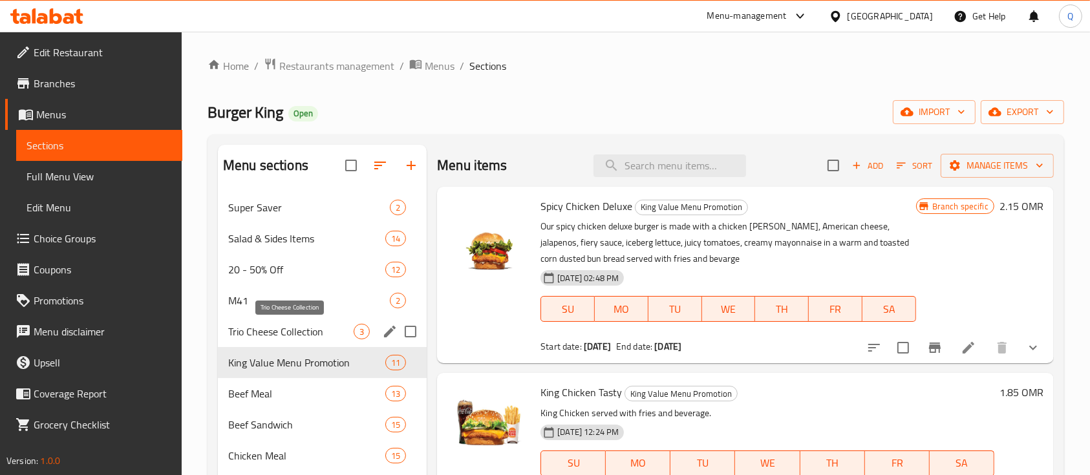
click at [297, 327] on span "Trio Cheese Collection" at bounding box center [290, 332] width 125 height 16
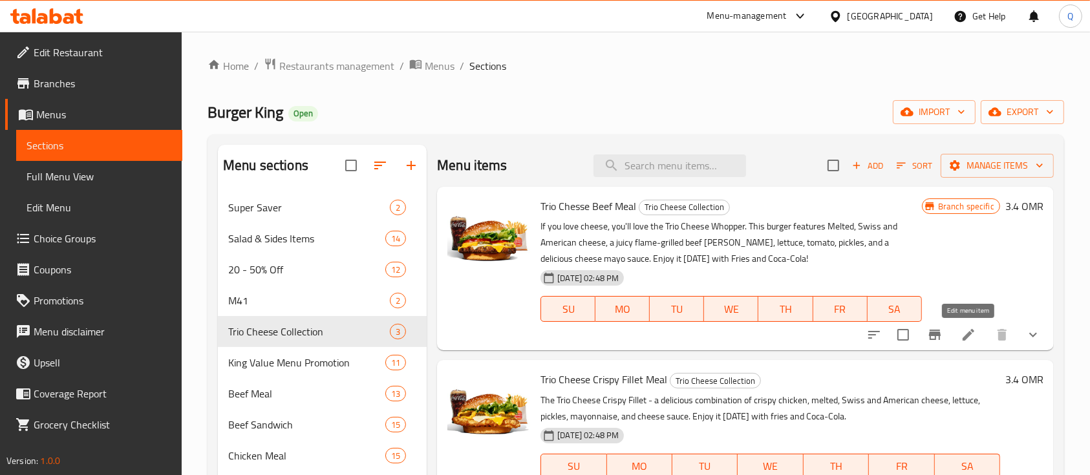
click at [972, 333] on icon at bounding box center [969, 335] width 16 height 16
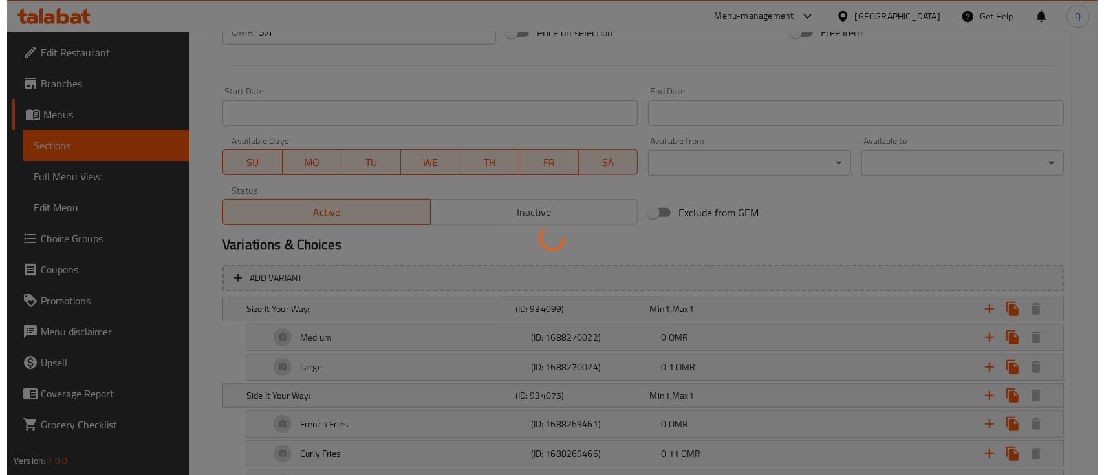
scroll to position [517, 0]
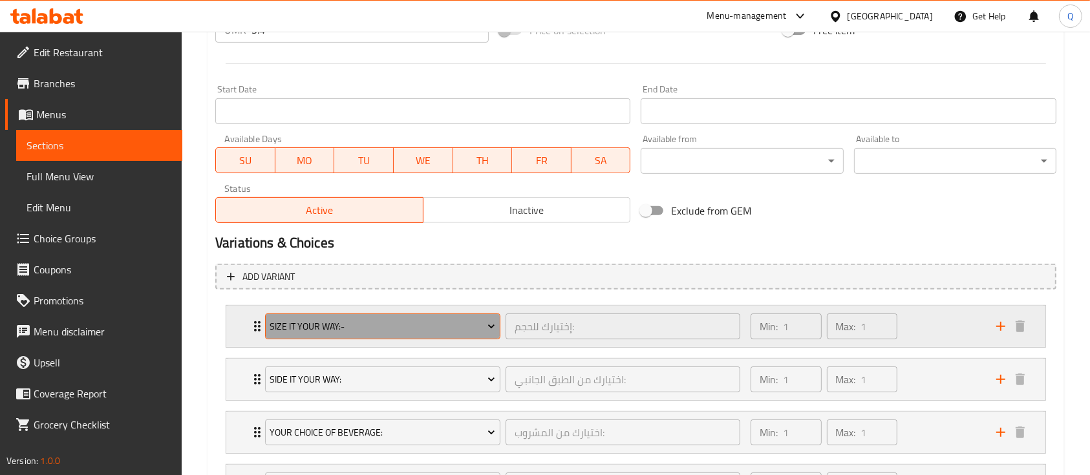
click at [444, 320] on span "Size It Your Way:-" at bounding box center [383, 327] width 226 height 16
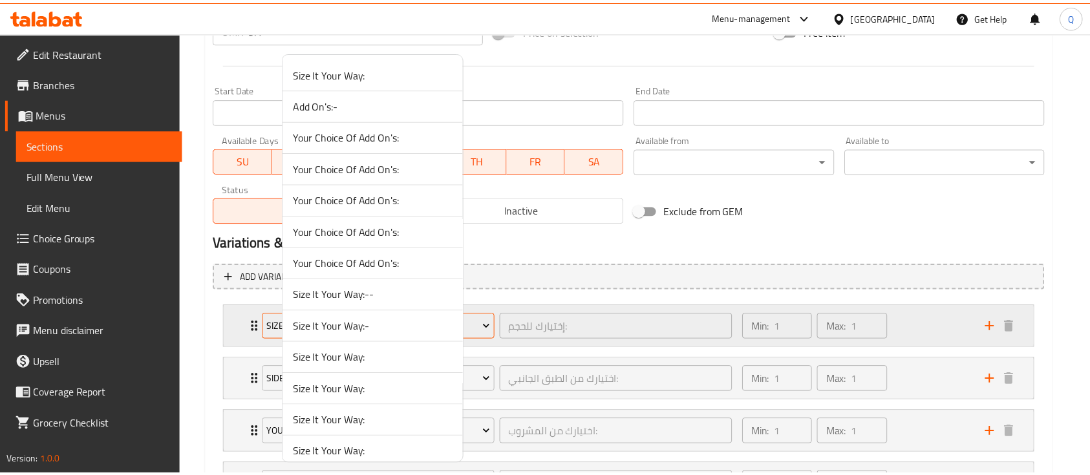
scroll to position [1111, 0]
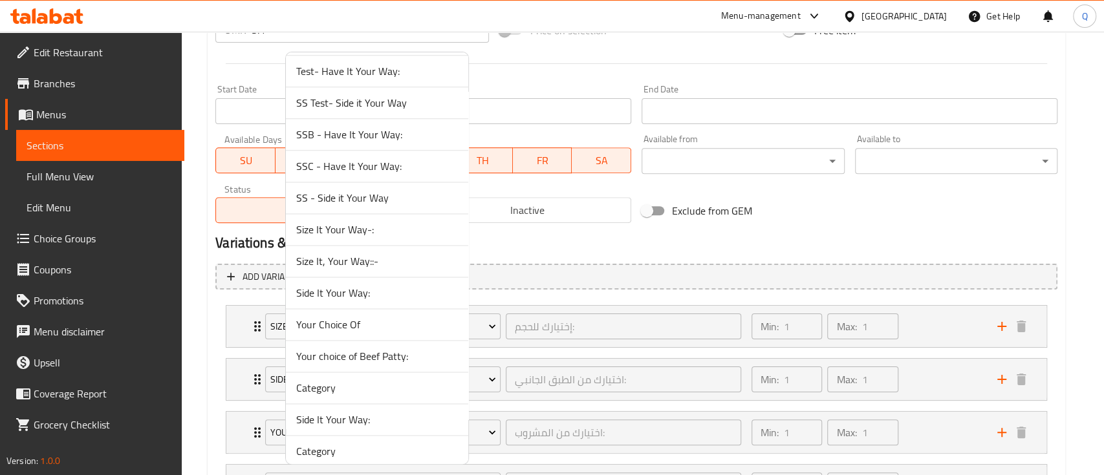
click at [422, 257] on span "Size It, Your Way::-" at bounding box center [377, 261] width 162 height 16
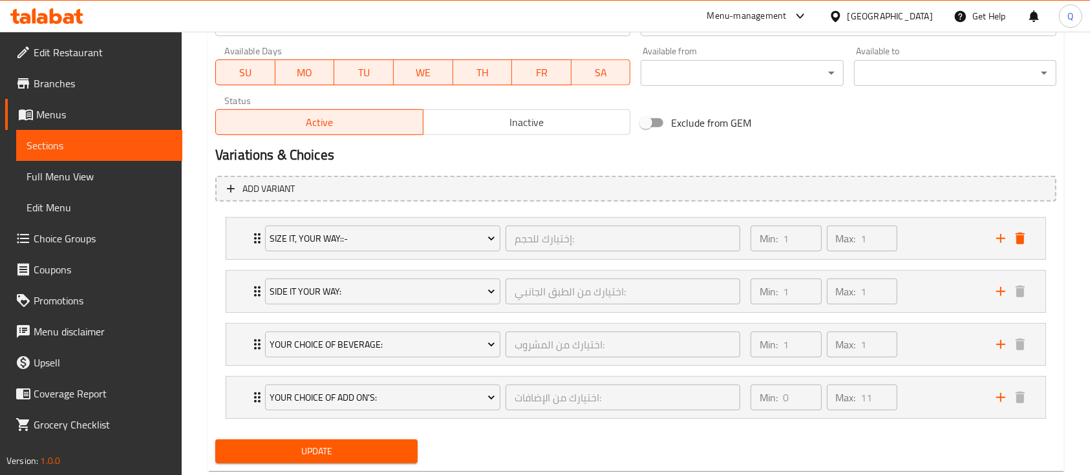
scroll to position [636, 0]
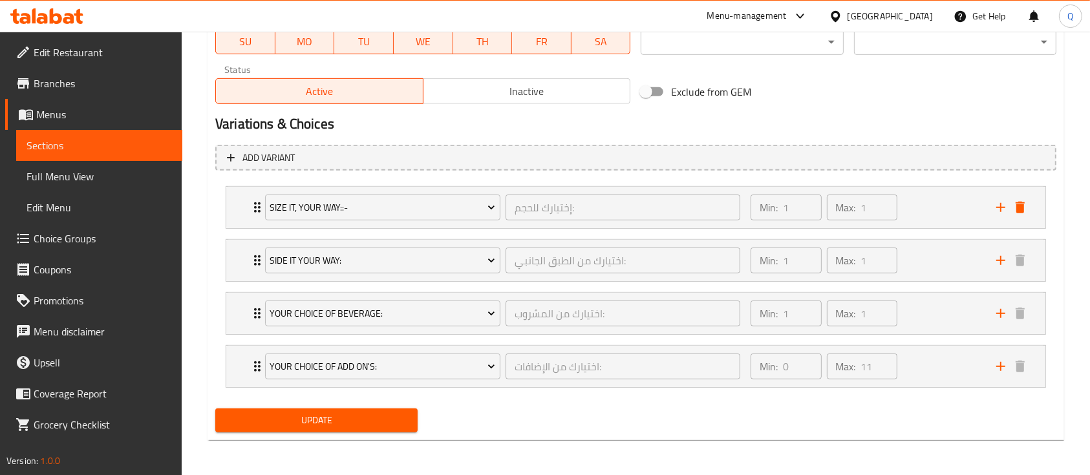
click at [388, 427] on span "Update" at bounding box center [317, 421] width 182 height 16
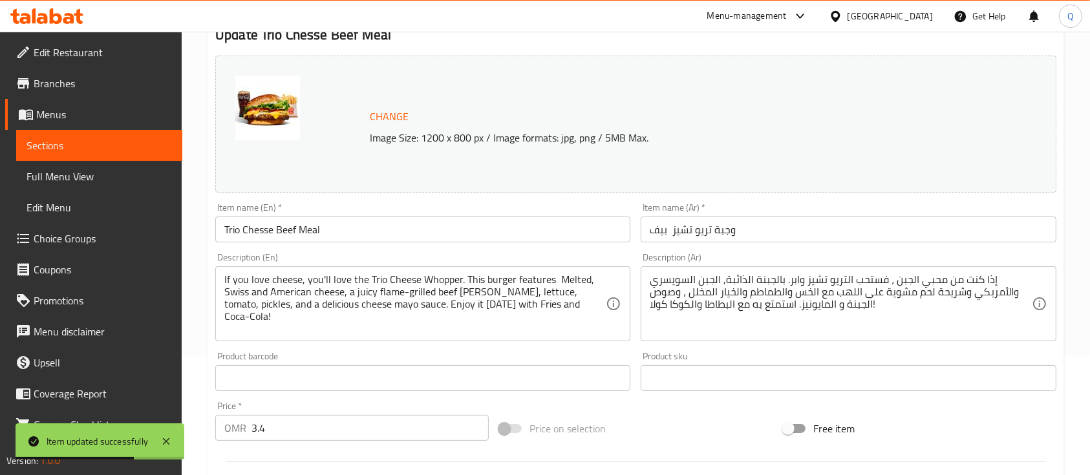
scroll to position [0, 0]
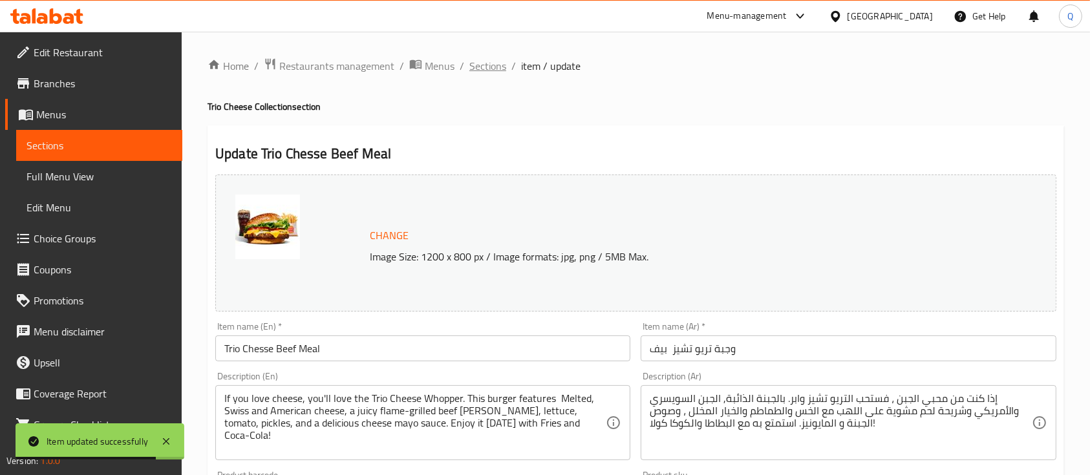
click at [502, 69] on span "Sections" at bounding box center [487, 66] width 37 height 16
